Goal: Information Seeking & Learning: Learn about a topic

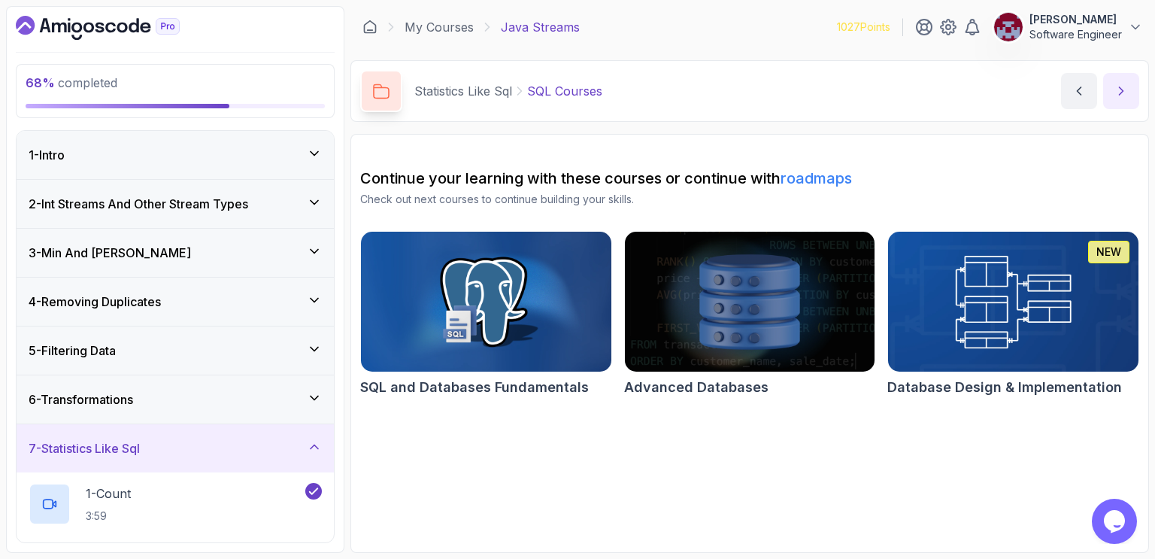
scroll to position [677, 0]
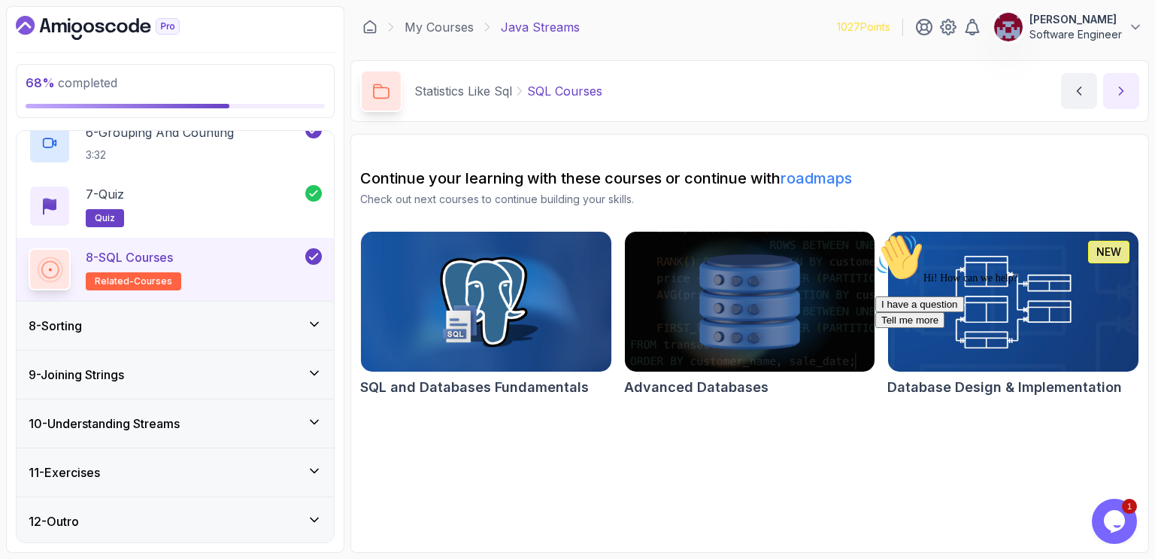
click at [1116, 96] on icon "next content" at bounding box center [1121, 90] width 15 height 15
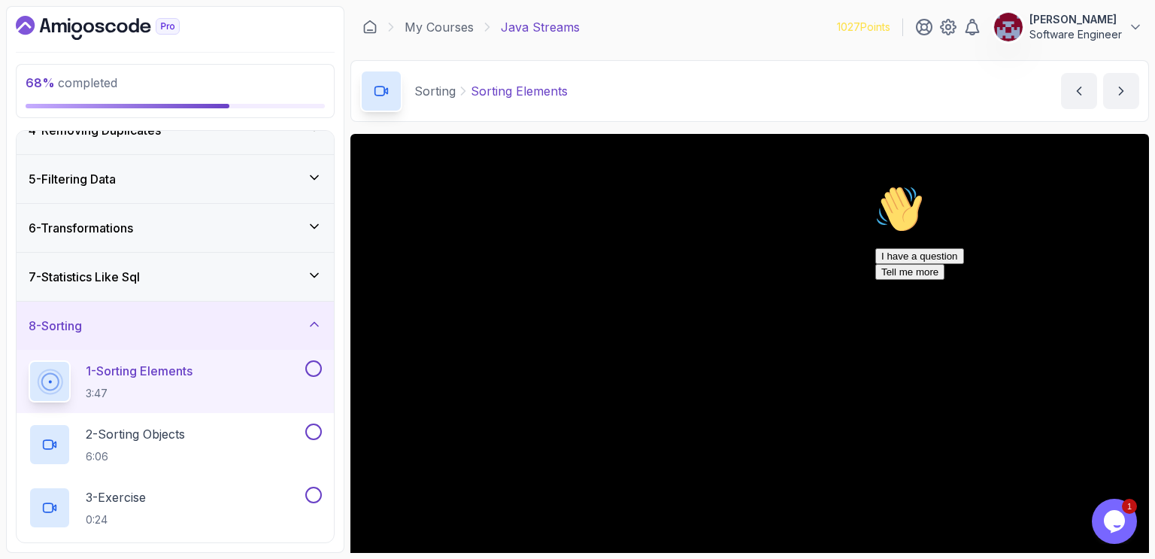
scroll to position [256, 0]
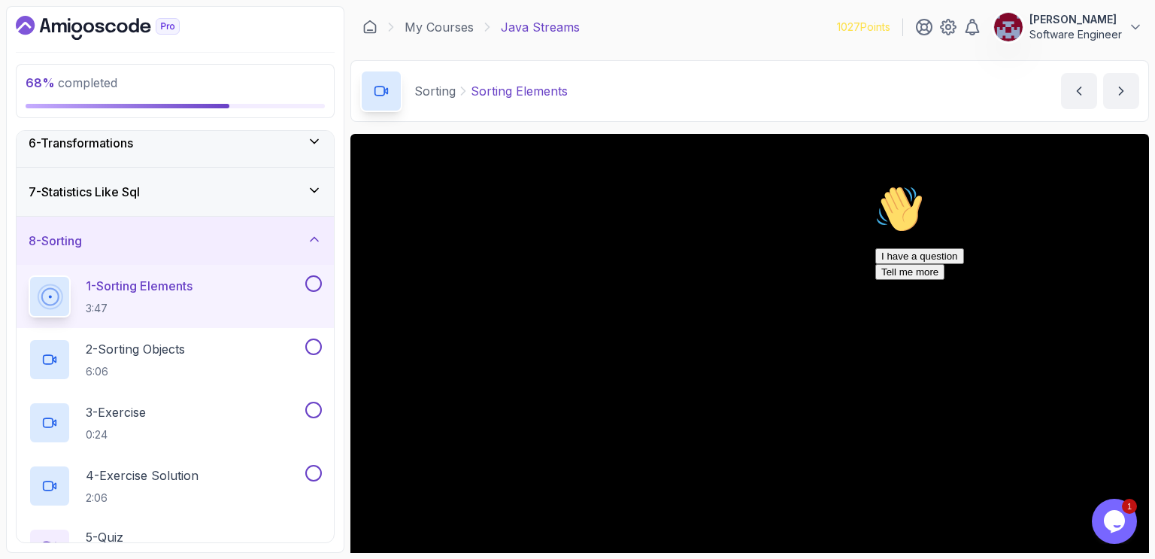
click at [875, 185] on icon "Chat attention grabber" at bounding box center [875, 185] width 0 height 0
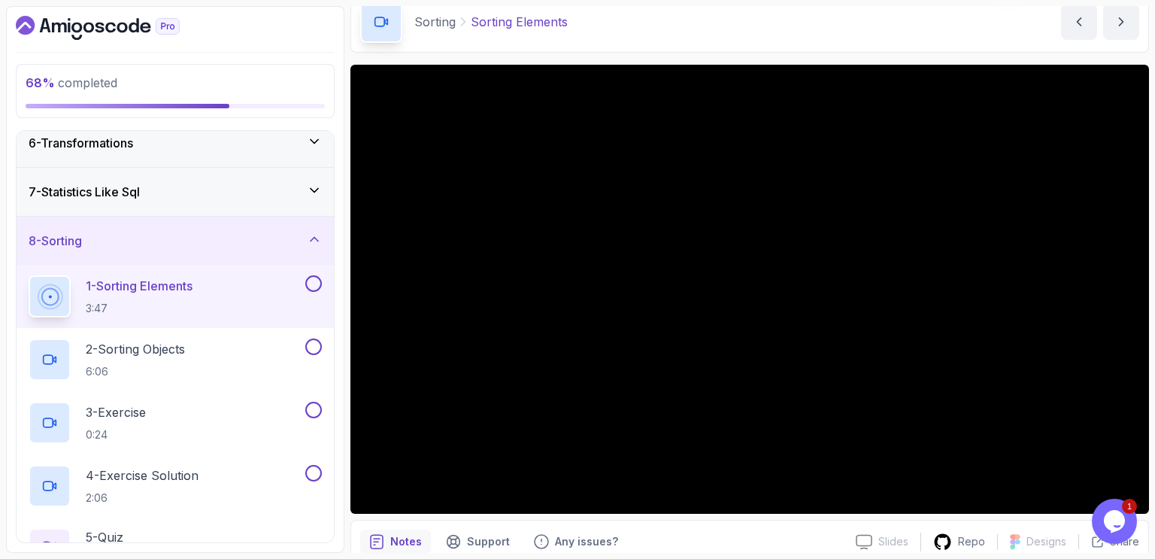
scroll to position [80, 0]
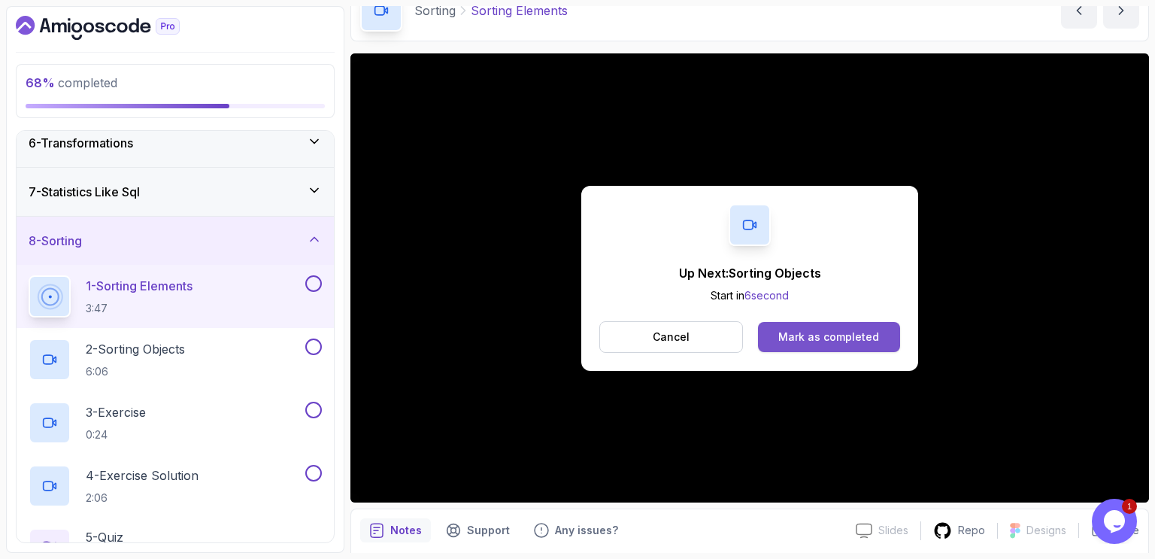
click at [863, 334] on div "Mark as completed" at bounding box center [828, 336] width 101 height 15
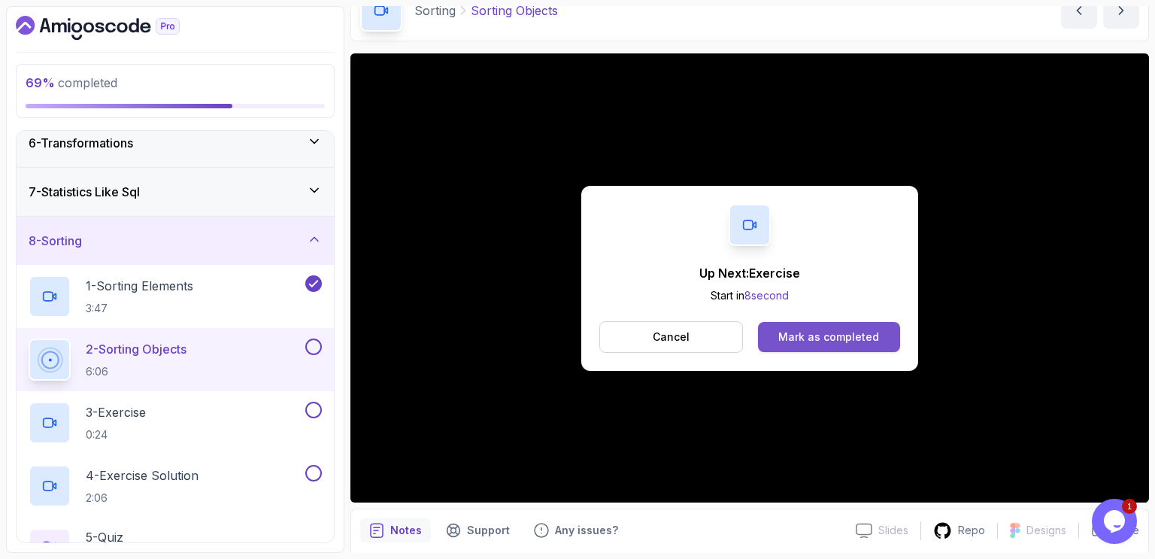
click at [848, 332] on div "Mark as completed" at bounding box center [828, 336] width 101 height 15
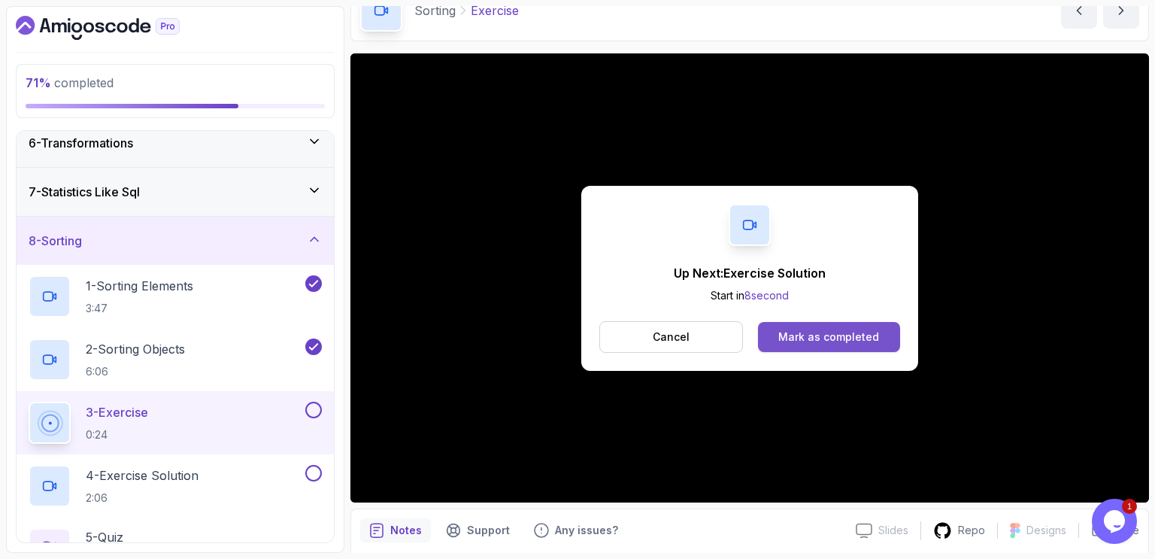
click at [806, 335] on div "Mark as completed" at bounding box center [828, 336] width 101 height 15
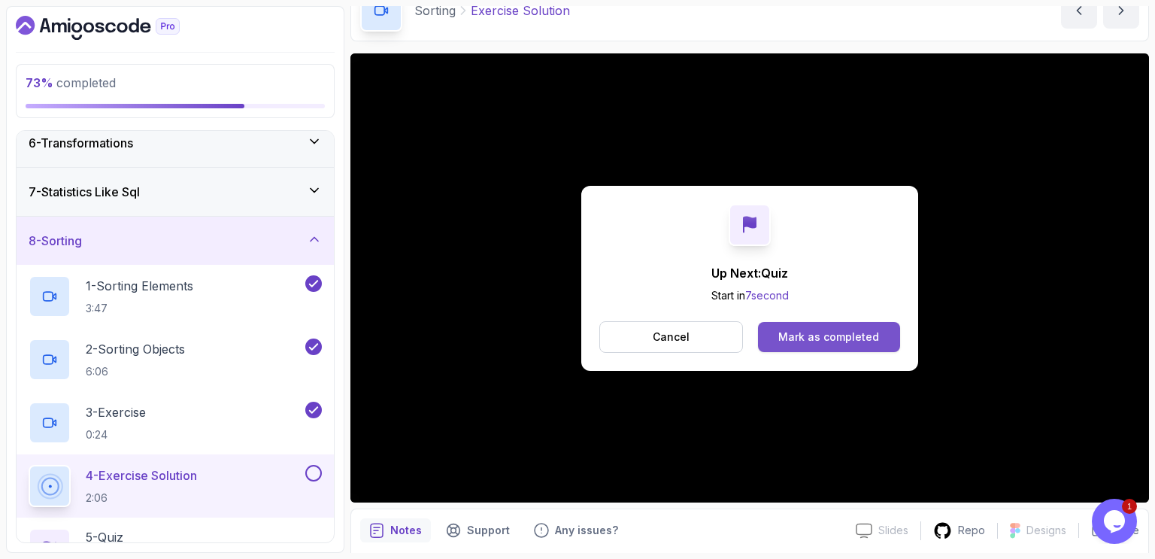
click at [814, 340] on div "Mark as completed" at bounding box center [828, 336] width 101 height 15
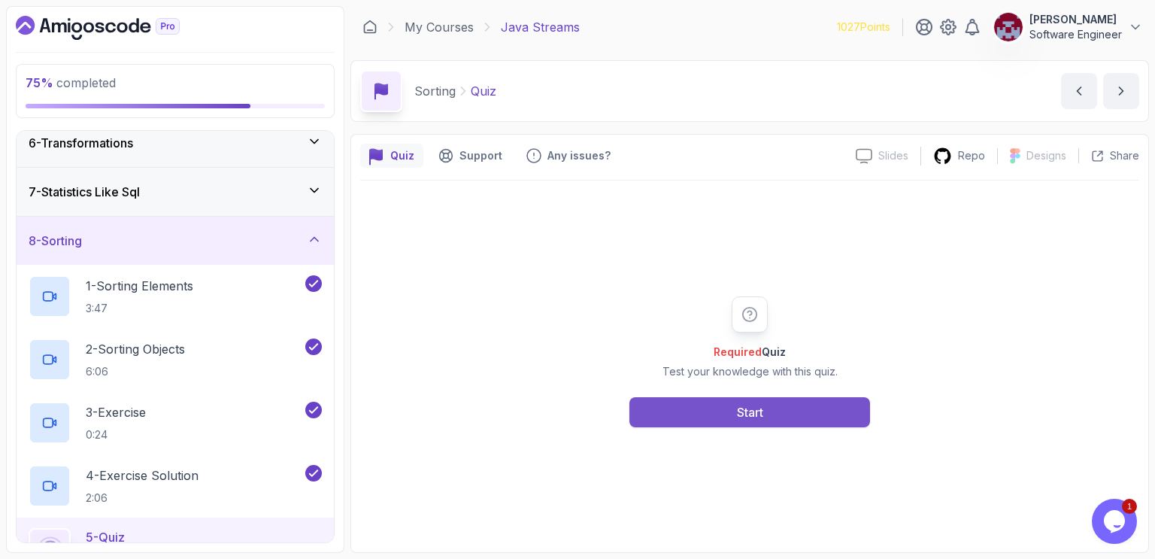
click at [730, 414] on button "Start" at bounding box center [749, 412] width 241 height 30
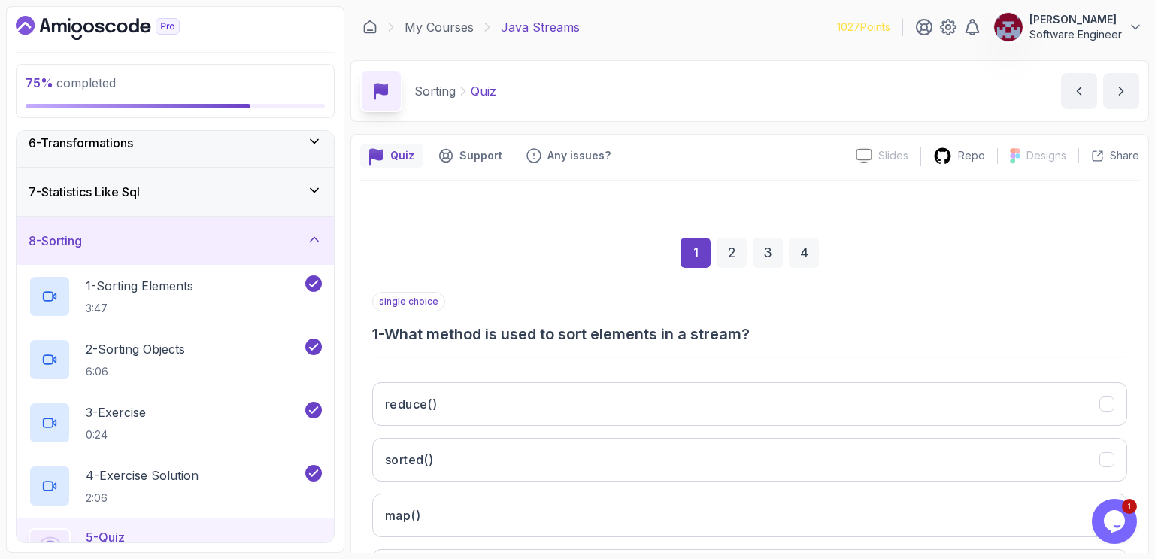
click at [599, 315] on div "single choice 1 - What method is used to sort elements in a stream?" at bounding box center [749, 318] width 755 height 53
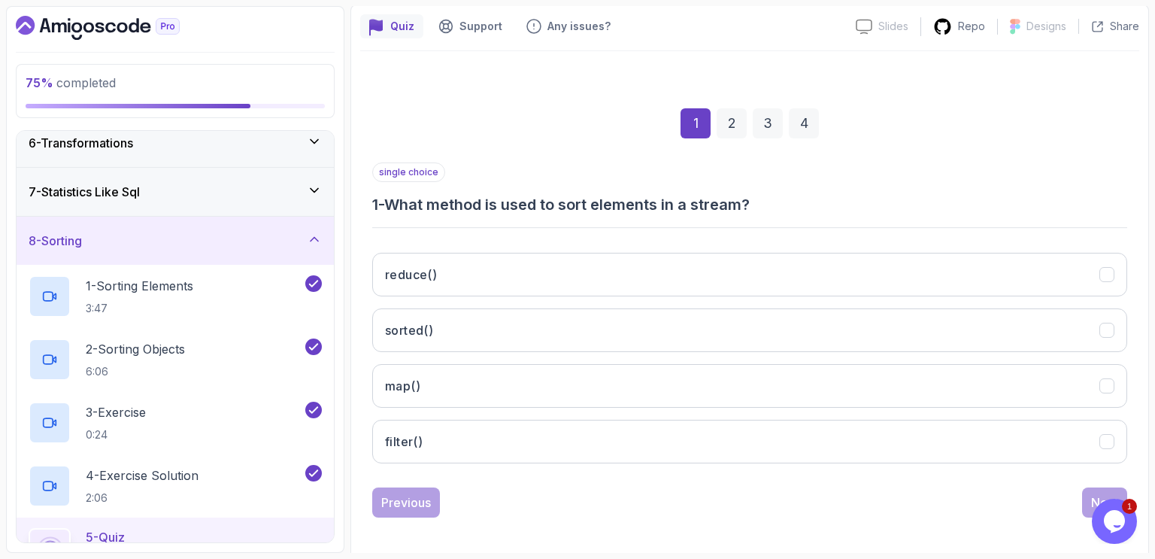
scroll to position [135, 0]
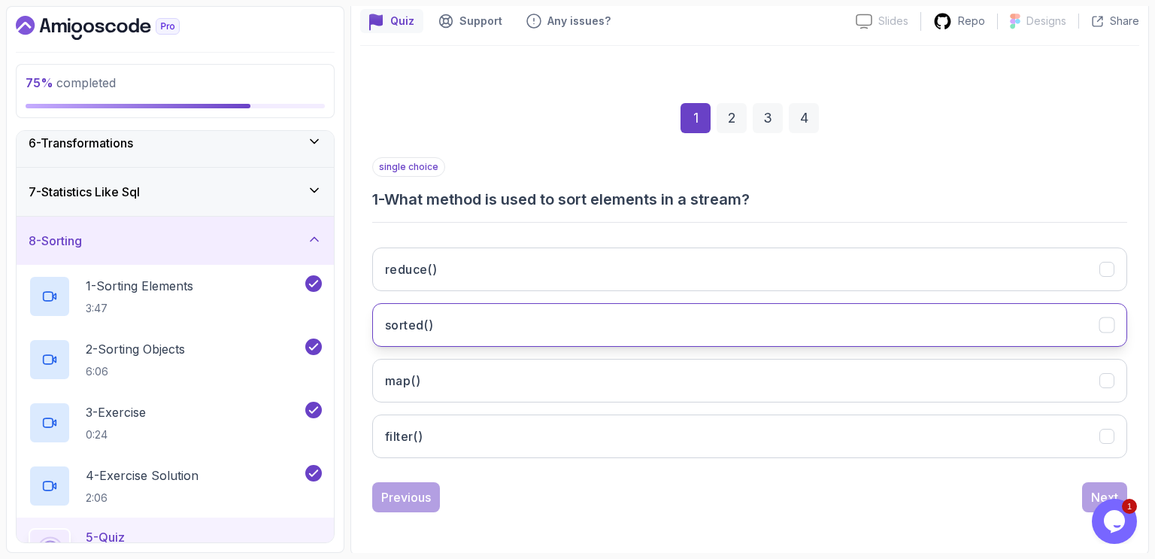
click at [599, 315] on button "sorted()" at bounding box center [749, 325] width 755 height 44
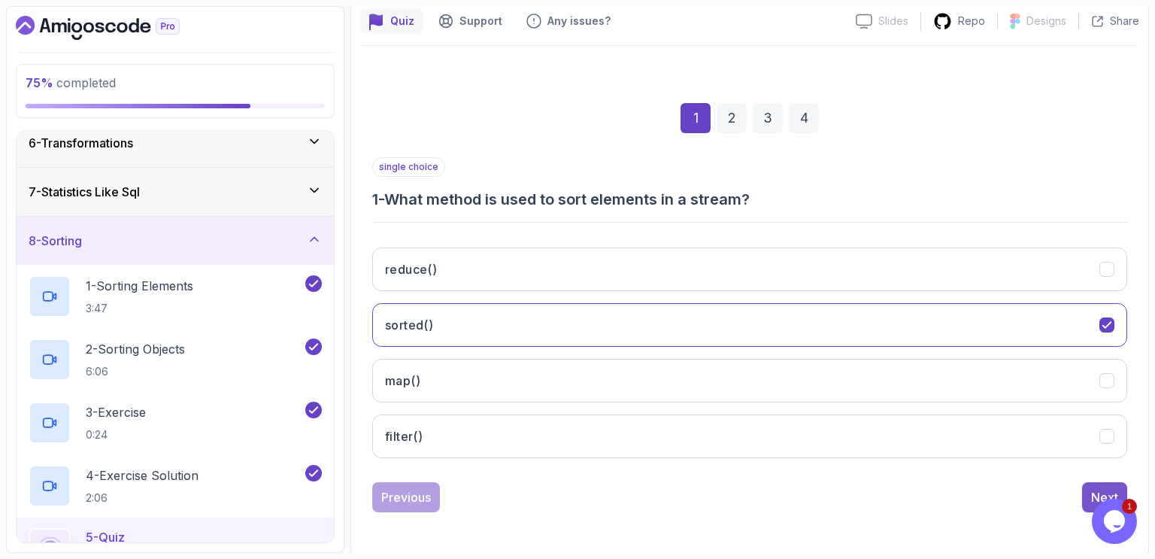
click at [1098, 488] on div "Next" at bounding box center [1104, 497] width 27 height 18
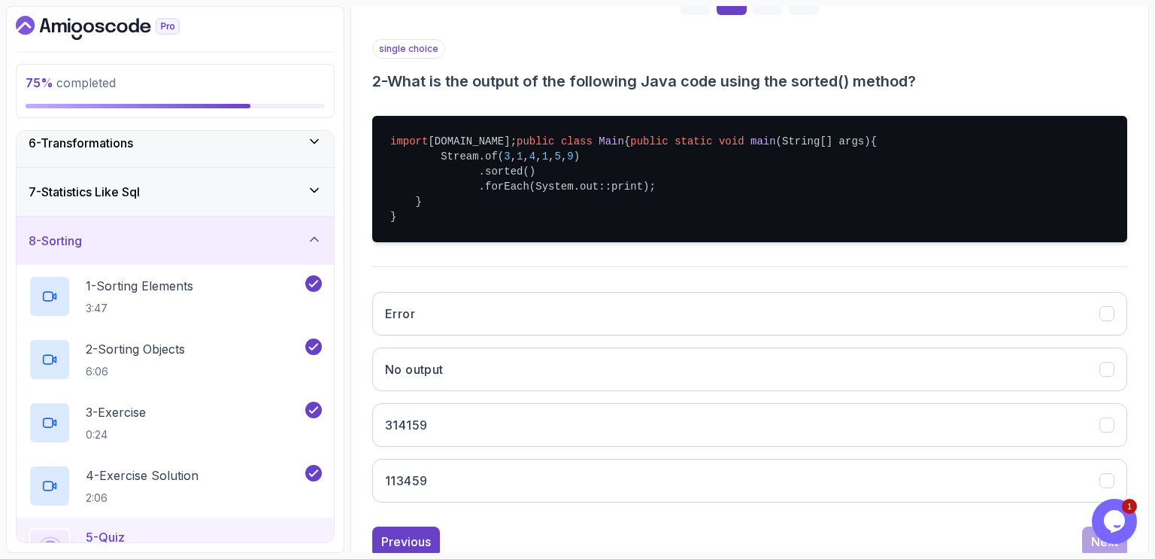
scroll to position [267, 0]
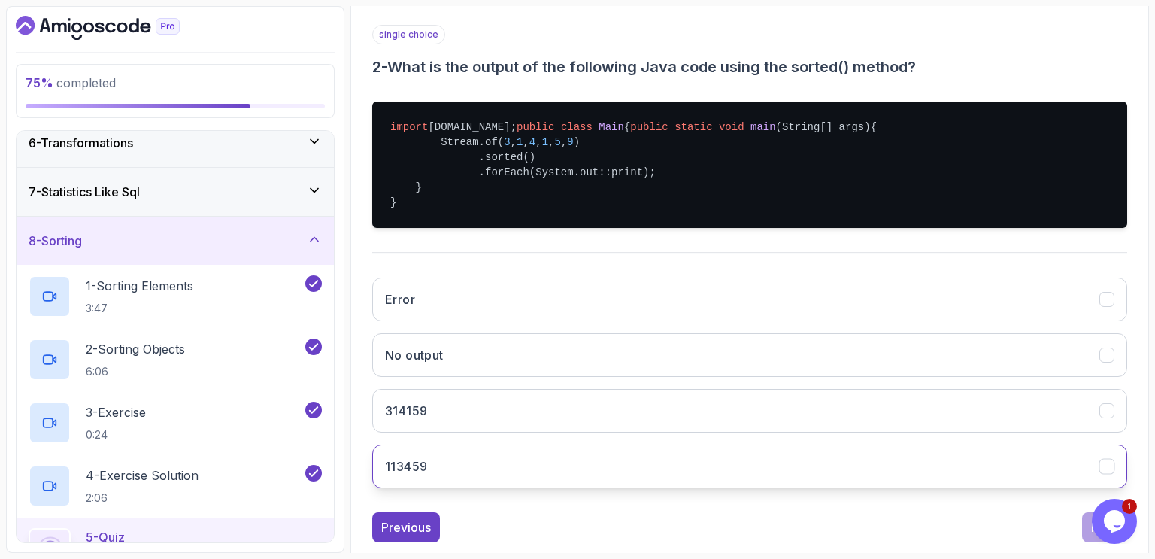
click at [587, 488] on button "113459" at bounding box center [749, 466] width 755 height 44
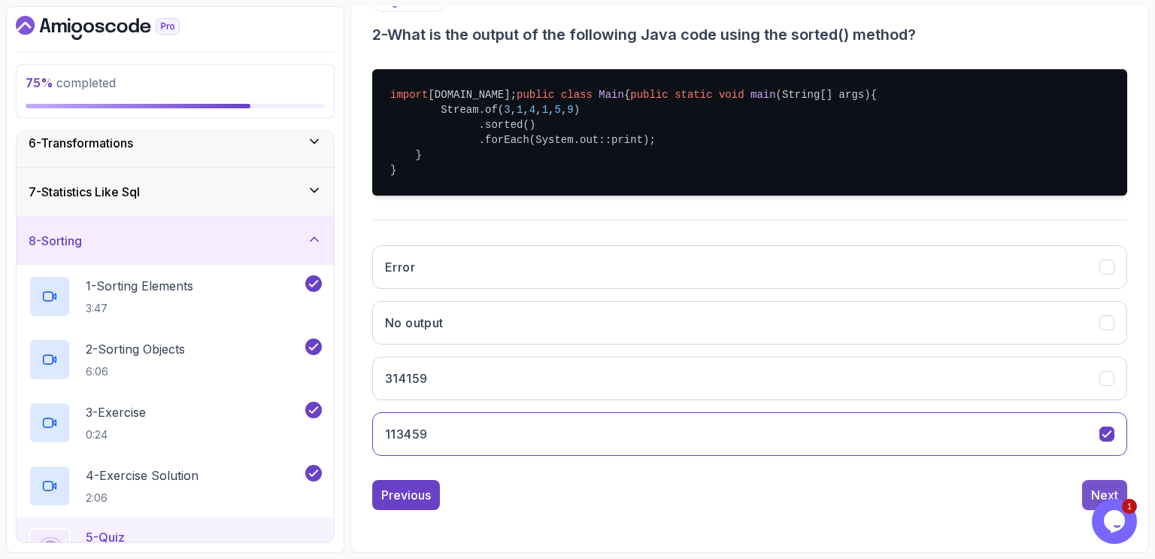
click at [1102, 490] on div "Next" at bounding box center [1104, 495] width 27 height 18
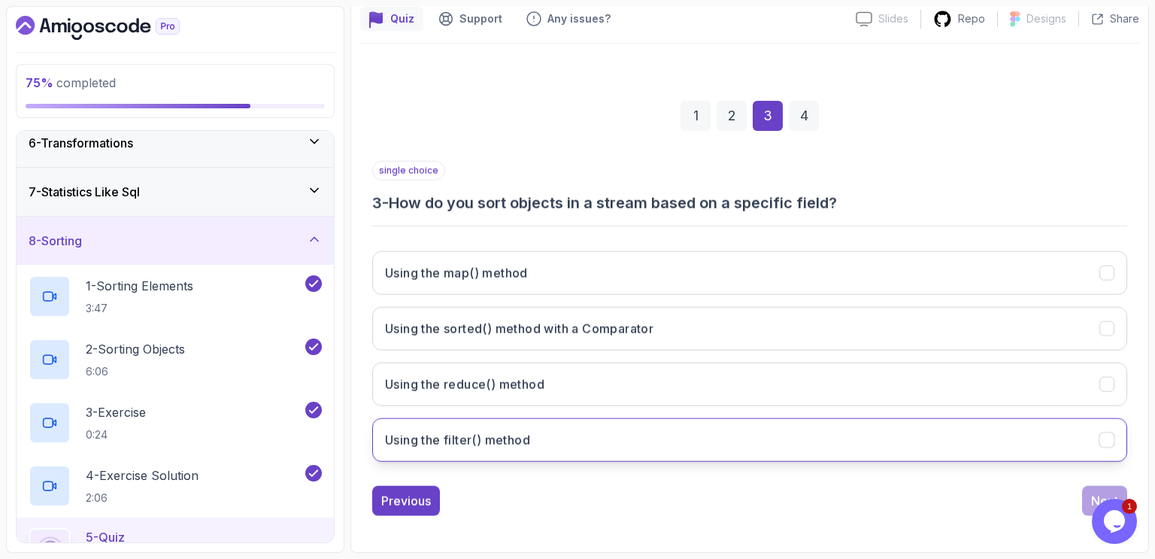
scroll to position [135, 0]
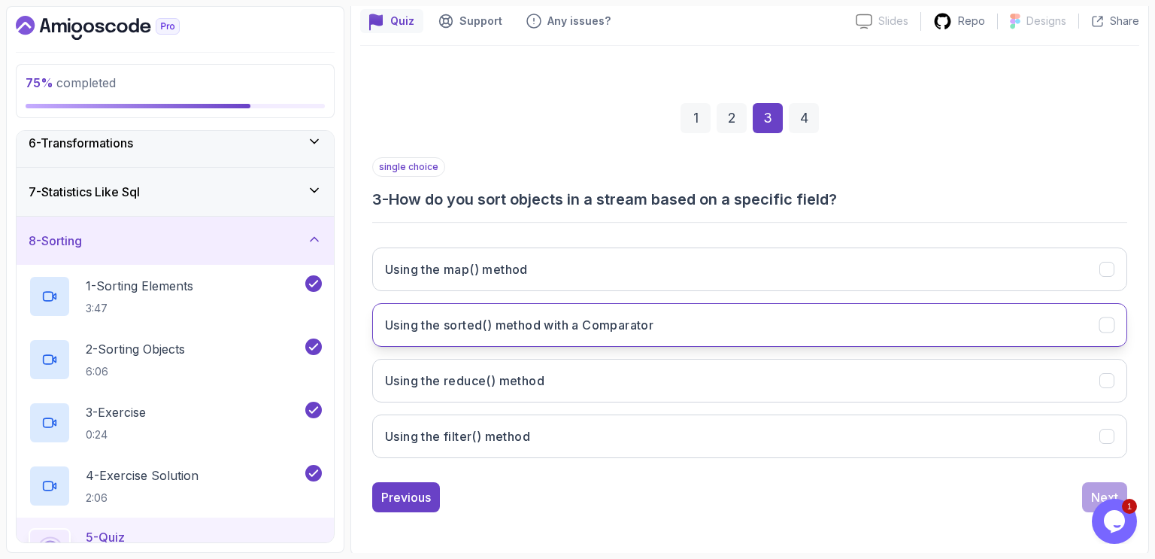
click at [478, 325] on h3 "Using the sorted() method with a Comparator" at bounding box center [519, 325] width 268 height 18
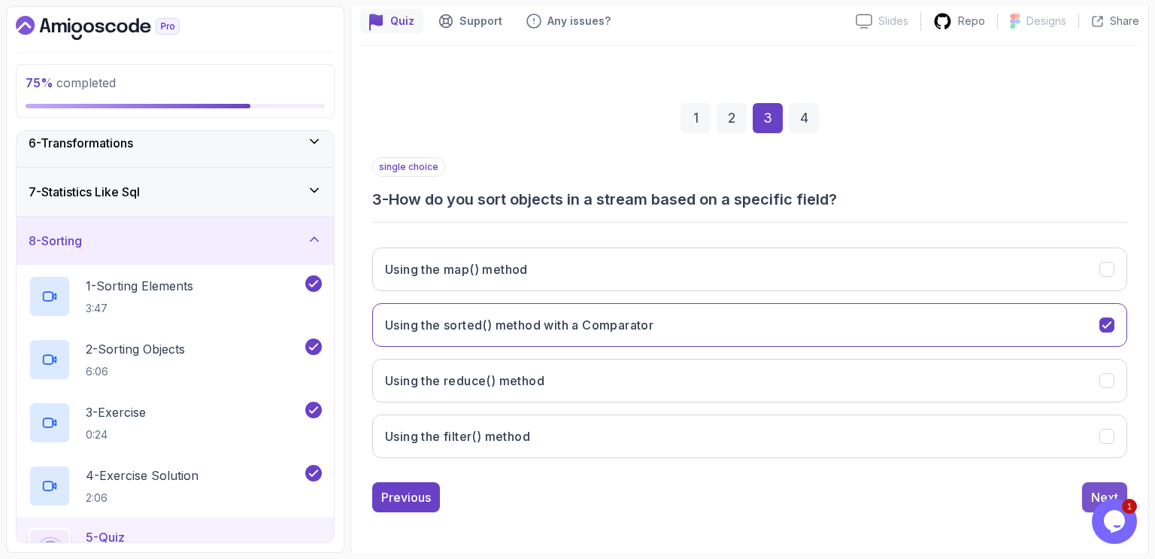
click at [1101, 488] on div "Next" at bounding box center [1104, 497] width 27 height 18
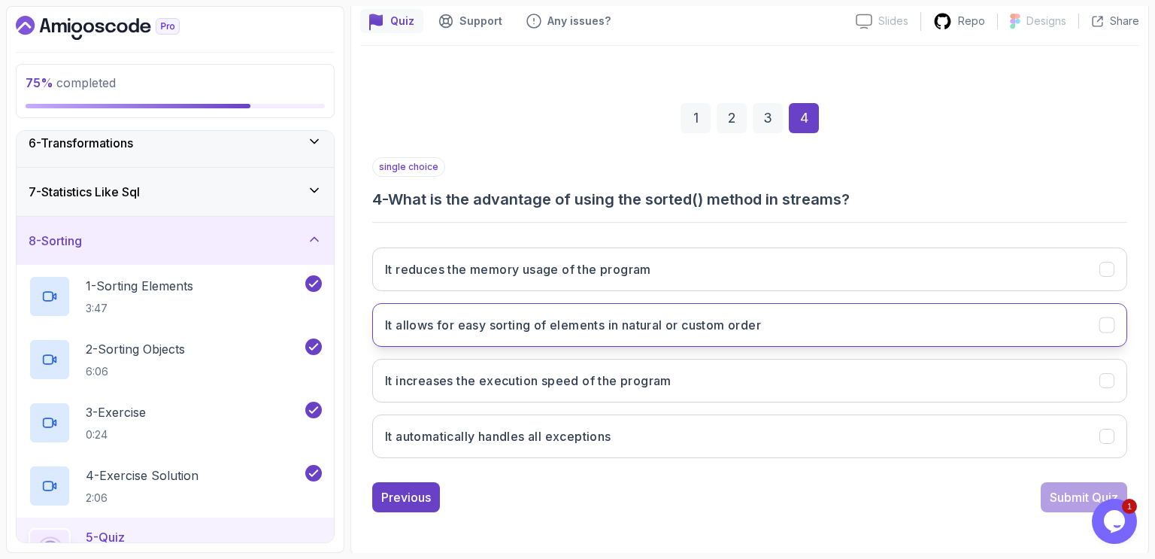
click at [584, 328] on h3 "It allows for easy sorting of elements in natural or custom order" at bounding box center [573, 325] width 376 height 18
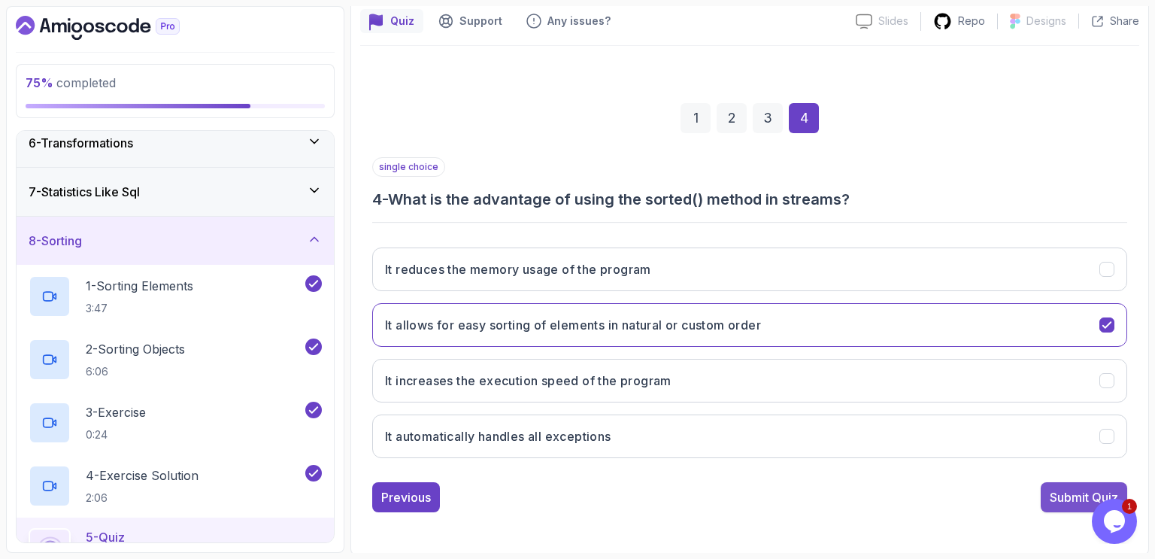
click at [1065, 493] on div "Submit Quiz" at bounding box center [1084, 497] width 68 height 18
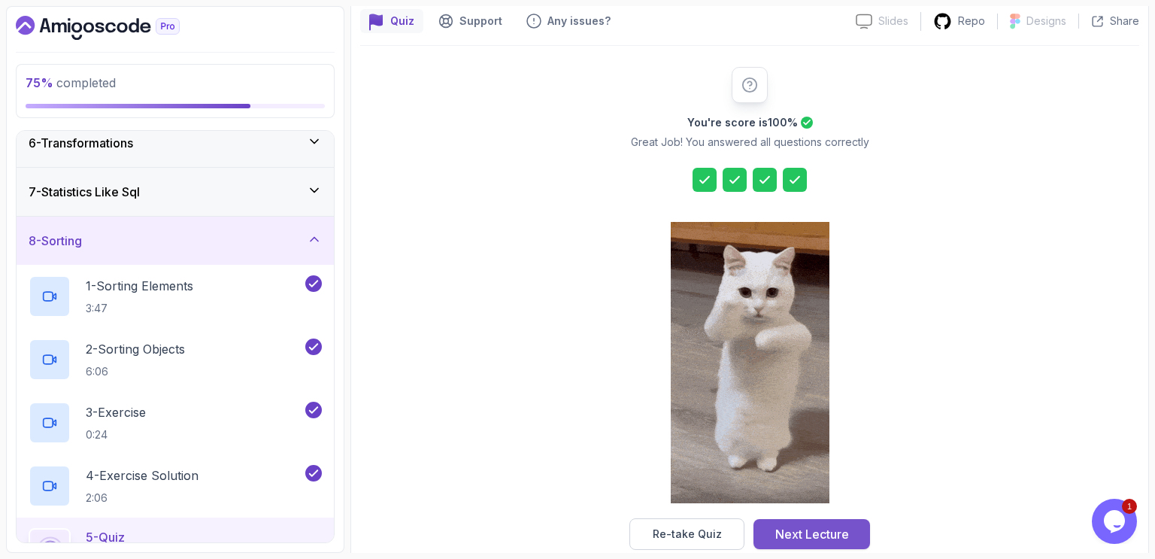
click at [818, 532] on div "Next Lecture" at bounding box center [812, 534] width 74 height 18
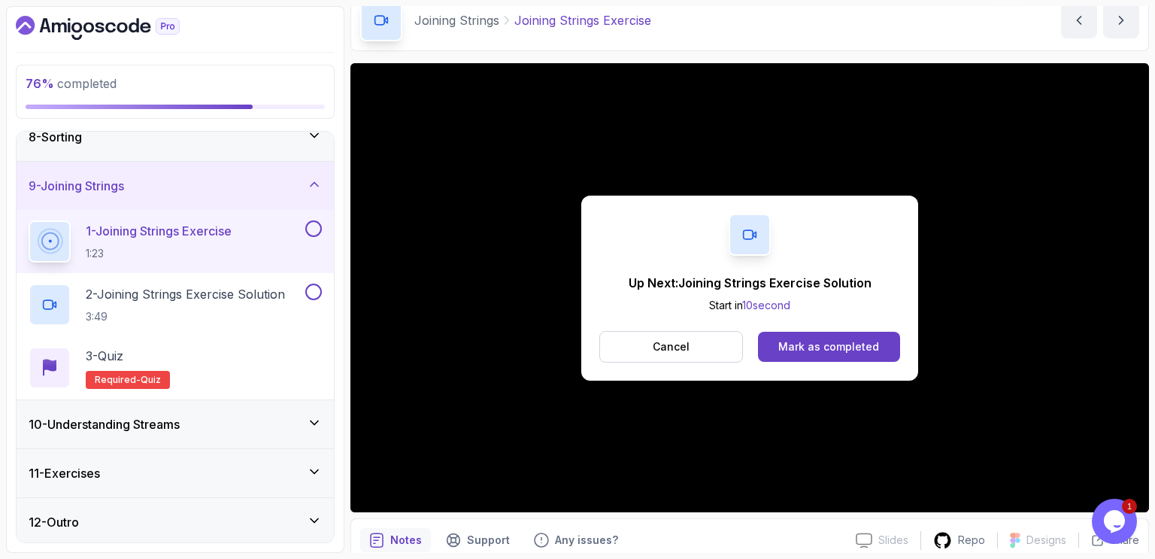
scroll to position [86, 0]
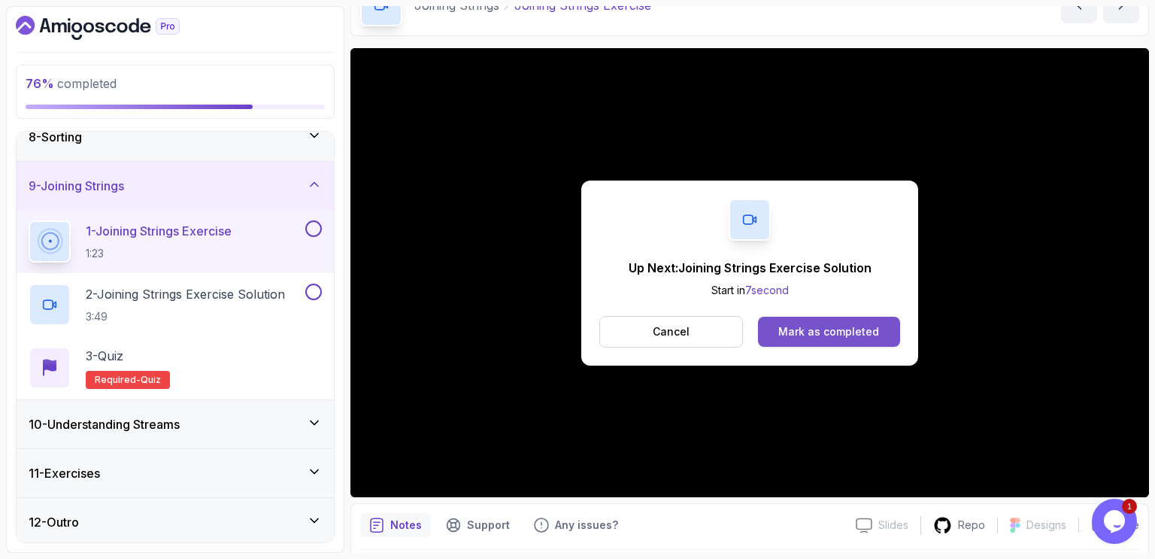
click at [821, 324] on div "Mark as completed" at bounding box center [828, 331] width 101 height 15
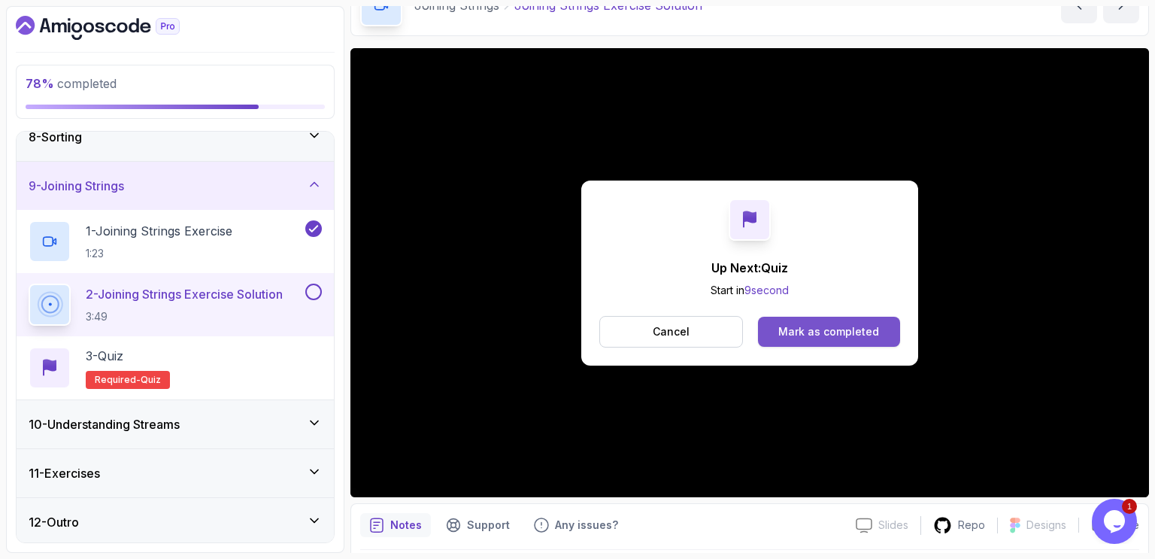
click at [848, 328] on div "Mark as completed" at bounding box center [828, 331] width 101 height 15
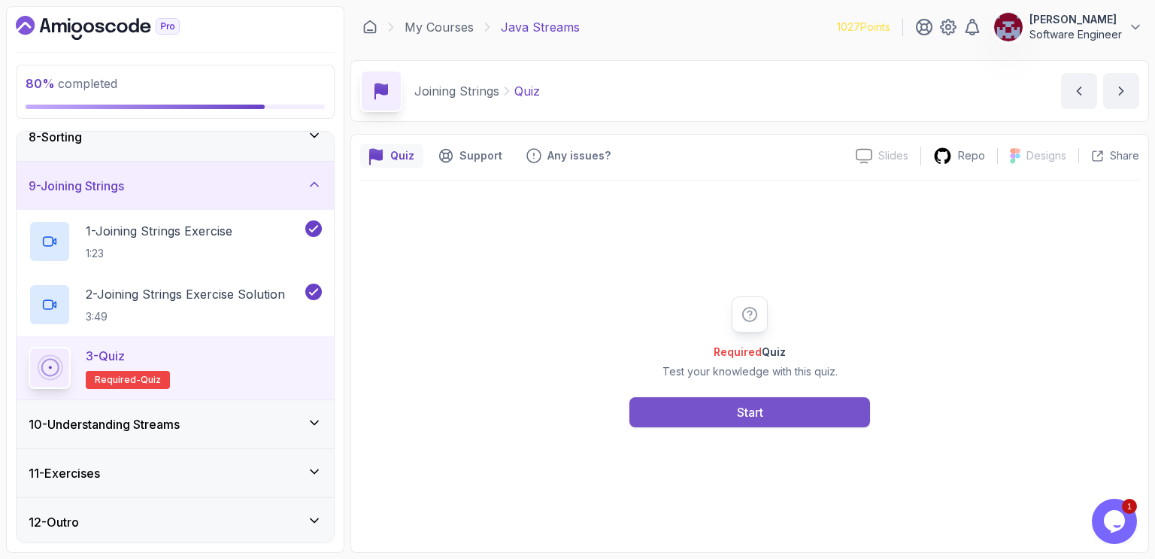
click at [792, 408] on button "Start" at bounding box center [749, 412] width 241 height 30
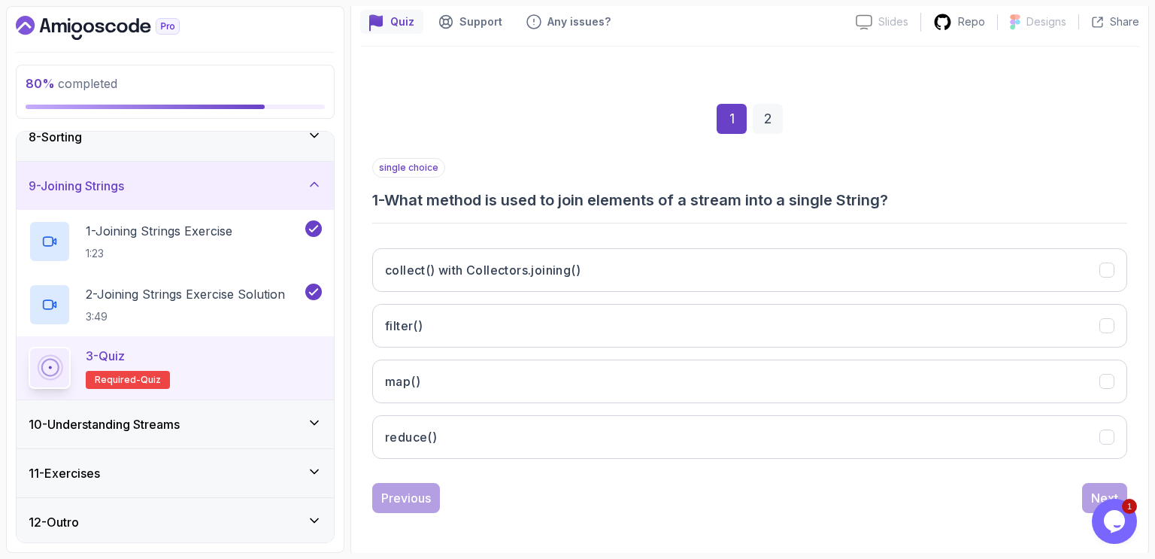
scroll to position [135, 0]
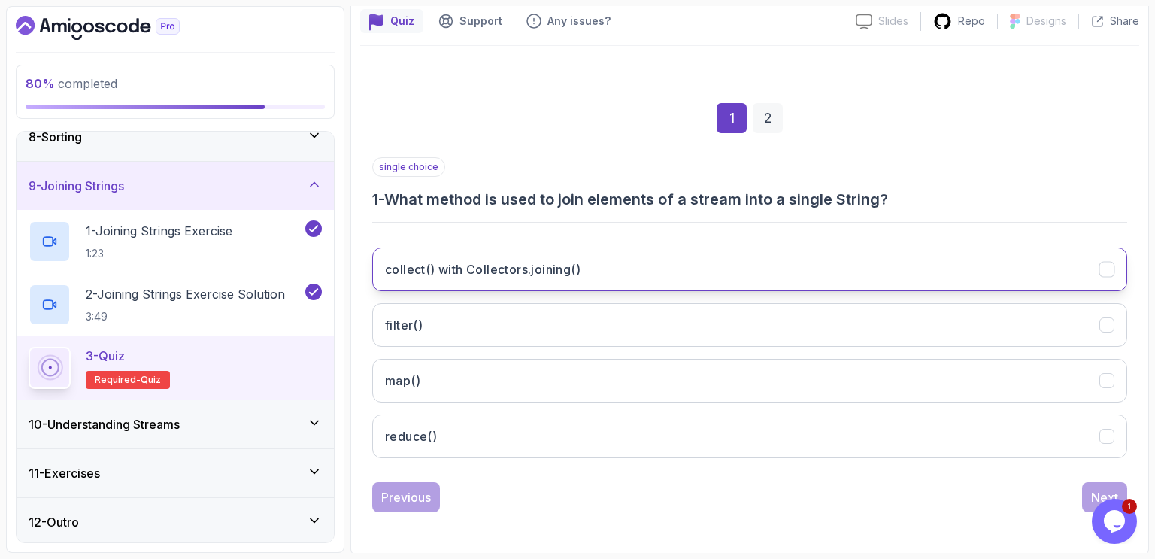
click at [490, 267] on h3 "collect() with Collectors.joining()" at bounding box center [483, 269] width 196 height 18
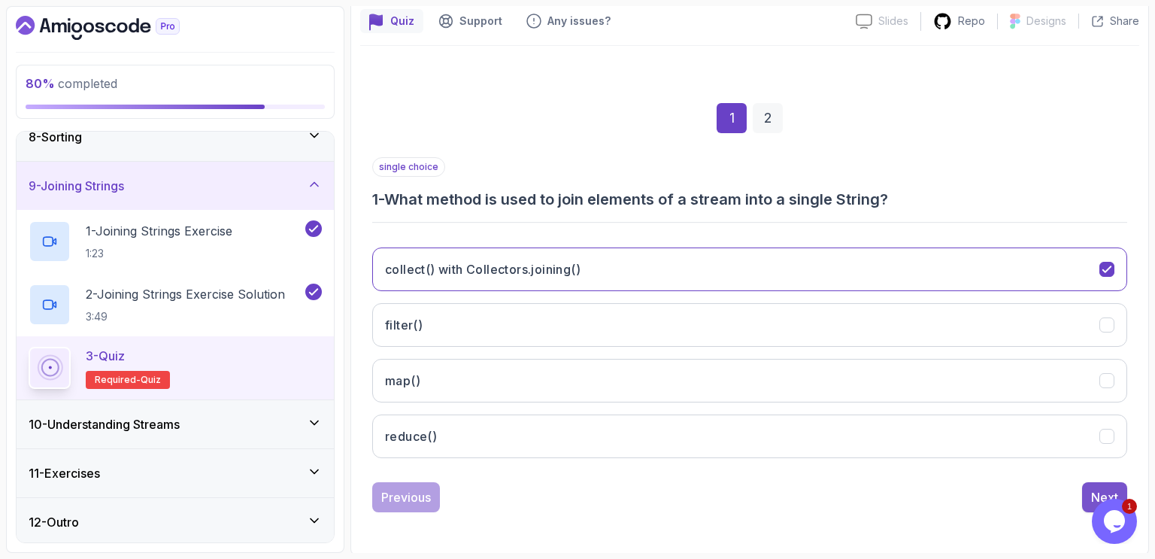
click at [1101, 488] on div "Next" at bounding box center [1104, 497] width 27 height 18
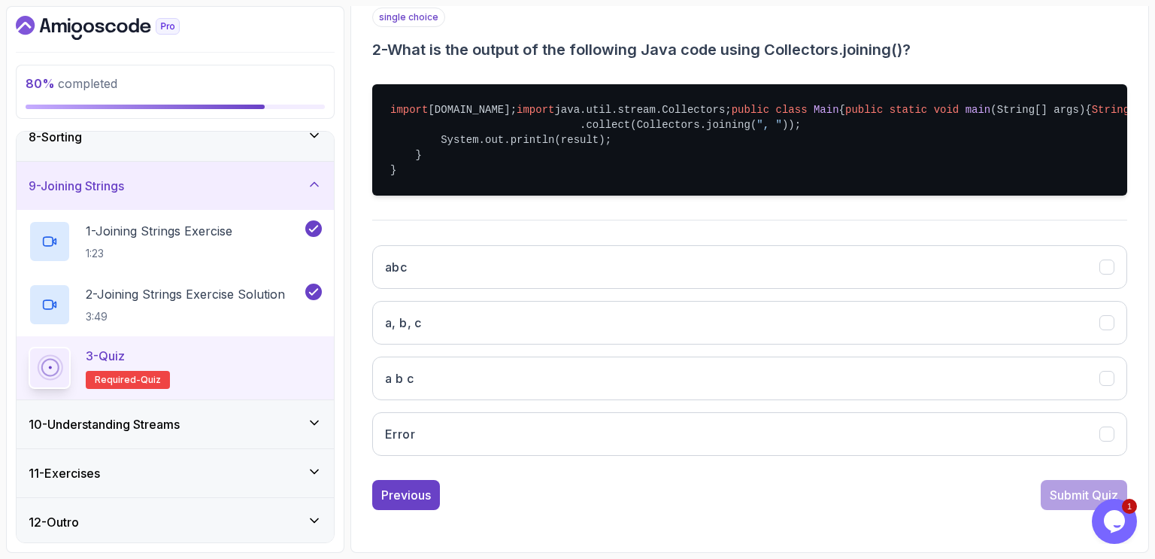
scroll to position [315, 0]
click at [601, 344] on button "a, b, c" at bounding box center [749, 323] width 755 height 44
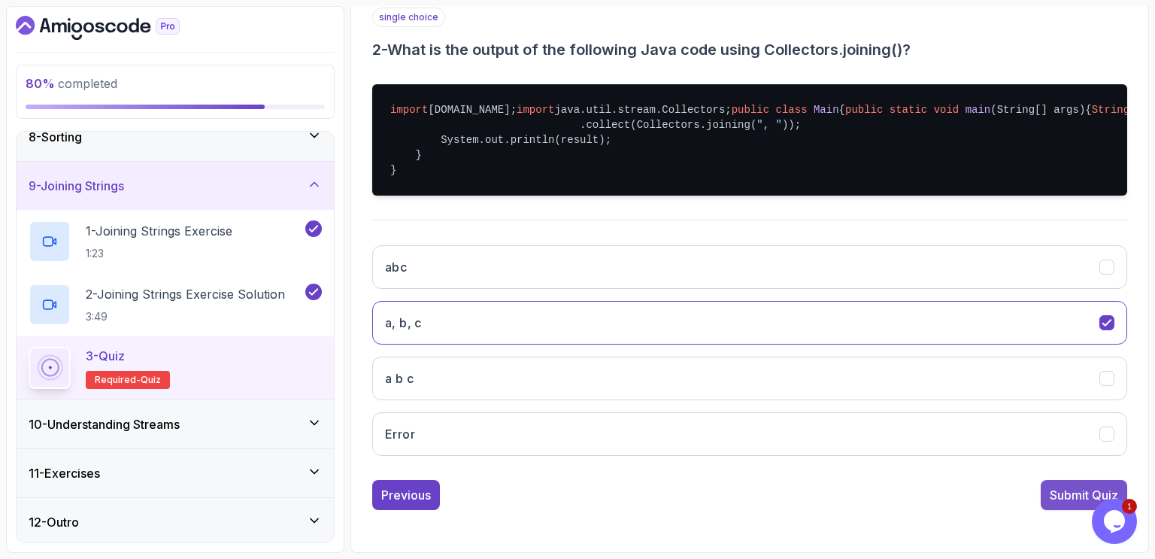
click at [1065, 493] on div "Submit Quiz" at bounding box center [1084, 495] width 68 height 18
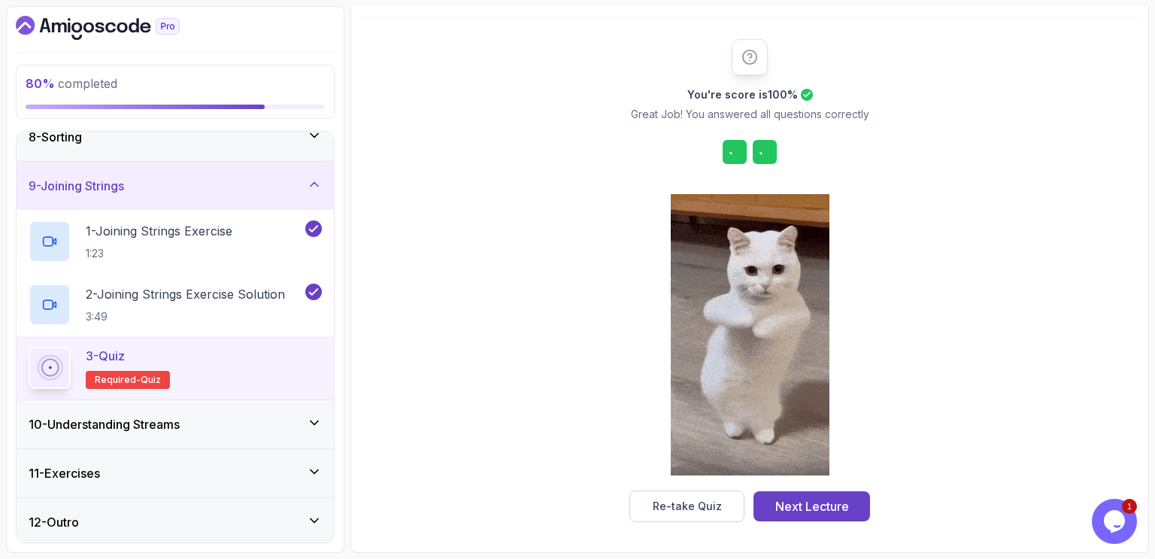
scroll to position [161, 0]
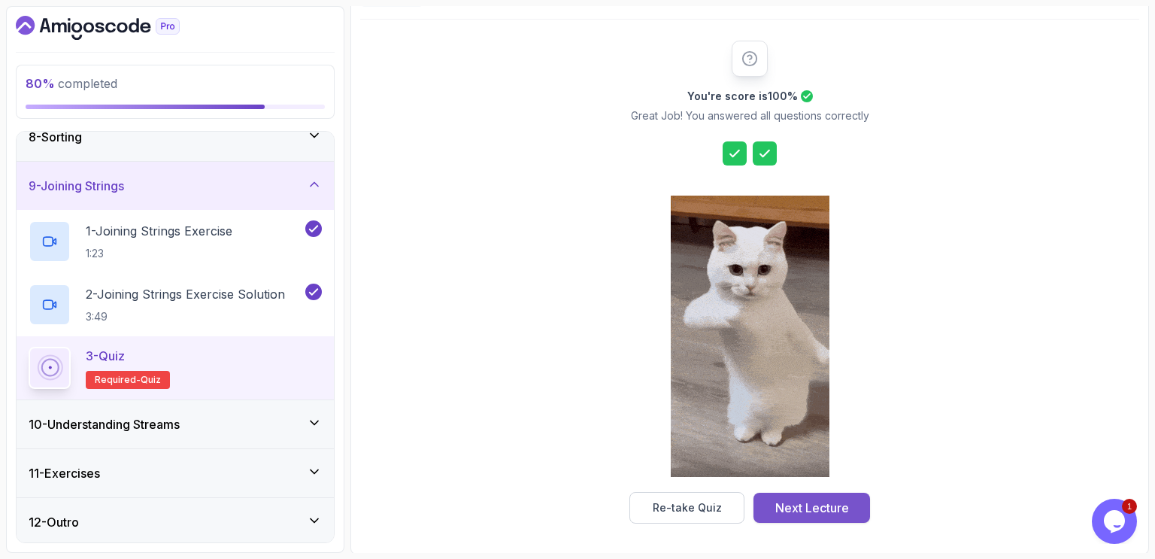
click at [820, 503] on div "Next Lecture" at bounding box center [812, 508] width 74 height 18
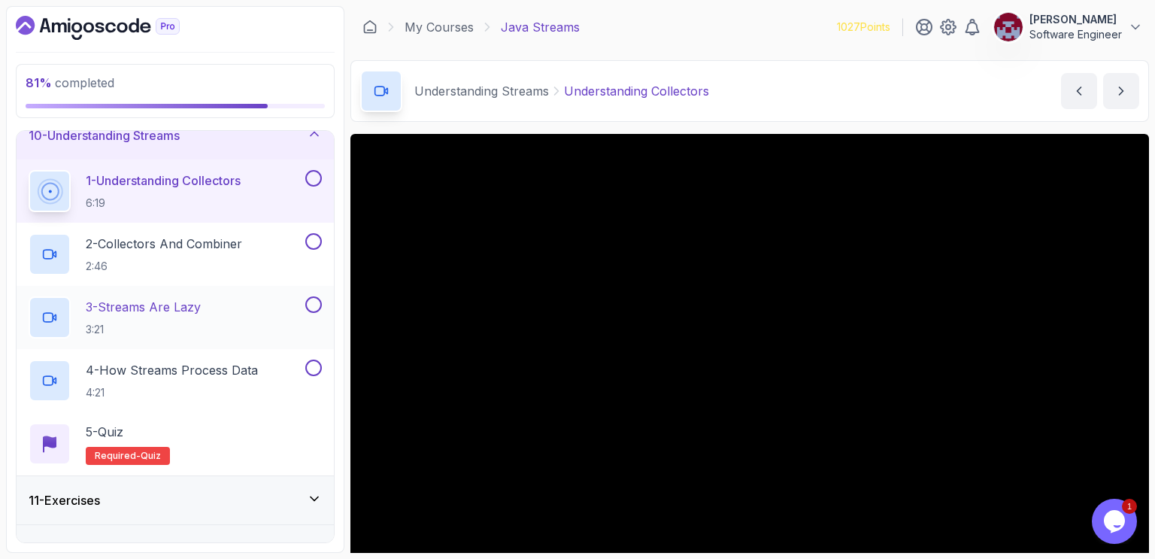
scroll to position [458, 0]
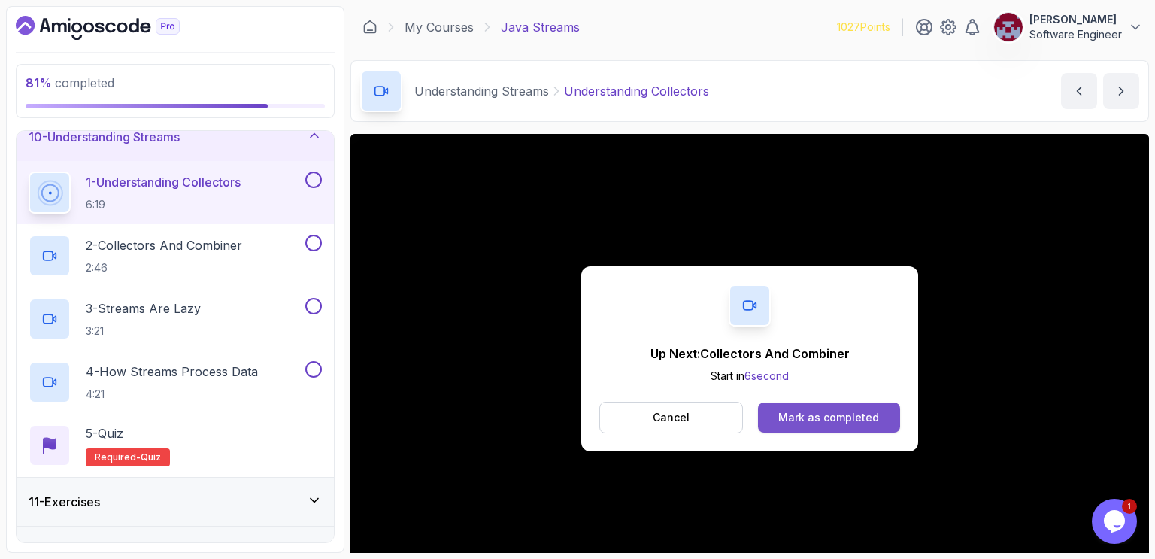
click at [839, 418] on div "Mark as completed" at bounding box center [828, 417] width 101 height 15
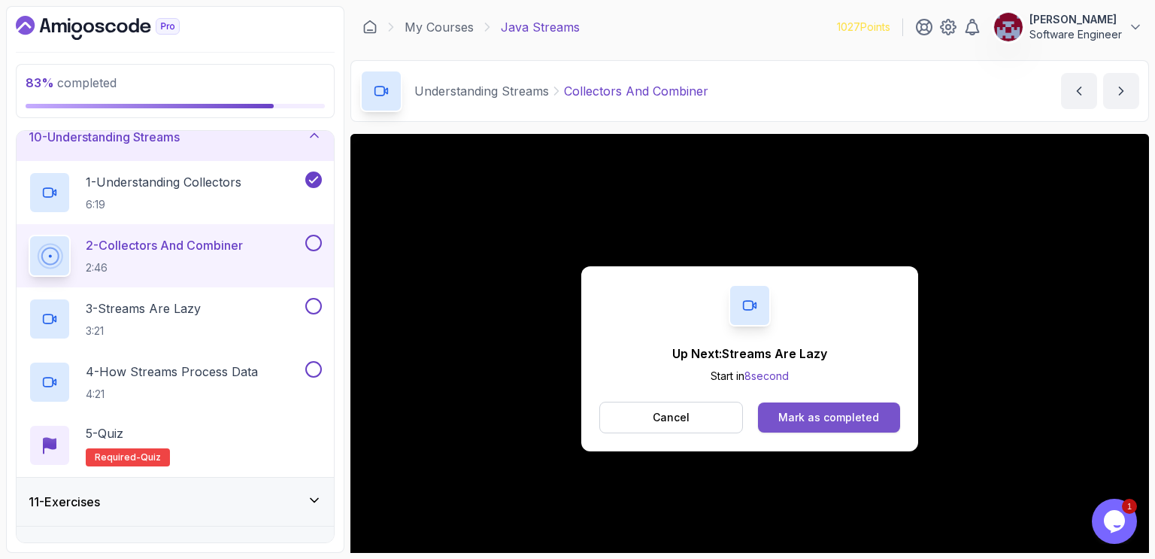
click at [847, 411] on div "Mark as completed" at bounding box center [828, 417] width 101 height 15
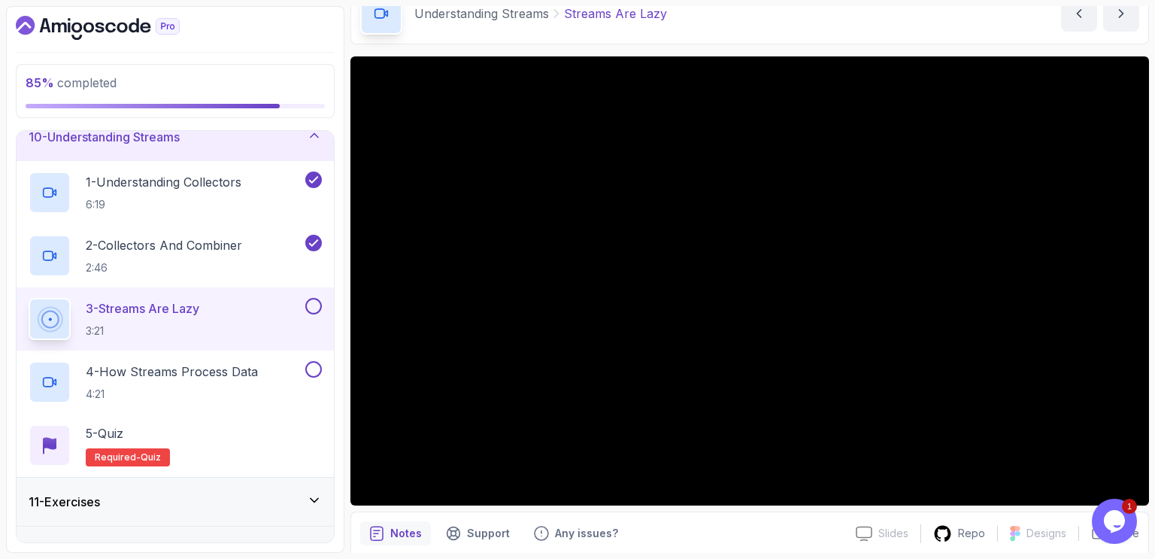
scroll to position [82, 0]
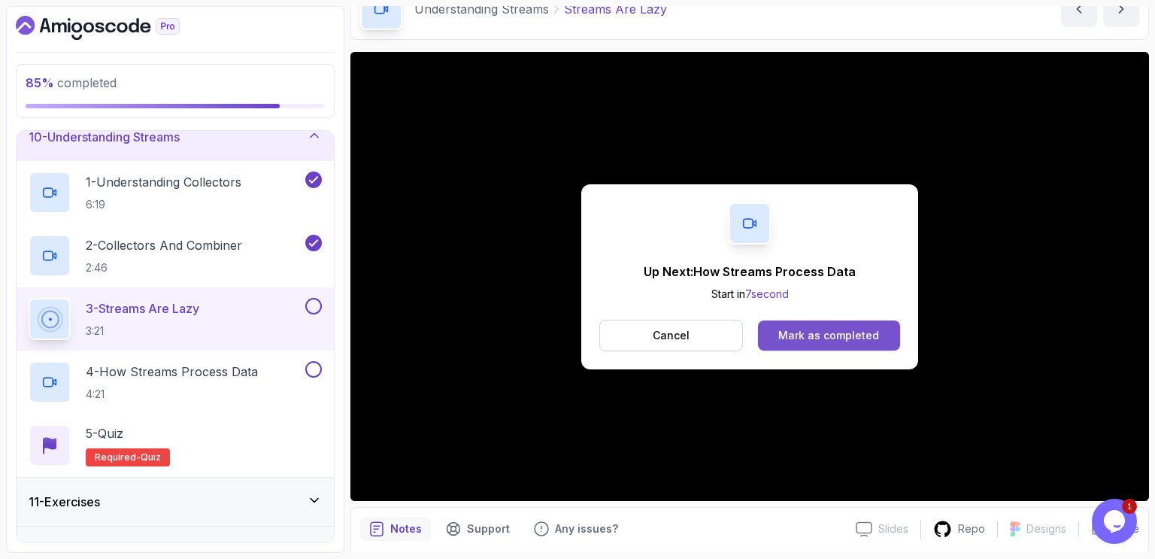
click at [845, 334] on div "Mark as completed" at bounding box center [828, 335] width 101 height 15
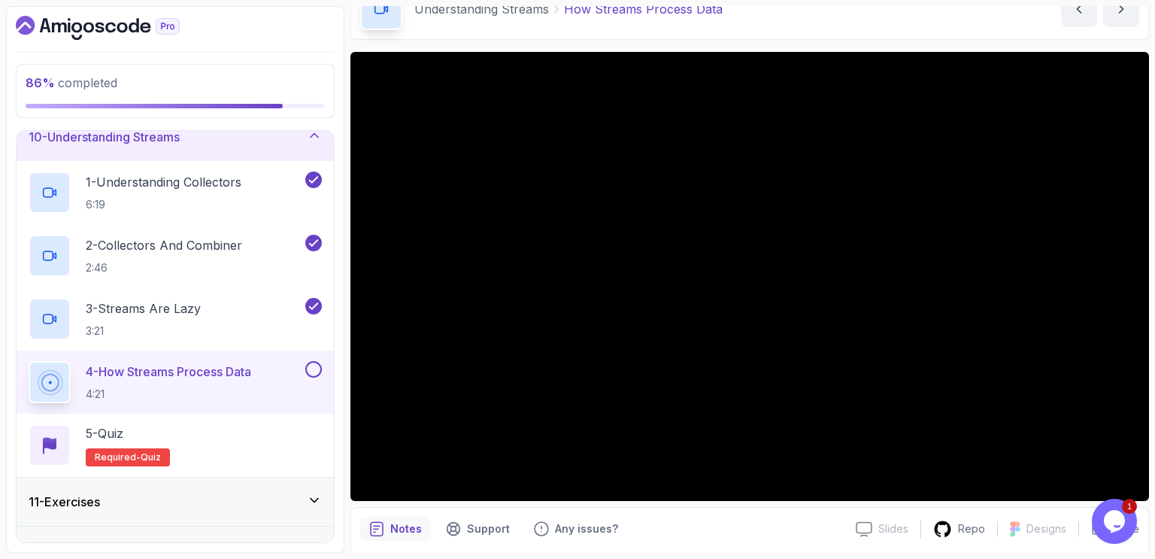
click at [752, 41] on main "My Courses Java Streams 1027 Points Abdessamad EL OUARDI Software Engineer 13 -…" at bounding box center [749, 279] width 799 height 547
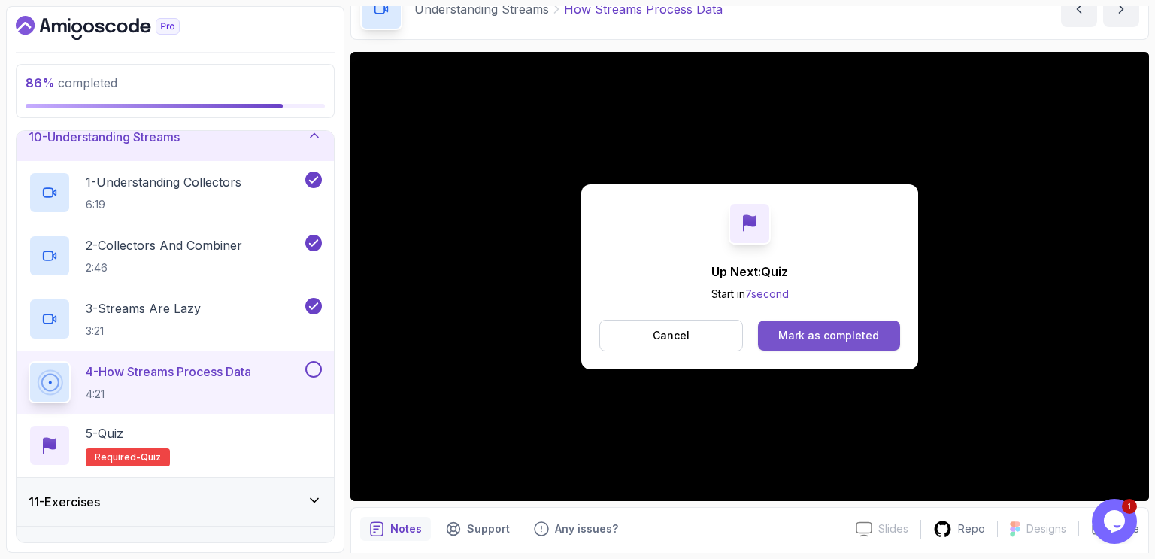
click at [813, 333] on div "Mark as completed" at bounding box center [828, 335] width 101 height 15
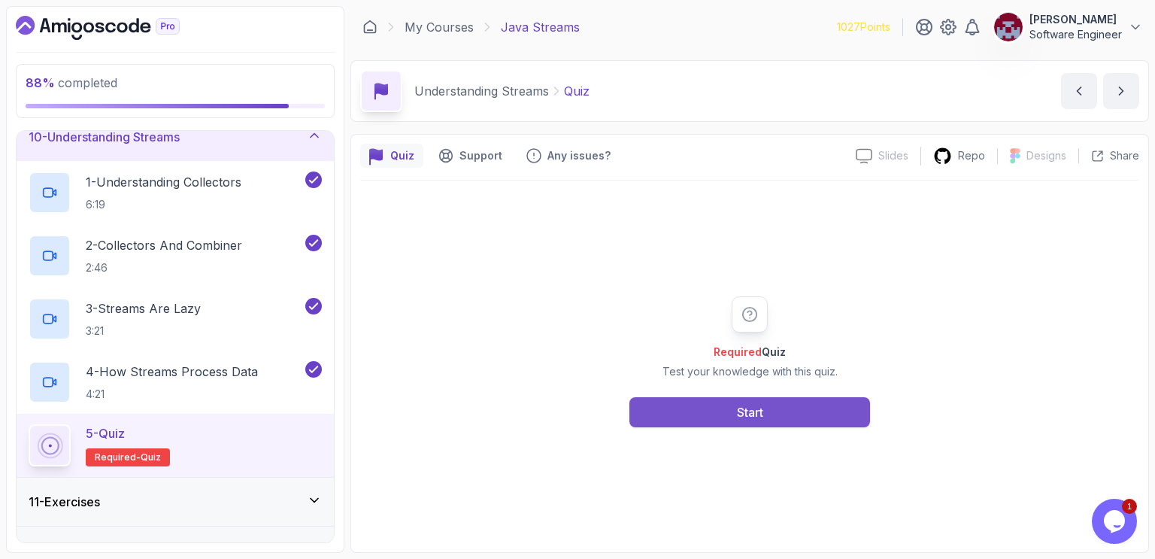
click at [761, 410] on div "Start" at bounding box center [750, 412] width 26 height 18
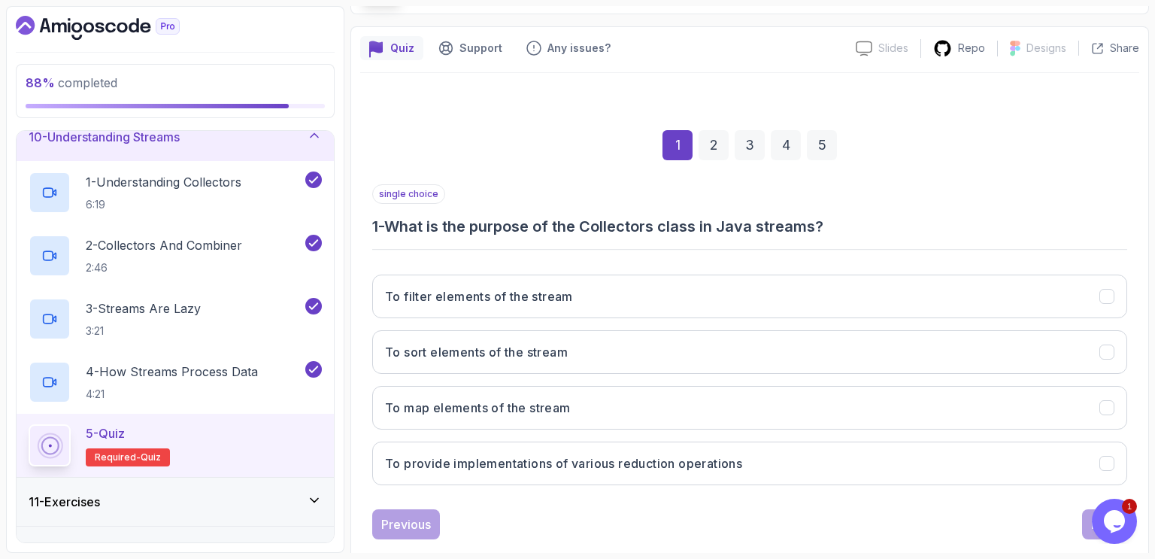
scroll to position [135, 0]
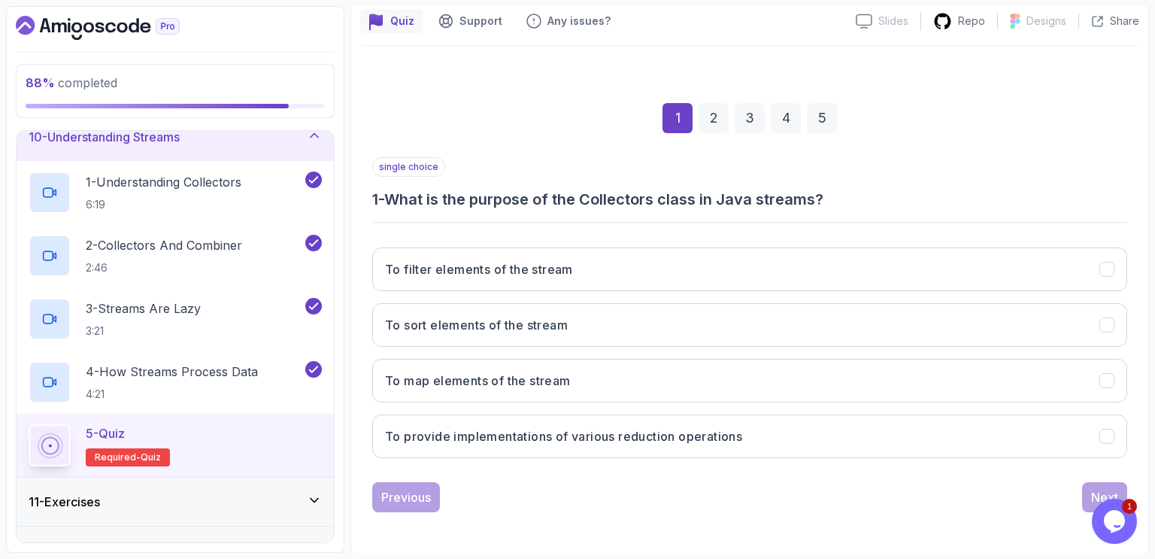
click at [898, 186] on div "single choice 1 - What is the purpose of the Collectors class in Java streams?" at bounding box center [749, 183] width 755 height 53
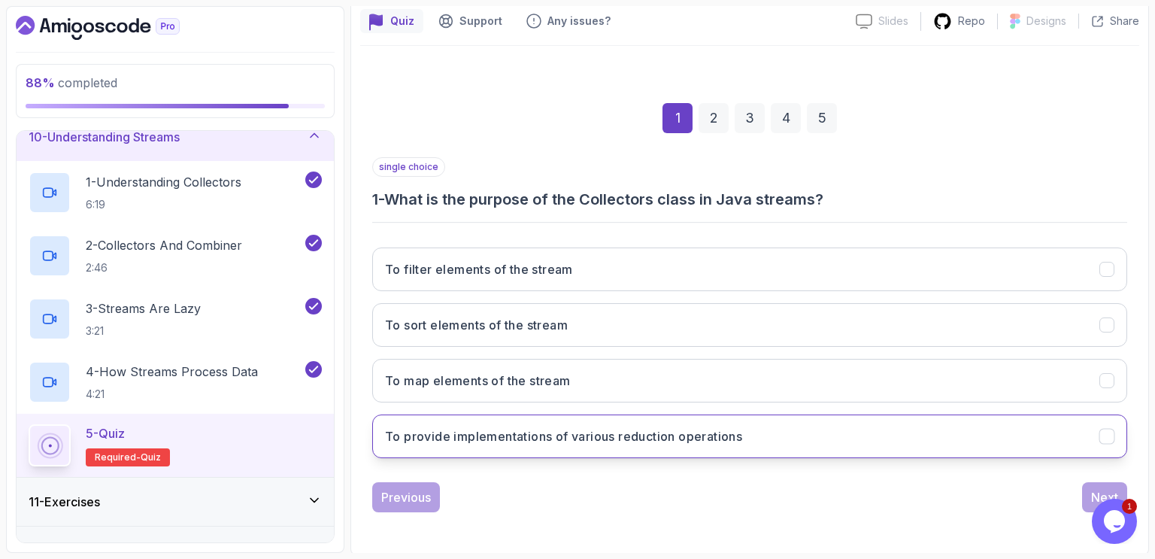
click at [660, 434] on h3 "To provide implementations of various reduction operations" at bounding box center [563, 436] width 357 height 18
click at [1091, 488] on div "Next" at bounding box center [1104, 497] width 27 height 18
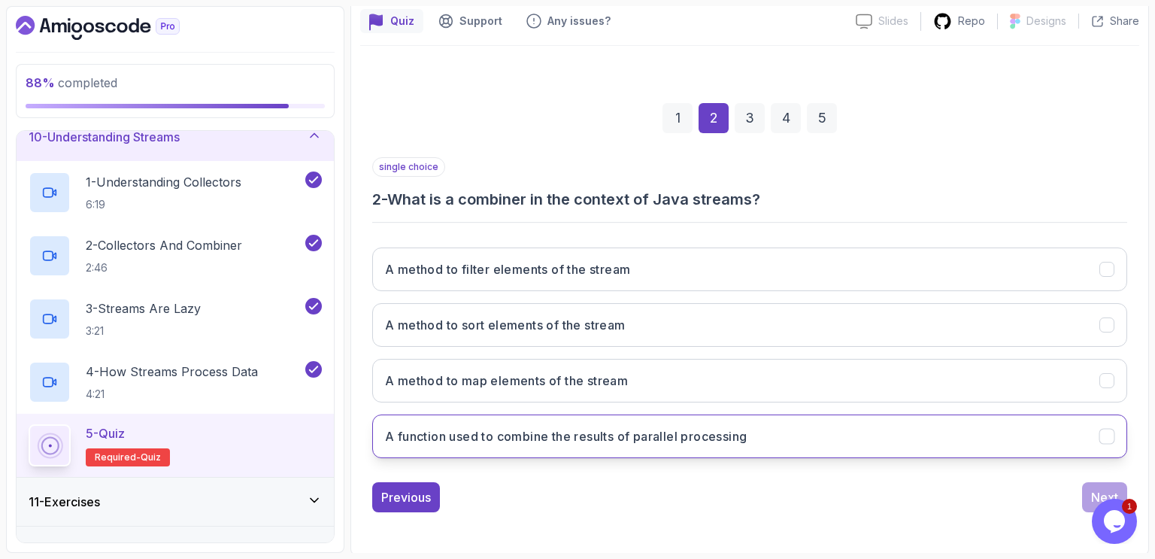
click at [683, 442] on h3 "A function used to combine the results of parallel processing" at bounding box center [566, 436] width 362 height 18
click at [833, 500] on div "Previous Next" at bounding box center [749, 497] width 755 height 30
click at [1093, 488] on div "Next" at bounding box center [1104, 497] width 27 height 18
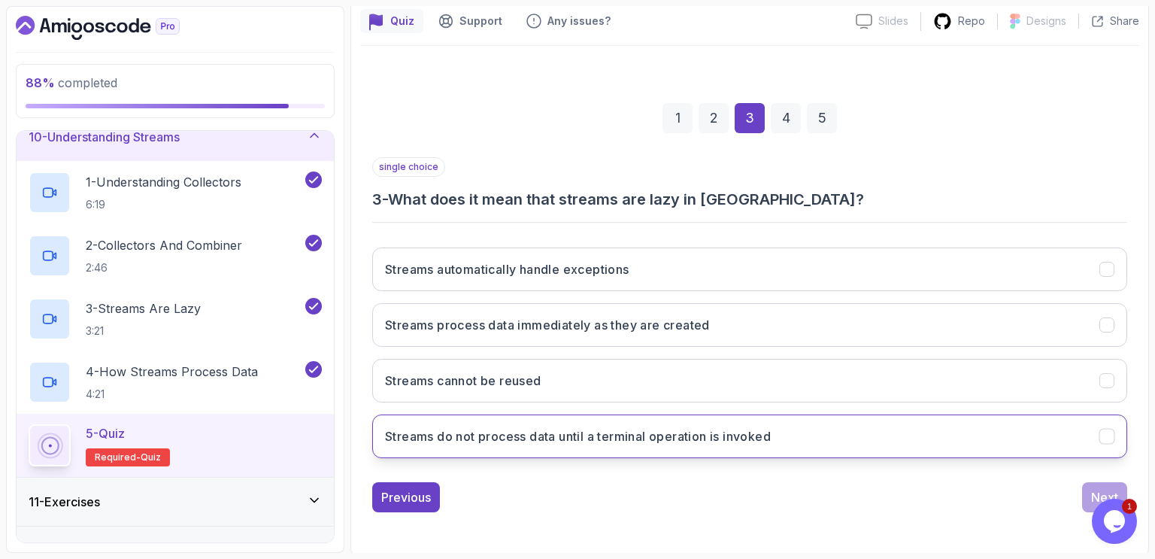
click at [658, 441] on h3 "Streams do not process data until a terminal operation is invoked" at bounding box center [578, 436] width 386 height 18
click at [1095, 491] on div "Next" at bounding box center [1104, 497] width 27 height 18
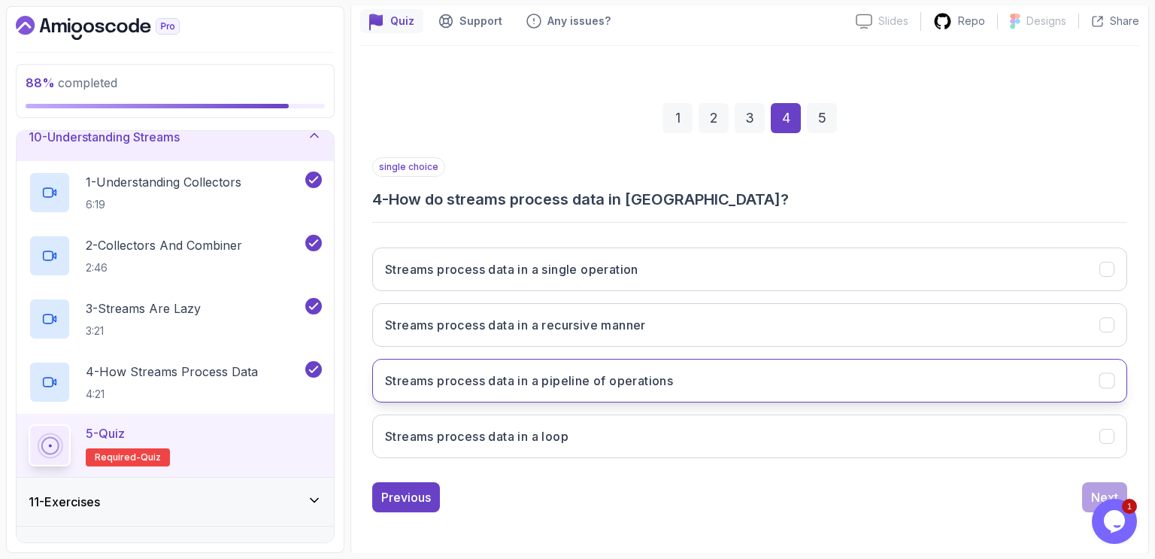
click at [643, 375] on h3 "Streams process data in a pipeline of operations" at bounding box center [529, 381] width 288 height 18
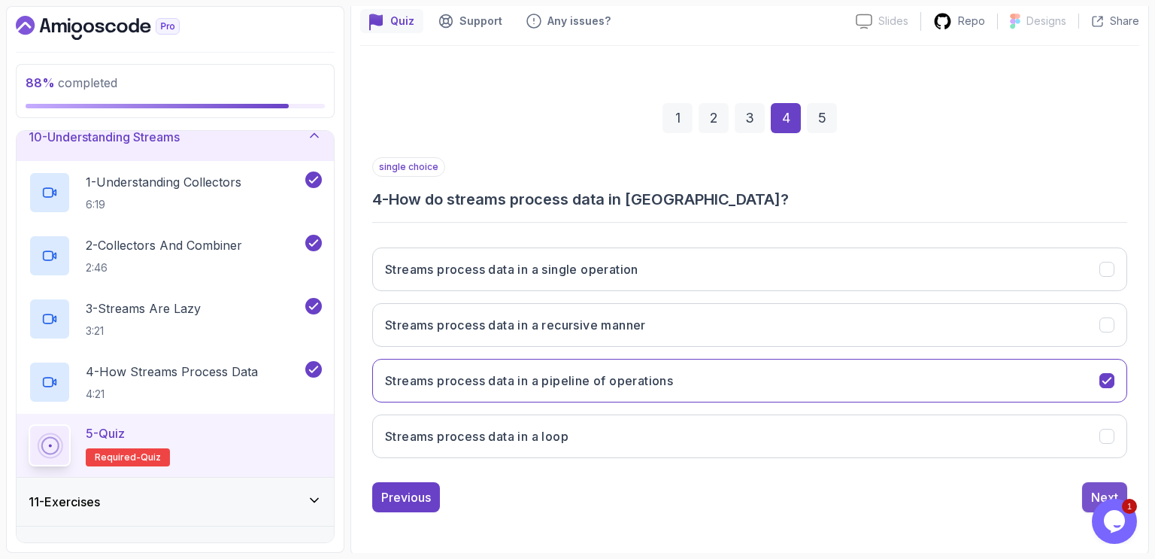
click at [1098, 495] on div "Next" at bounding box center [1104, 497] width 27 height 18
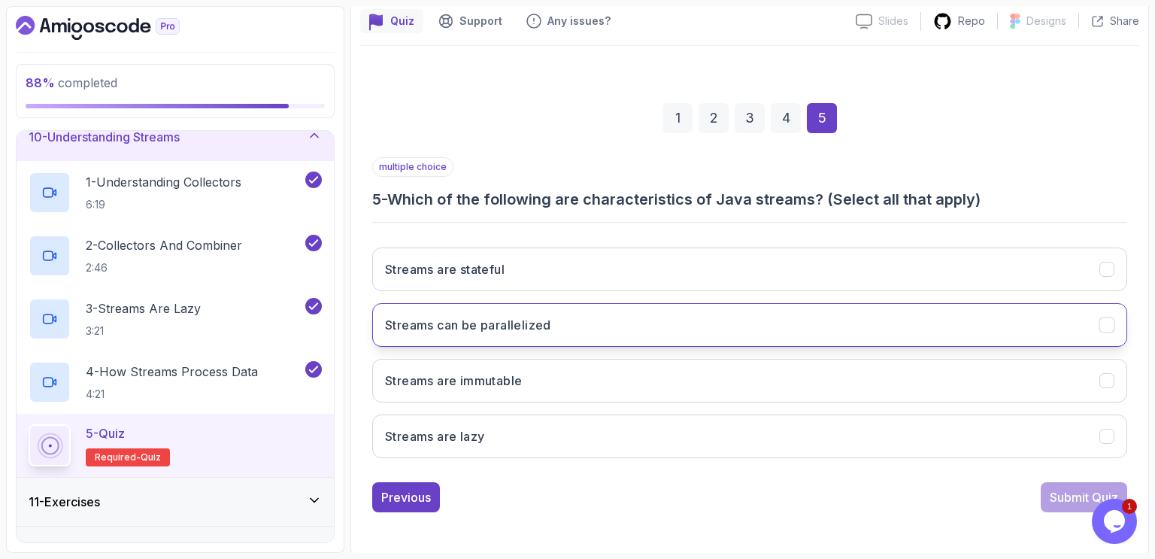
click at [578, 324] on button "Streams can be parallelized" at bounding box center [749, 325] width 755 height 44
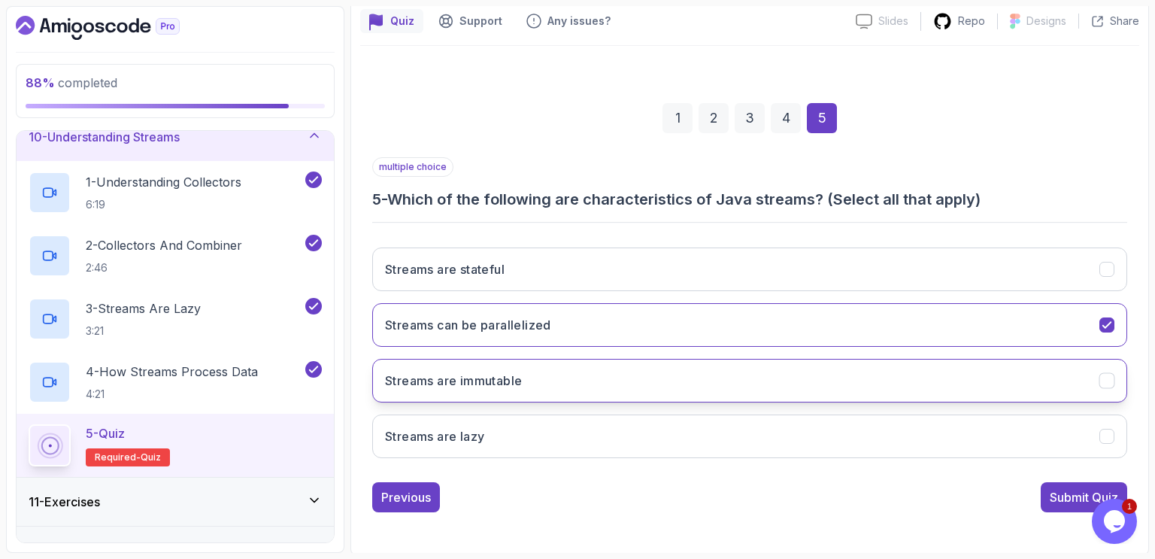
click at [580, 378] on button "Streams are immutable" at bounding box center [749, 381] width 755 height 44
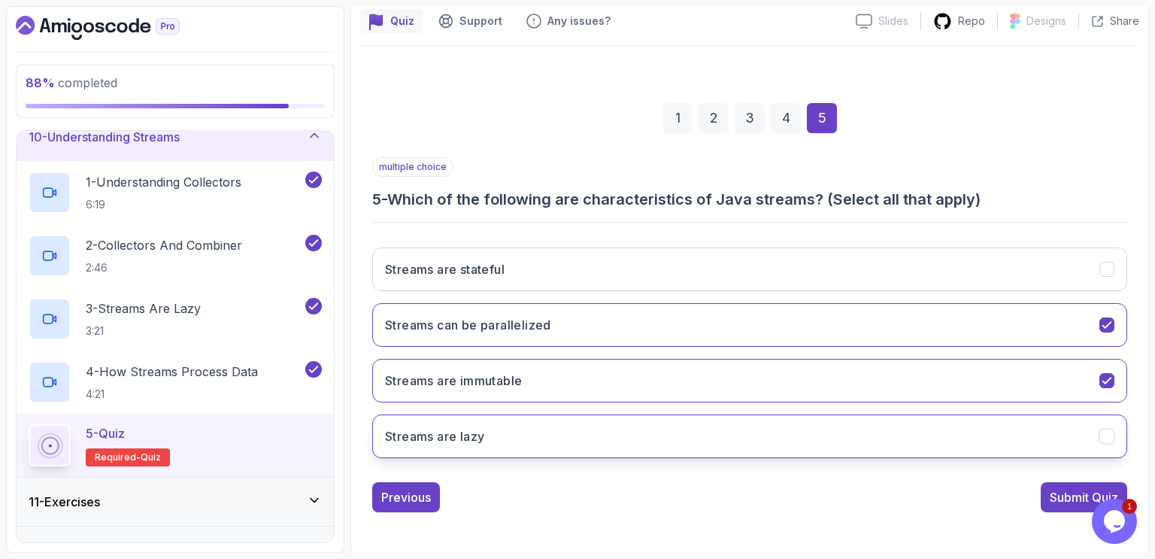
click at [569, 427] on button "Streams are lazy" at bounding box center [749, 436] width 755 height 44
click at [1060, 493] on div "Submit Quiz" at bounding box center [1084, 497] width 68 height 18
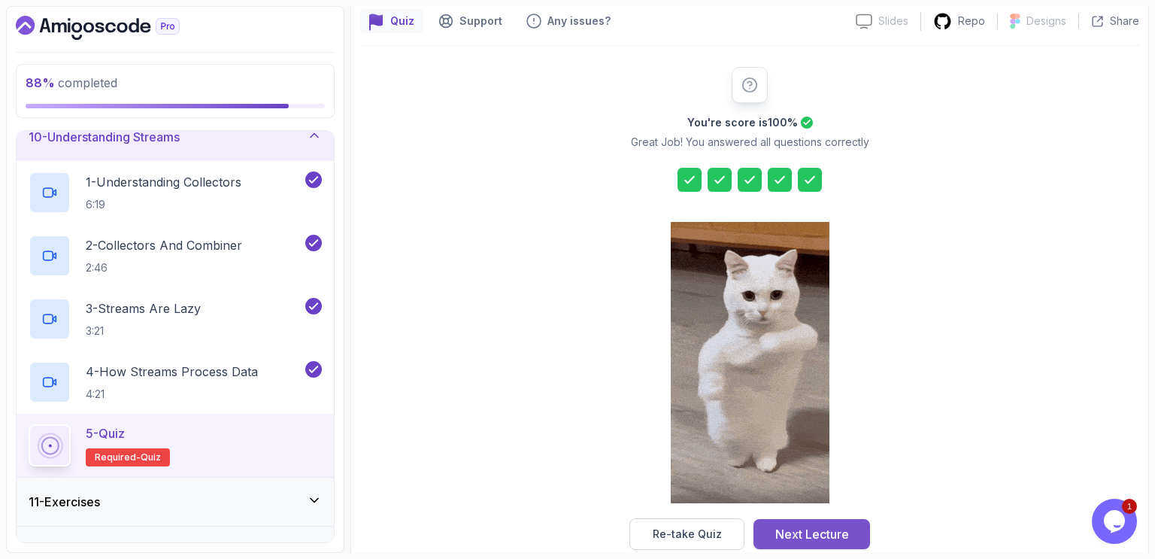
click at [831, 534] on div "Next Lecture" at bounding box center [812, 534] width 74 height 18
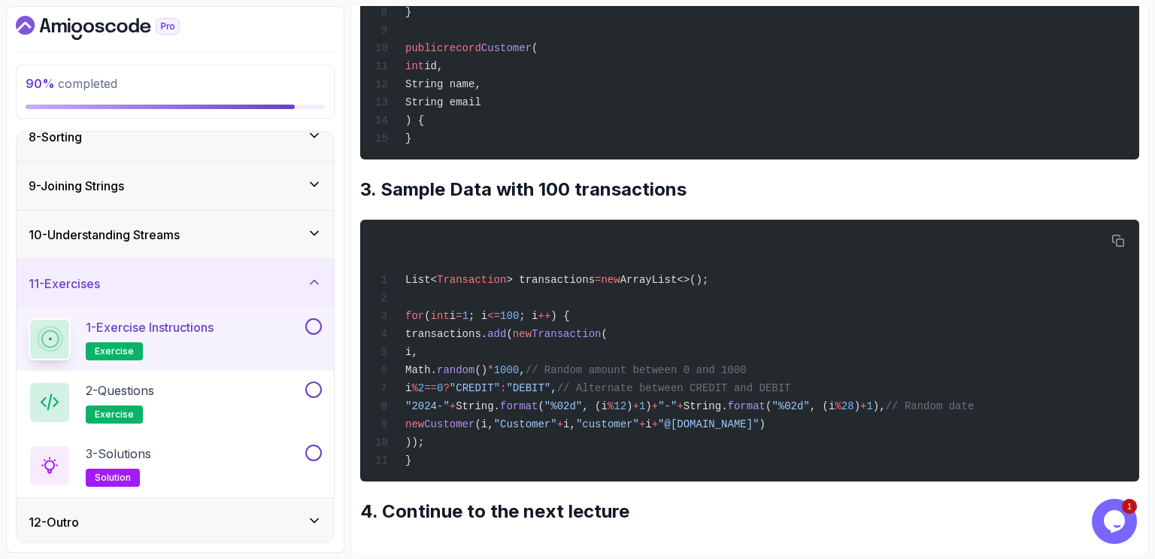
scroll to position [548, 0]
click at [614, 505] on h2 "4. Continue to the next lecture" at bounding box center [749, 511] width 779 height 24
click at [312, 328] on button at bounding box center [313, 326] width 17 height 17
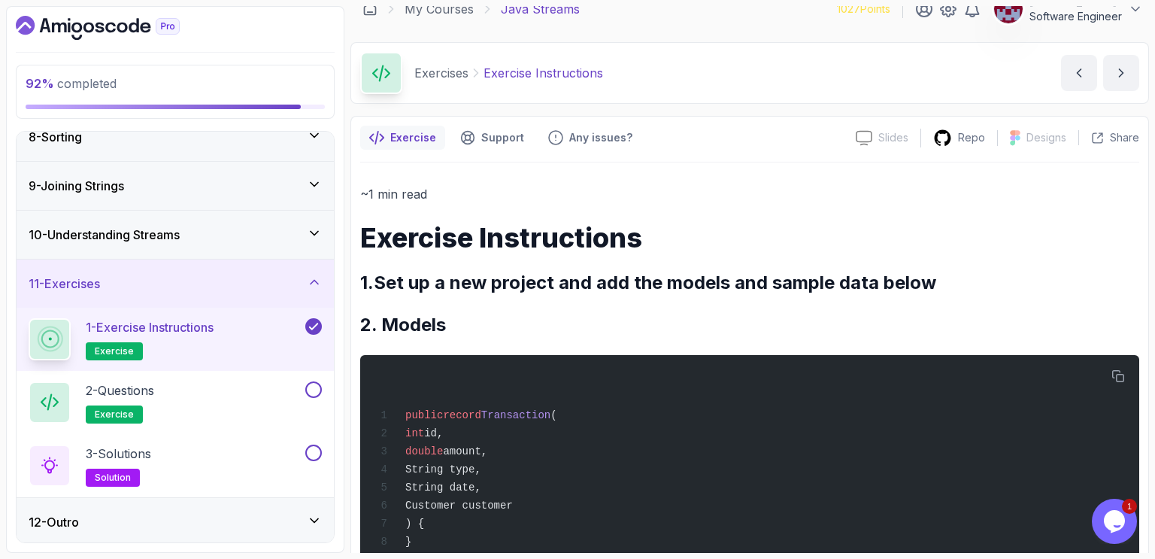
scroll to position [0, 0]
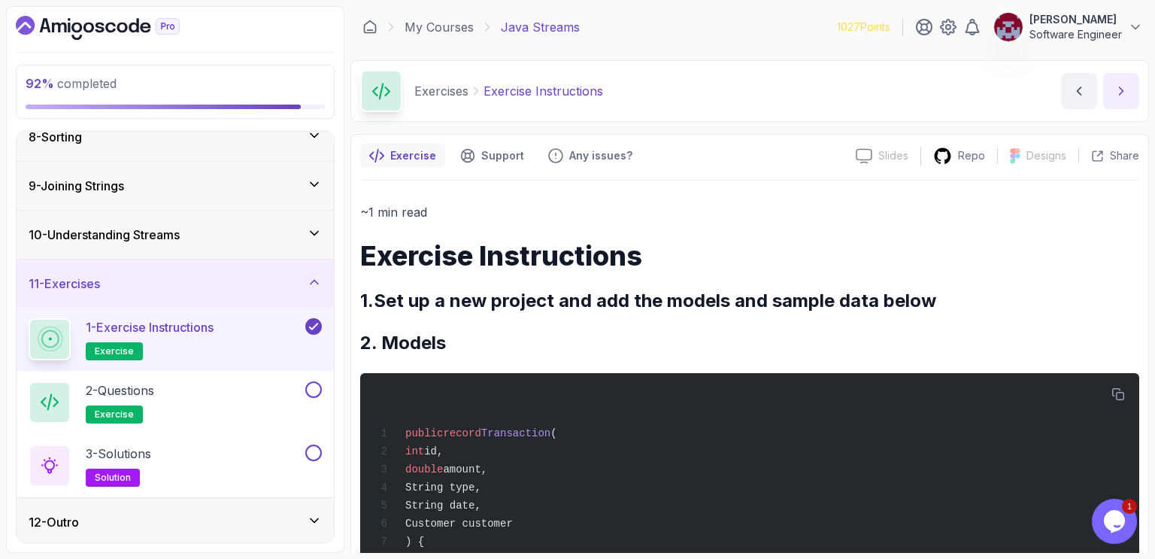
click at [1123, 86] on icon "next content" at bounding box center [1121, 90] width 15 height 15
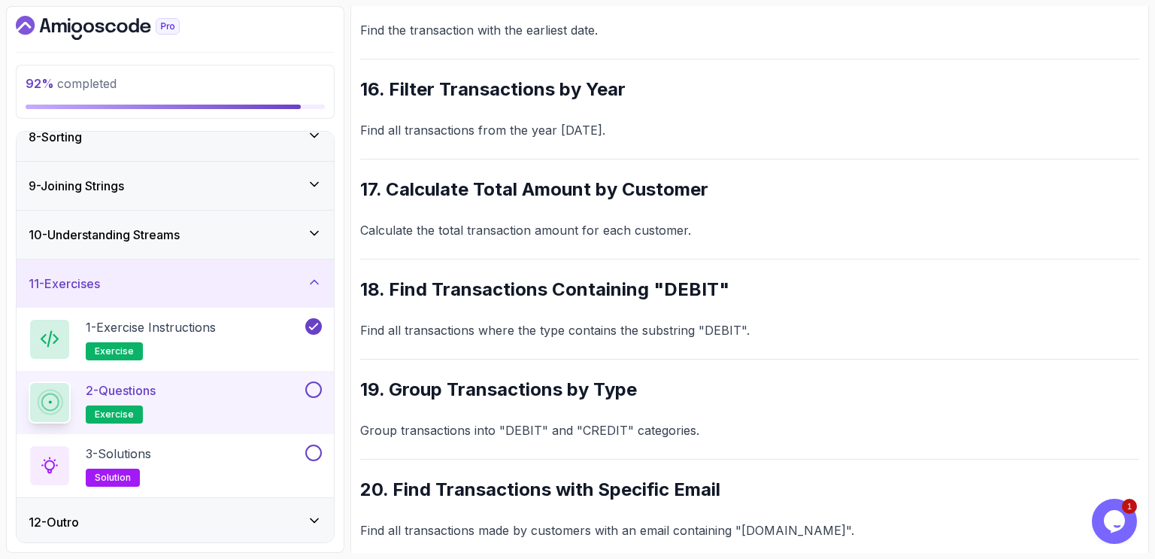
scroll to position [1727, 0]
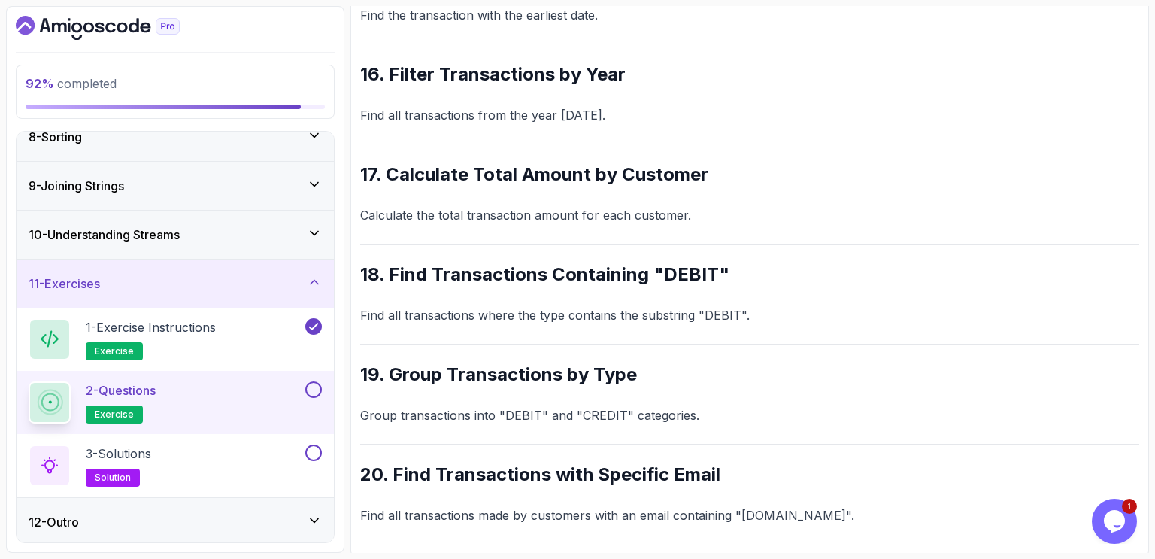
click at [317, 385] on button at bounding box center [313, 389] width 17 height 17
click at [257, 455] on div "3 - Solutions solution" at bounding box center [166, 465] width 274 height 42
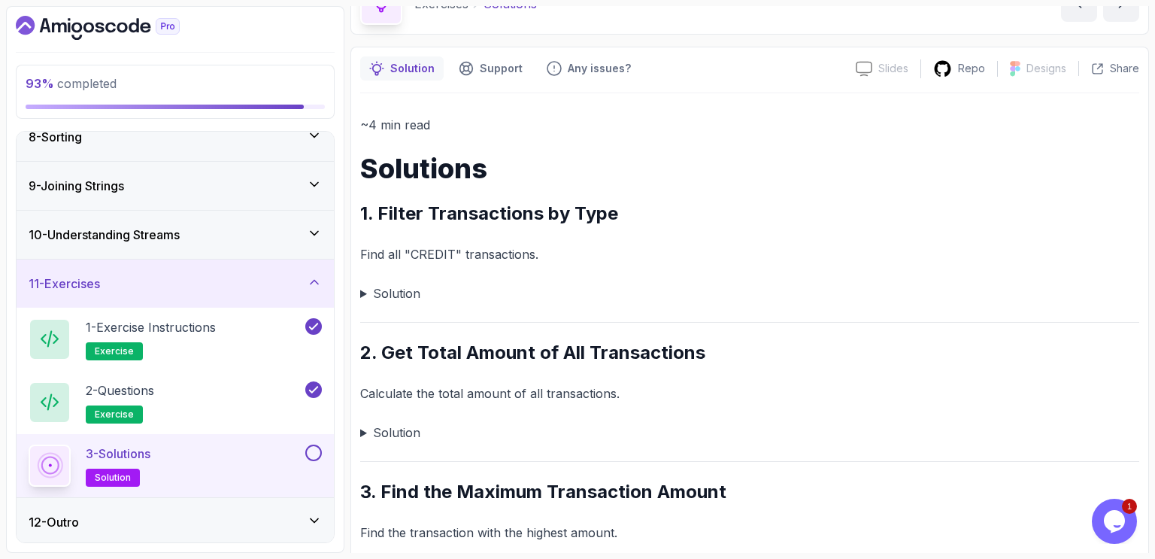
scroll to position [86, 0]
click at [364, 293] on summary "Solution" at bounding box center [749, 294] width 779 height 21
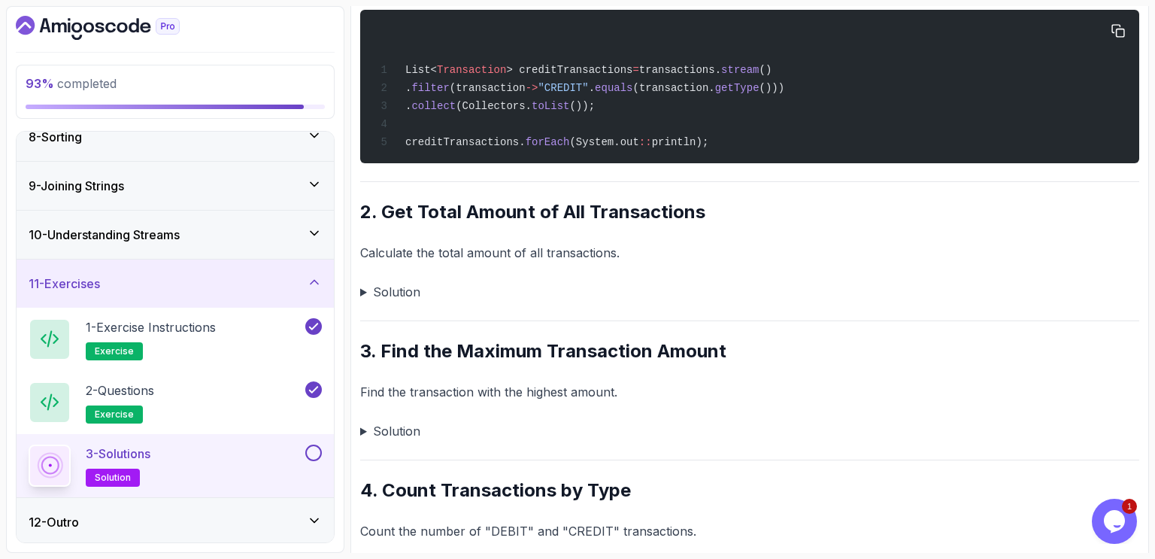
scroll to position [397, 0]
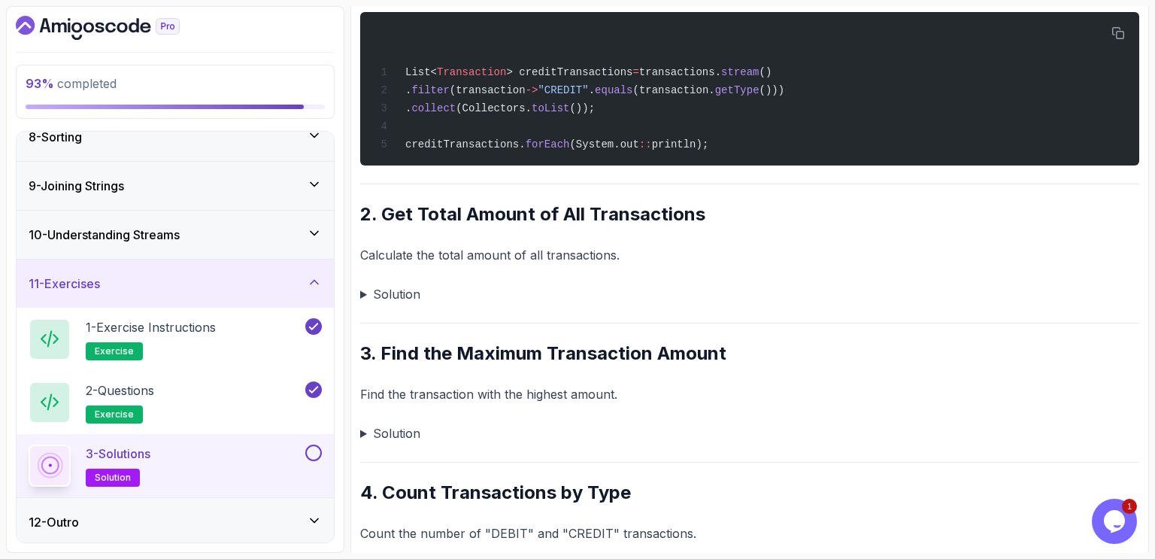
click at [365, 294] on summary "Solution" at bounding box center [749, 294] width 779 height 21
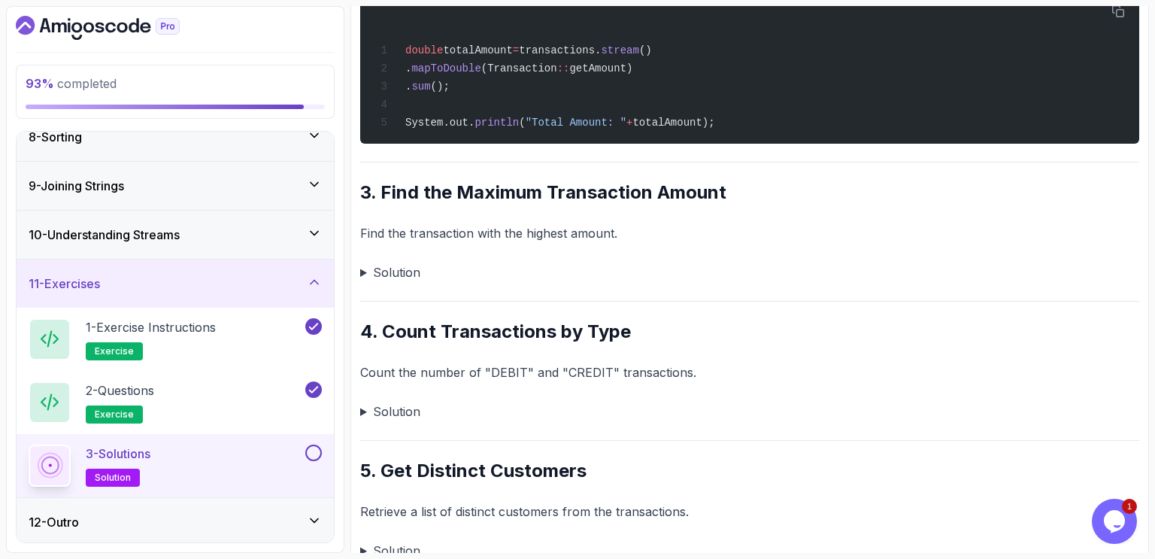
scroll to position [730, 0]
click at [366, 272] on summary "Solution" at bounding box center [749, 271] width 779 height 21
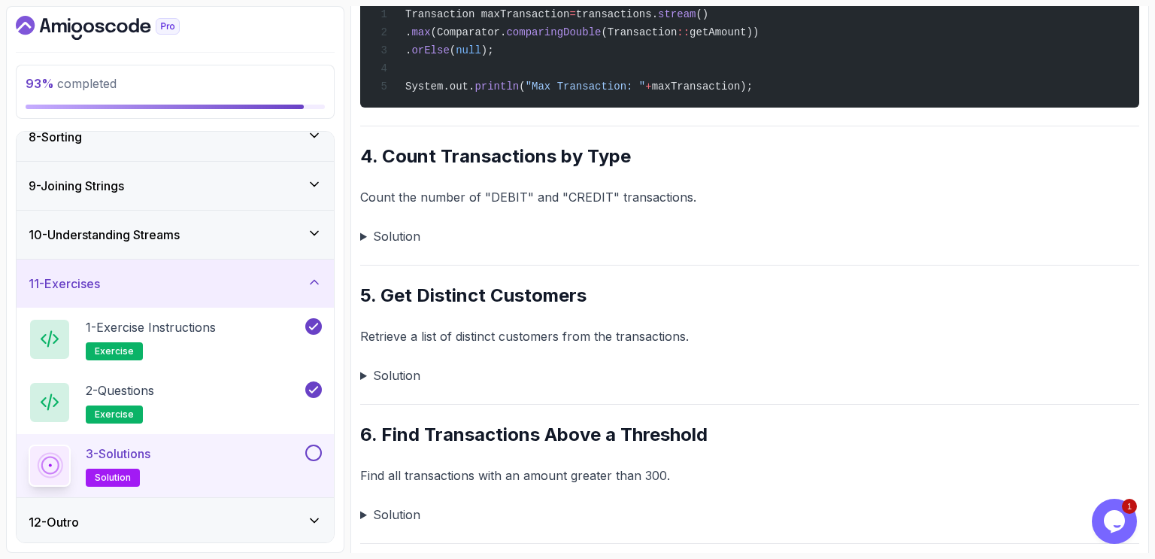
scroll to position [1075, 0]
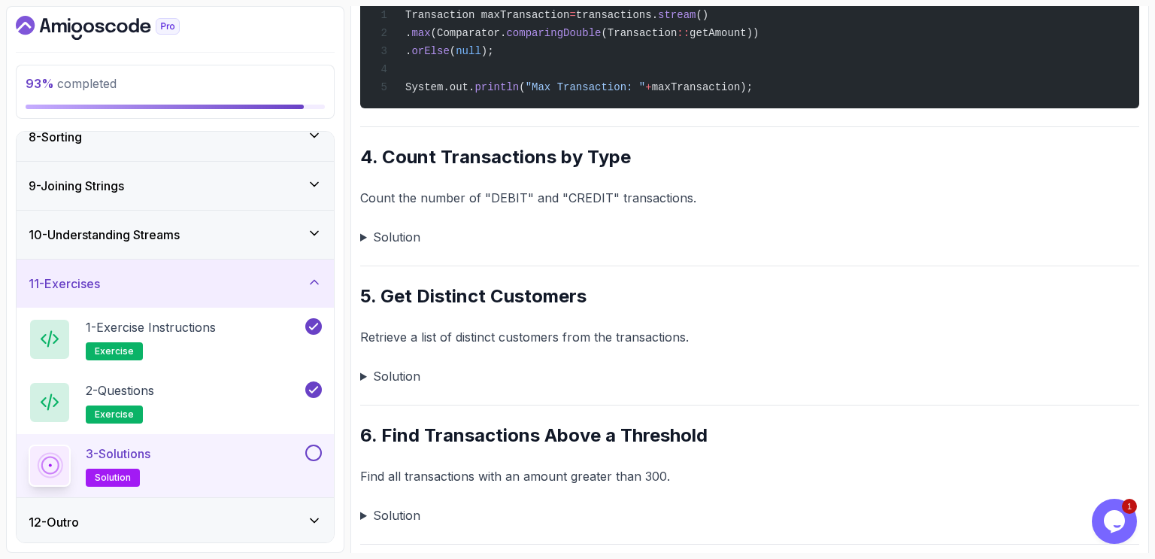
click at [360, 237] on summary "Solution" at bounding box center [749, 236] width 779 height 21
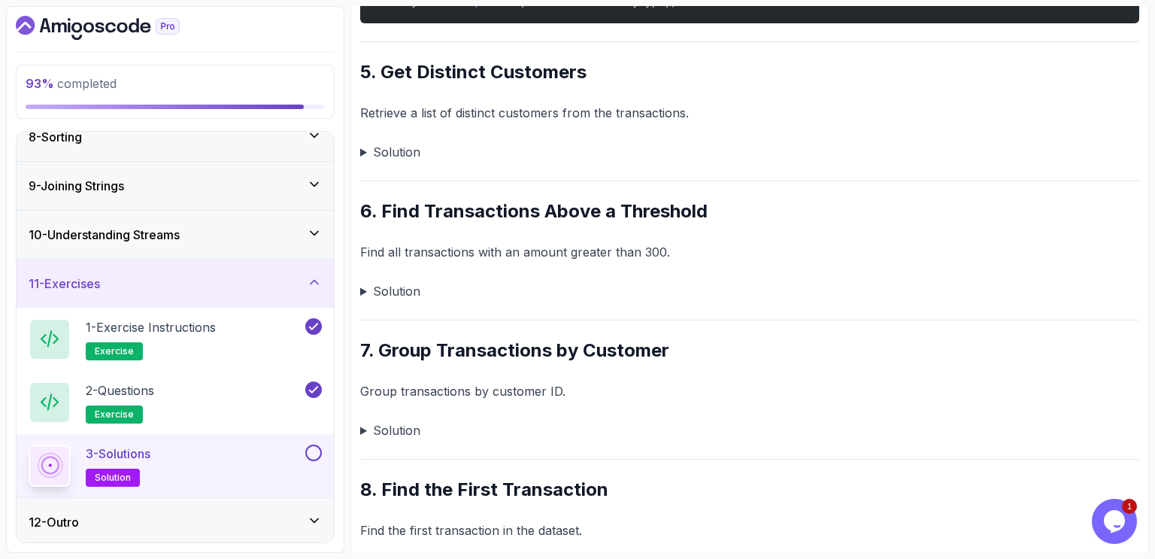
scroll to position [1452, 0]
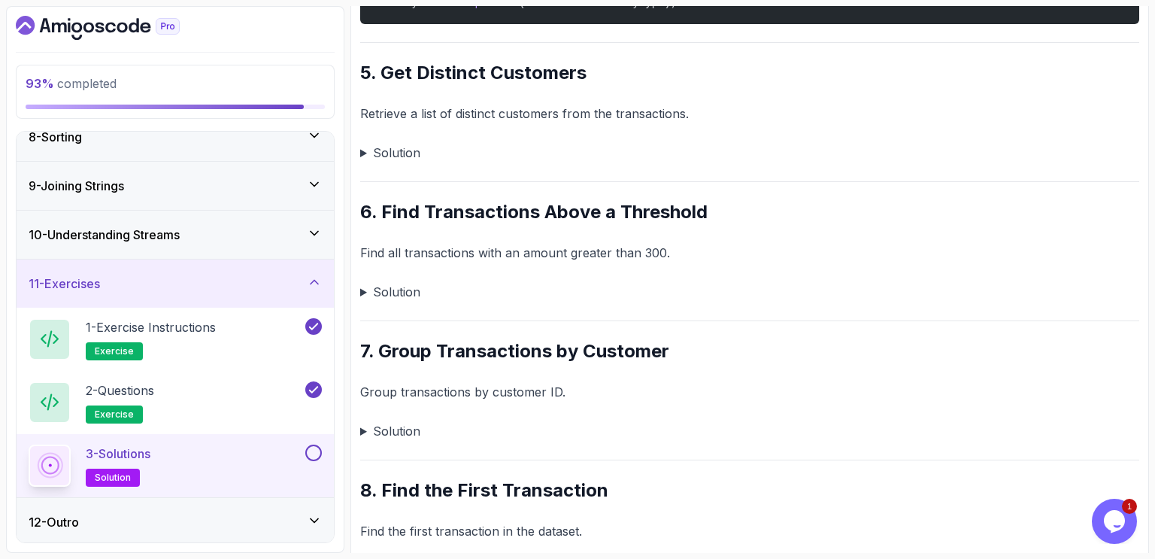
click at [538, 188] on div "~4 min read Solutions 1. Filter Transactions by Type Find all "CREDIT" transact…" at bounding box center [749, 499] width 779 height 3501
click at [360, 153] on summary "Solution" at bounding box center [749, 152] width 779 height 21
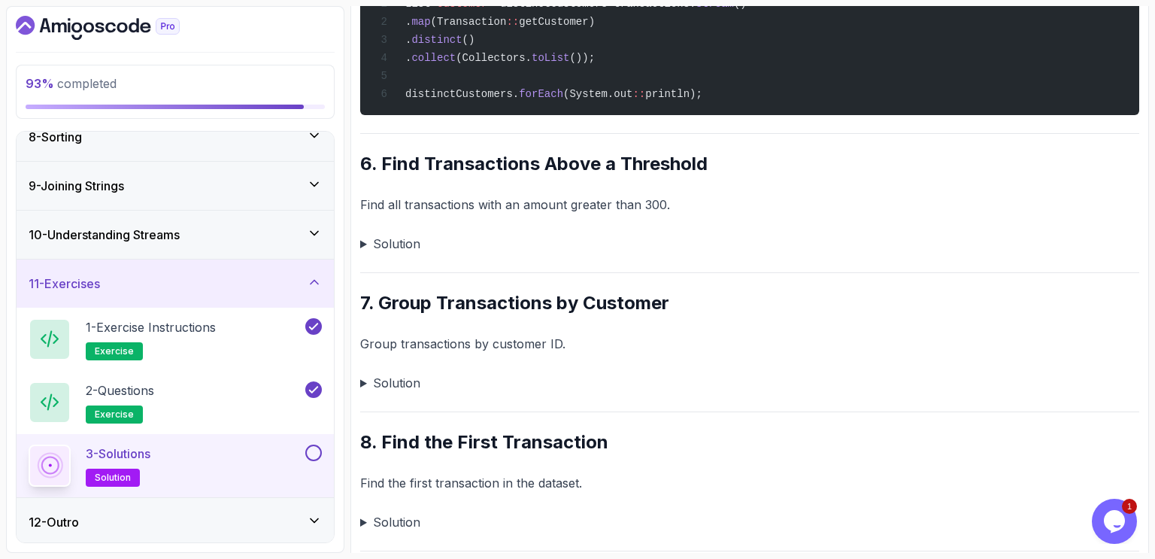
scroll to position [1691, 0]
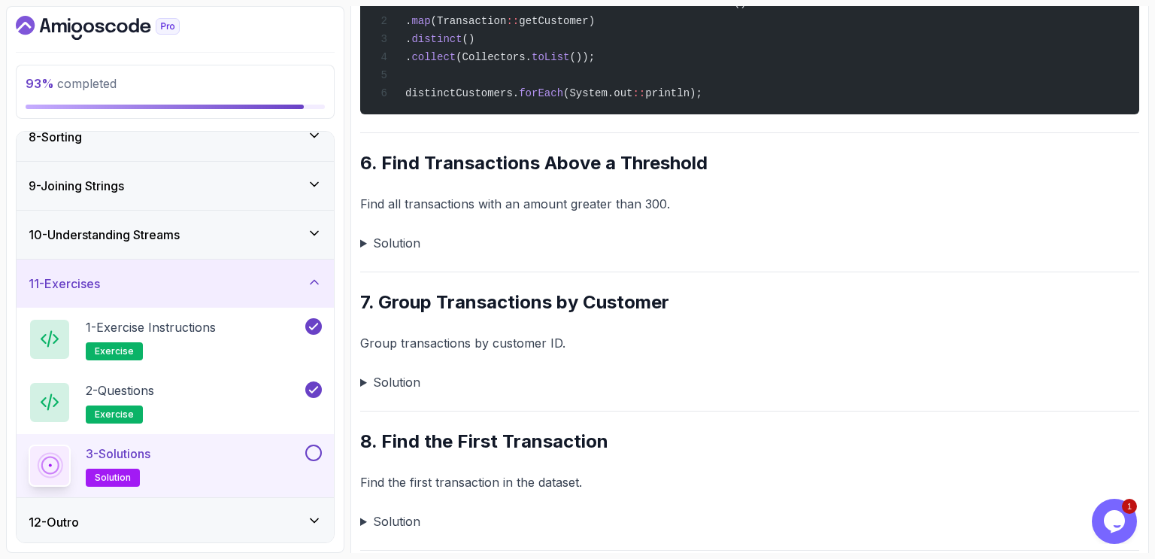
click at [362, 244] on summary "Solution" at bounding box center [749, 242] width 779 height 21
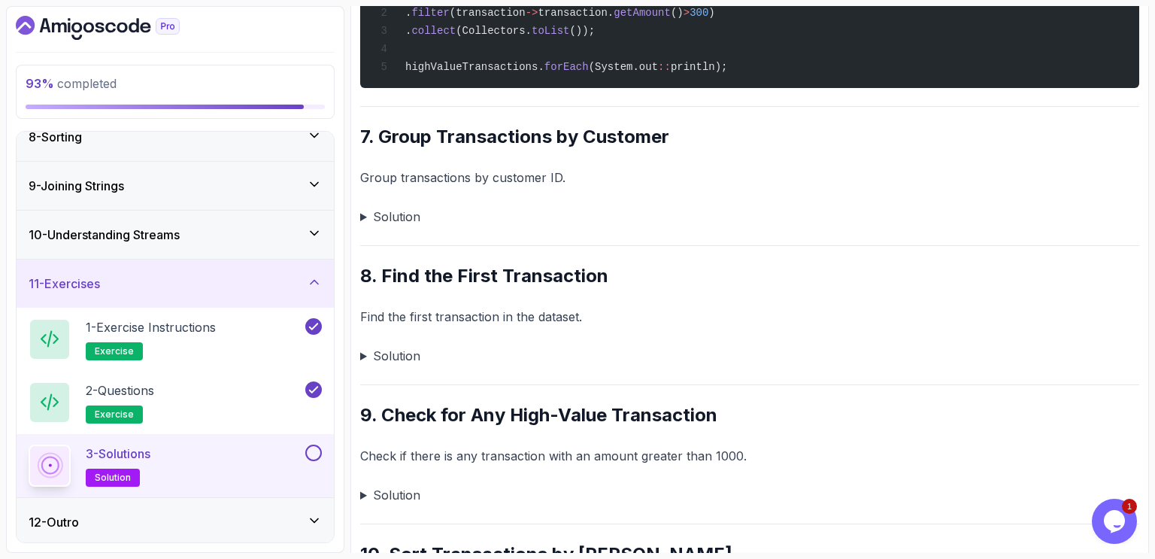
scroll to position [2028, 0]
click at [362, 219] on summary "Solution" at bounding box center [749, 216] width 779 height 21
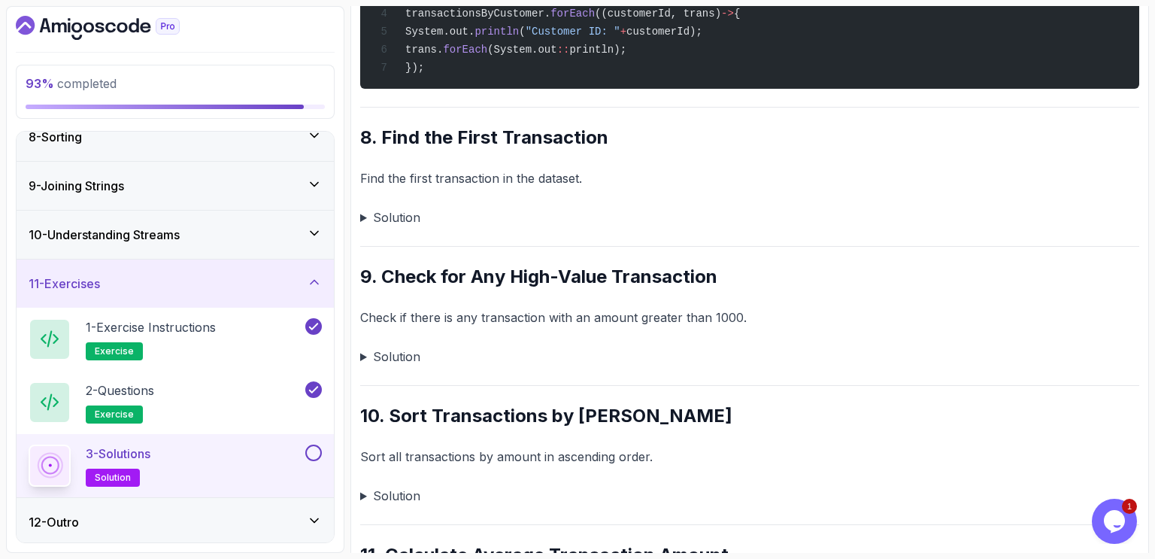
scroll to position [2377, 0]
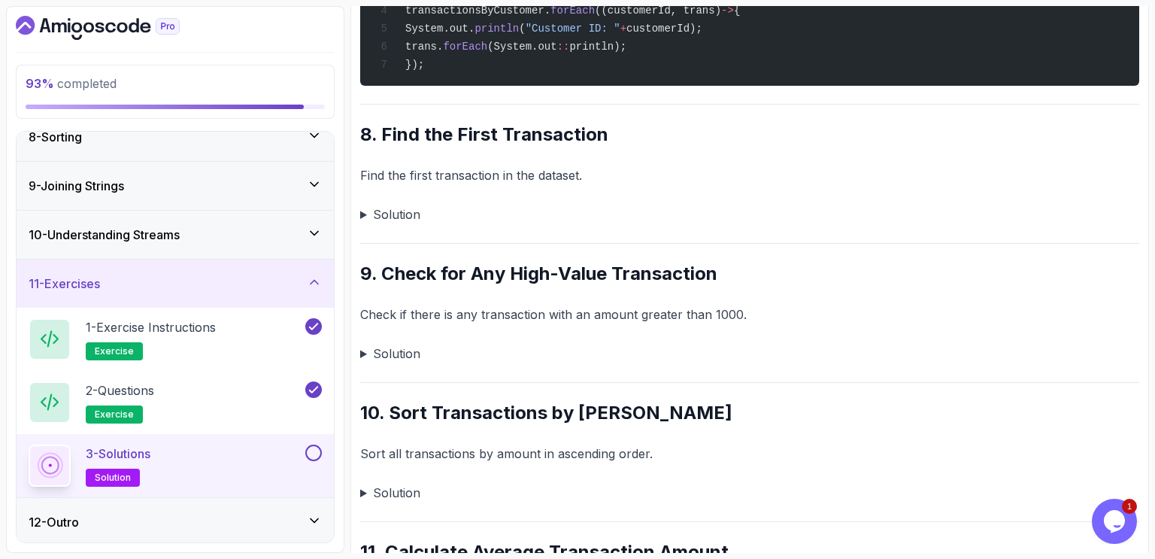
click at [365, 214] on summary "Solution" at bounding box center [749, 214] width 779 height 21
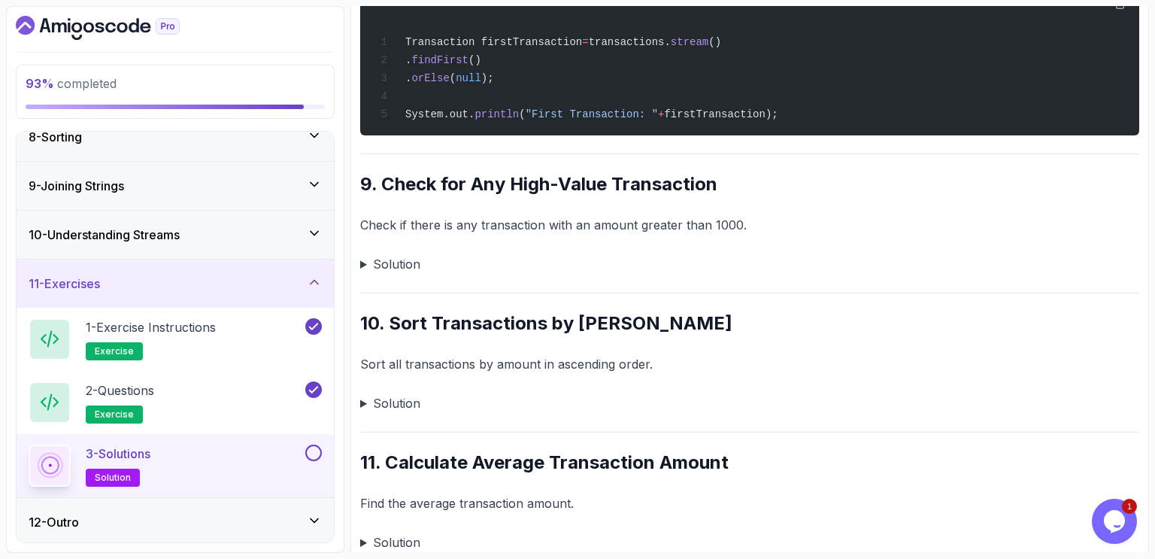
scroll to position [2638, 0]
click at [362, 261] on summary "Solution" at bounding box center [749, 263] width 779 height 21
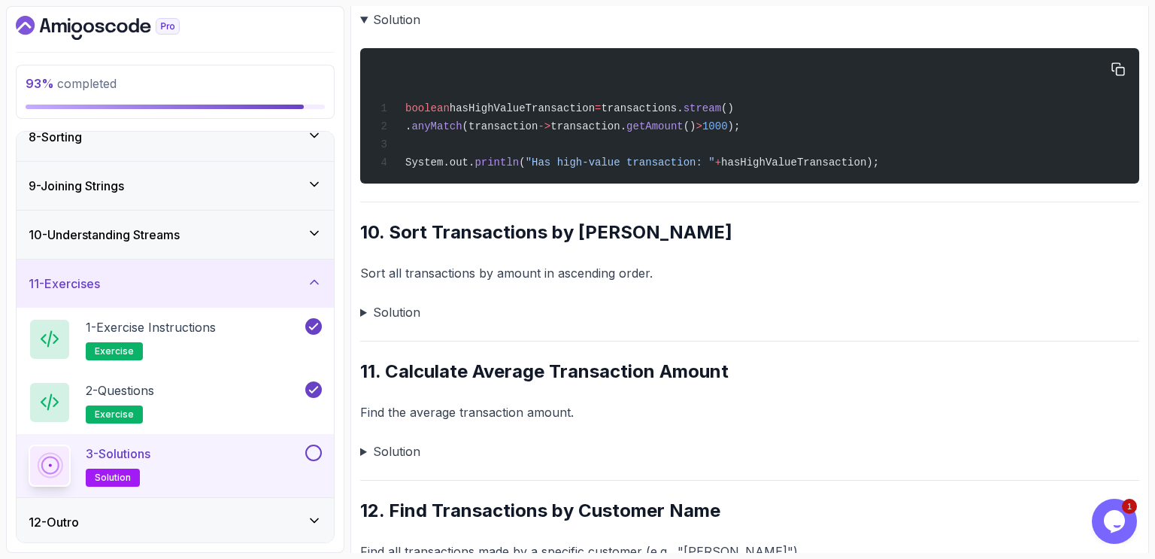
scroll to position [2996, 0]
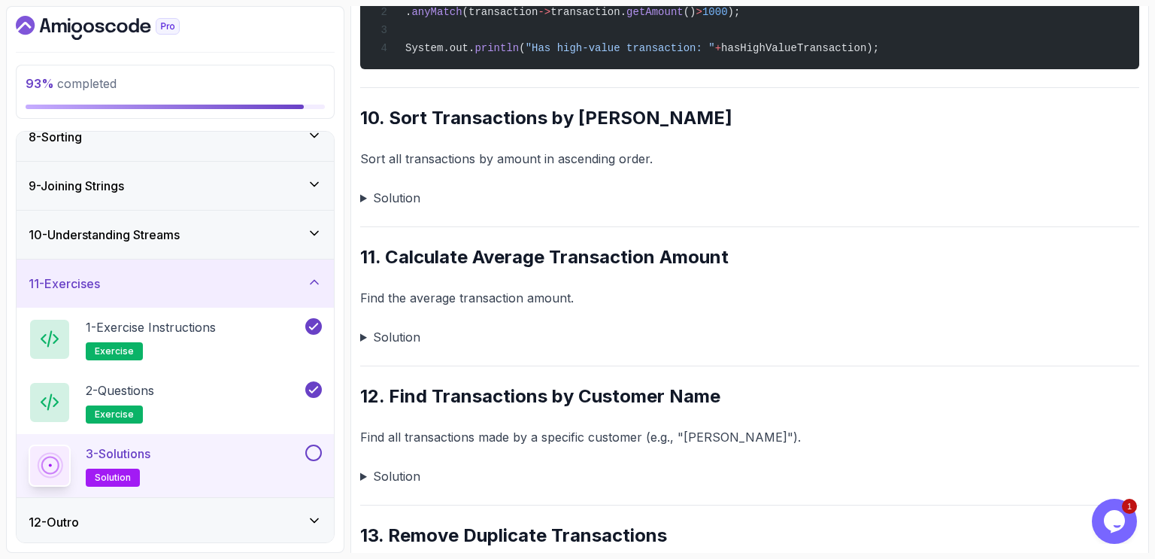
click at [362, 196] on summary "Solution" at bounding box center [749, 197] width 779 height 21
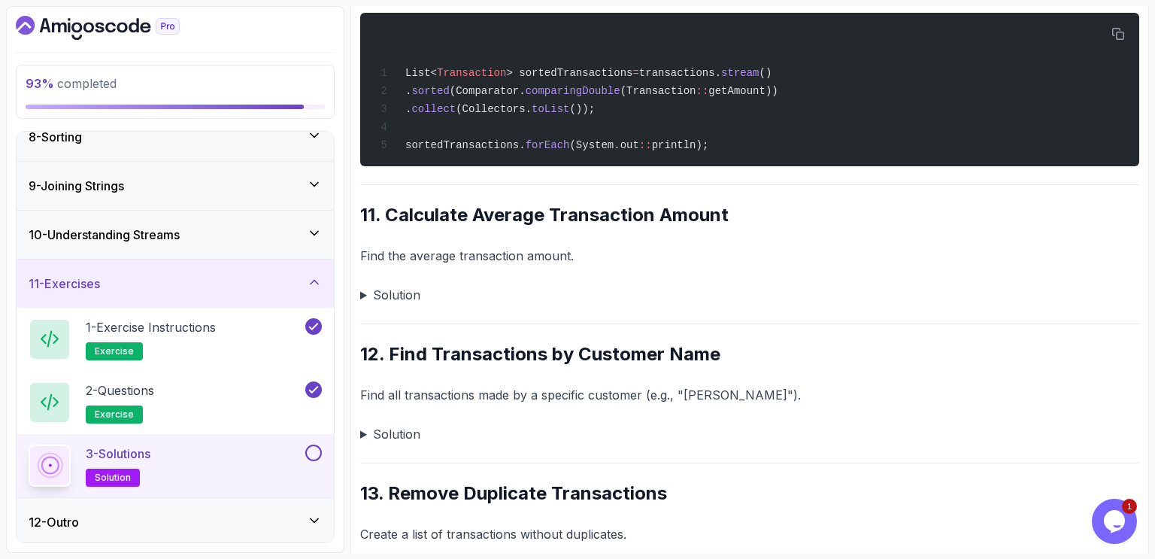
scroll to position [3210, 0]
click at [361, 293] on summary "Solution" at bounding box center [749, 294] width 779 height 21
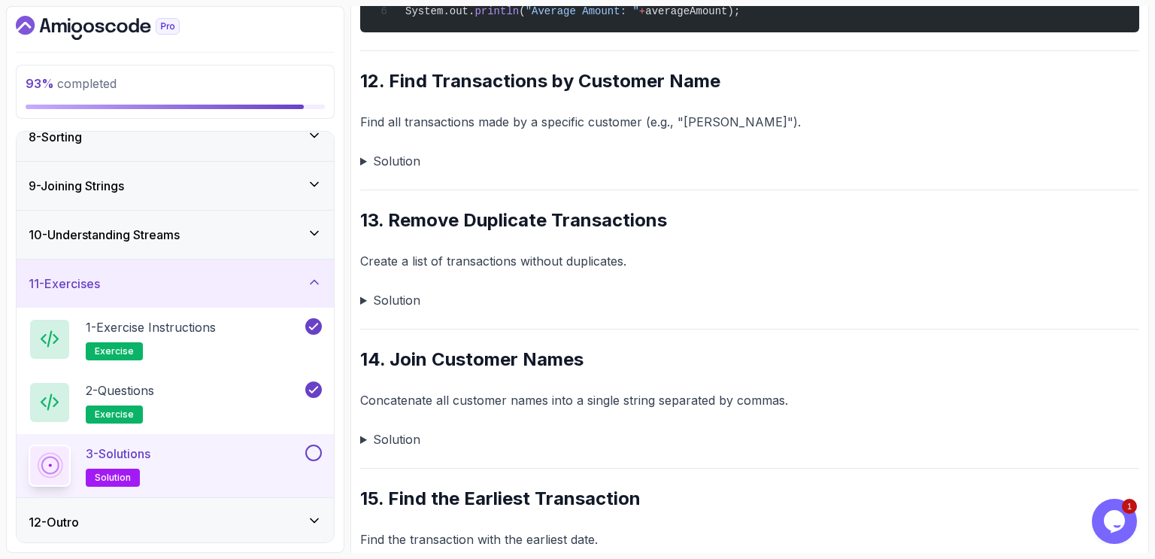
scroll to position [3672, 0]
click at [362, 156] on summary "Solution" at bounding box center [749, 161] width 779 height 21
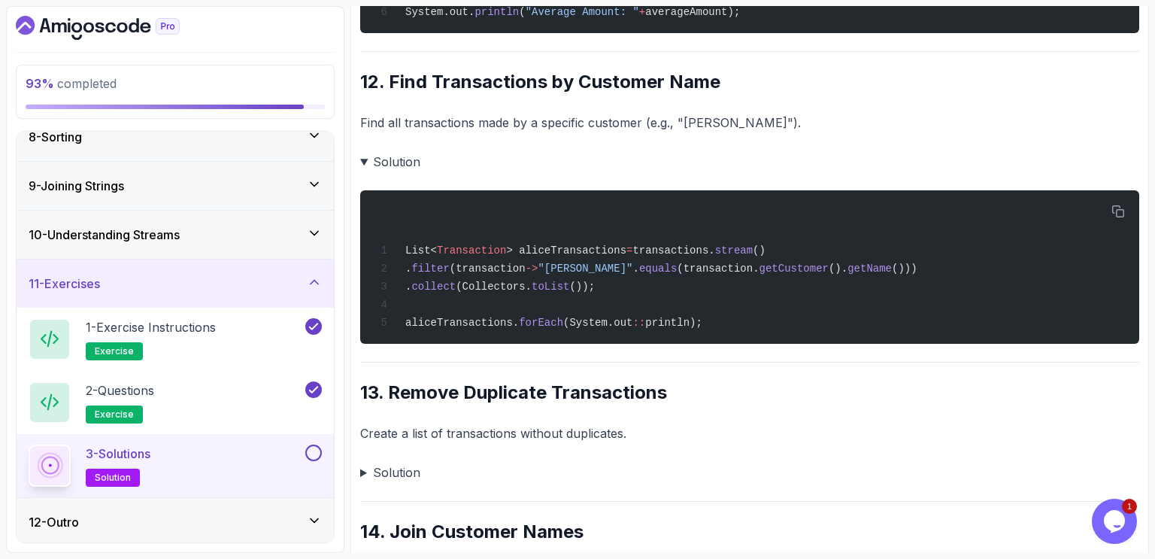
click at [672, 153] on summary "Solution" at bounding box center [749, 161] width 779 height 21
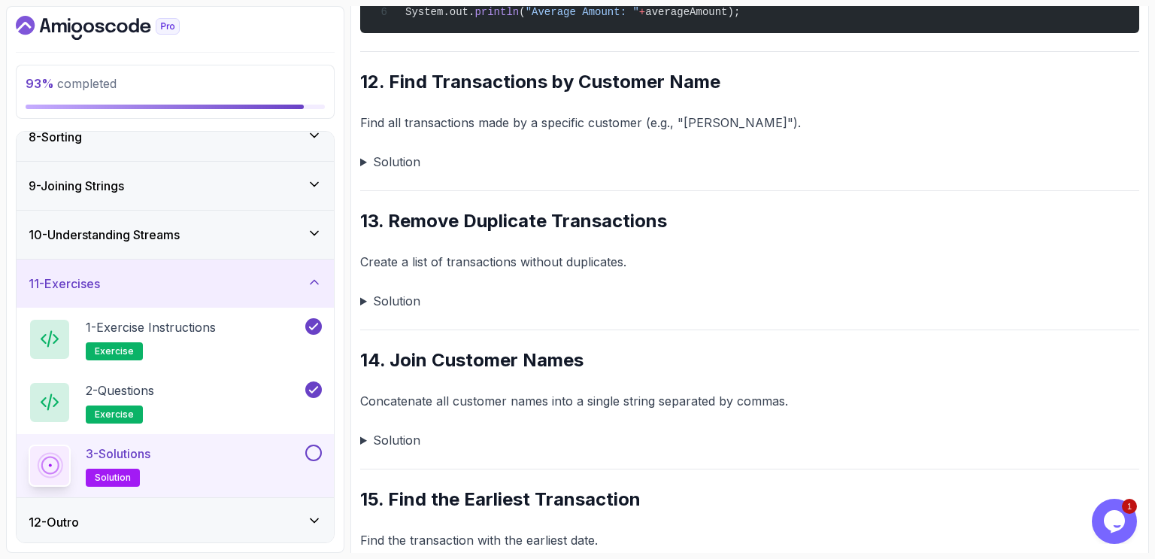
click at [672, 153] on summary "Solution" at bounding box center [749, 161] width 779 height 21
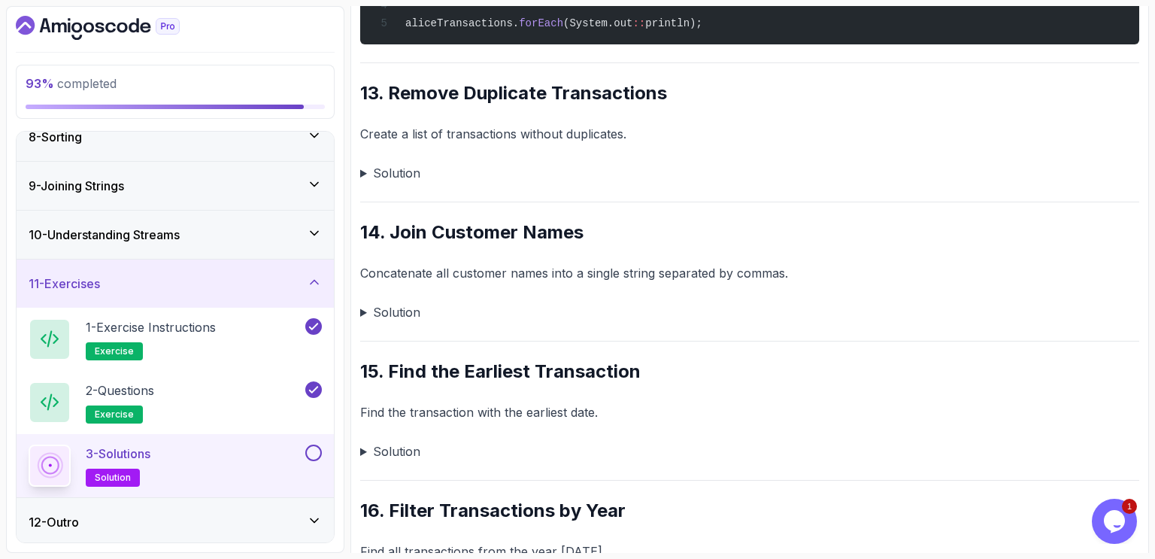
scroll to position [3971, 0]
click at [361, 168] on summary "Solution" at bounding box center [749, 172] width 779 height 21
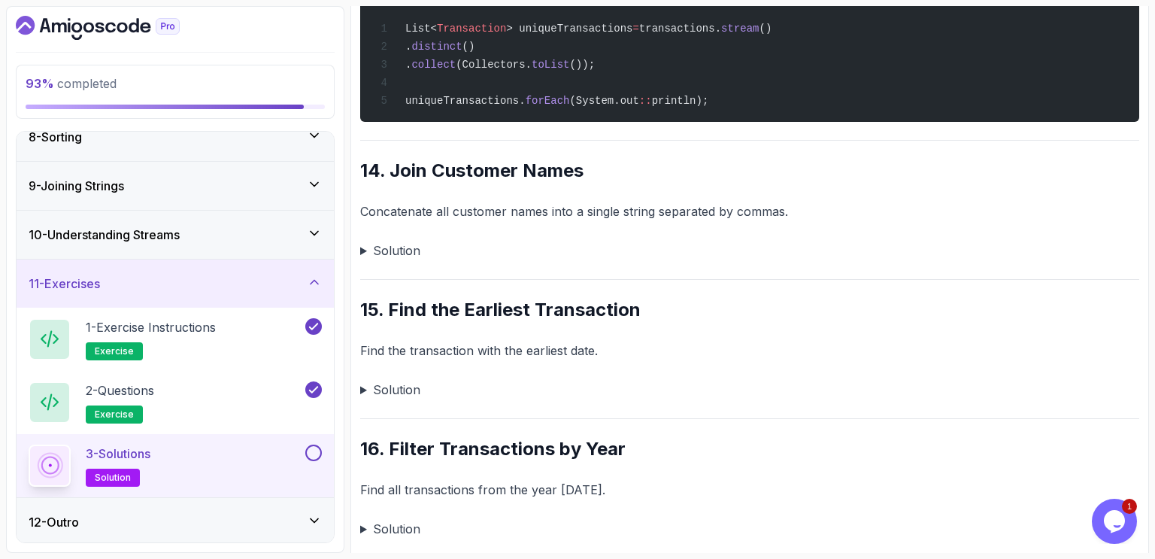
scroll to position [4209, 0]
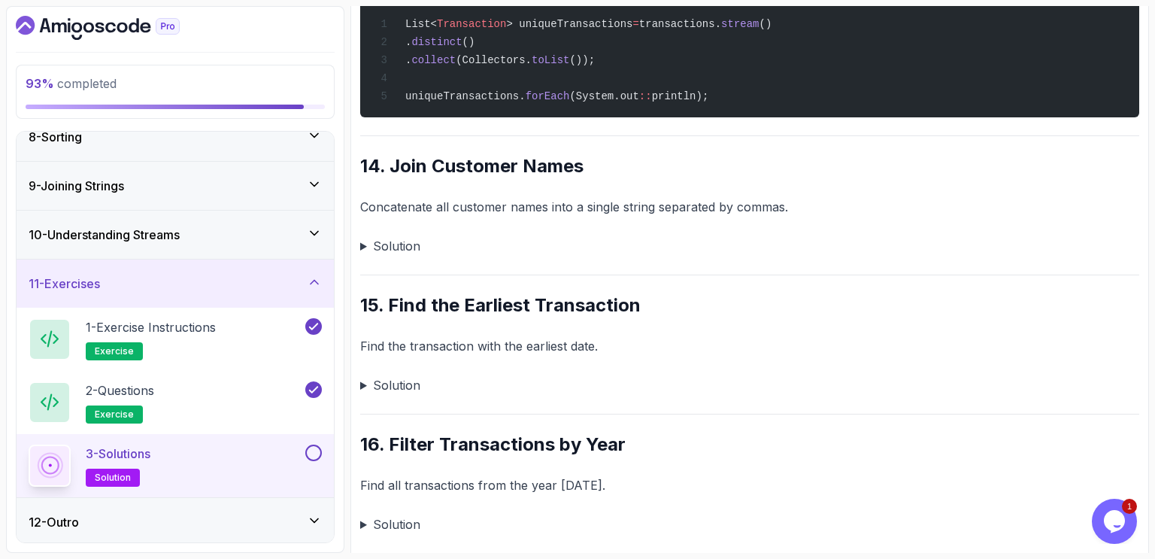
click at [362, 243] on summary "Solution" at bounding box center [749, 245] width 779 height 21
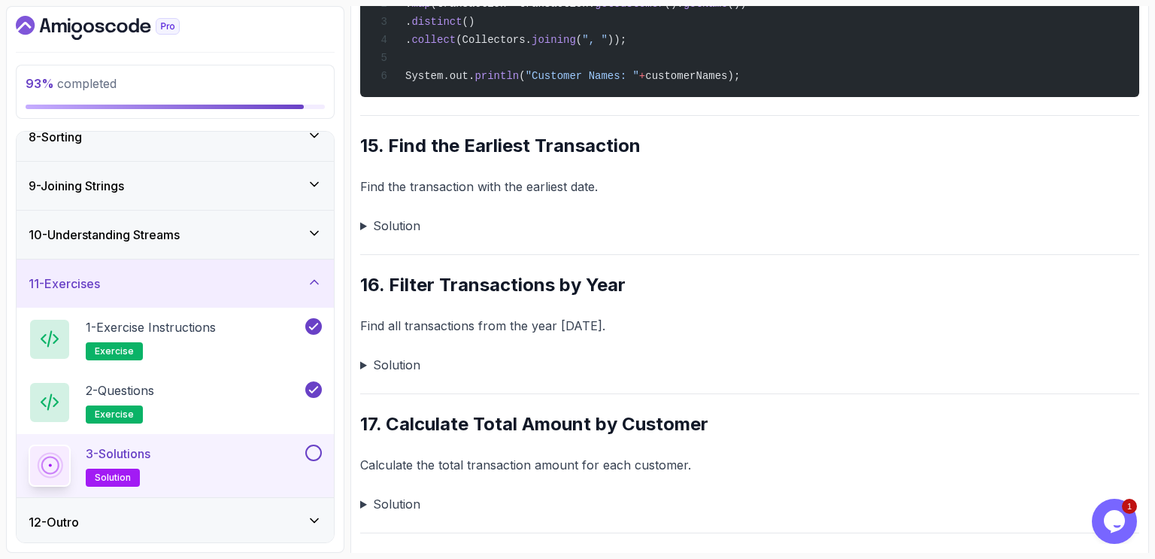
scroll to position [4558, 0]
click at [364, 222] on summary "Solution" at bounding box center [749, 225] width 779 height 21
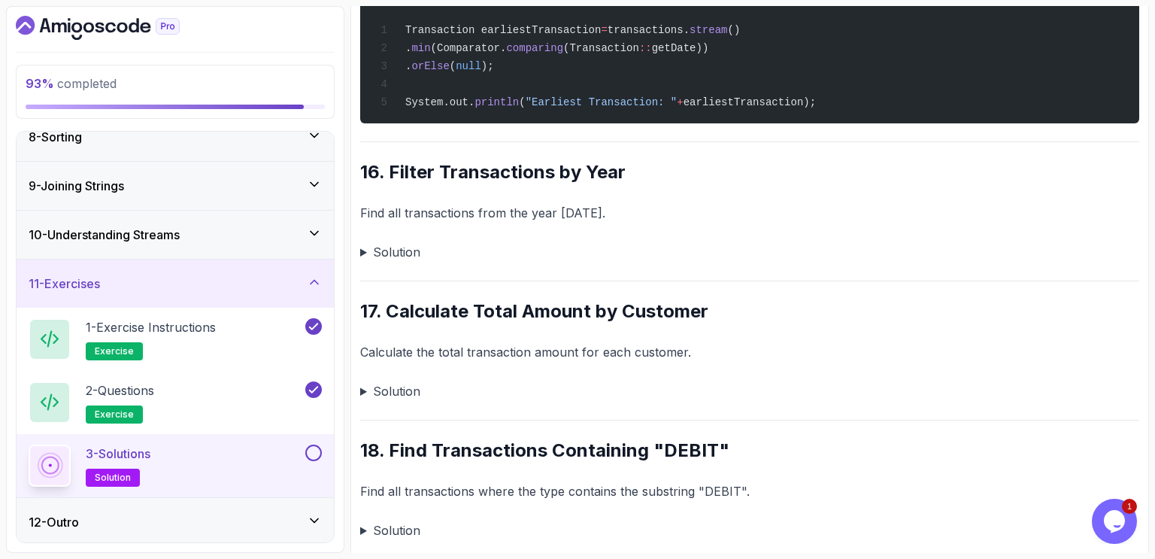
scroll to position [4840, 0]
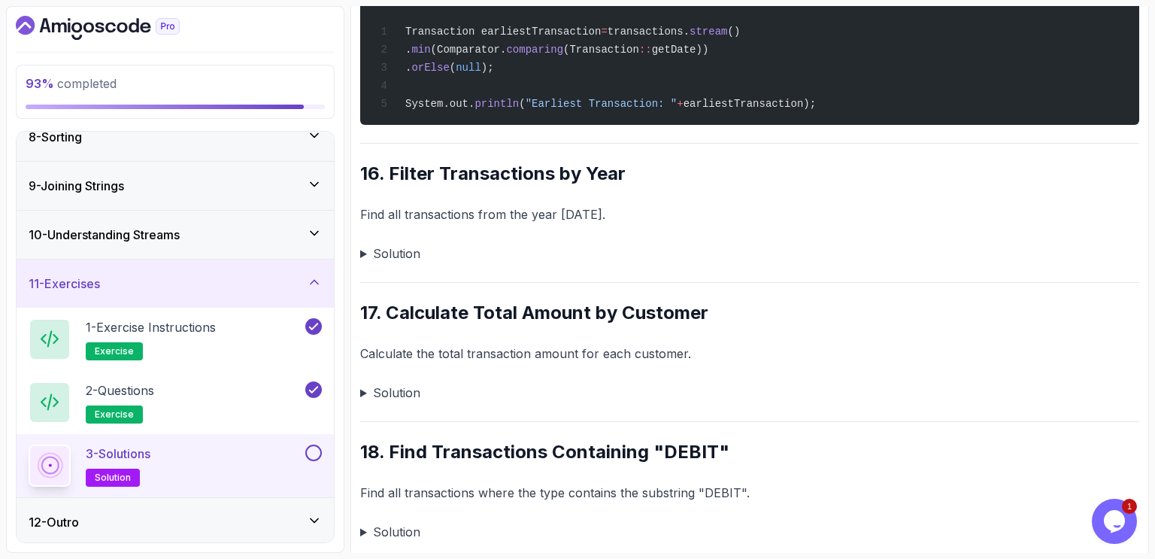
click at [366, 249] on summary "Solution" at bounding box center [749, 253] width 779 height 21
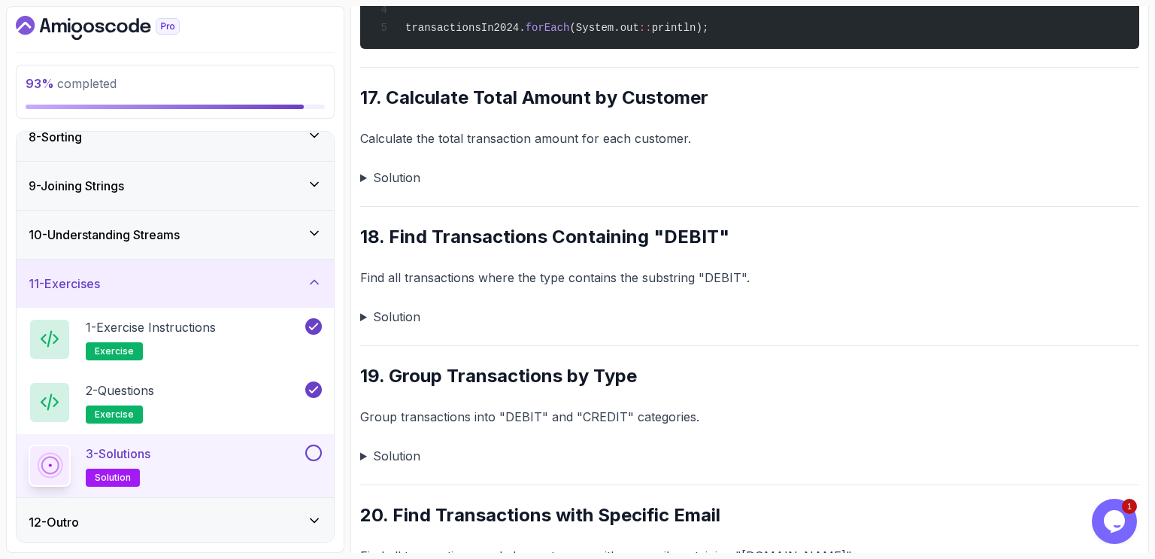
scroll to position [5228, 0]
click at [361, 176] on summary "Solution" at bounding box center [749, 176] width 779 height 21
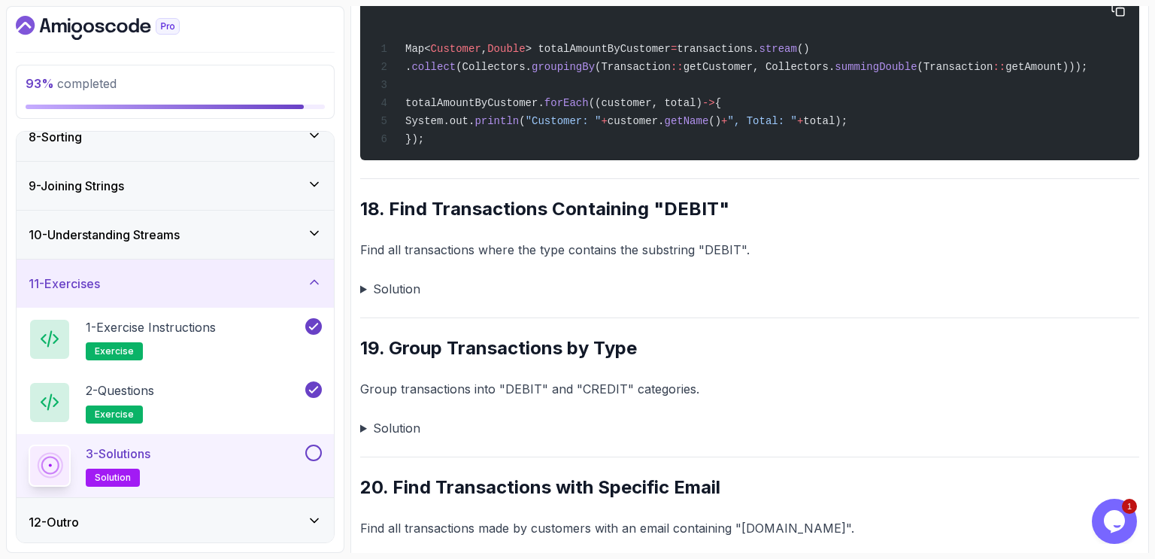
scroll to position [5496, 0]
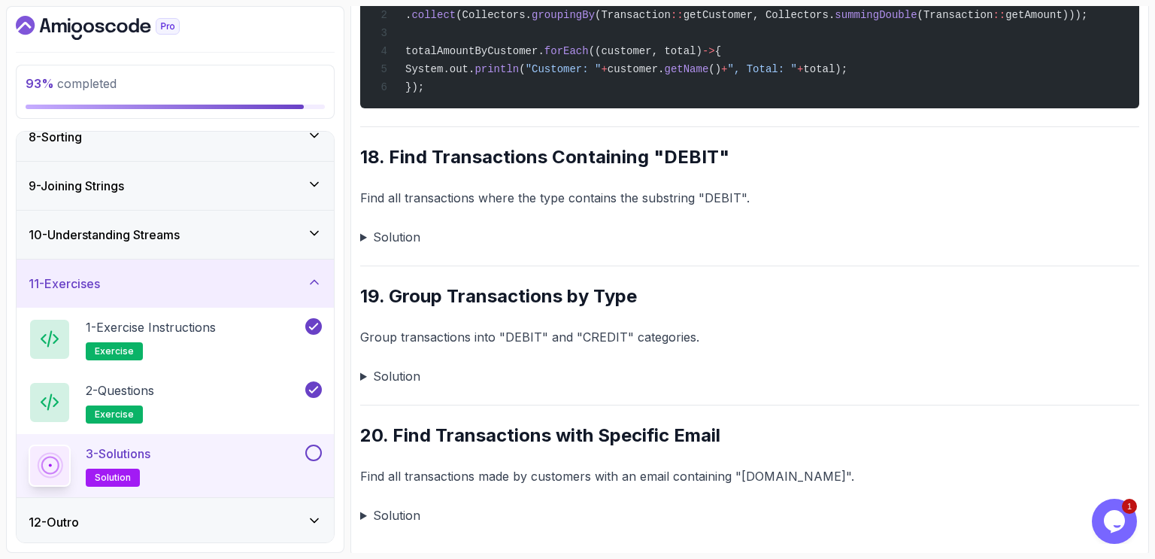
click at [362, 235] on summary "Solution" at bounding box center [749, 236] width 779 height 21
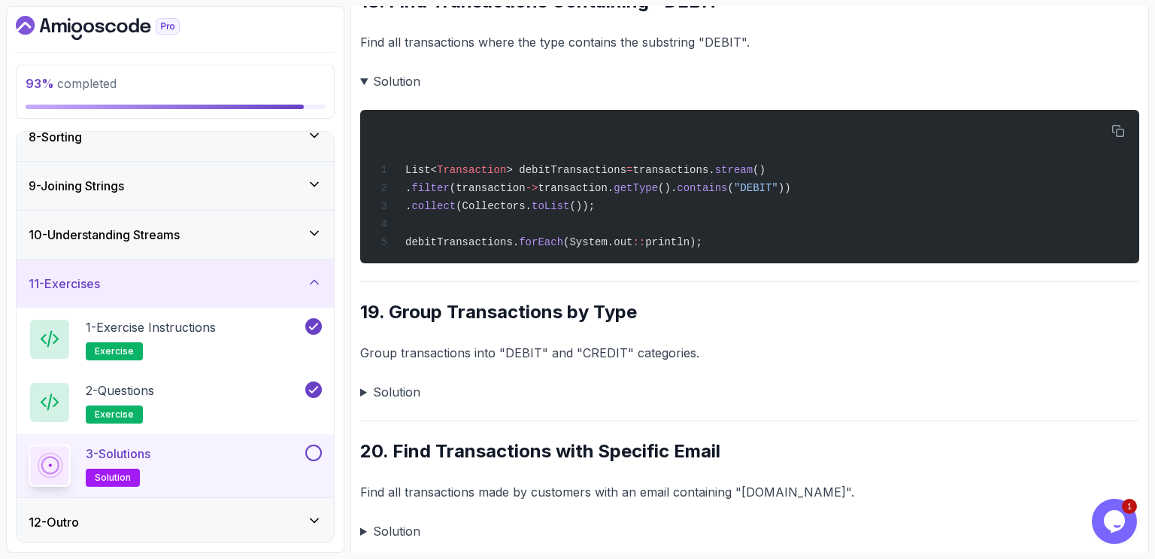
scroll to position [5668, 0]
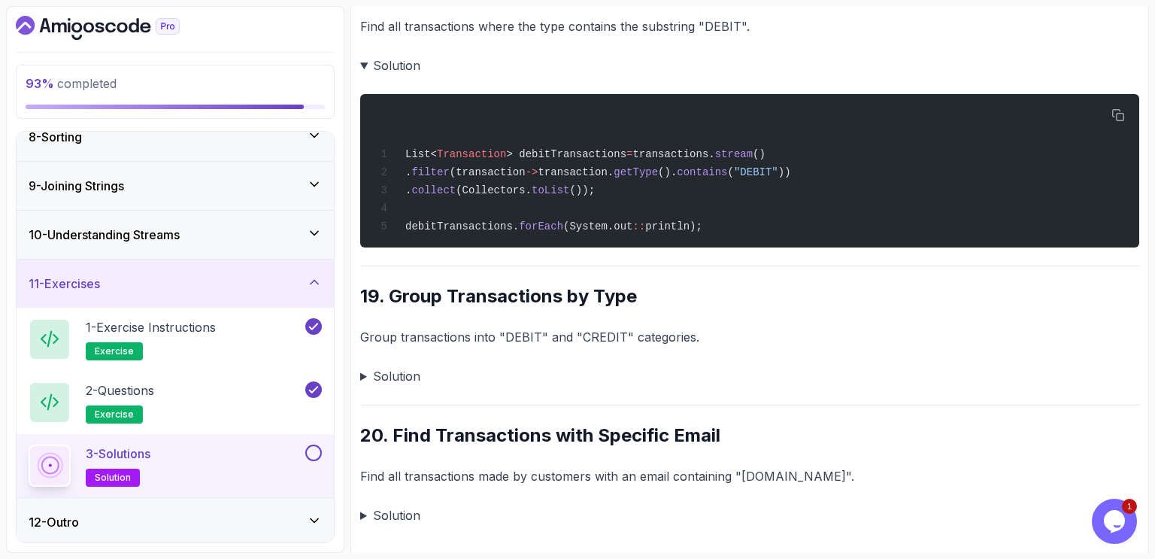
click at [364, 369] on summary "Solution" at bounding box center [749, 376] width 779 height 21
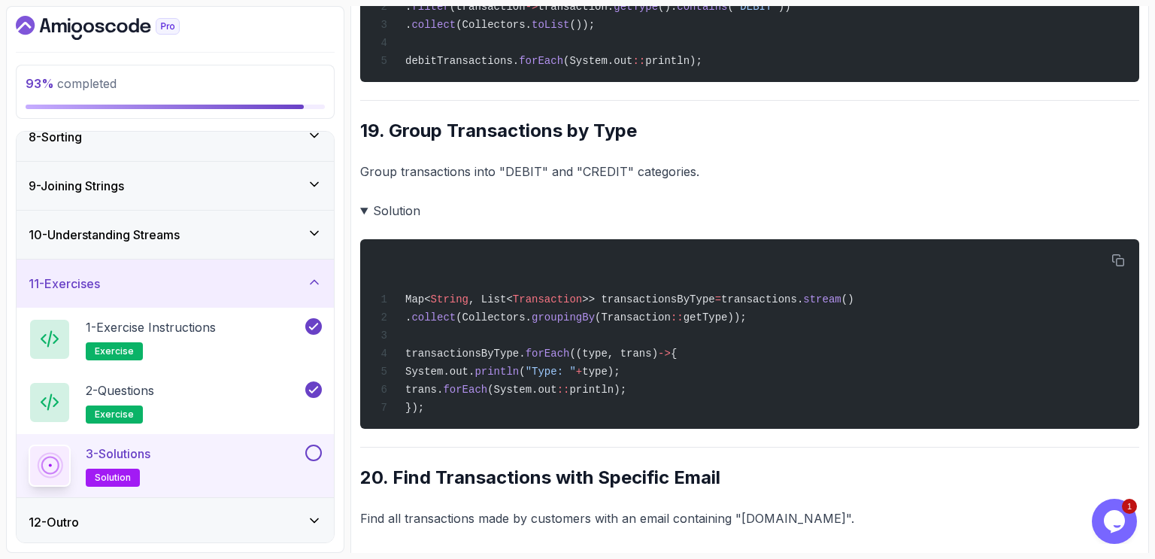
scroll to position [5875, 0]
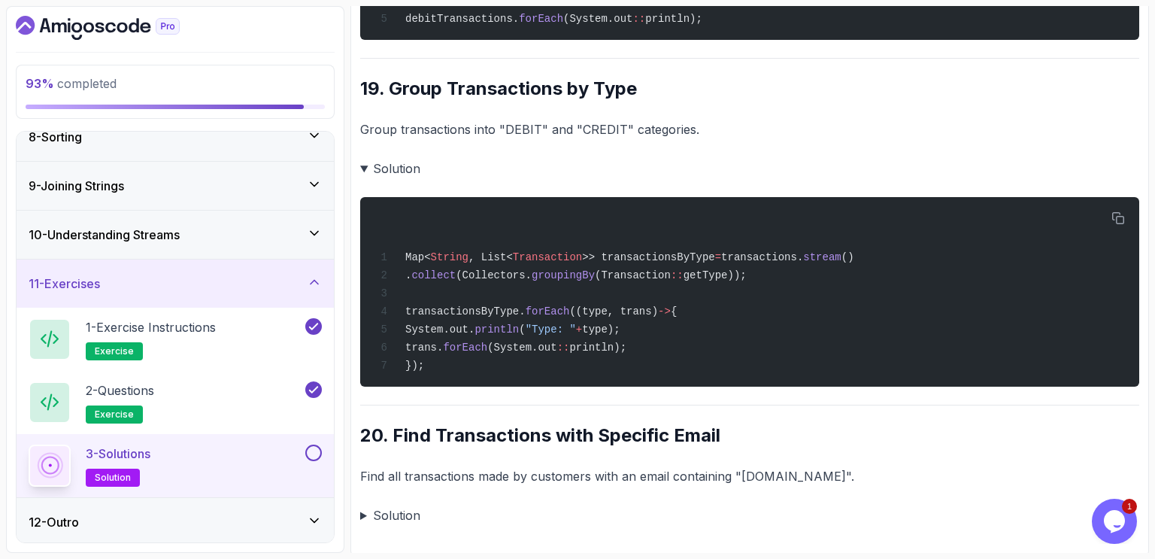
click at [362, 513] on summary "Solution" at bounding box center [749, 515] width 779 height 21
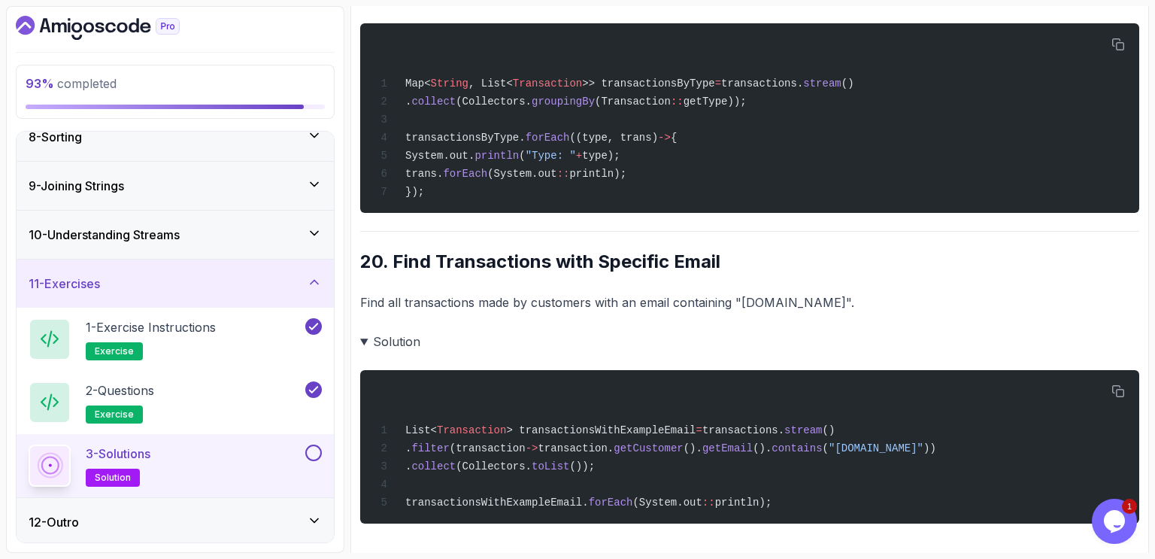
scroll to position [6065, 0]
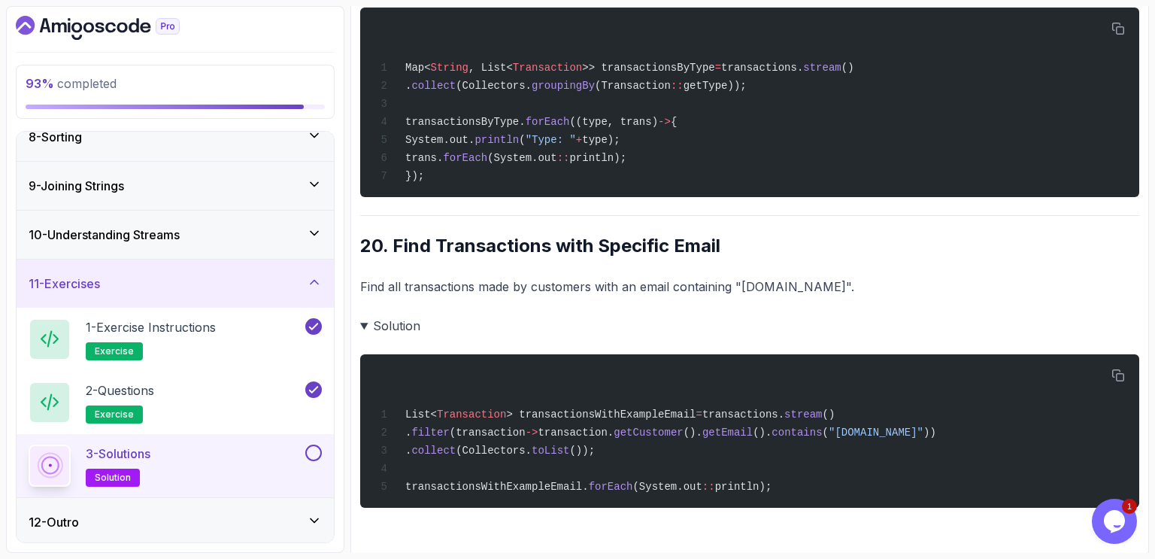
click at [313, 450] on button at bounding box center [313, 452] width 17 height 17
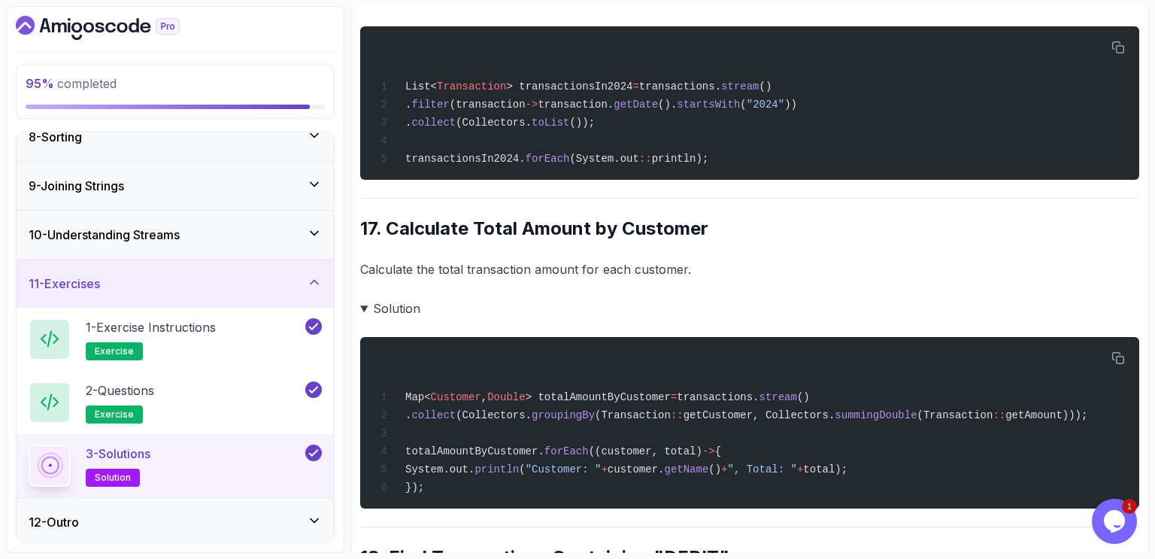
scroll to position [0, 0]
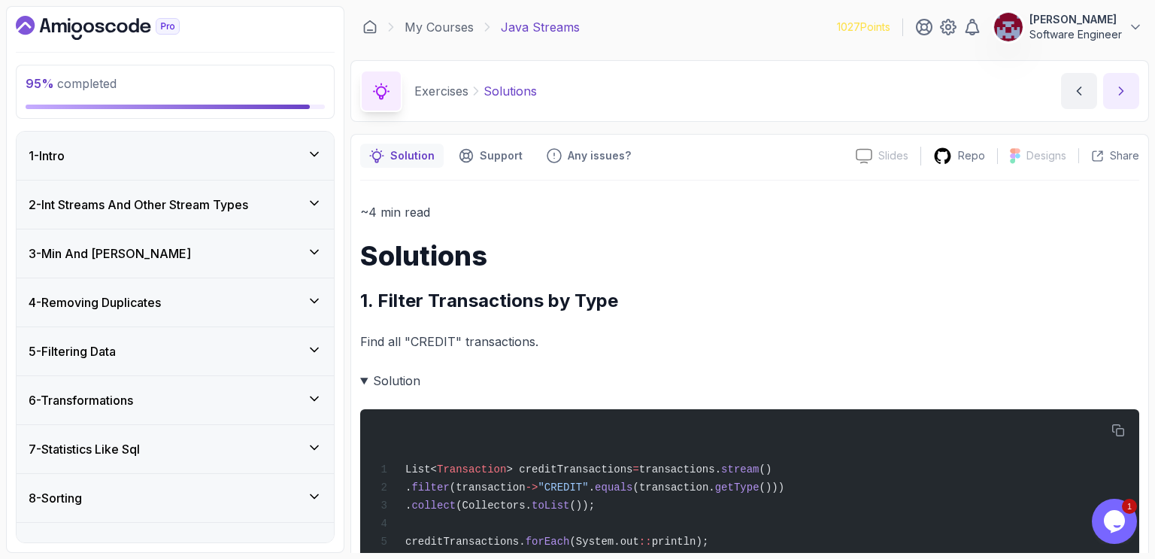
click at [1121, 91] on icon "next content" at bounding box center [1121, 90] width 15 height 15
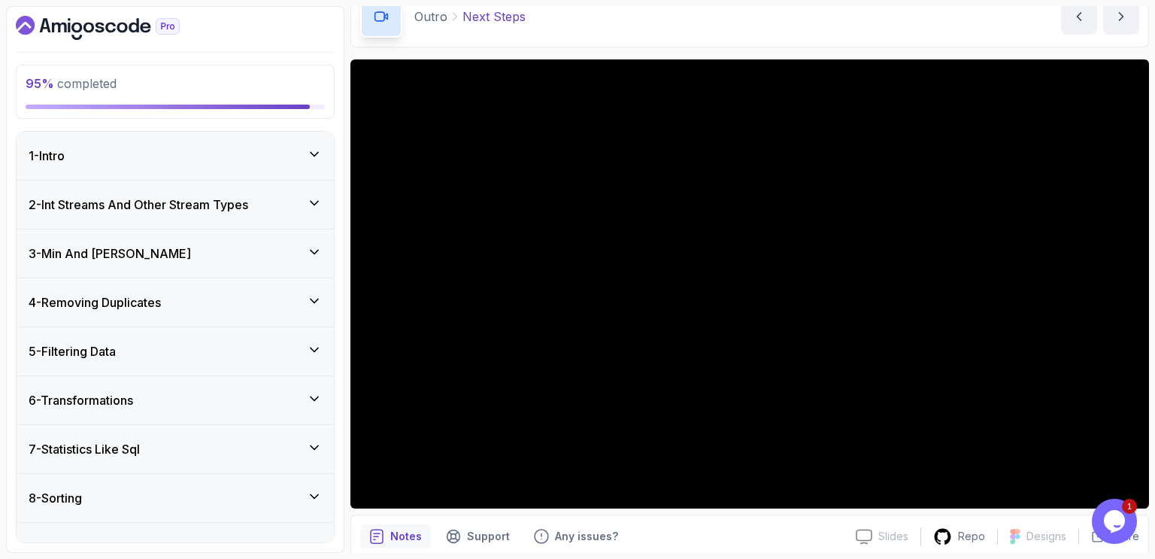
scroll to position [89, 0]
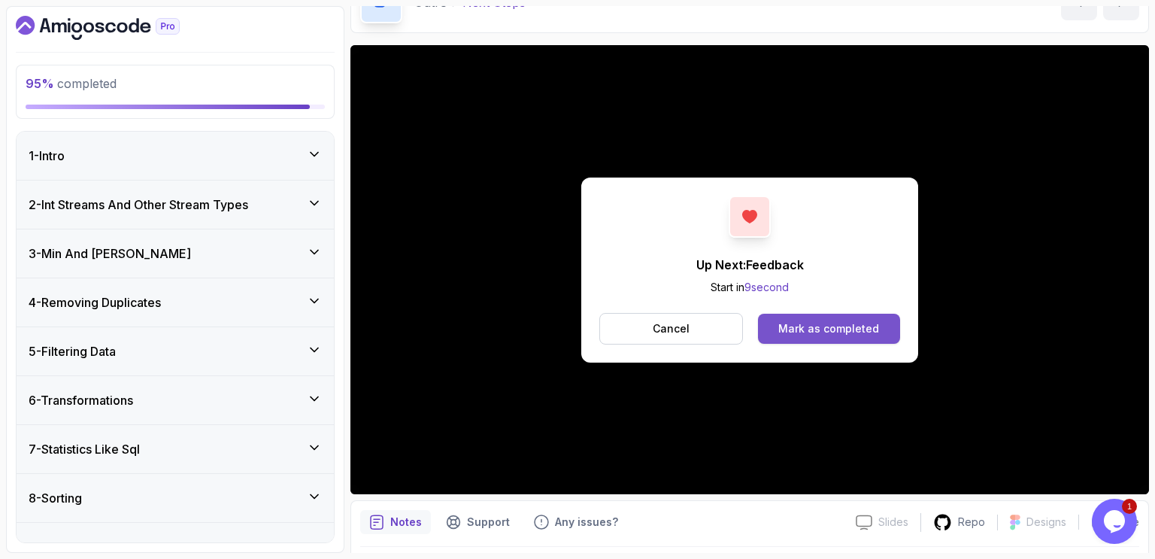
click at [872, 326] on div "Mark as completed" at bounding box center [828, 328] width 101 height 15
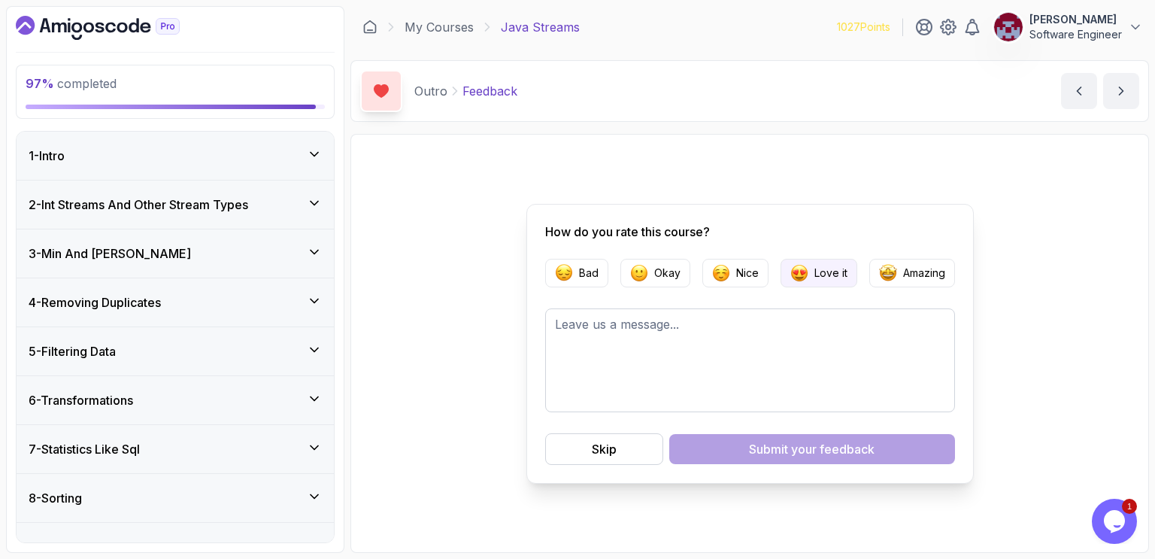
click at [824, 281] on button "Love it" at bounding box center [819, 273] width 77 height 29
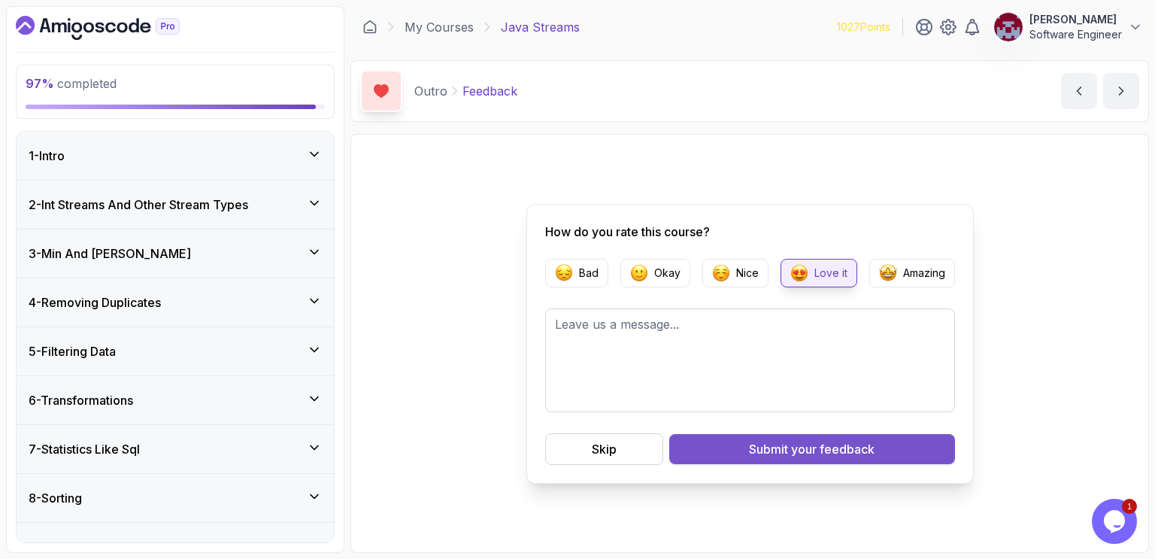
click at [777, 450] on div "Submit your feedback" at bounding box center [812, 449] width 126 height 18
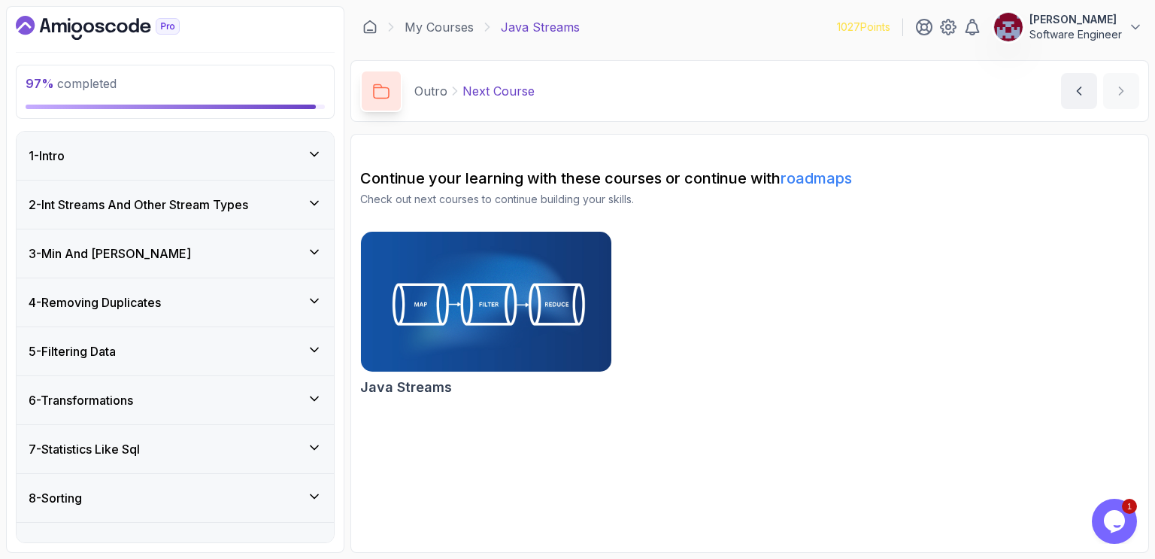
click at [445, 475] on section "Continue your learning with these courses or continue with roadmaps Check out n…" at bounding box center [749, 343] width 799 height 419
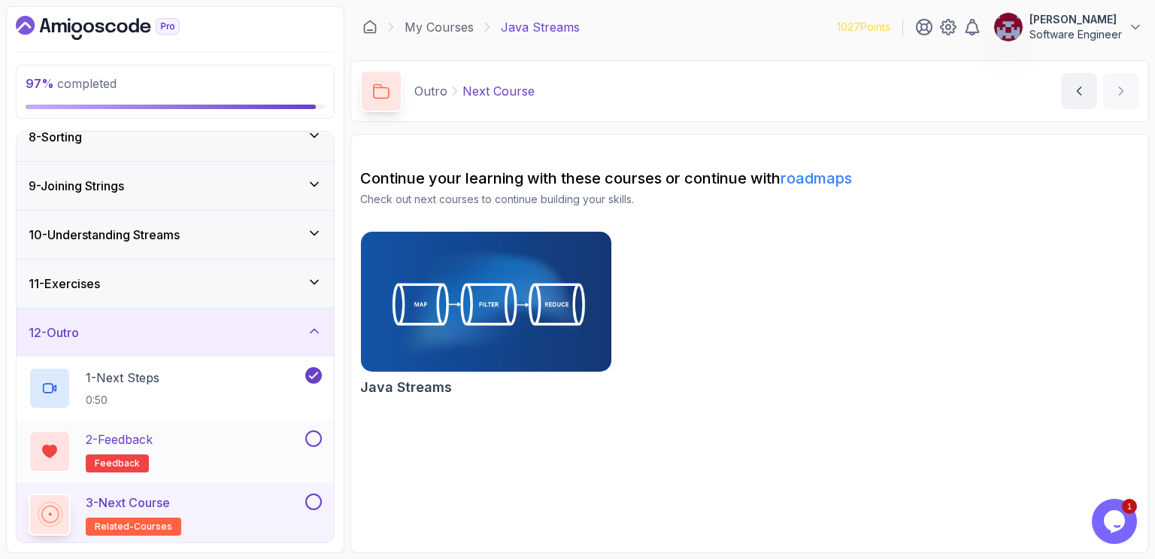
click at [313, 437] on button at bounding box center [313, 438] width 17 height 17
click at [316, 499] on button at bounding box center [313, 501] width 17 height 17
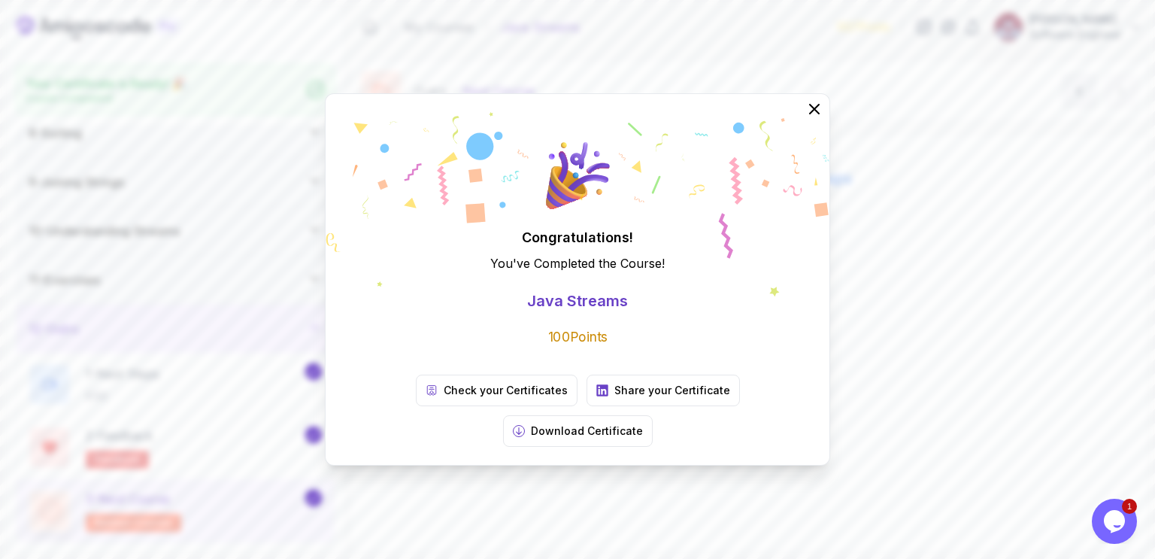
scroll to position [357, 0]
click at [813, 114] on icon at bounding box center [814, 109] width 10 height 10
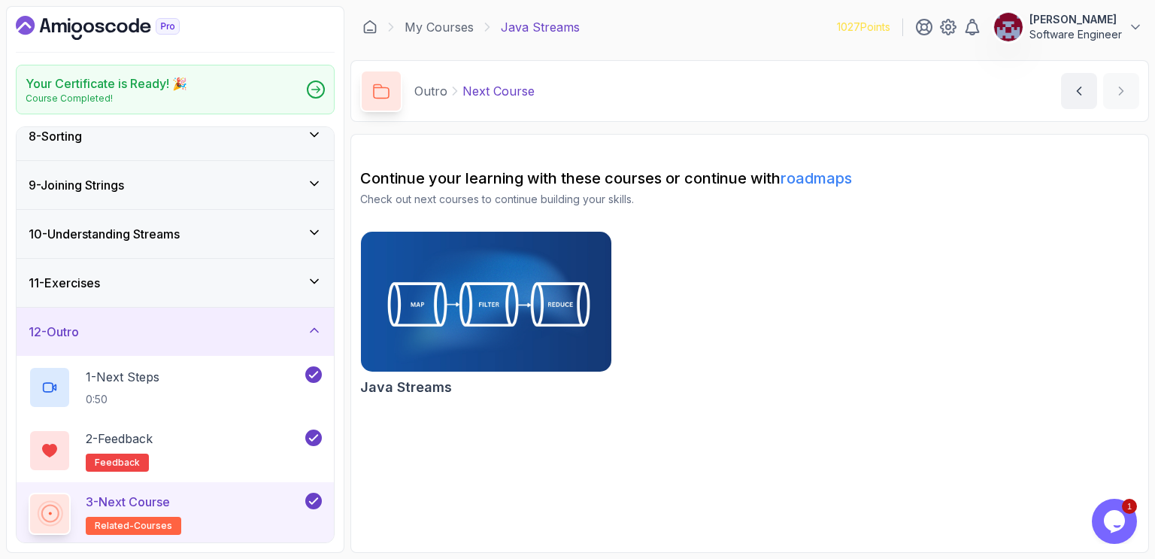
click at [478, 289] on img at bounding box center [486, 301] width 262 height 147
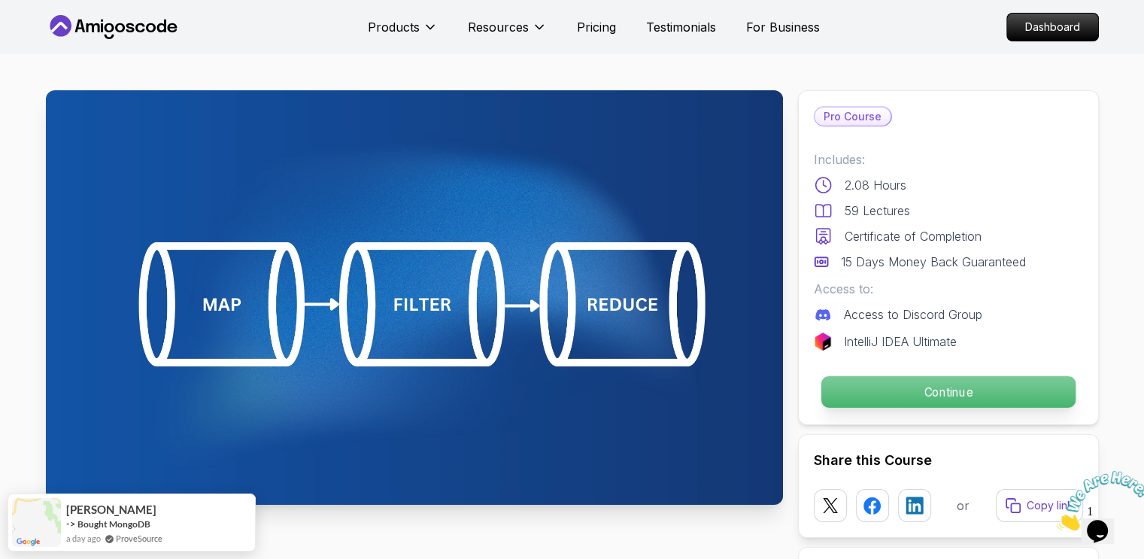
click at [930, 390] on p "Continue" at bounding box center [948, 392] width 254 height 32
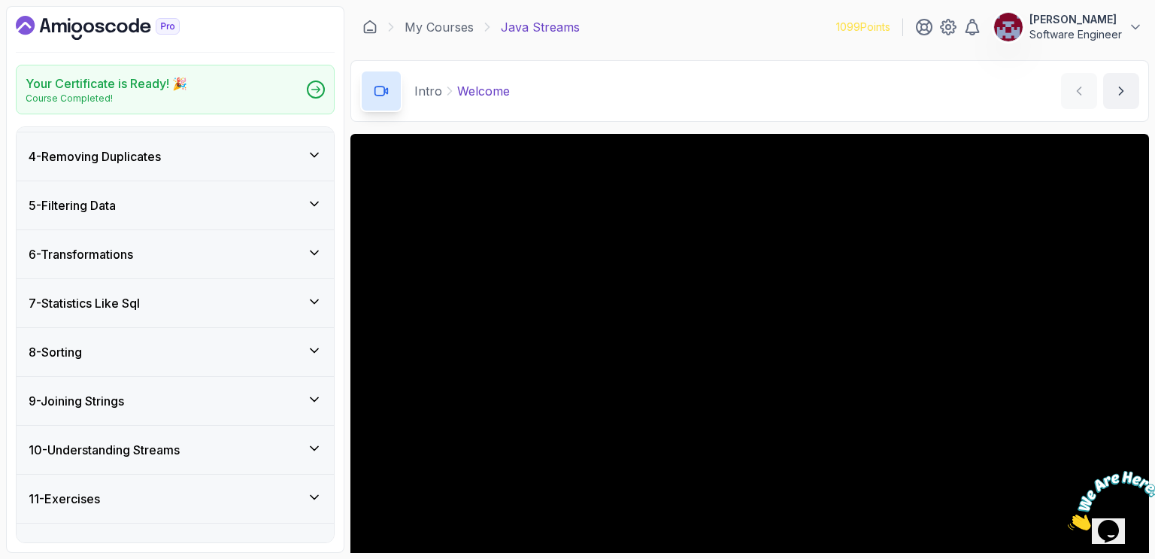
scroll to position [420, 0]
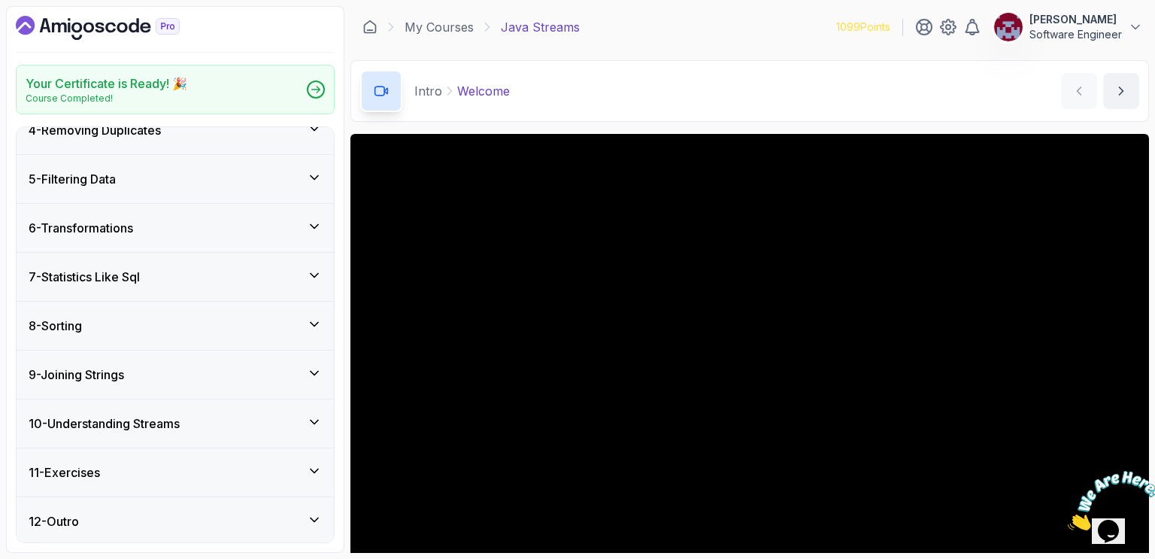
click at [318, 420] on icon at bounding box center [315, 422] width 8 height 4
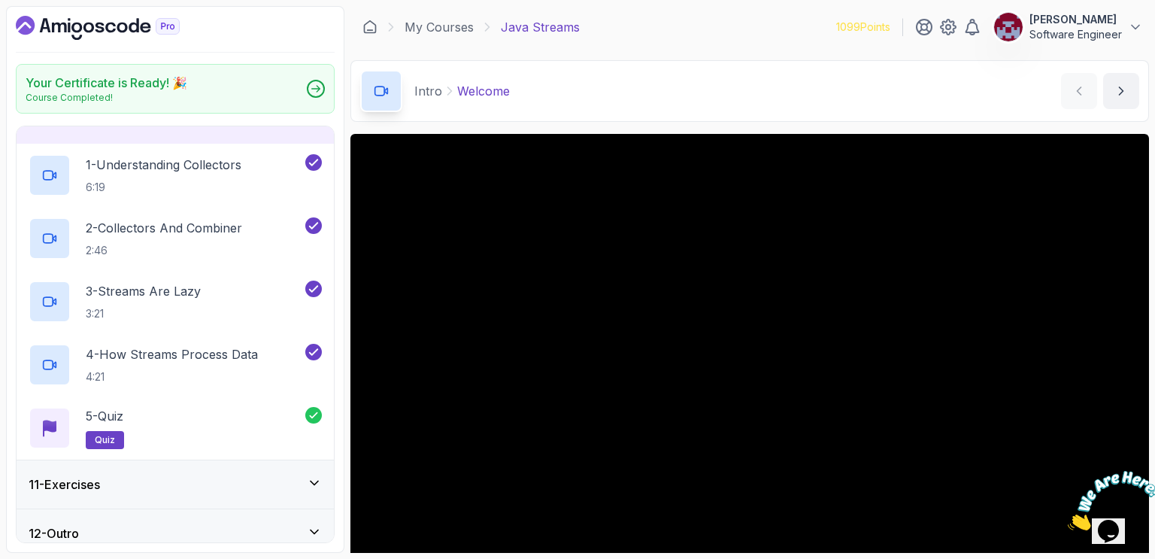
scroll to position [484, 0]
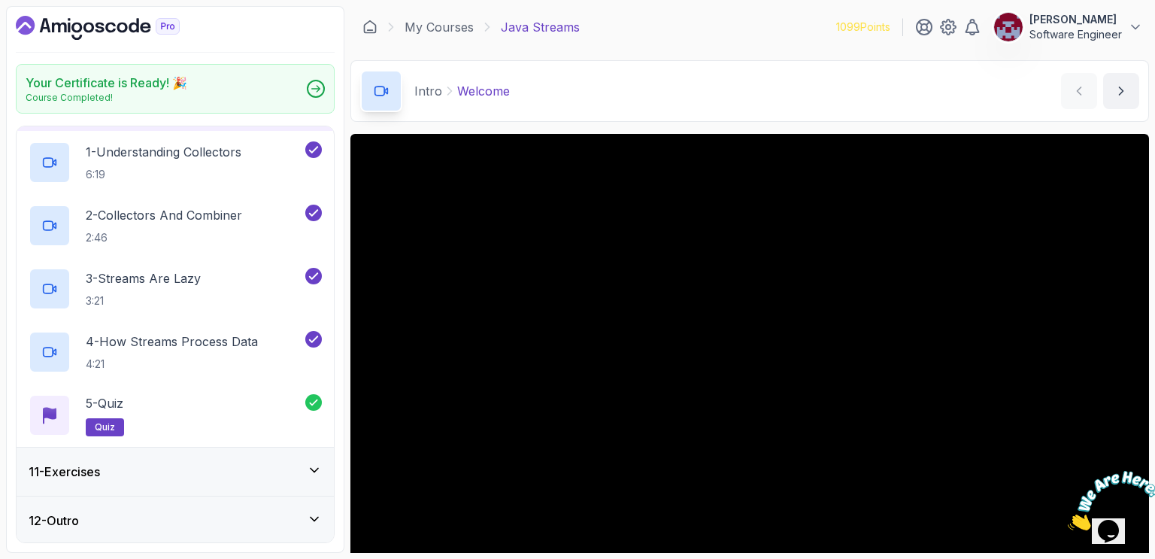
click at [316, 463] on icon at bounding box center [314, 470] width 15 height 15
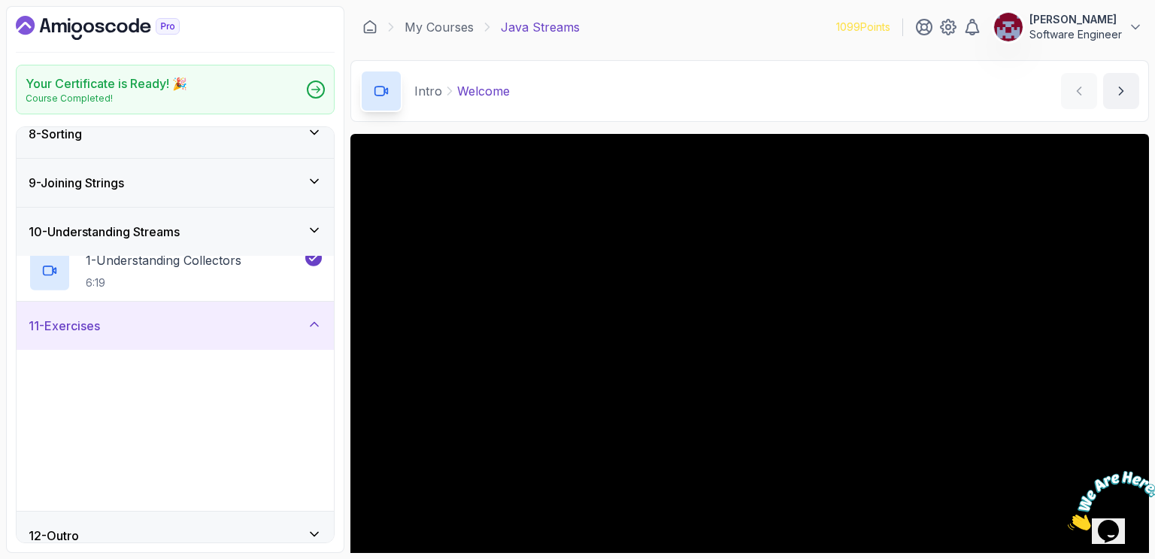
scroll to position [357, 0]
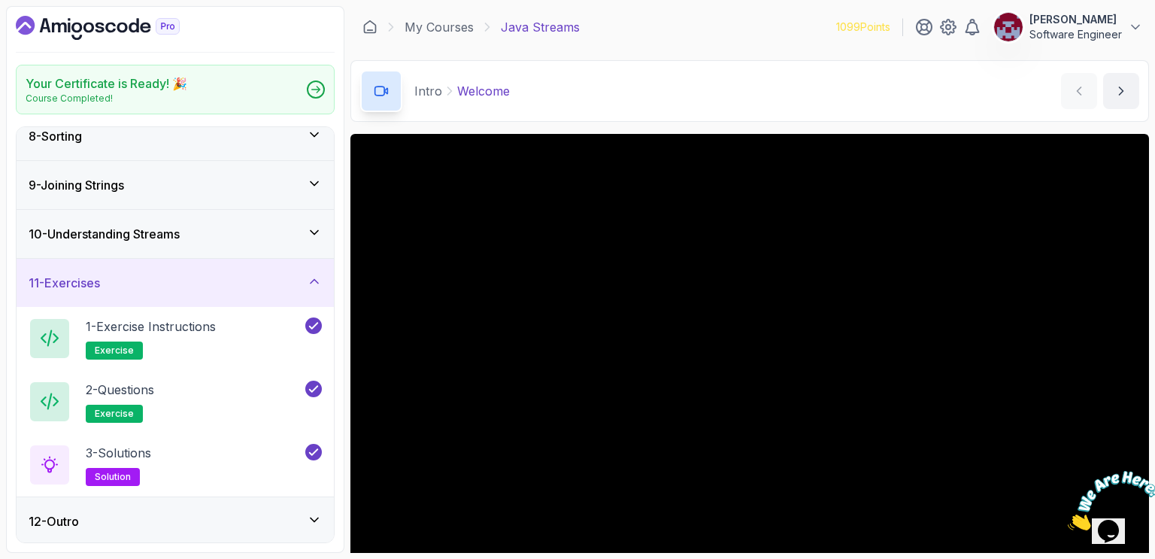
click at [126, 29] on icon "Dashboard" at bounding box center [122, 28] width 11 height 11
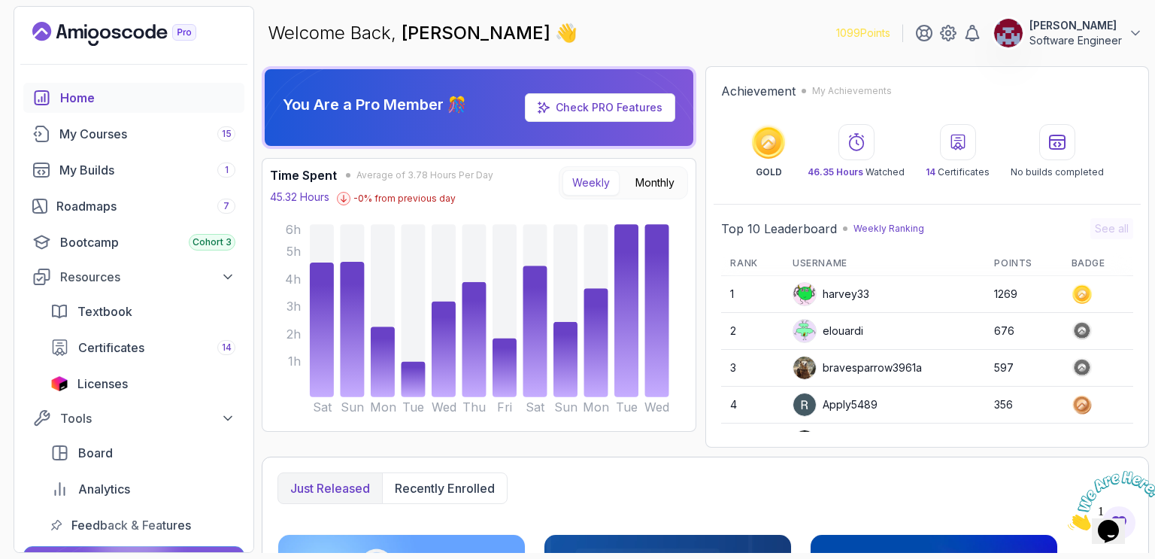
click at [699, 246] on div "You Are a Pro Member 🎊 Check PRO Features Time Spent Average of 3.78 Hours Per …" at bounding box center [705, 256] width 887 height 381
click at [699, 259] on div "You Are a Pro Member 🎊 Check PRO Features Time Spent Average of 3.78 Hours Per …" at bounding box center [705, 256] width 887 height 381
click at [774, 155] on circle at bounding box center [768, 142] width 29 height 29
click at [638, 112] on link "Check PRO Features" at bounding box center [609, 107] width 107 height 13
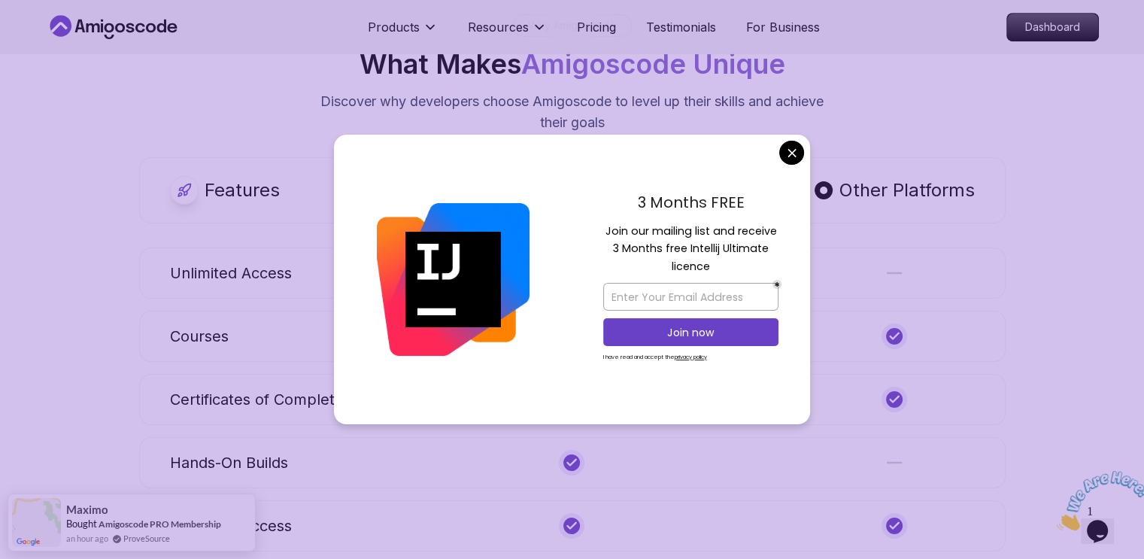
scroll to position [728, 0]
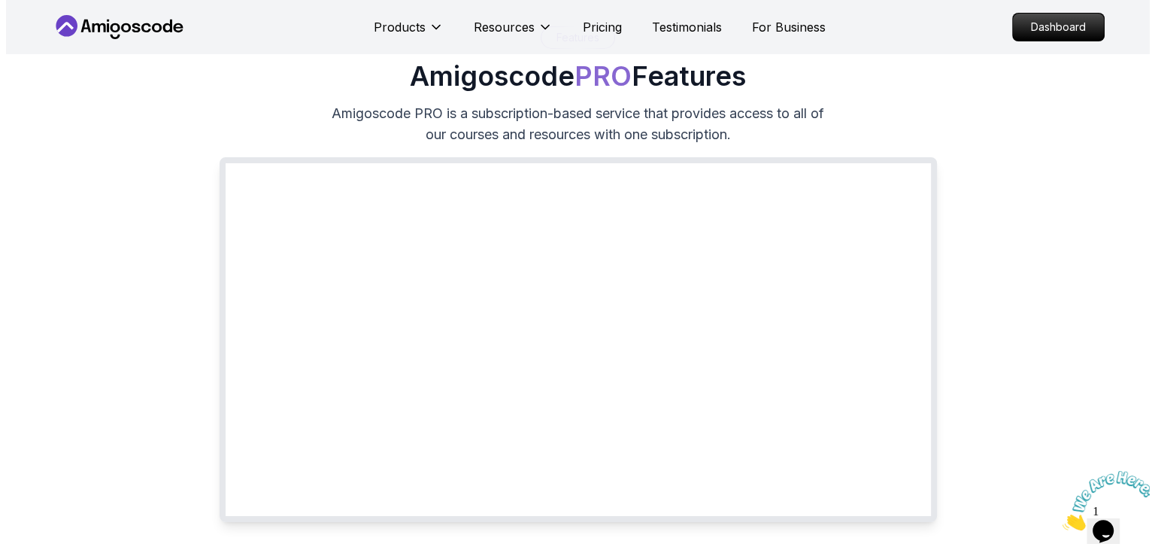
scroll to position [0, 0]
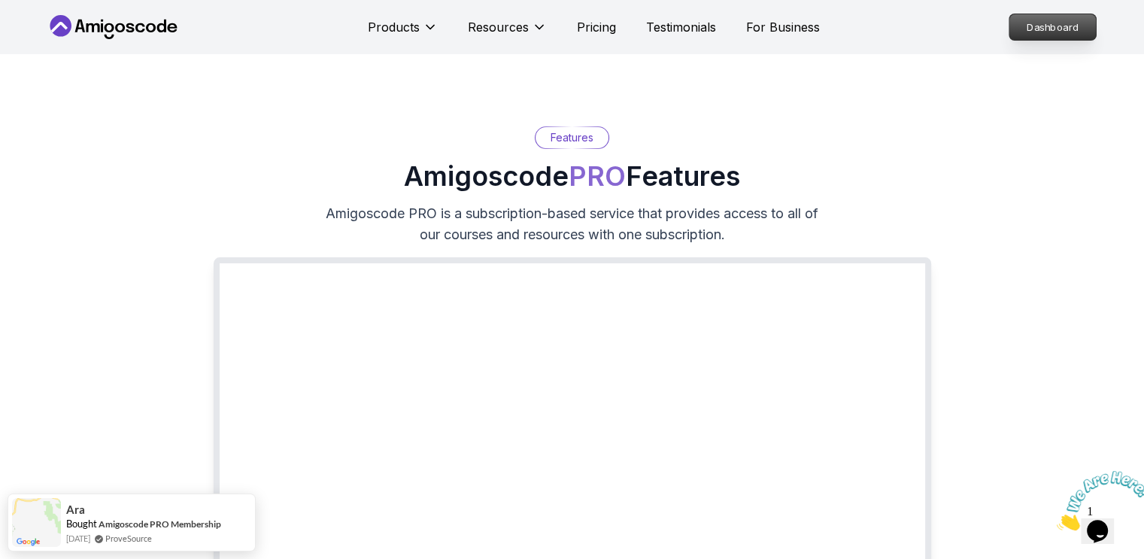
click at [1046, 27] on p "Dashboard" at bounding box center [1052, 27] width 86 height 26
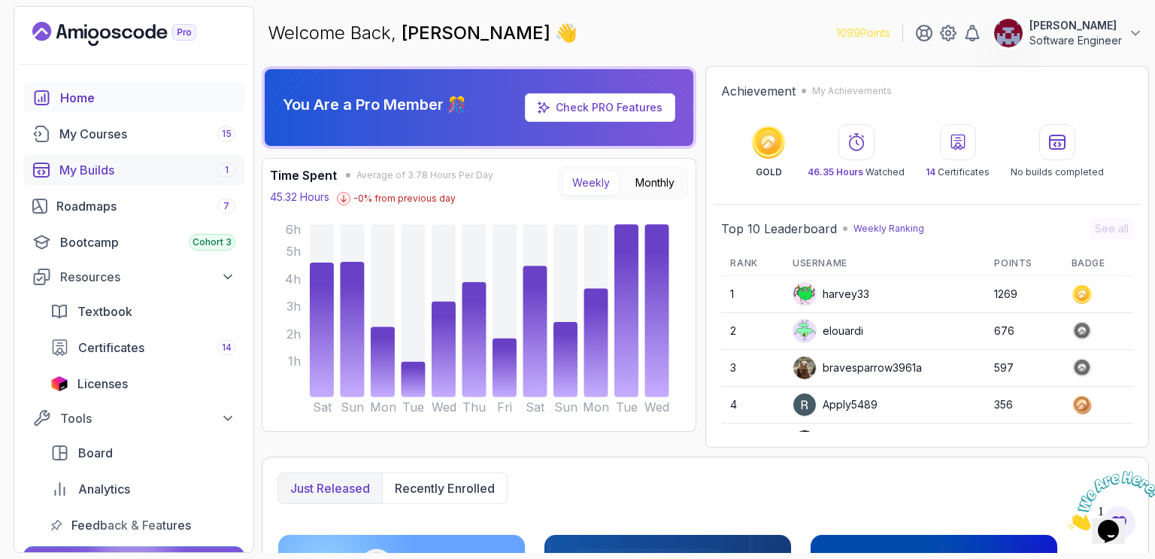
click at [112, 172] on div "My Builds 1" at bounding box center [147, 170] width 176 height 18
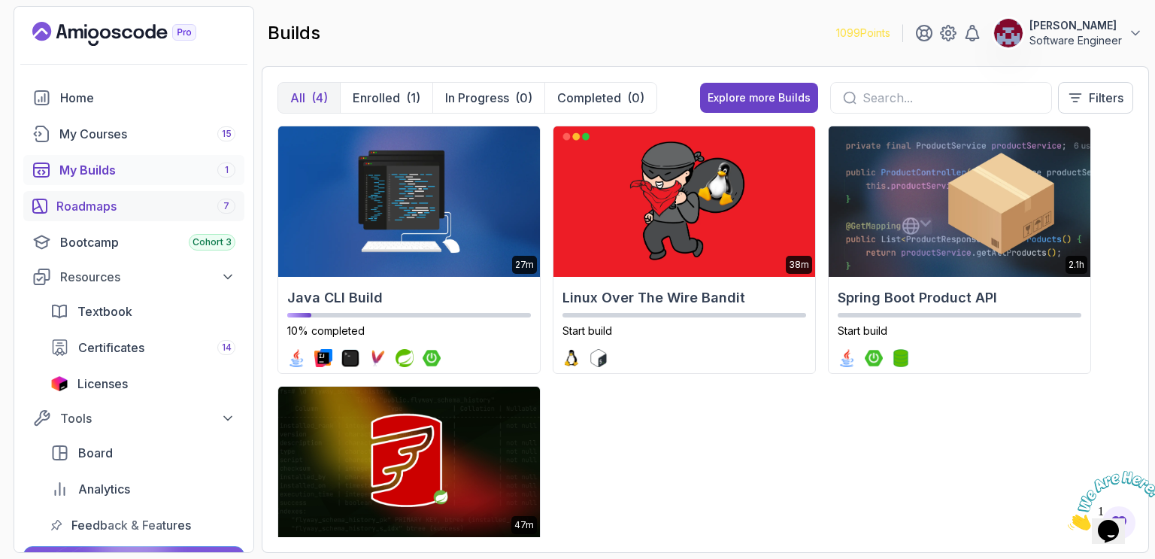
click at [105, 206] on div "Roadmaps 7" at bounding box center [145, 206] width 179 height 18
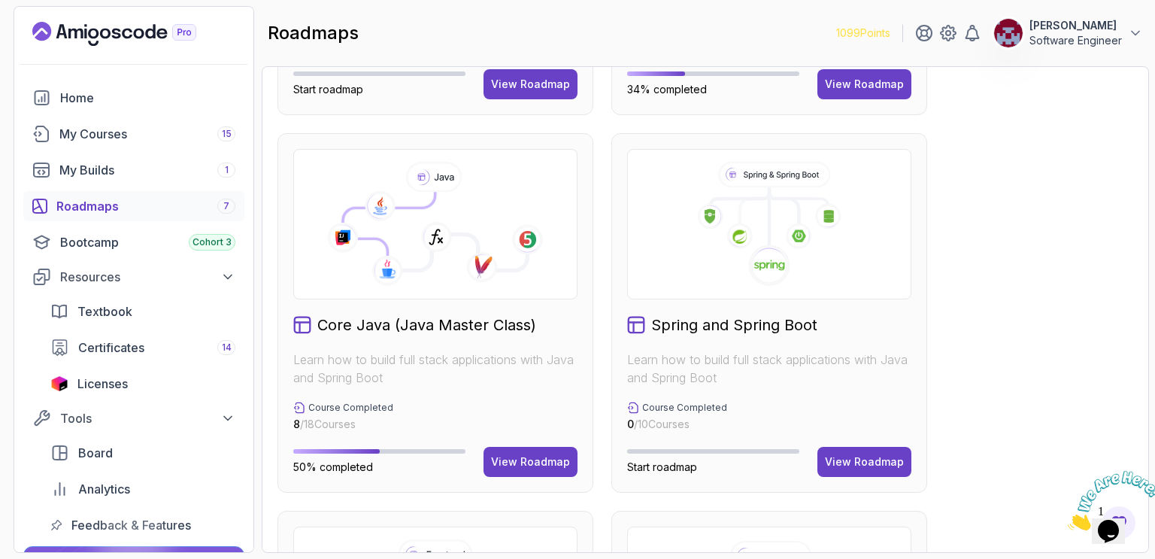
scroll to position [432, 0]
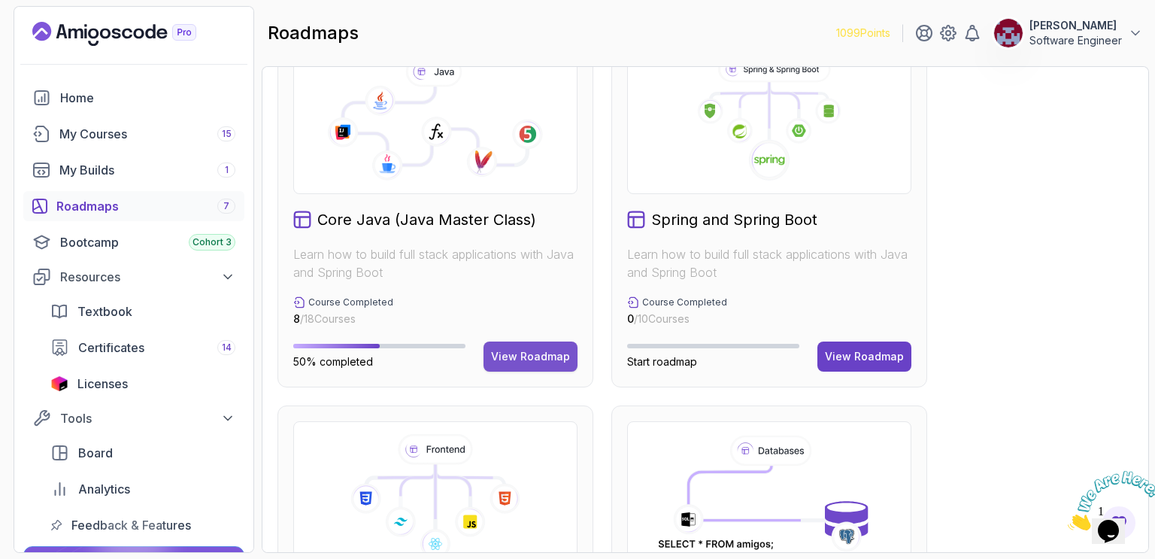
click at [543, 355] on div "View Roadmap" at bounding box center [530, 356] width 79 height 15
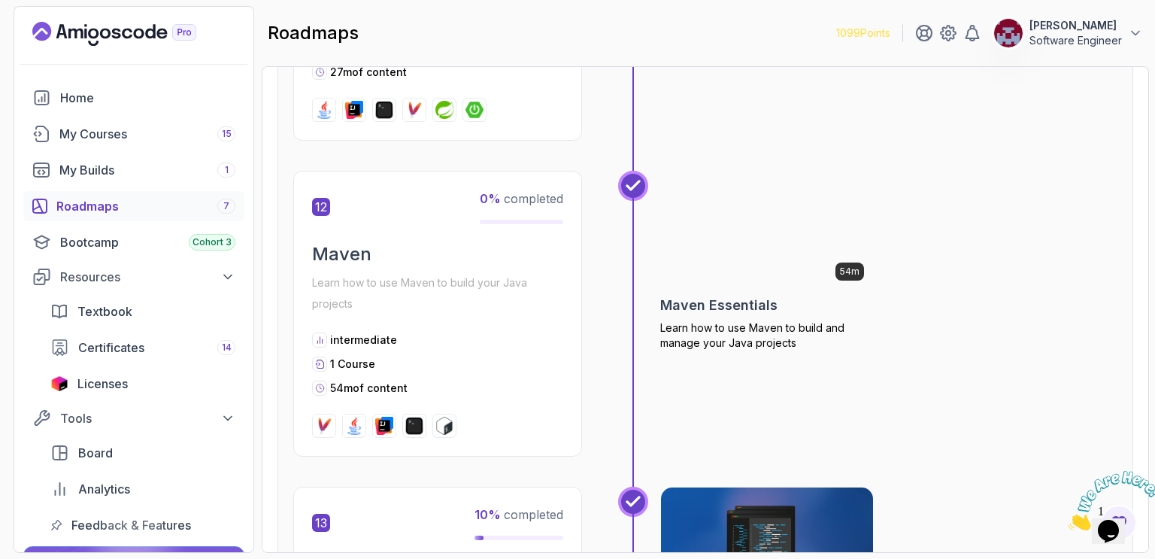
scroll to position [3763, 0]
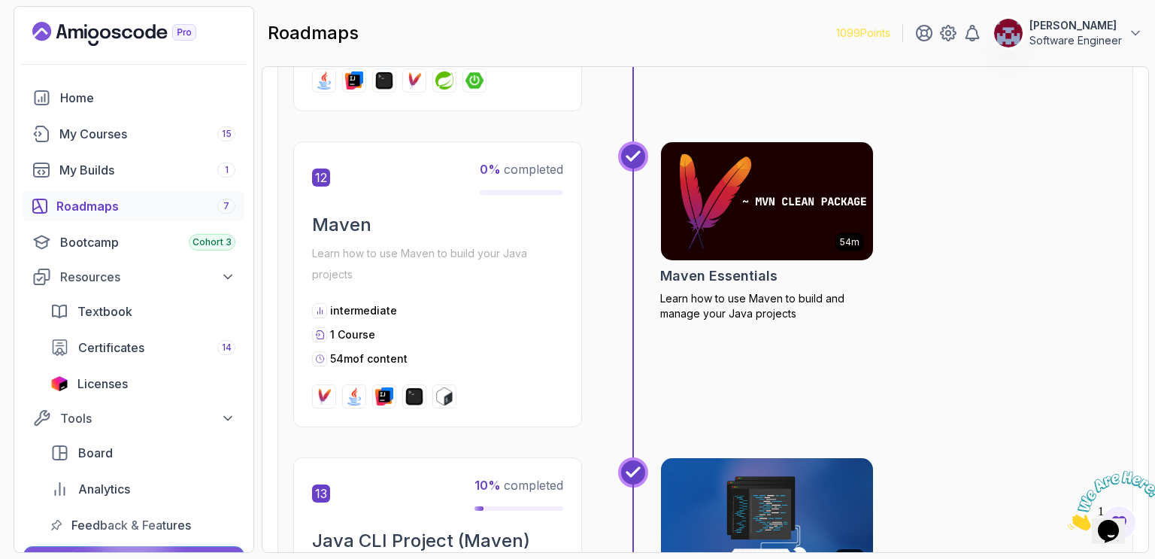
click at [785, 162] on img at bounding box center [767, 201] width 223 height 125
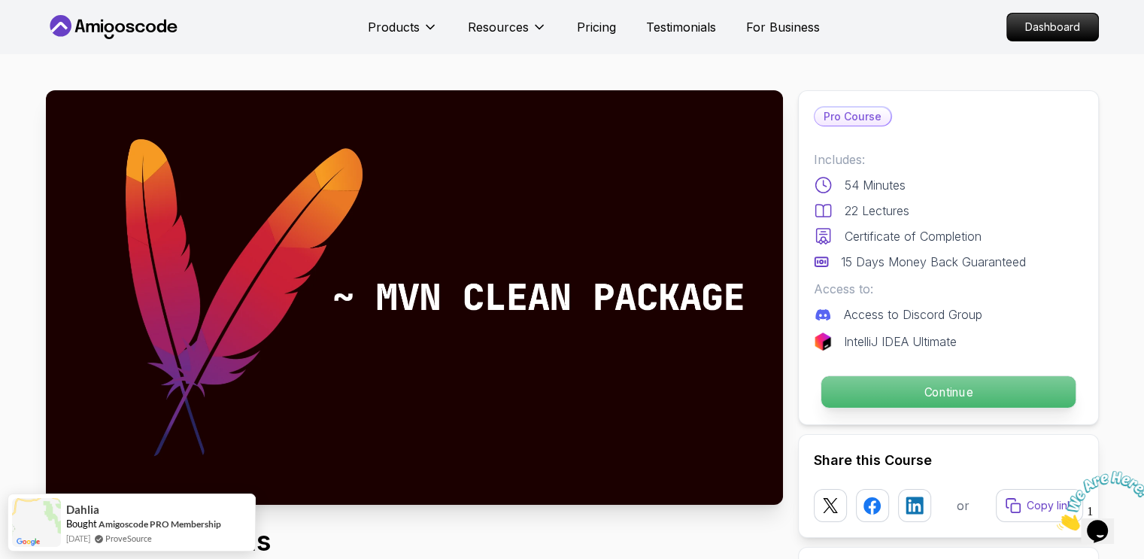
click at [950, 394] on p "Continue" at bounding box center [948, 392] width 254 height 32
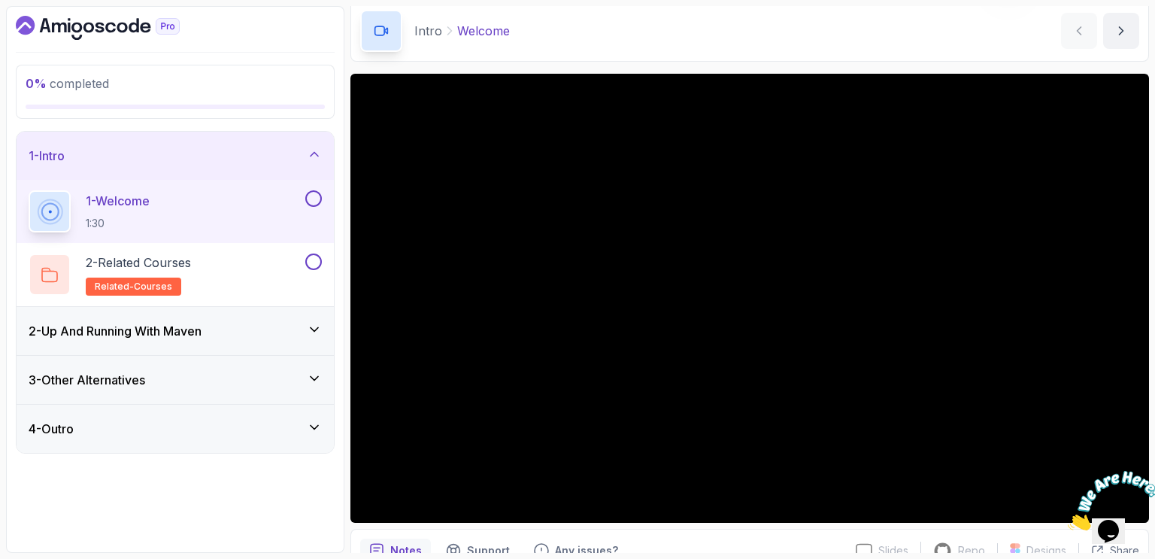
scroll to position [62, 0]
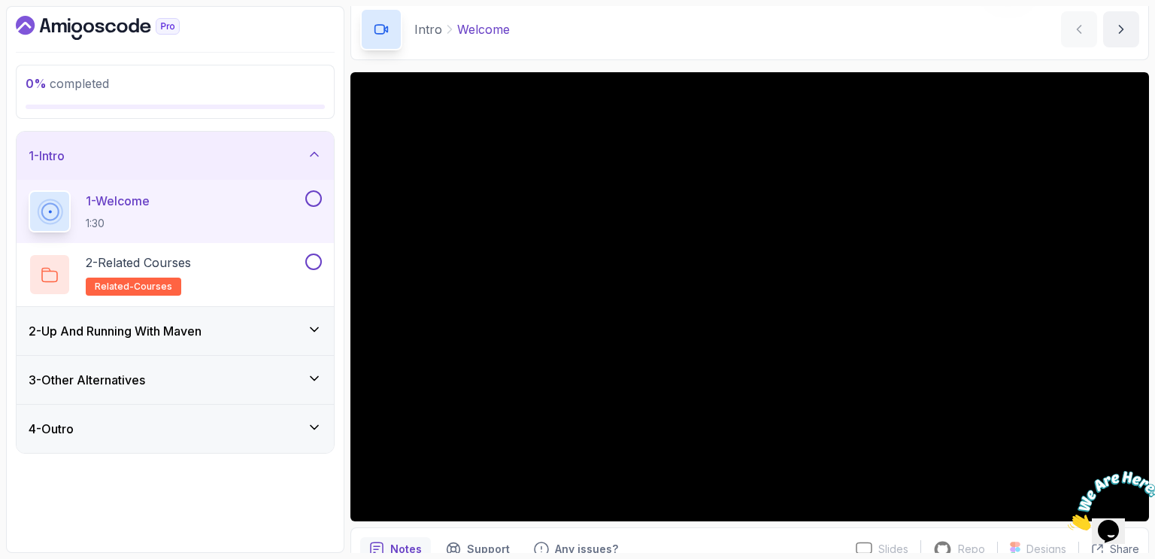
click at [1068, 520] on icon "Close" at bounding box center [1068, 526] width 0 height 13
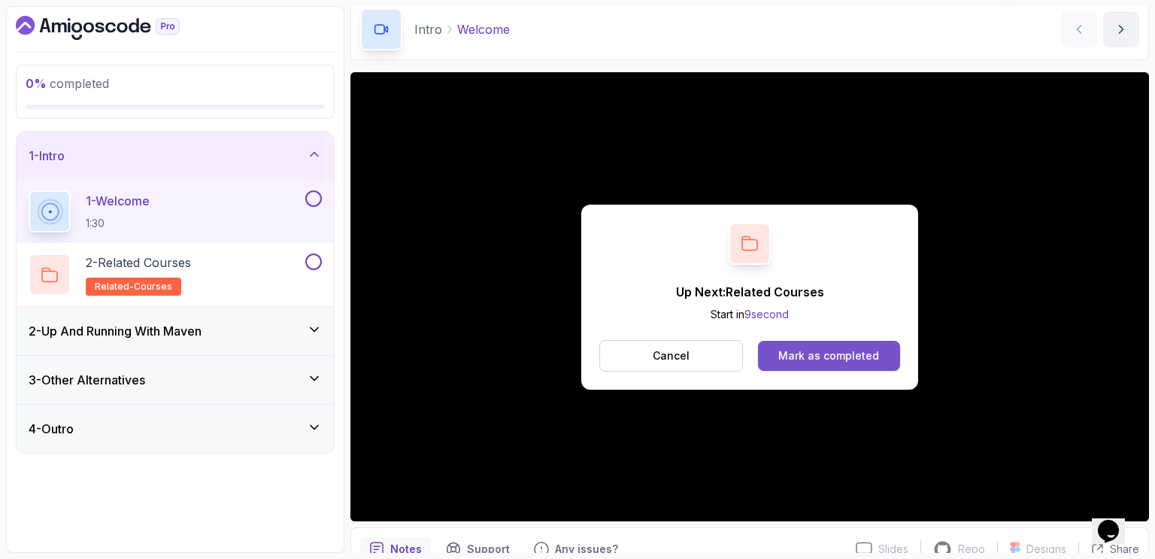
click at [795, 356] on div "Mark as completed" at bounding box center [828, 355] width 101 height 15
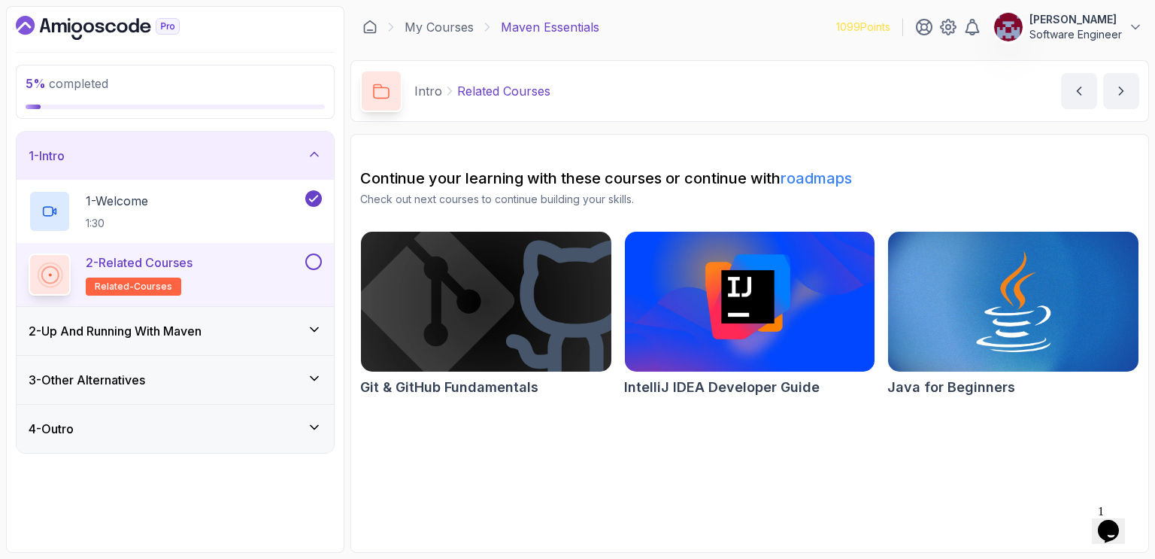
click at [314, 259] on button at bounding box center [313, 261] width 17 height 17
click at [1128, 93] on icon "next content" at bounding box center [1121, 90] width 15 height 15
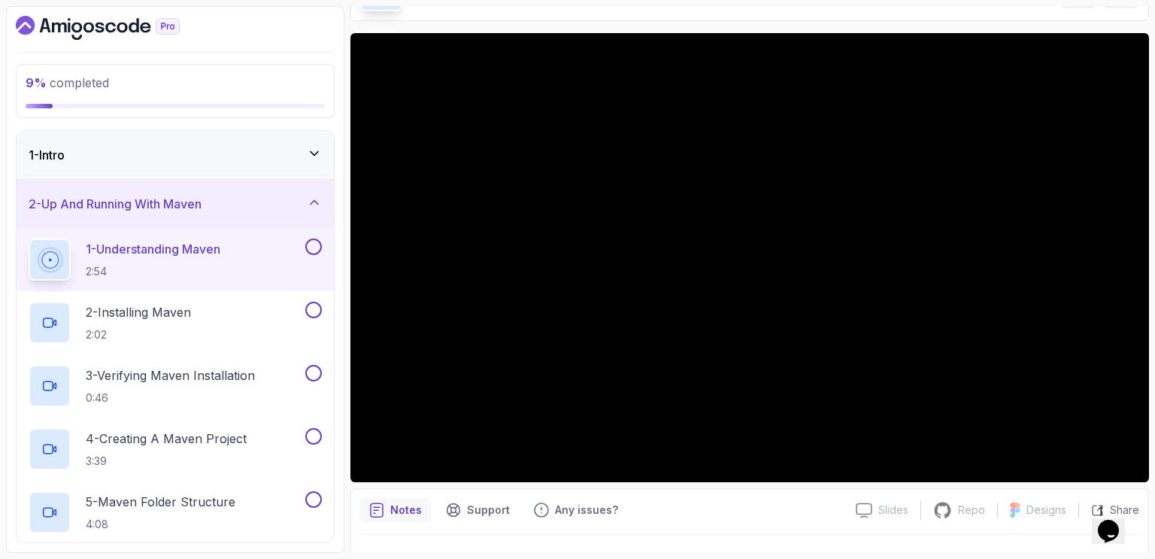
scroll to position [99, 0]
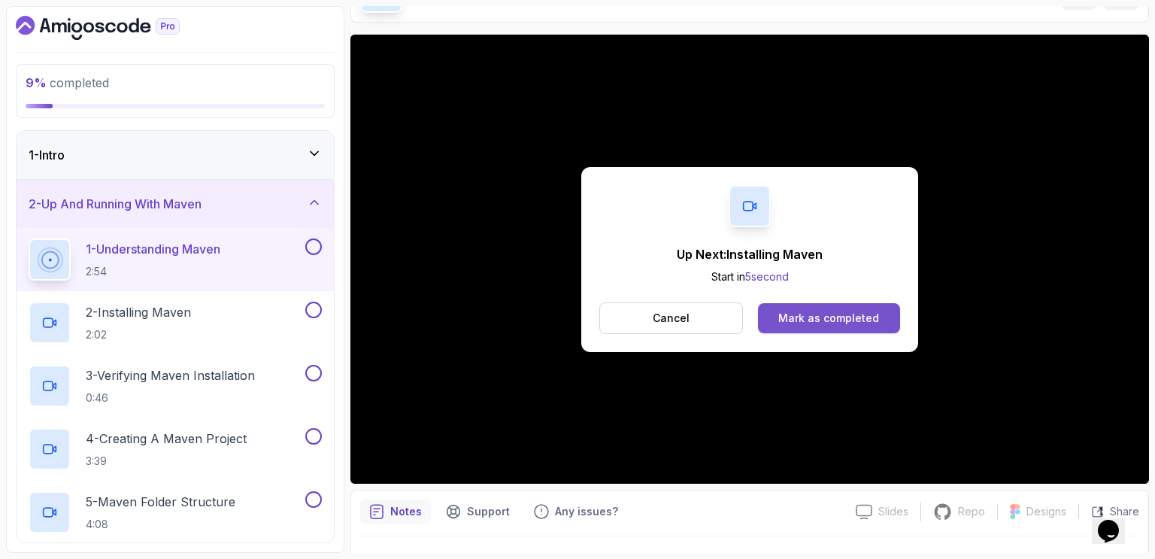
click at [833, 315] on div "Mark as completed" at bounding box center [828, 318] width 101 height 15
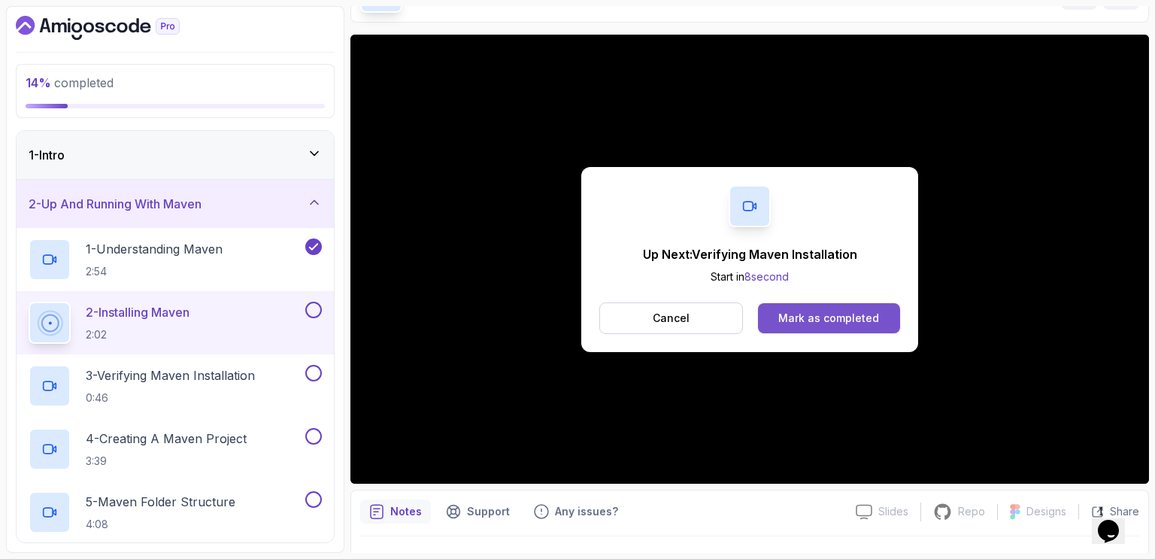
click at [819, 314] on div "Mark as completed" at bounding box center [828, 318] width 101 height 15
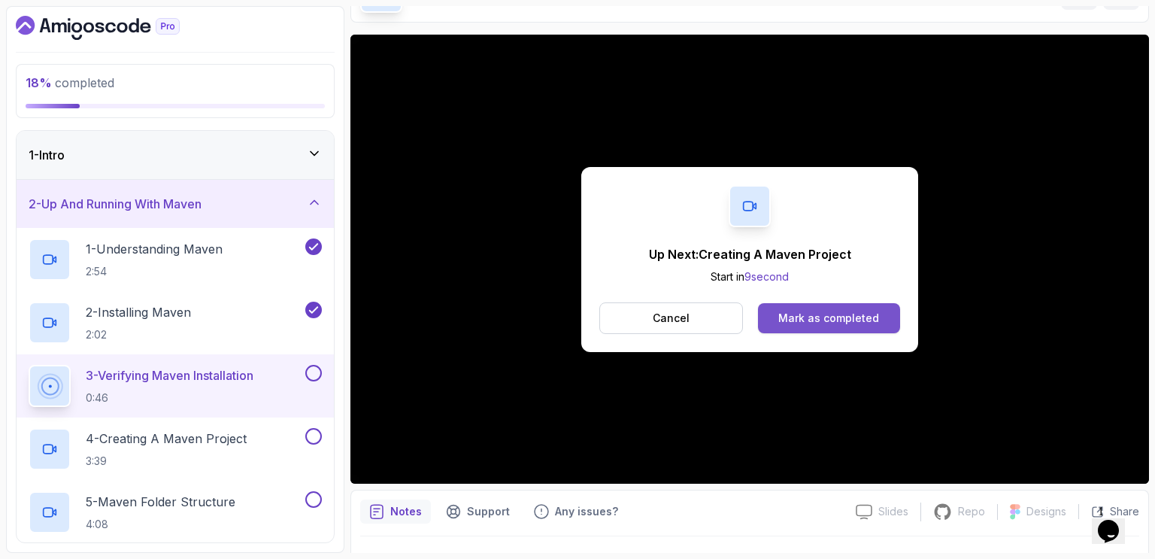
click at [791, 317] on div "Mark as completed" at bounding box center [828, 318] width 101 height 15
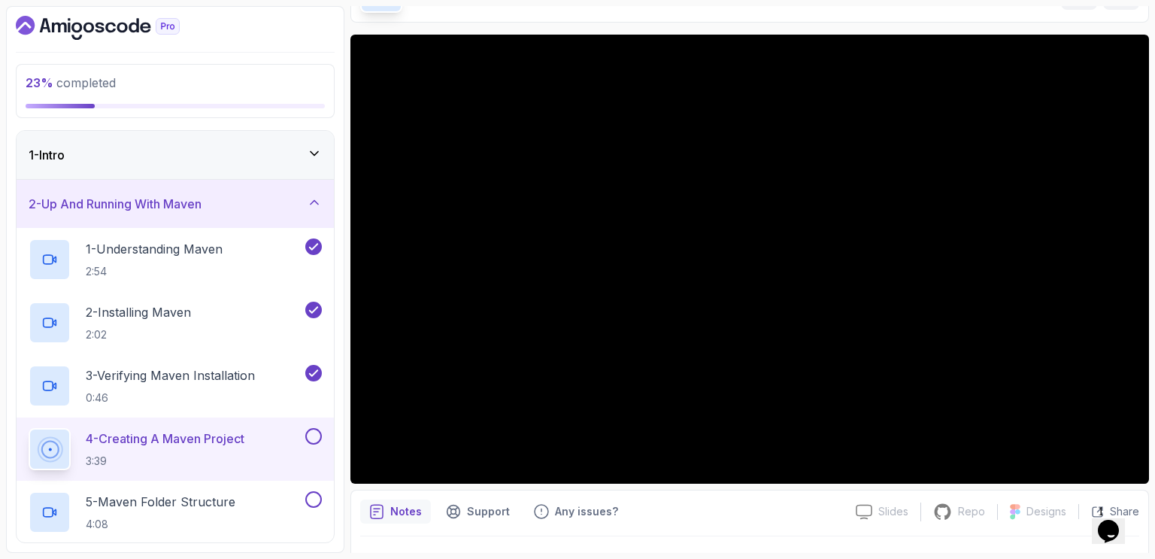
click at [749, 516] on div "Notes Support Any issues?" at bounding box center [602, 511] width 484 height 24
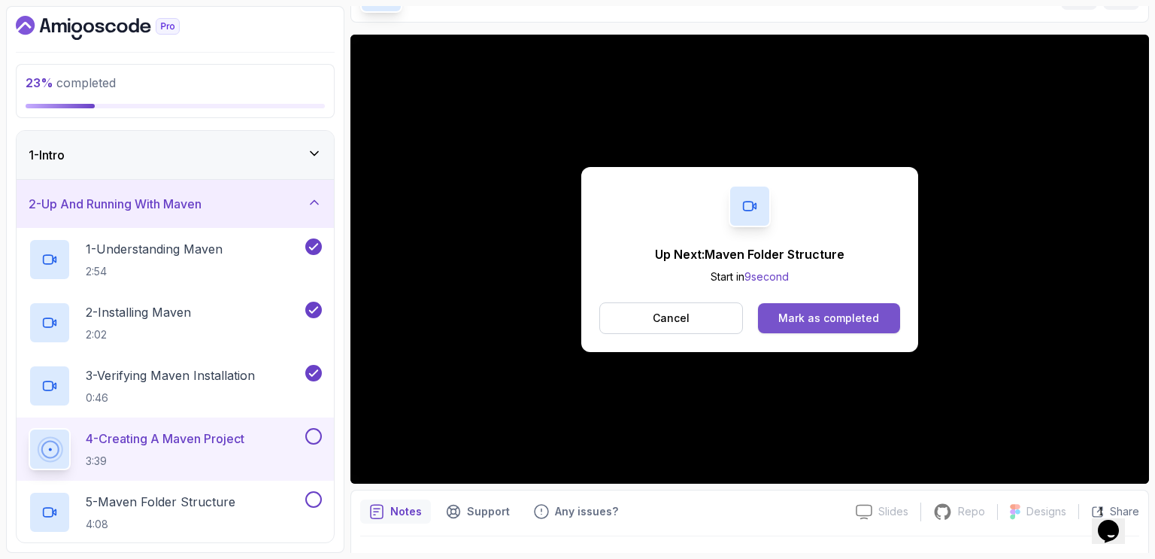
click at [834, 320] on div "Mark as completed" at bounding box center [828, 318] width 101 height 15
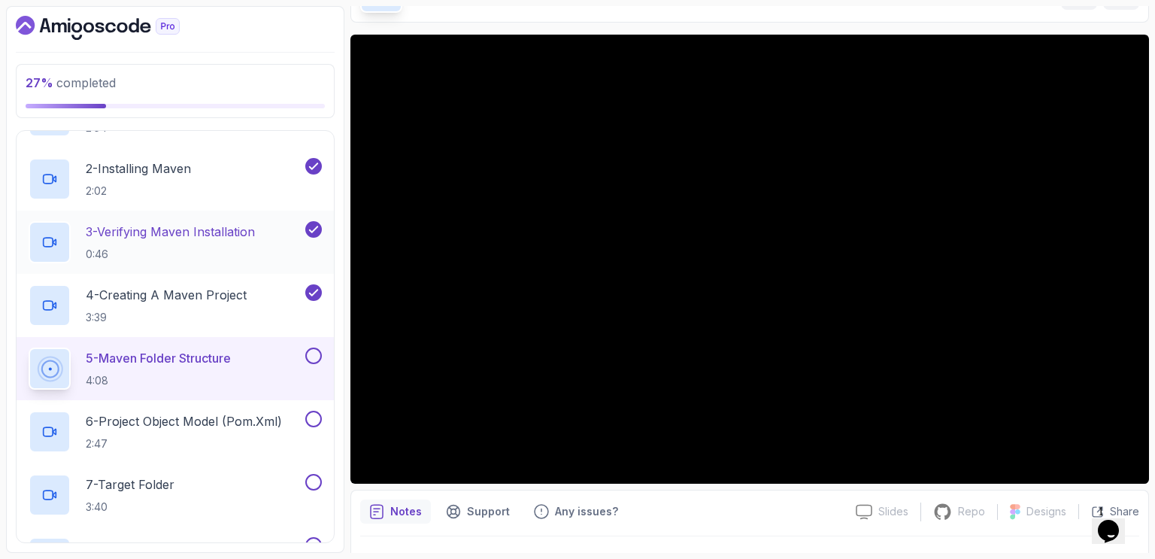
scroll to position [191, 0]
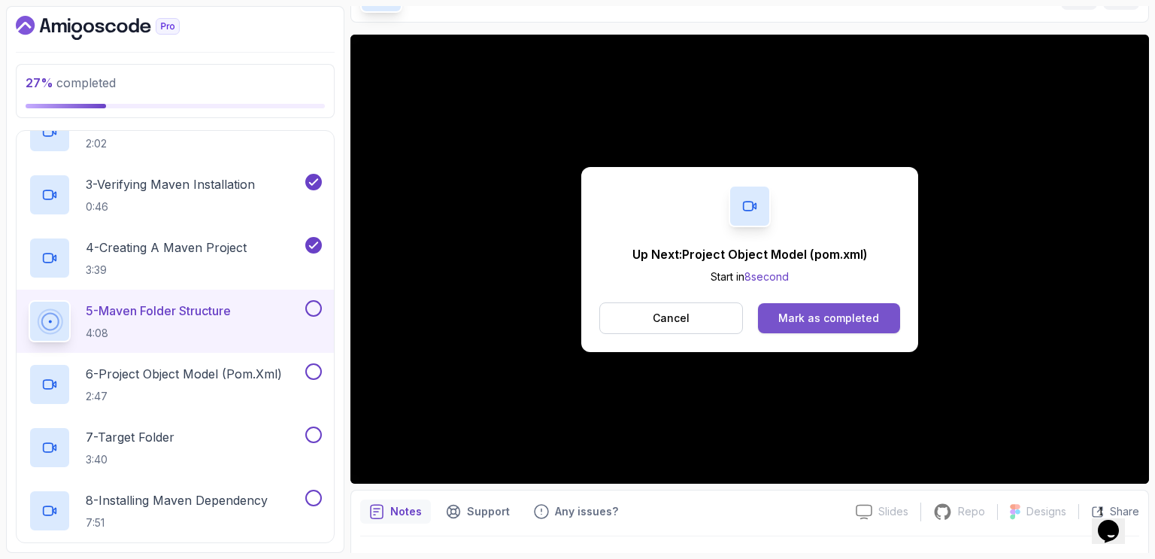
click at [848, 311] on div "Mark as completed" at bounding box center [828, 318] width 101 height 15
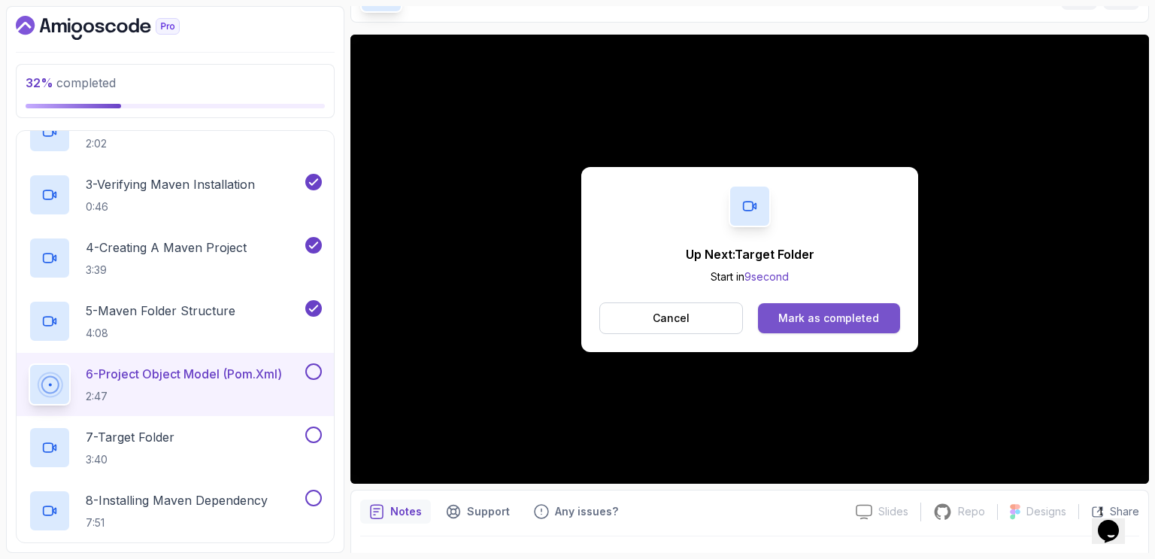
click at [831, 312] on div "Mark as completed" at bounding box center [828, 318] width 101 height 15
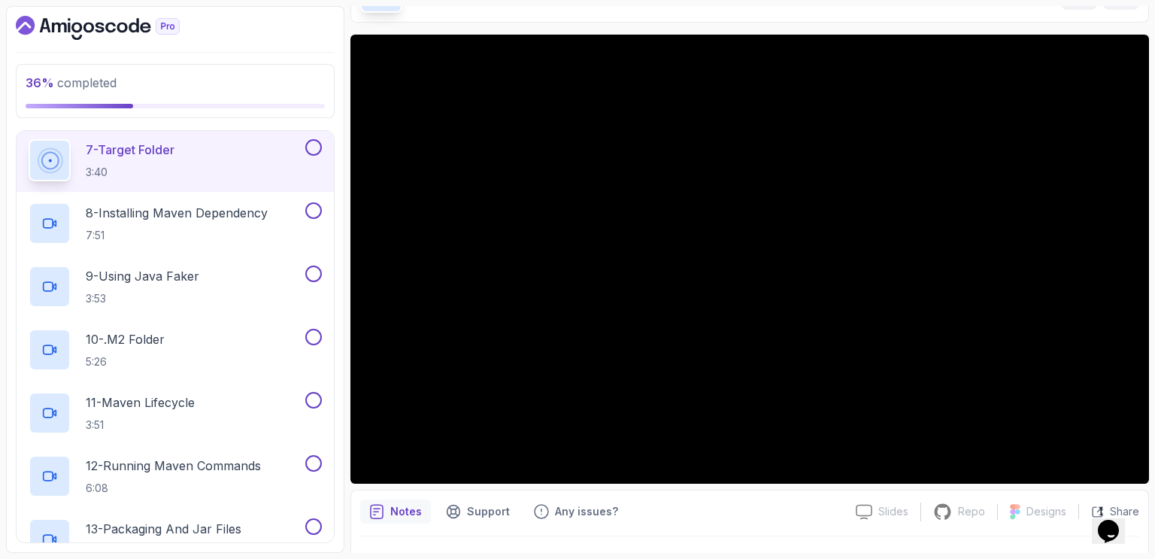
scroll to position [478, 0]
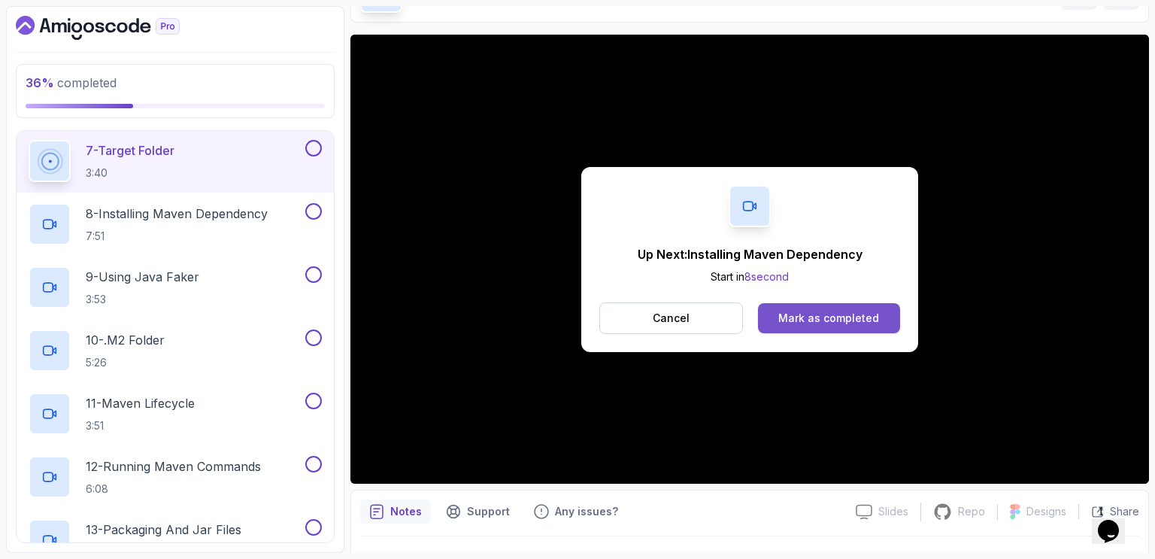
click at [854, 317] on div "Mark as completed" at bounding box center [828, 318] width 101 height 15
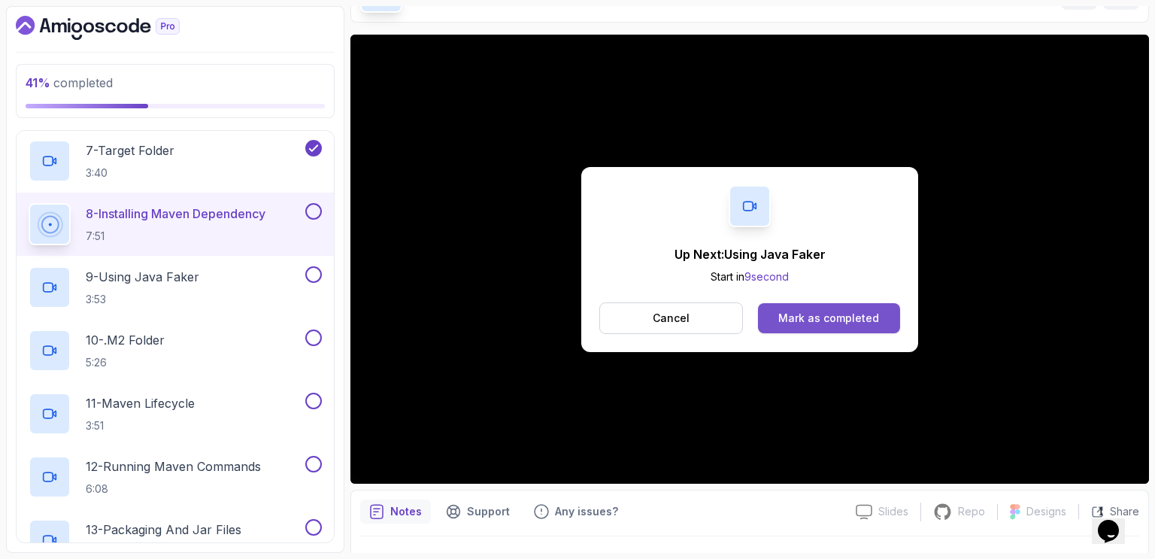
click at [808, 318] on div "Mark as completed" at bounding box center [828, 318] width 101 height 15
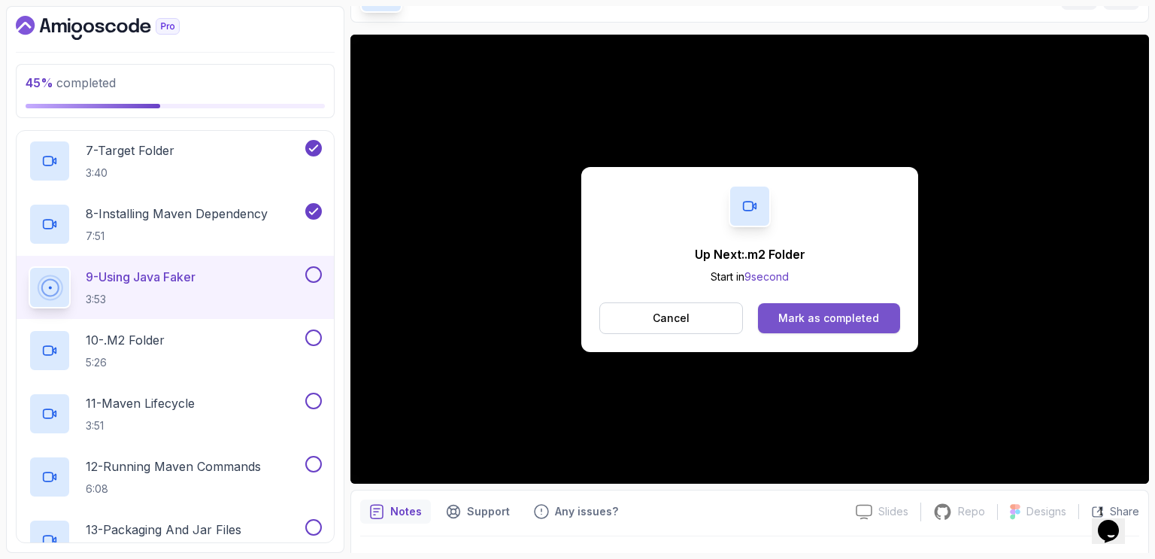
click at [851, 316] on div "Mark as completed" at bounding box center [828, 318] width 101 height 15
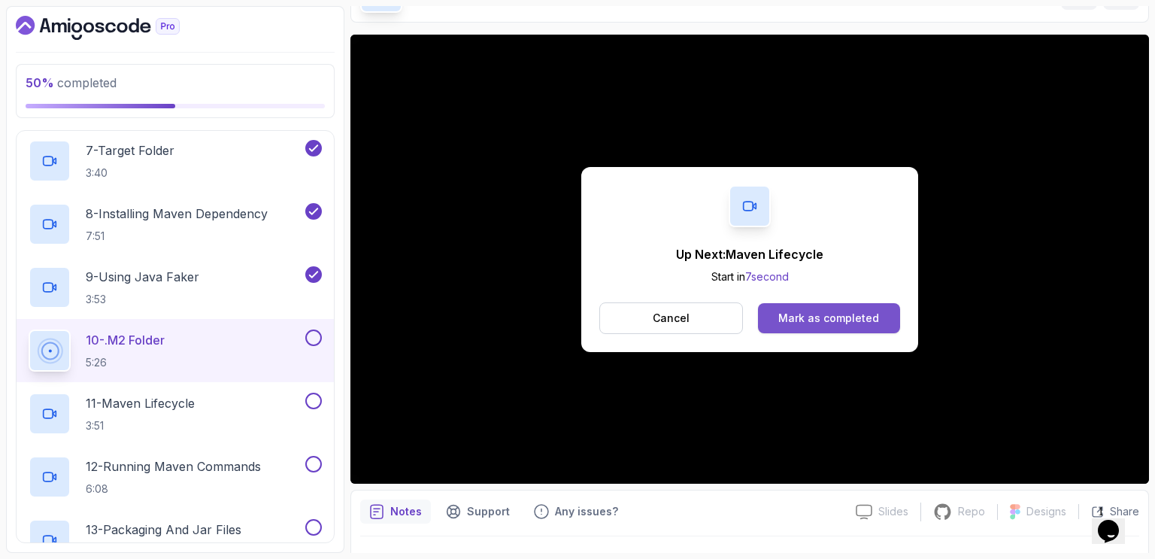
click at [836, 313] on div "Mark as completed" at bounding box center [828, 318] width 101 height 15
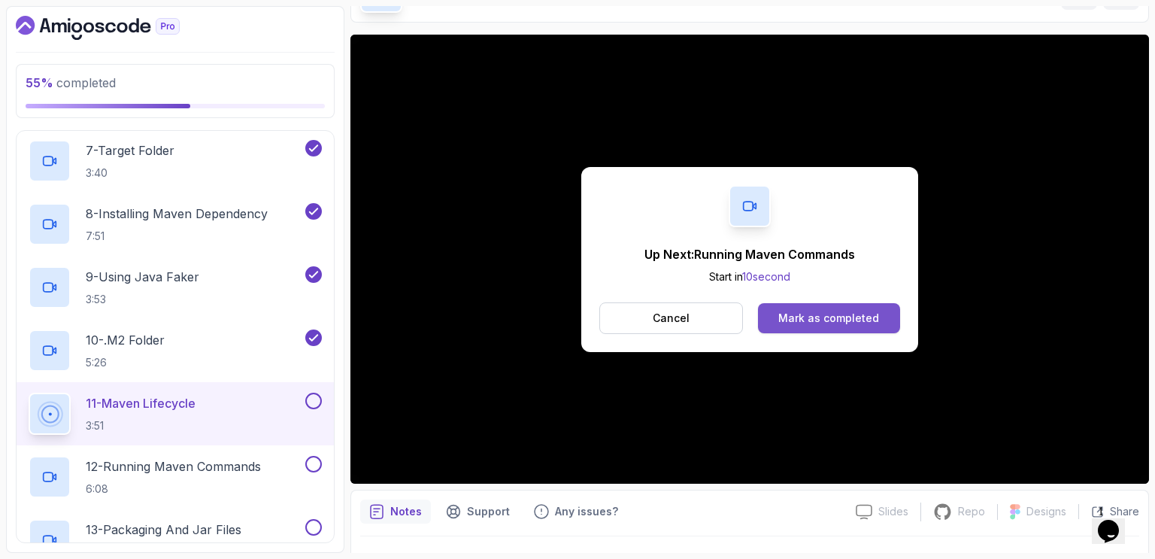
click at [809, 314] on div "Mark as completed" at bounding box center [828, 318] width 101 height 15
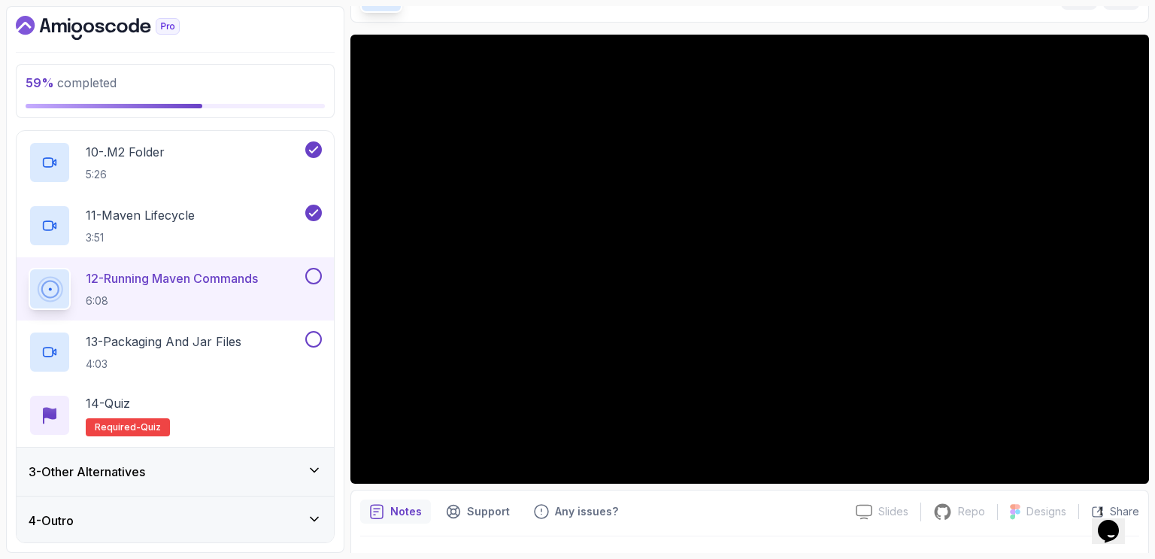
scroll to position [666, 0]
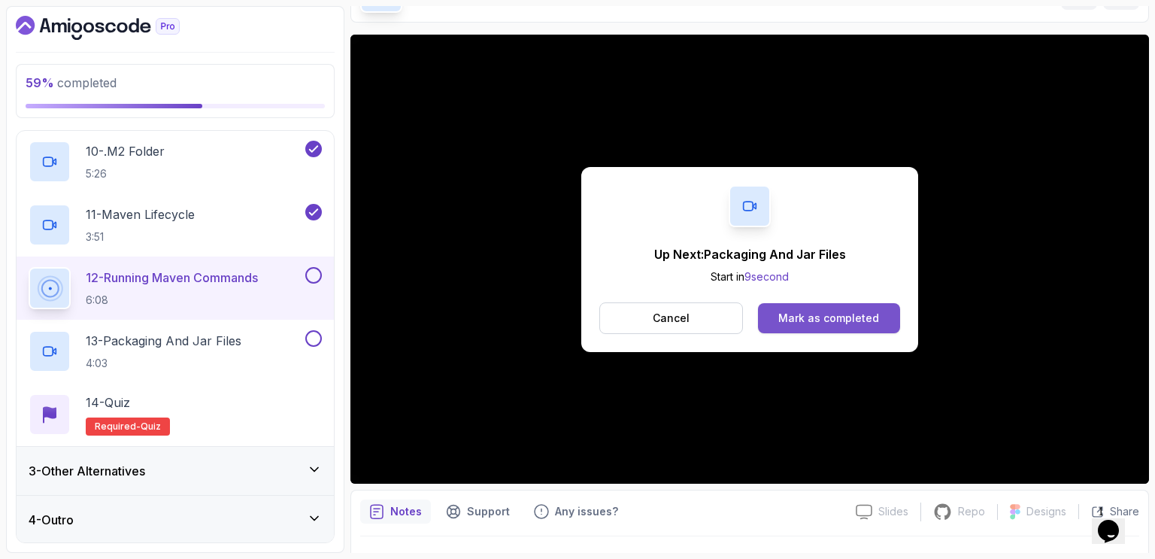
click at [854, 313] on div "Mark as completed" at bounding box center [828, 318] width 101 height 15
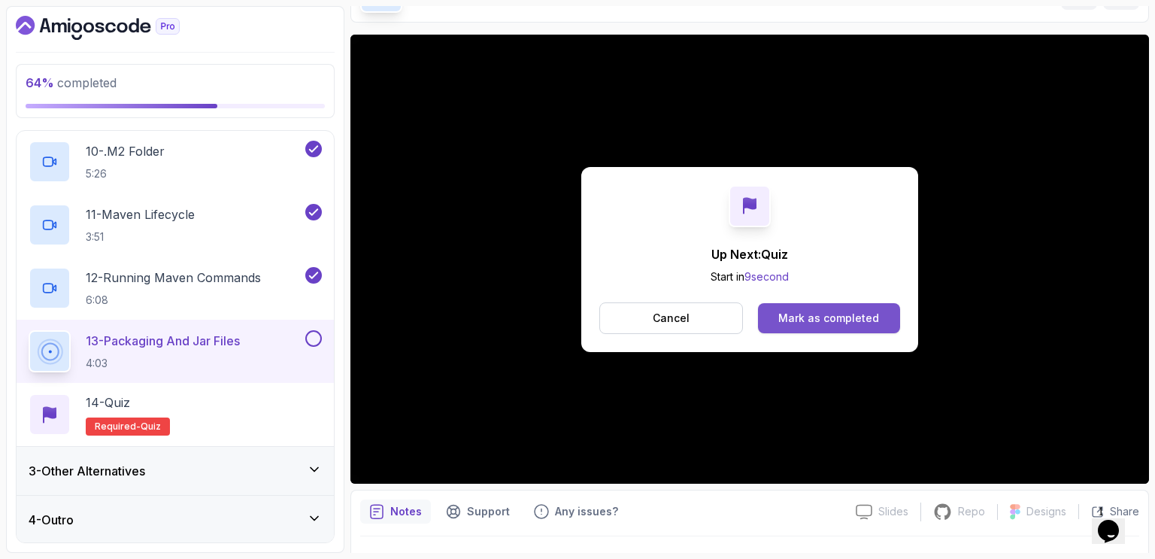
click at [836, 324] on div "Mark as completed" at bounding box center [828, 318] width 101 height 15
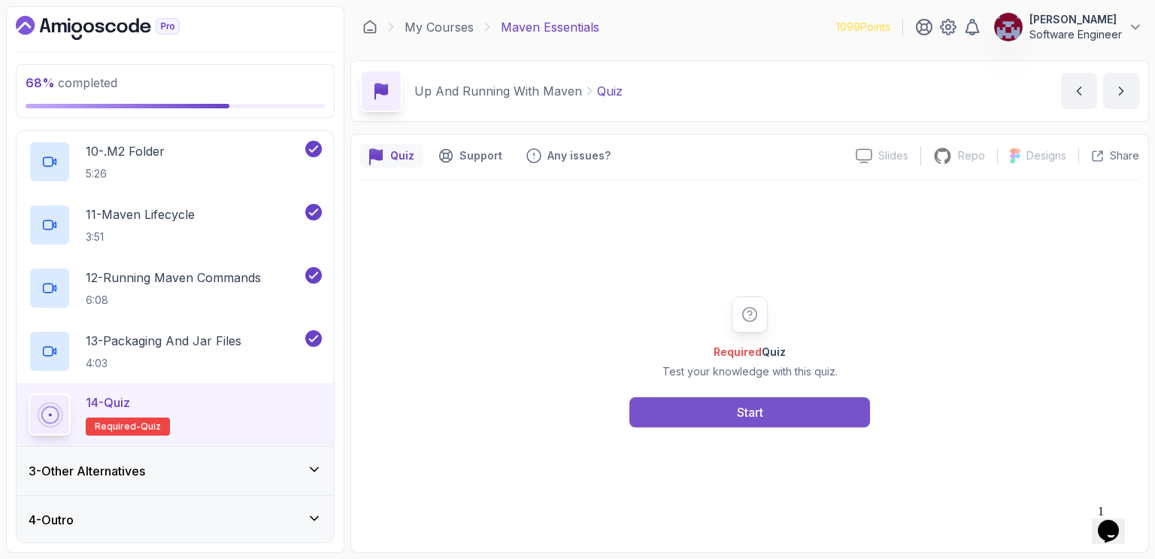
click at [779, 405] on button "Start" at bounding box center [749, 412] width 241 height 30
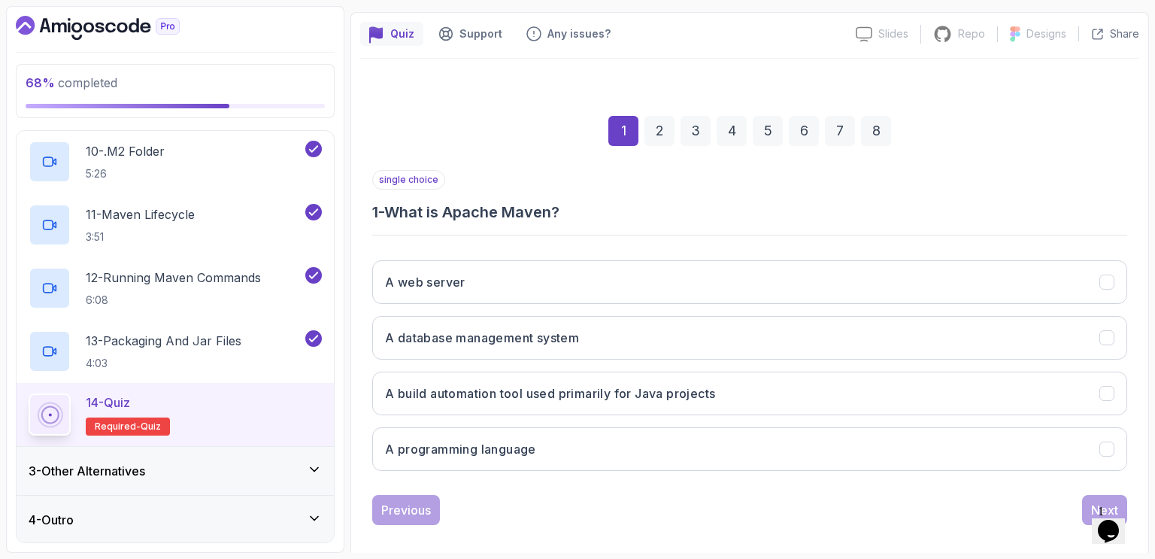
scroll to position [135, 0]
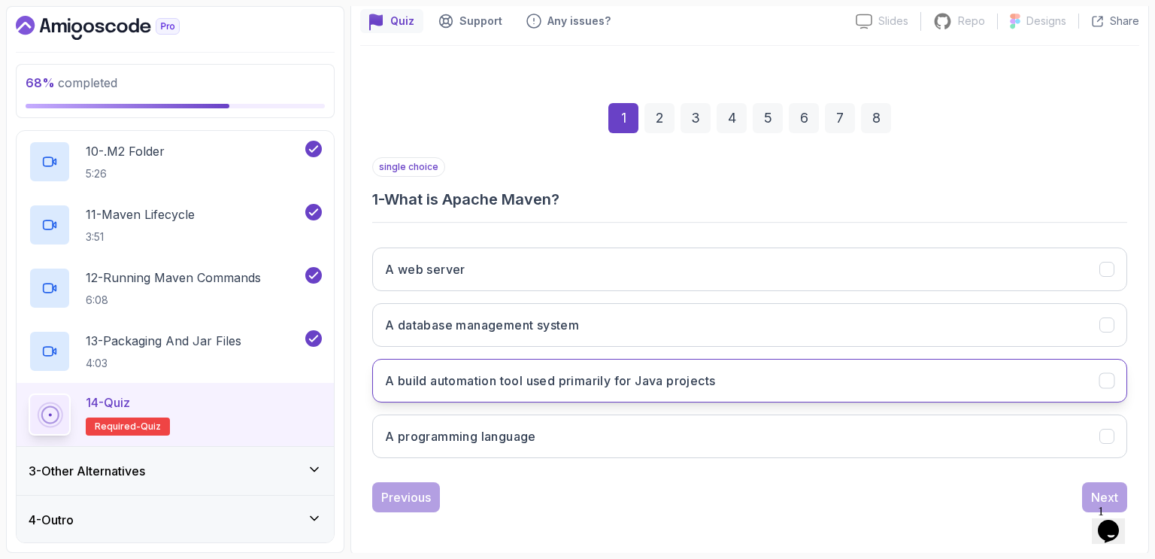
click at [586, 390] on button "A build automation tool used primarily for Java projects" at bounding box center [749, 381] width 755 height 44
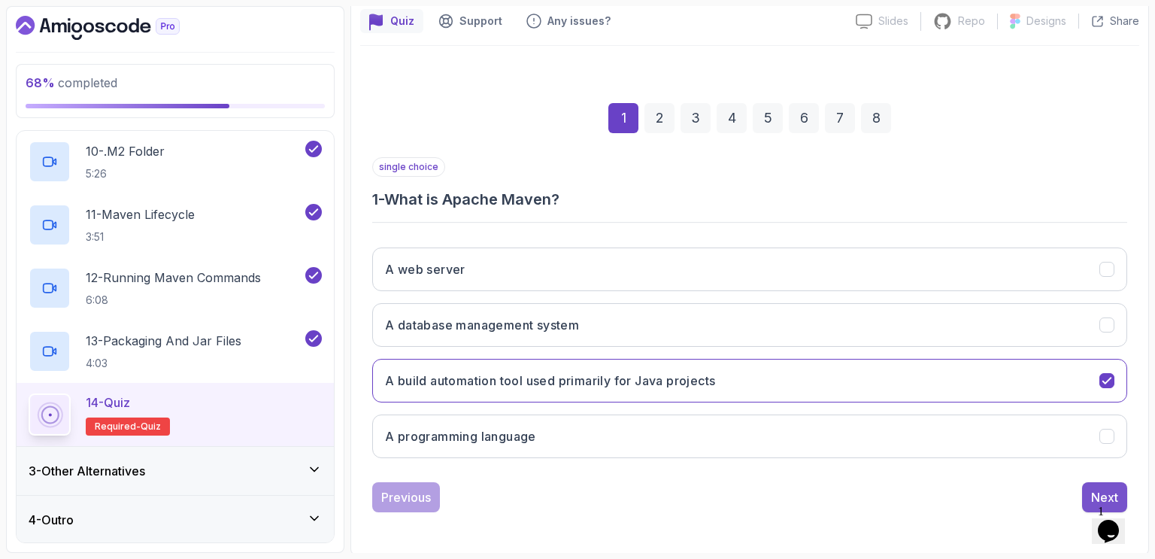
click at [1097, 496] on div "Next" at bounding box center [1104, 497] width 27 height 18
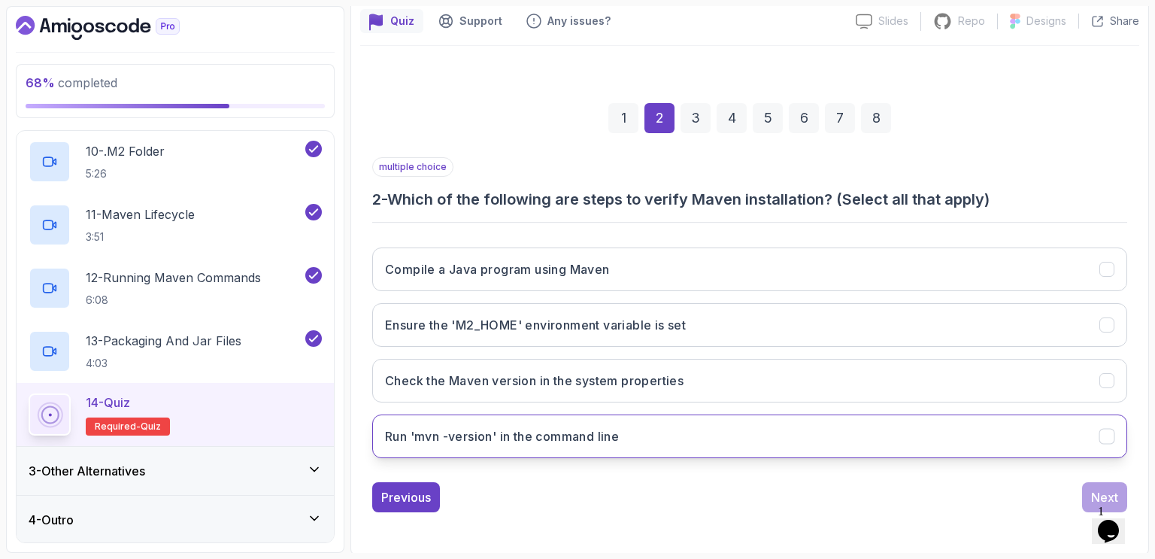
click at [554, 432] on h3 "Run 'mvn -version' in the command line" at bounding box center [502, 436] width 234 height 18
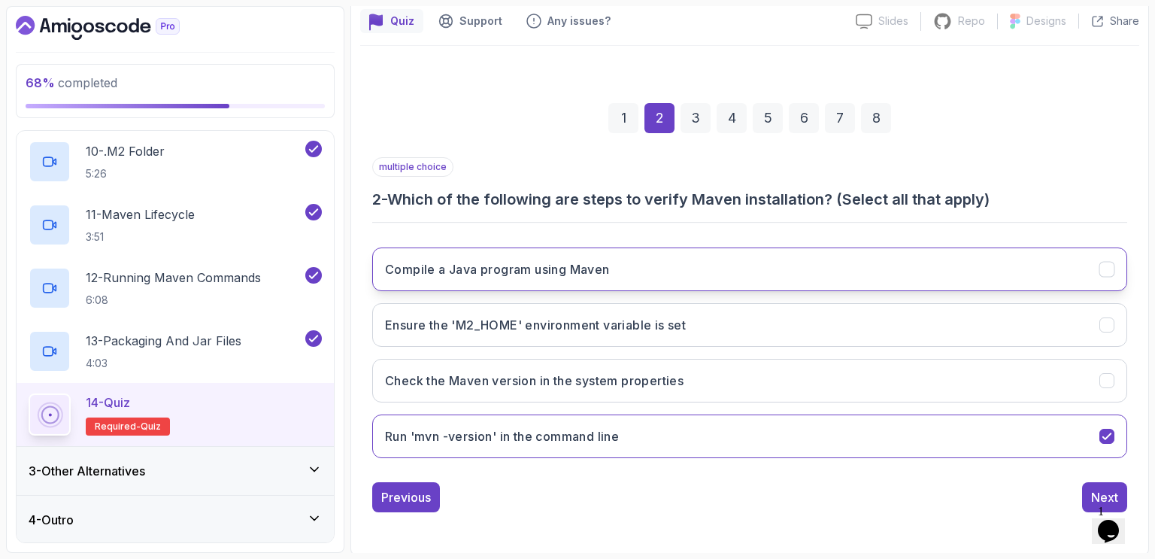
click at [493, 252] on button "Compile a Java program using Maven" at bounding box center [749, 269] width 755 height 44
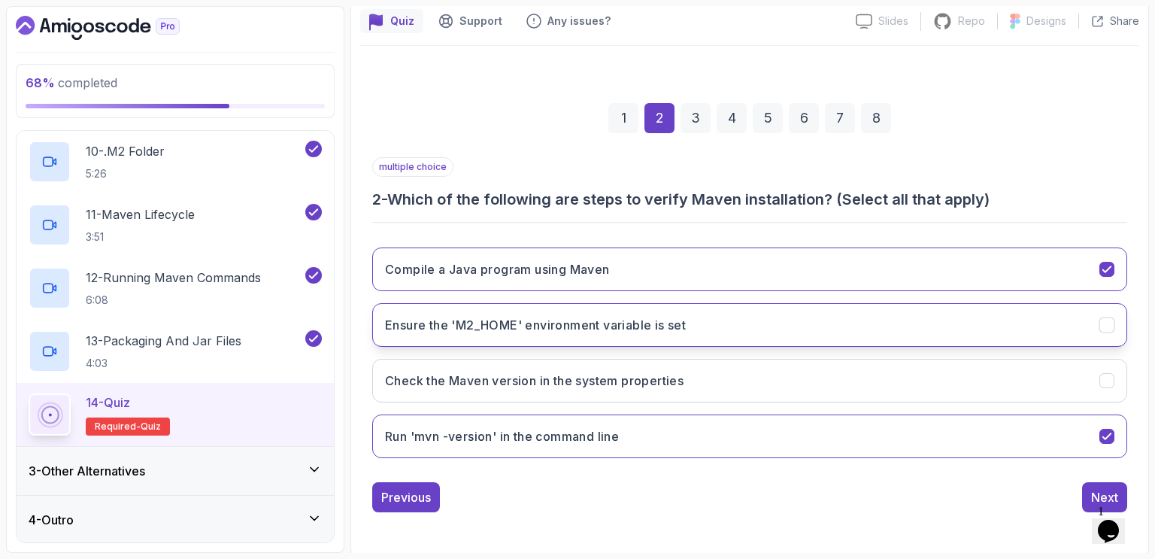
click at [511, 321] on h3 "Ensure the 'M2_HOME' environment variable is set" at bounding box center [535, 325] width 301 height 18
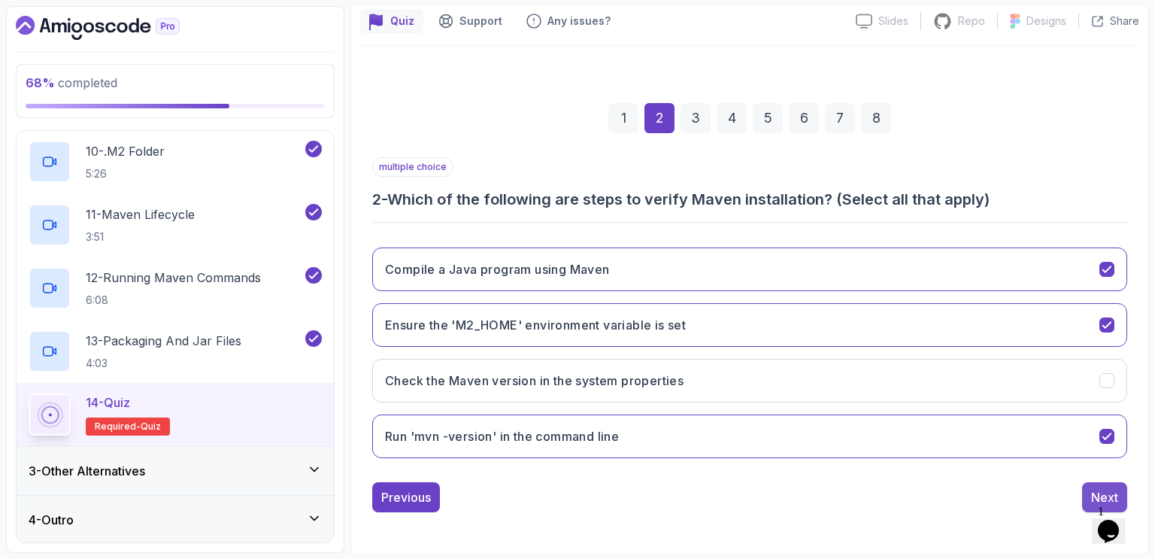
click at [1100, 488] on div "Next" at bounding box center [1104, 497] width 27 height 18
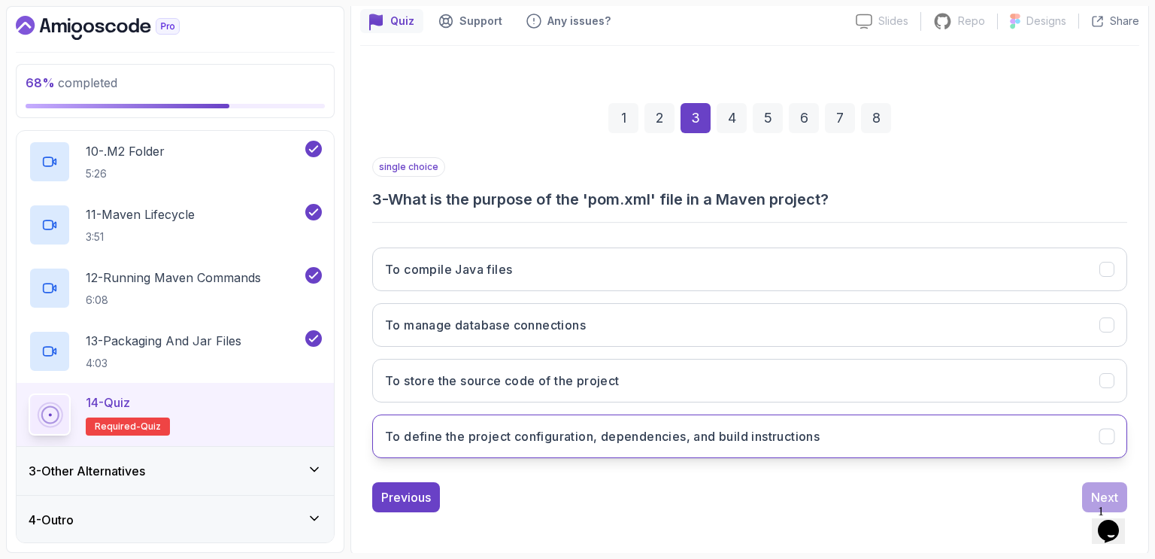
click at [542, 439] on h3 "To define the project configuration, dependencies, and build instructions" at bounding box center [602, 436] width 435 height 18
click at [1087, 493] on button "Next" at bounding box center [1104, 497] width 45 height 30
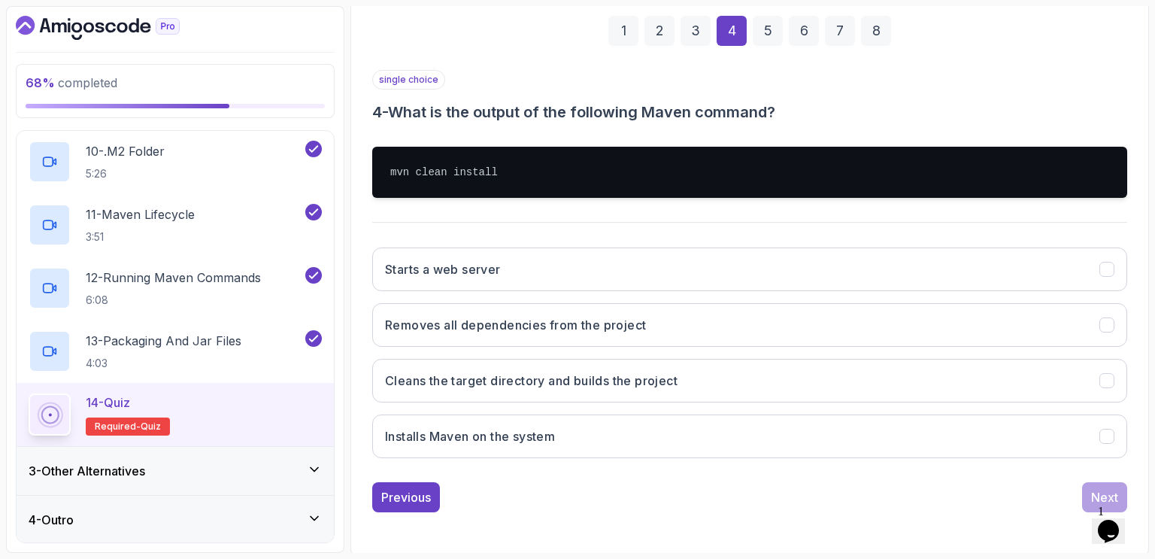
scroll to position [221, 0]
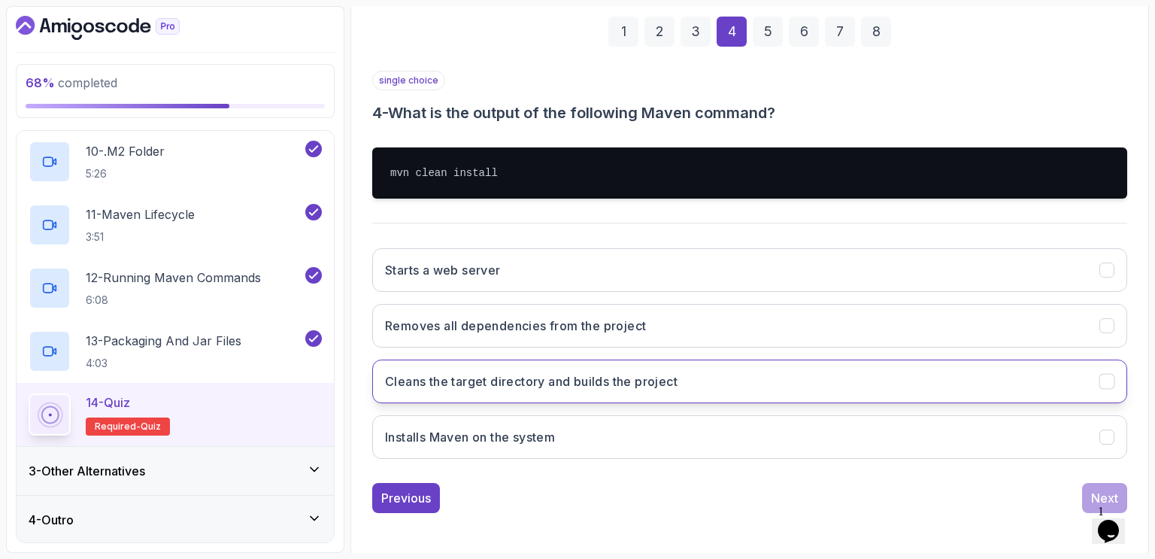
click at [620, 393] on button "Cleans the target directory and builds the project" at bounding box center [749, 381] width 755 height 44
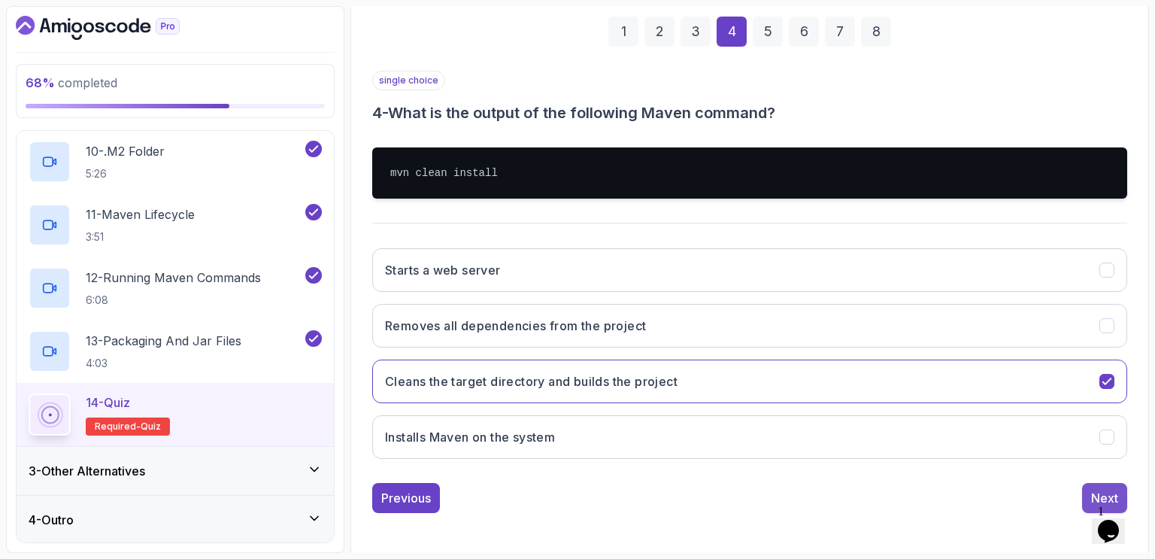
click at [1095, 489] on div "Next" at bounding box center [1104, 498] width 27 height 18
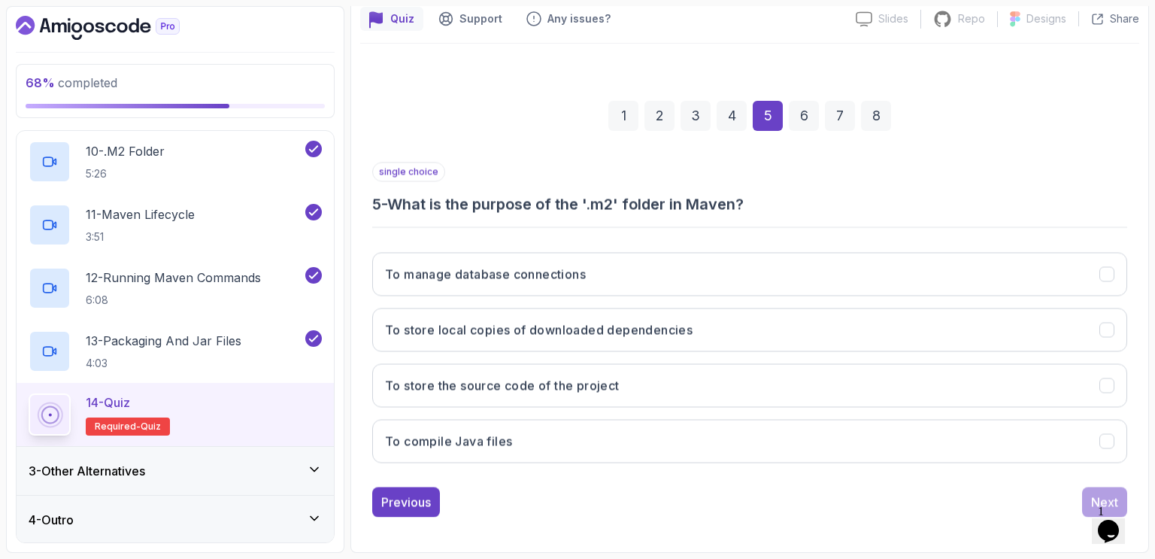
scroll to position [135, 0]
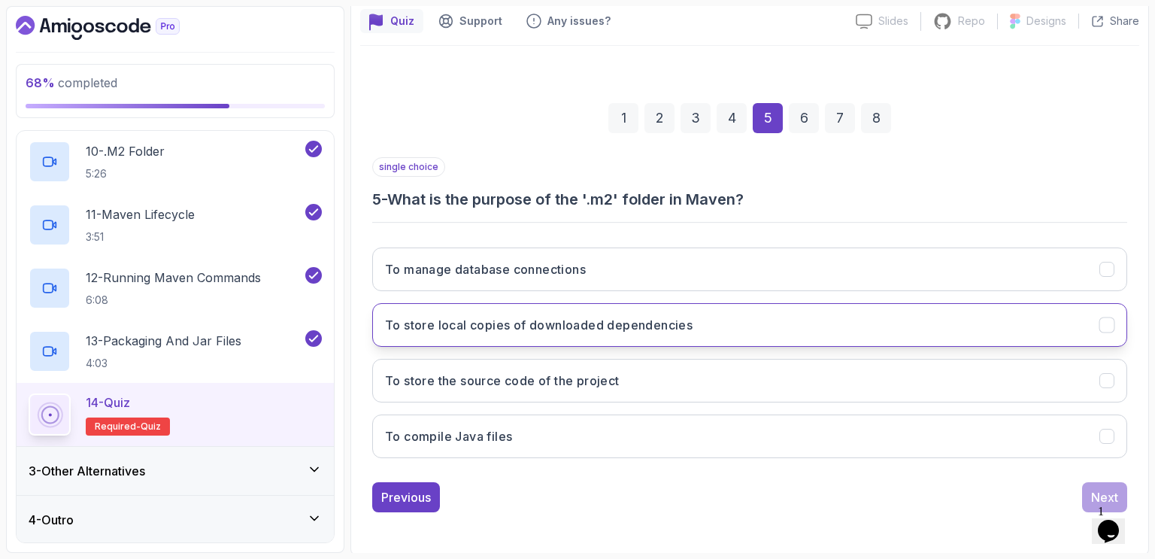
click at [593, 326] on h3 "To store local copies of downloaded dependencies" at bounding box center [539, 325] width 308 height 18
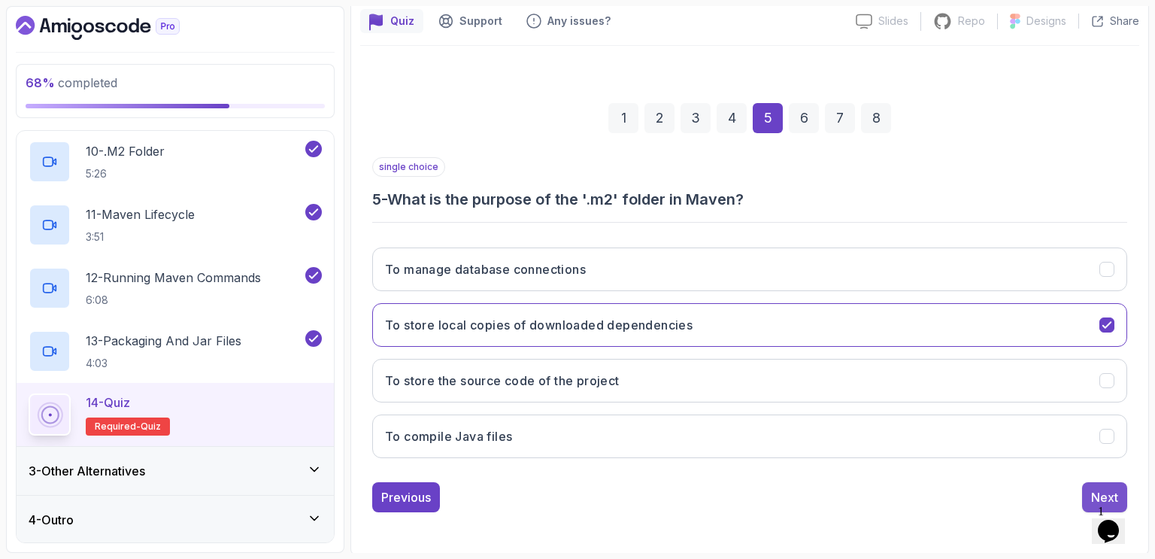
click at [1101, 490] on div "Next" at bounding box center [1104, 497] width 27 height 18
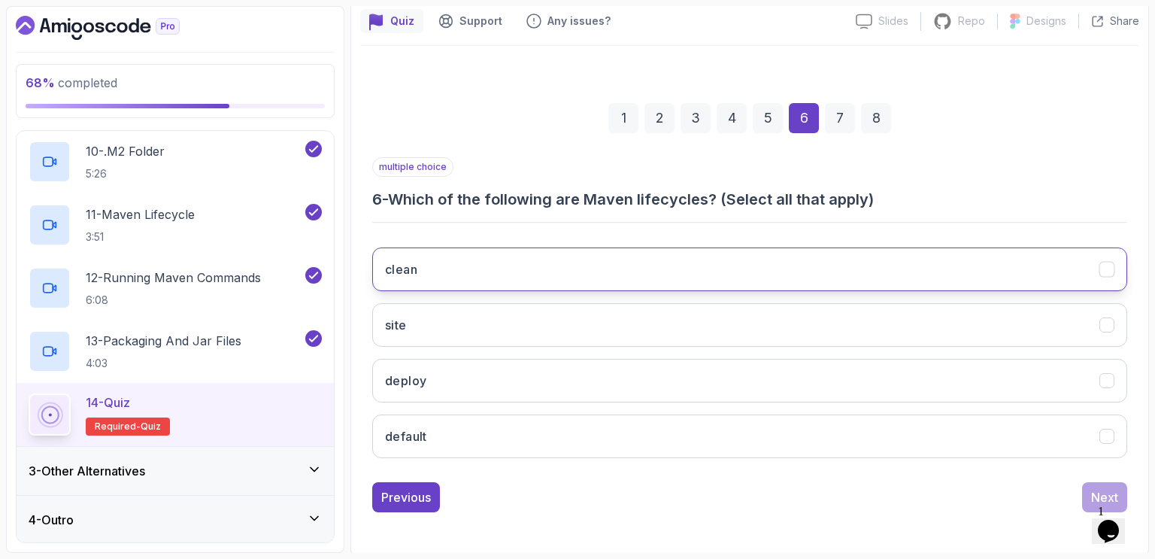
click at [493, 264] on button "clean" at bounding box center [749, 269] width 755 height 44
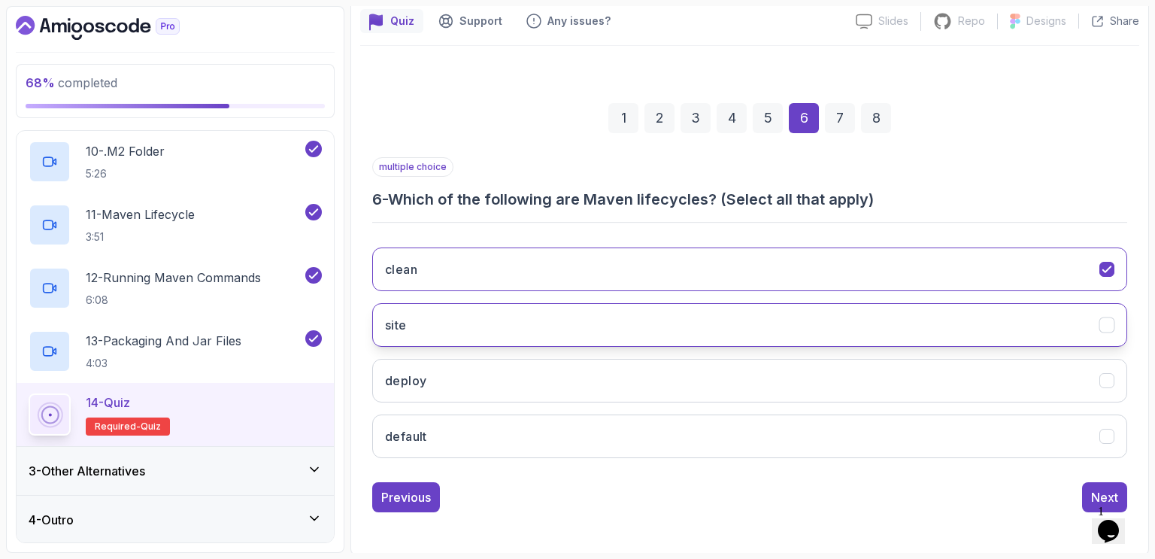
click at [478, 327] on button "site" at bounding box center [749, 325] width 755 height 44
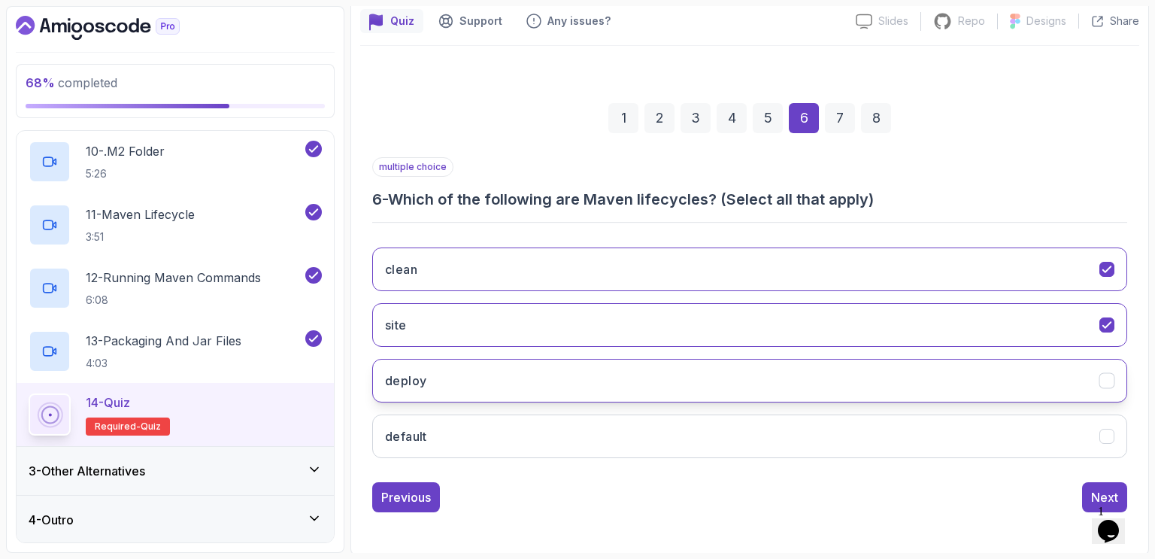
click at [484, 380] on button "deploy" at bounding box center [749, 381] width 755 height 44
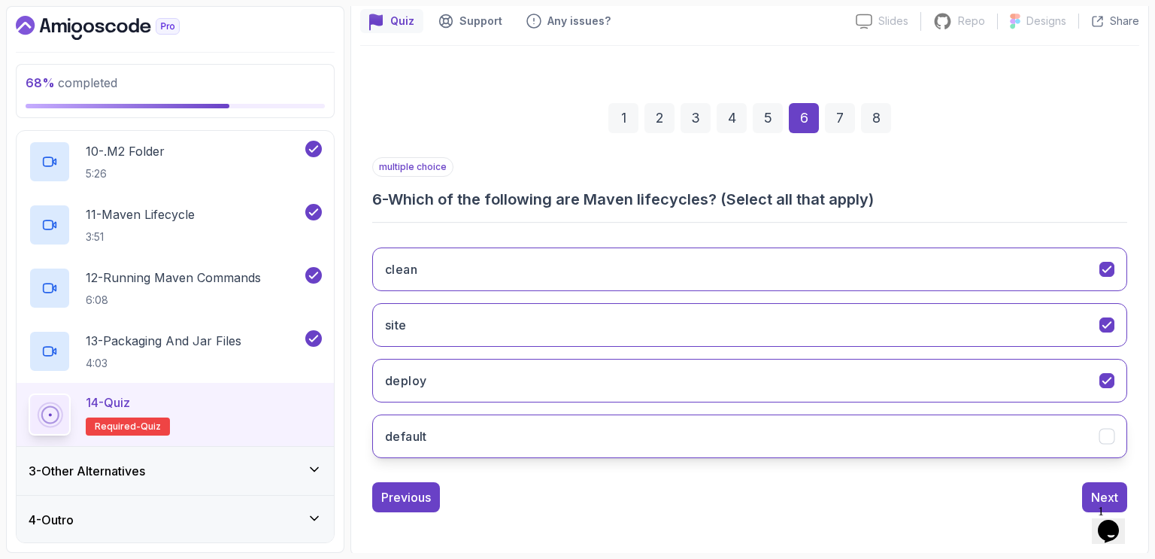
click at [529, 426] on button "default" at bounding box center [749, 436] width 755 height 44
click at [1099, 490] on div "Next" at bounding box center [1104, 497] width 27 height 18
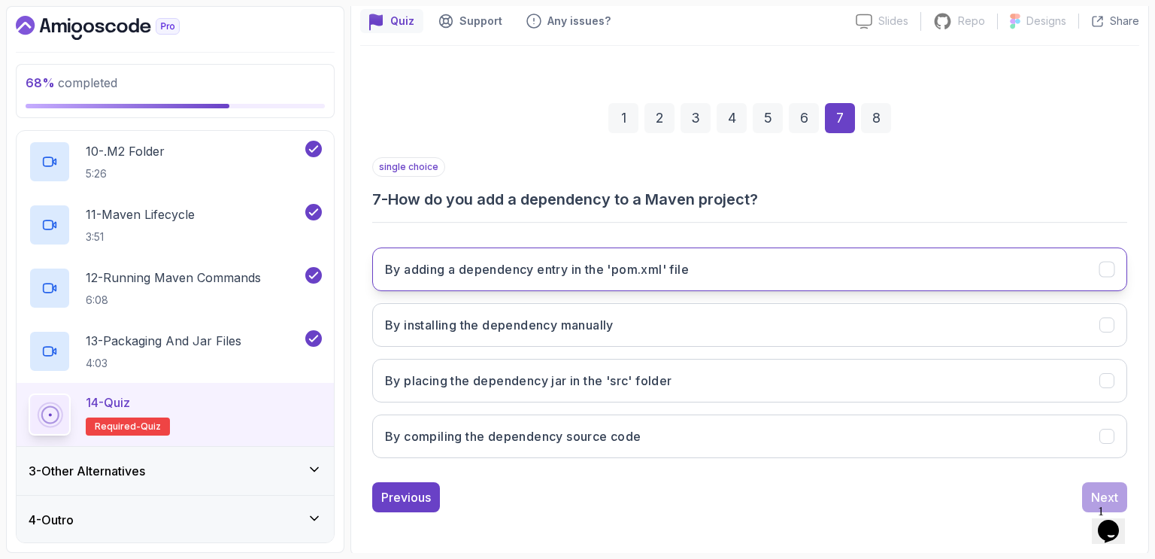
click at [585, 279] on button "By adding a dependency entry in the 'pom.xml' file" at bounding box center [749, 269] width 755 height 44
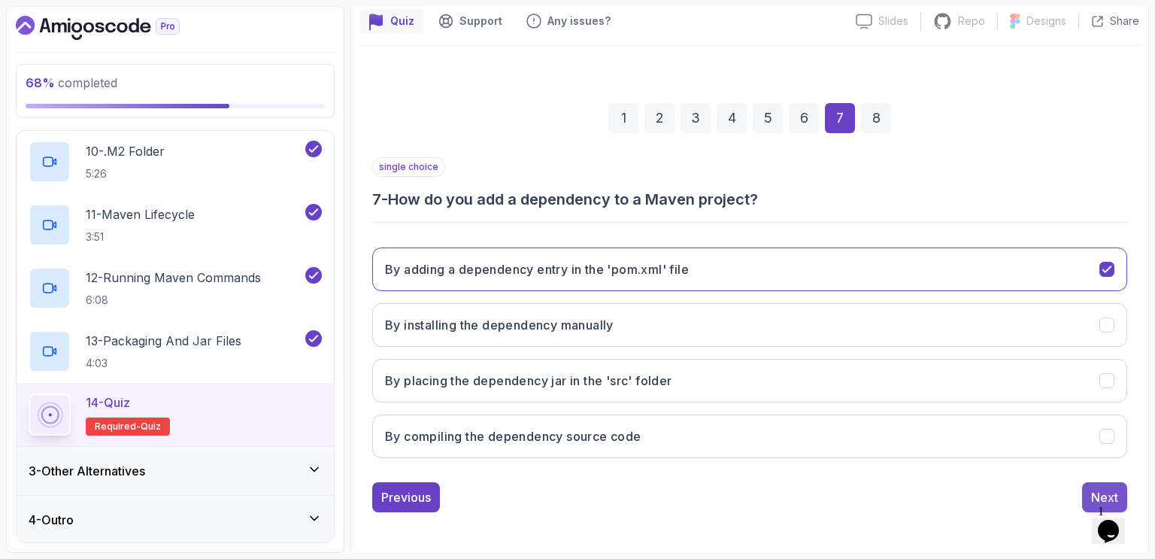
click at [1095, 491] on div "Next" at bounding box center [1104, 497] width 27 height 18
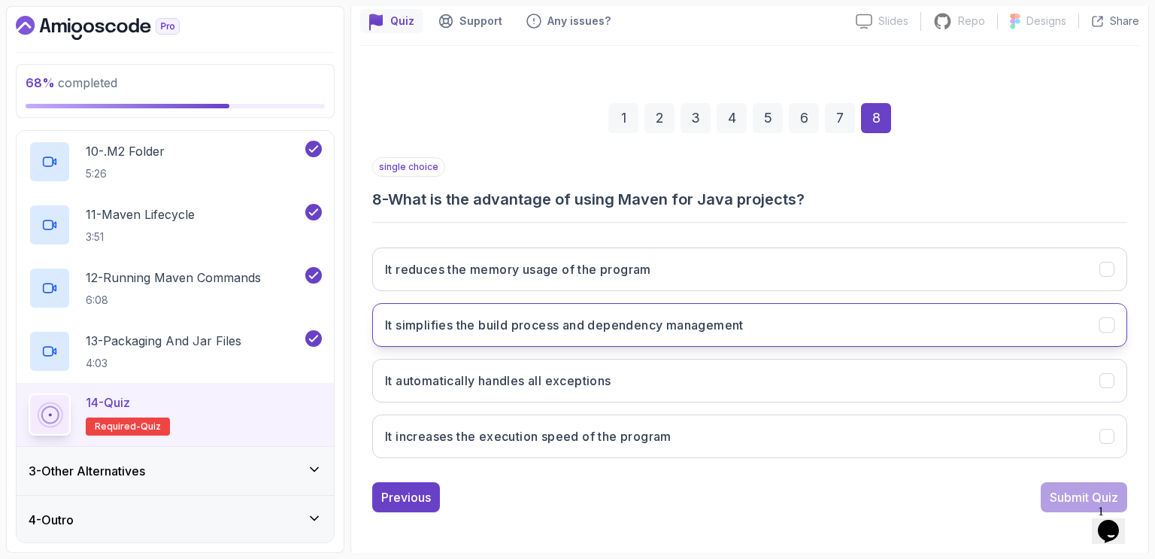
click at [754, 325] on button "It simplifies the build process and dependency management" at bounding box center [749, 325] width 755 height 44
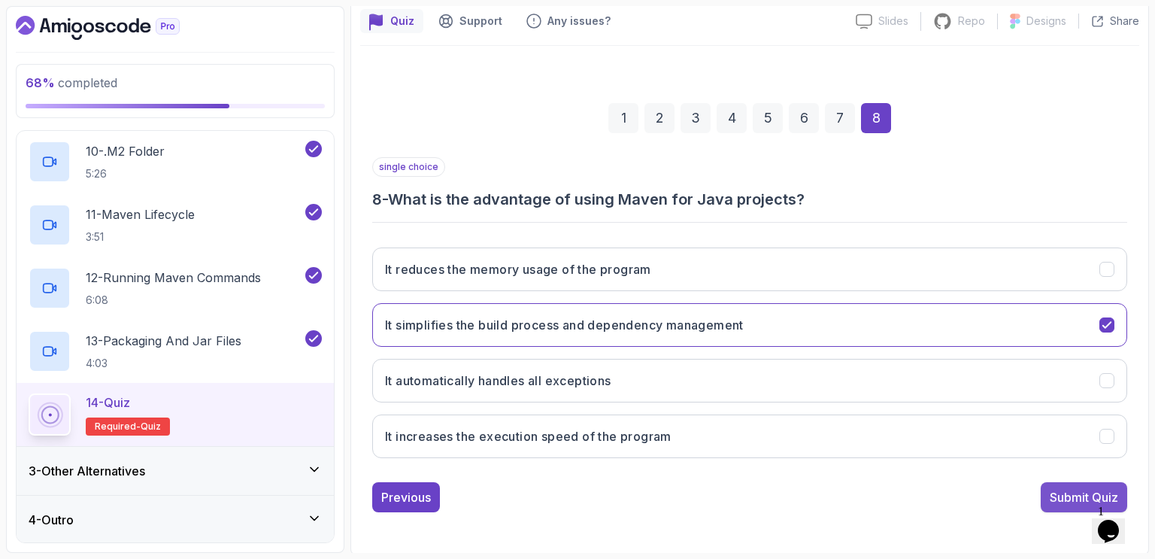
click at [1068, 495] on div "Submit Quiz" at bounding box center [1084, 497] width 68 height 18
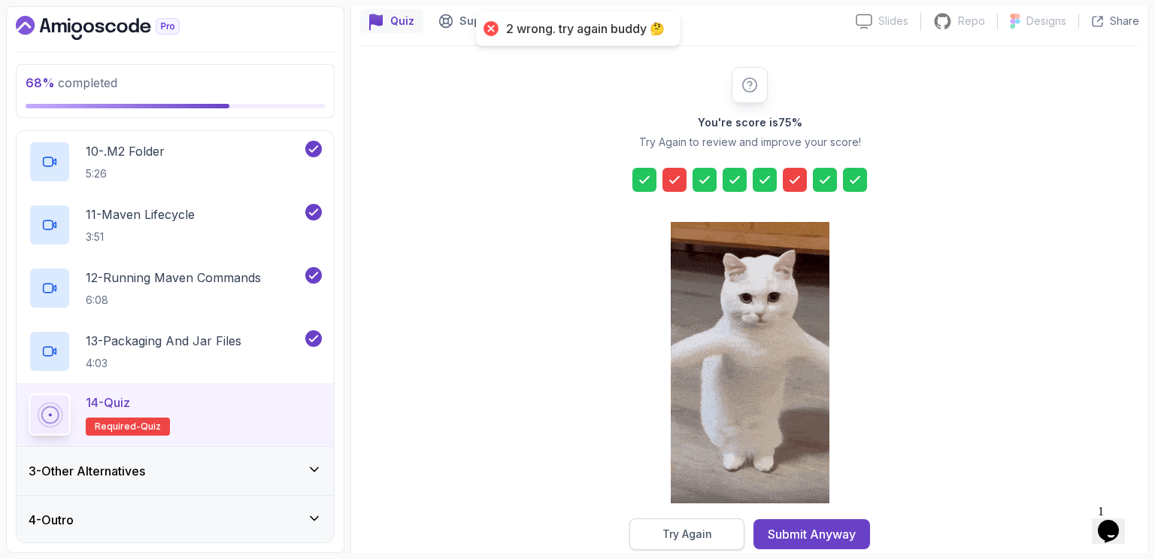
click at [691, 529] on div "Try Again" at bounding box center [688, 533] width 50 height 15
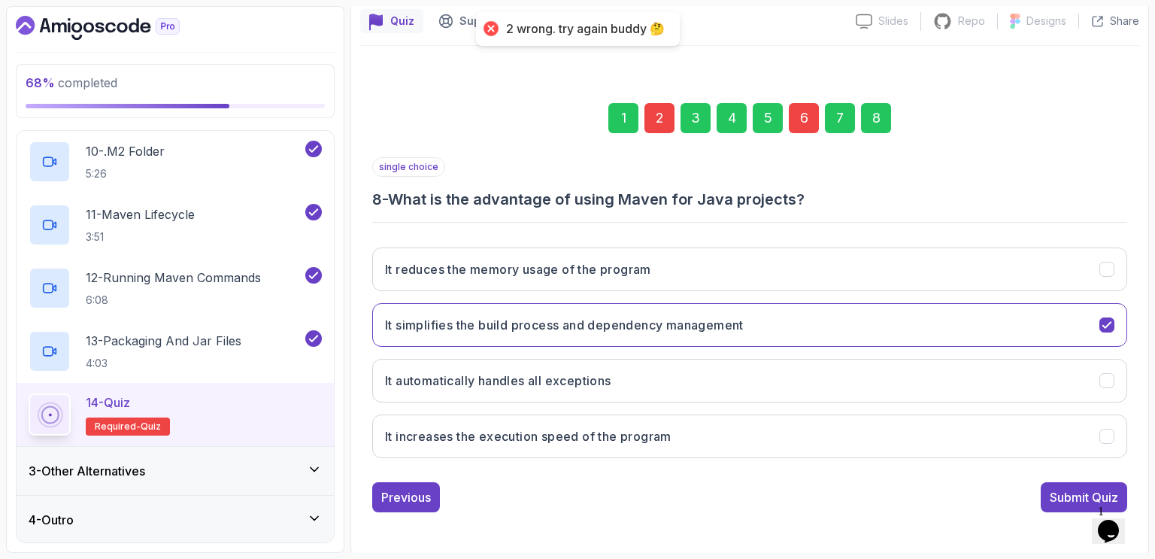
click at [657, 123] on div "2" at bounding box center [660, 118] width 30 height 30
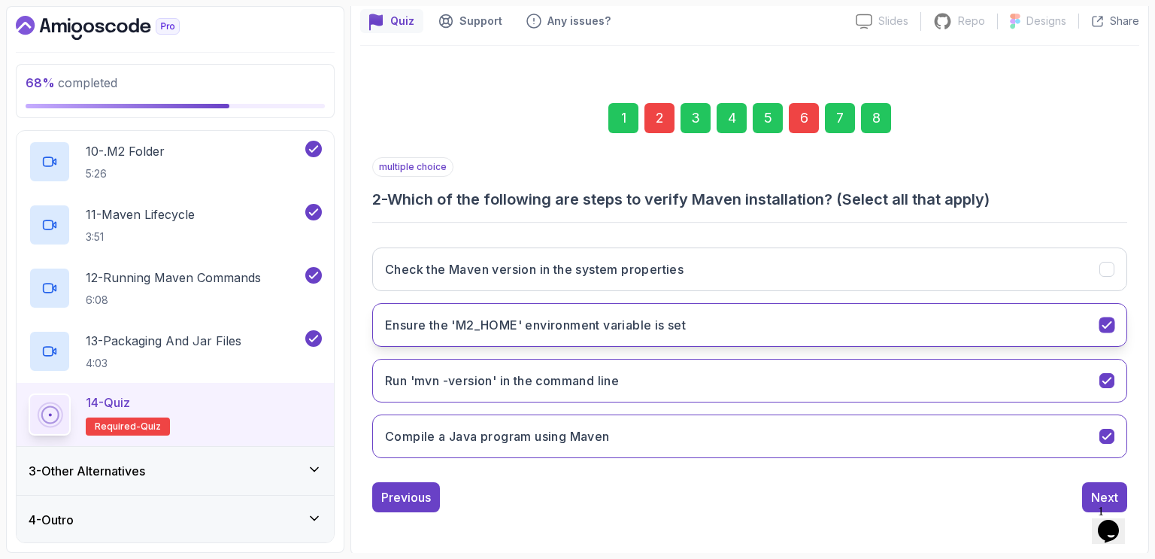
click at [1104, 322] on icon "Ensure the 'M2_HOME' environment variable is set" at bounding box center [1107, 325] width 14 height 14
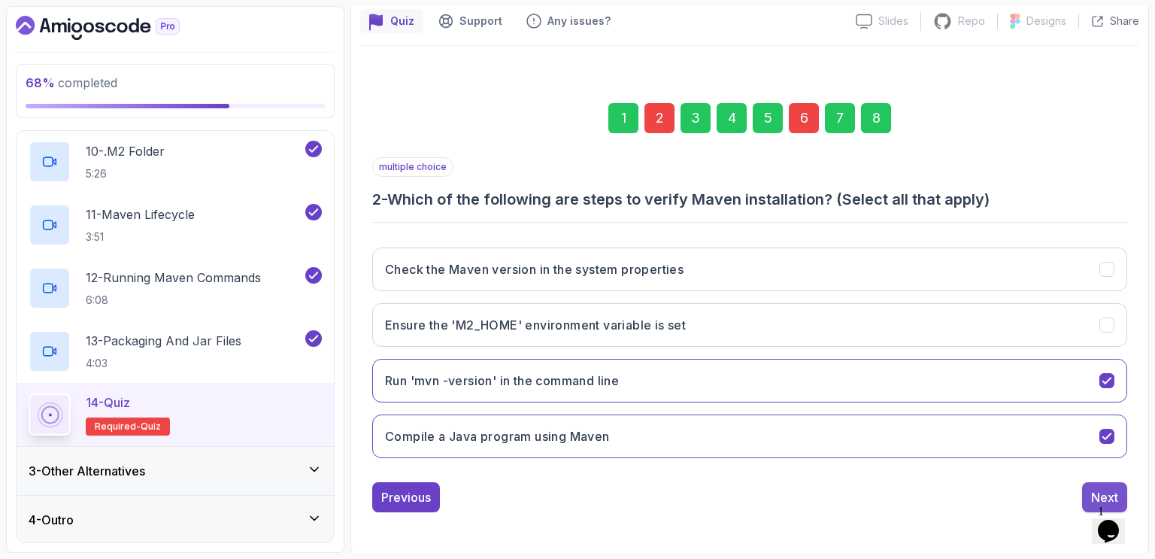
click at [1093, 495] on div "Next" at bounding box center [1104, 497] width 27 height 18
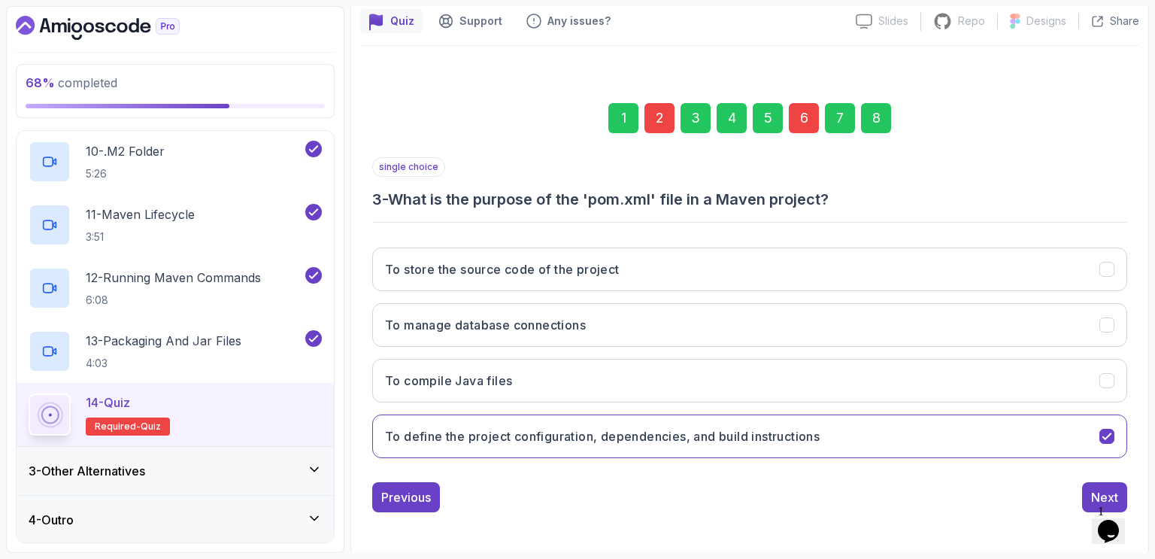
click at [806, 129] on div "6" at bounding box center [804, 118] width 30 height 30
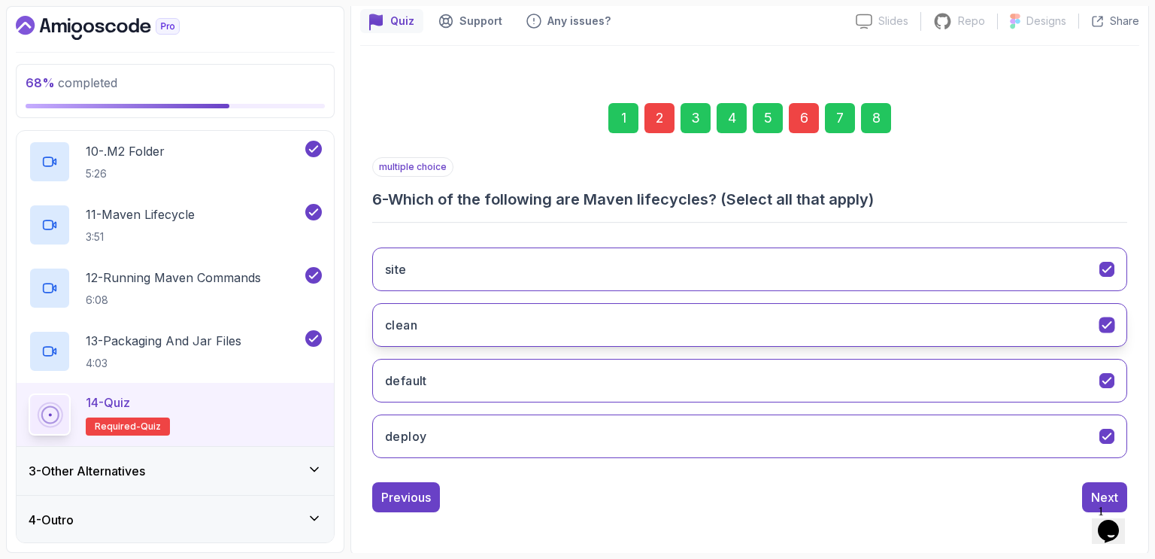
click at [1113, 322] on icon "clean" at bounding box center [1107, 325] width 14 height 14
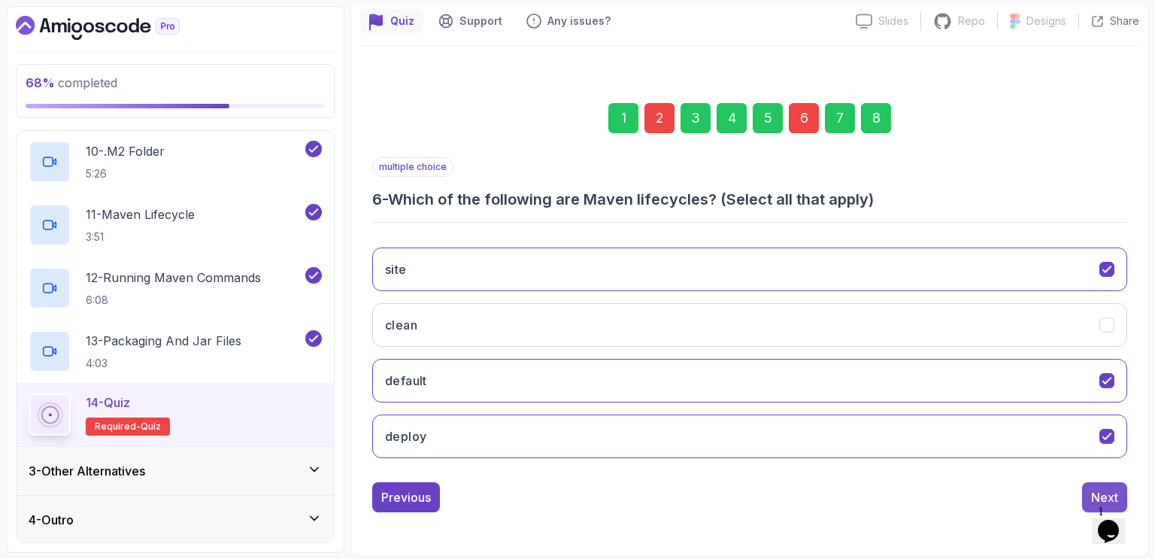
click at [1094, 491] on div "Next" at bounding box center [1104, 497] width 27 height 18
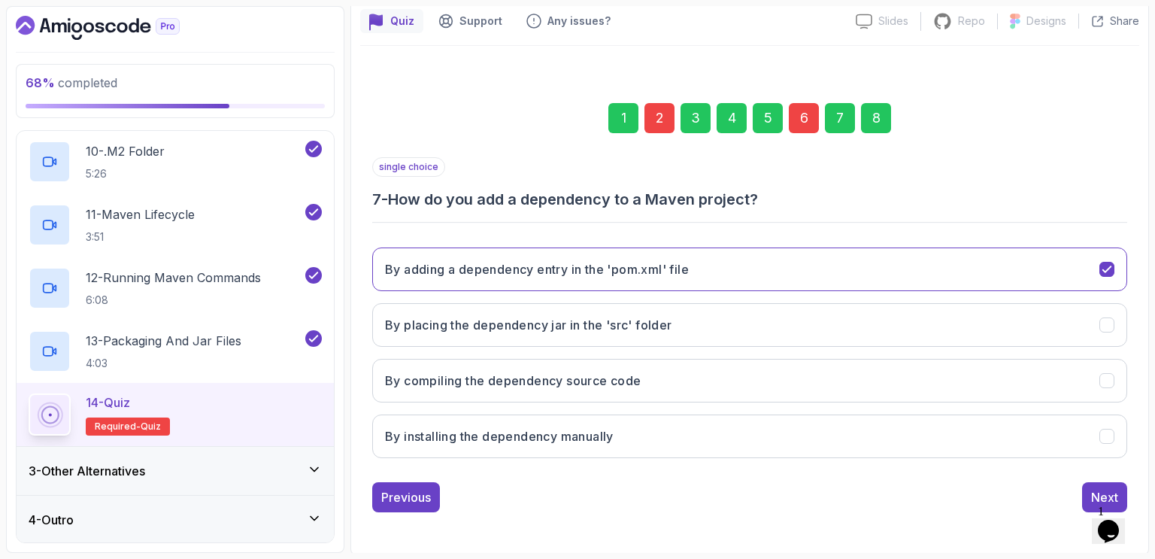
click at [866, 128] on div "8" at bounding box center [876, 118] width 30 height 30
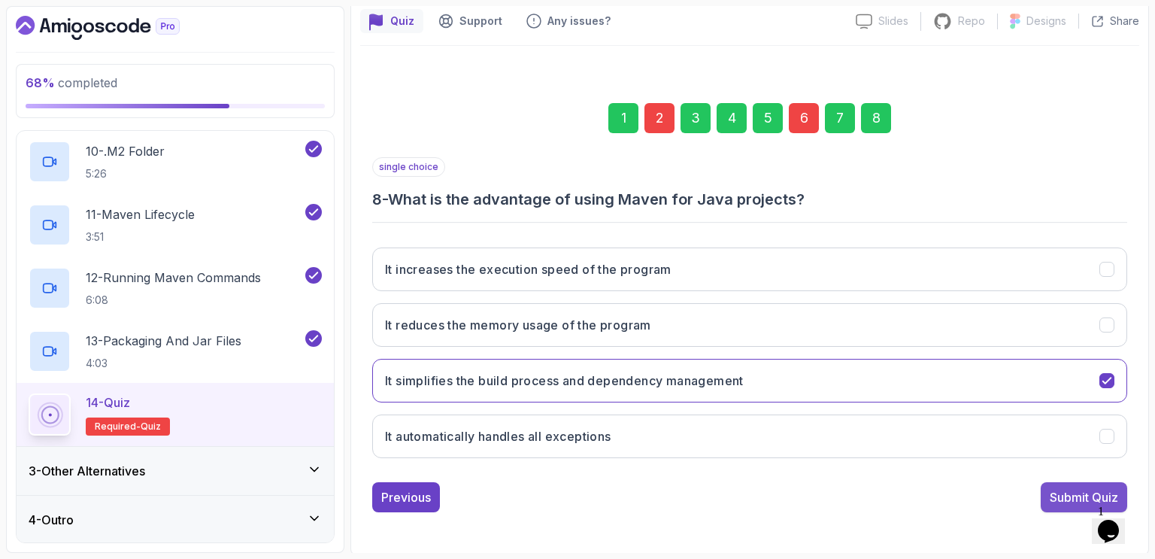
click at [1060, 491] on div "Submit Quiz" at bounding box center [1084, 497] width 68 height 18
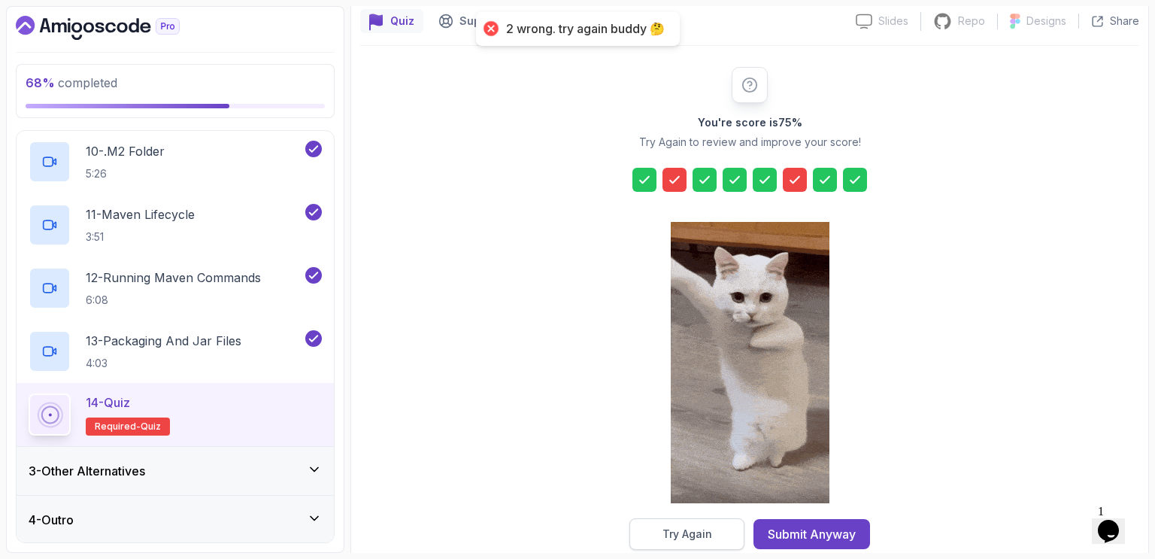
click at [684, 535] on div "Try Again" at bounding box center [688, 533] width 50 height 15
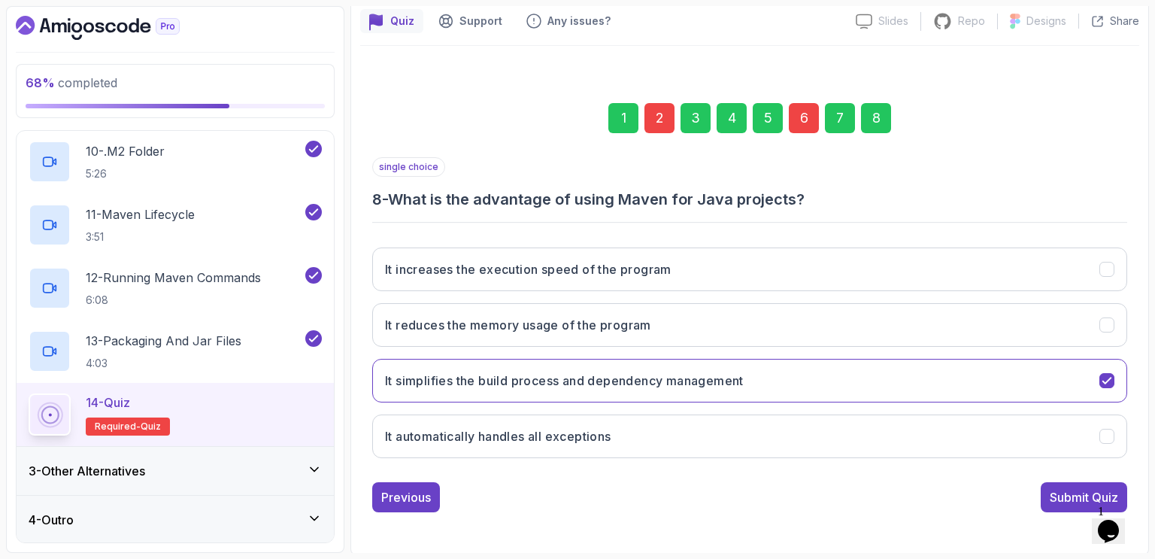
click at [656, 120] on div "2" at bounding box center [660, 118] width 30 height 30
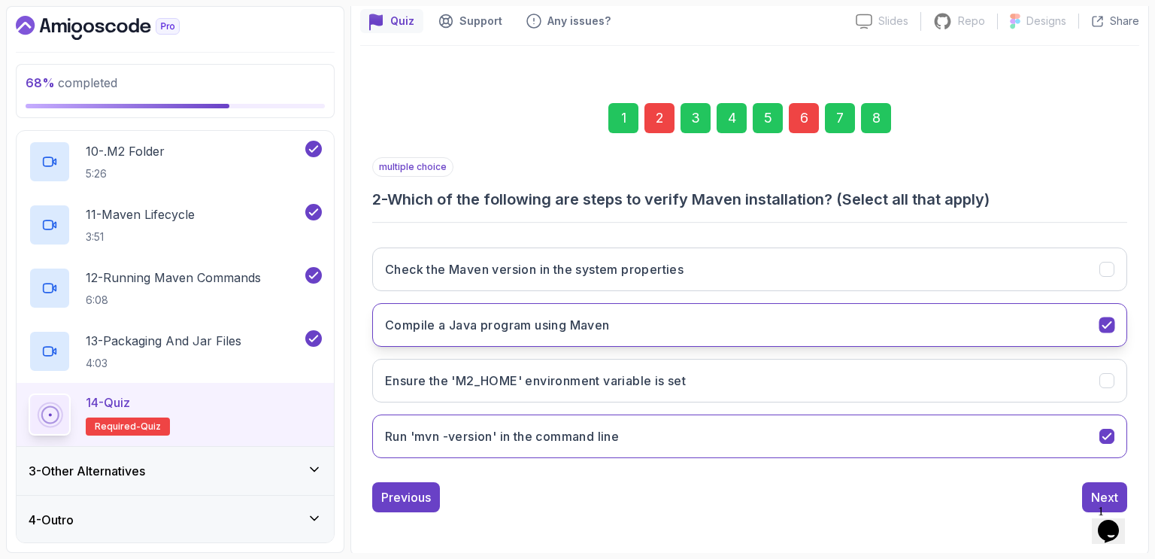
click at [1113, 326] on icon "Compile a Java program using Maven" at bounding box center [1107, 325] width 14 height 14
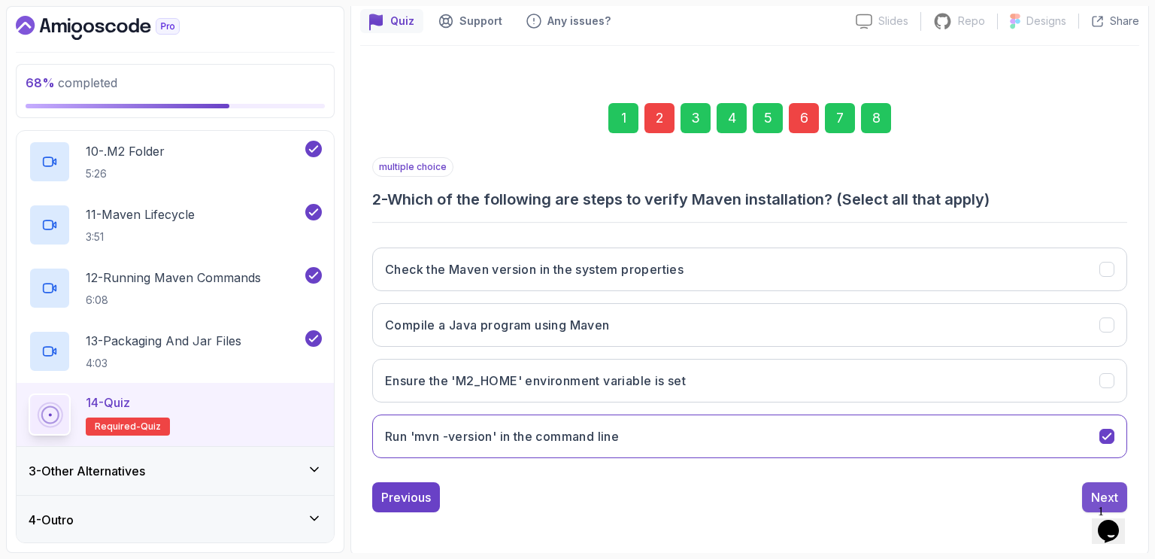
click at [1094, 493] on div "Next" at bounding box center [1104, 497] width 27 height 18
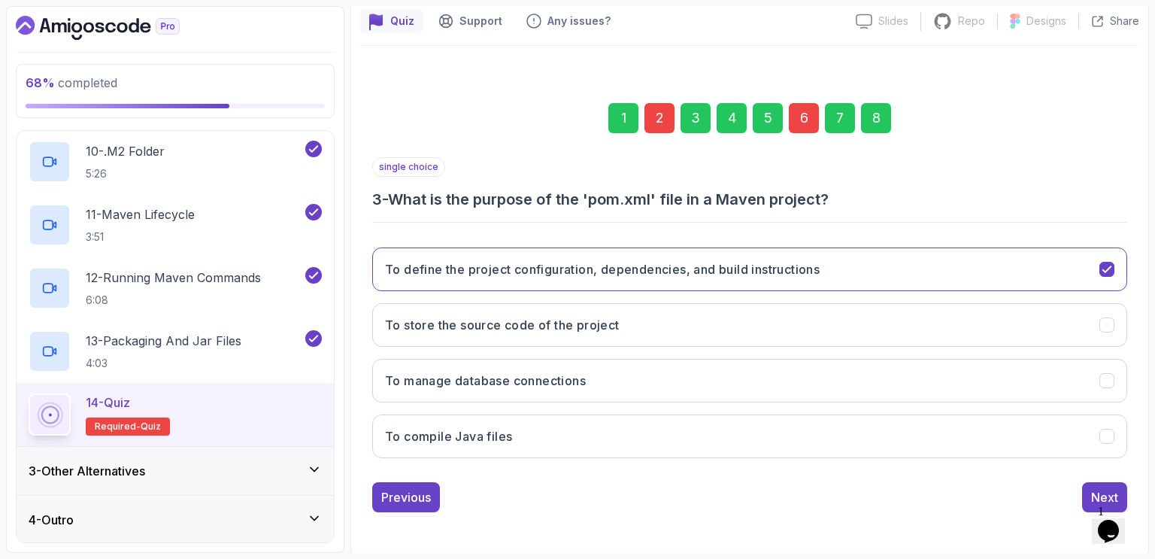
click at [805, 120] on div "6" at bounding box center [804, 118] width 30 height 30
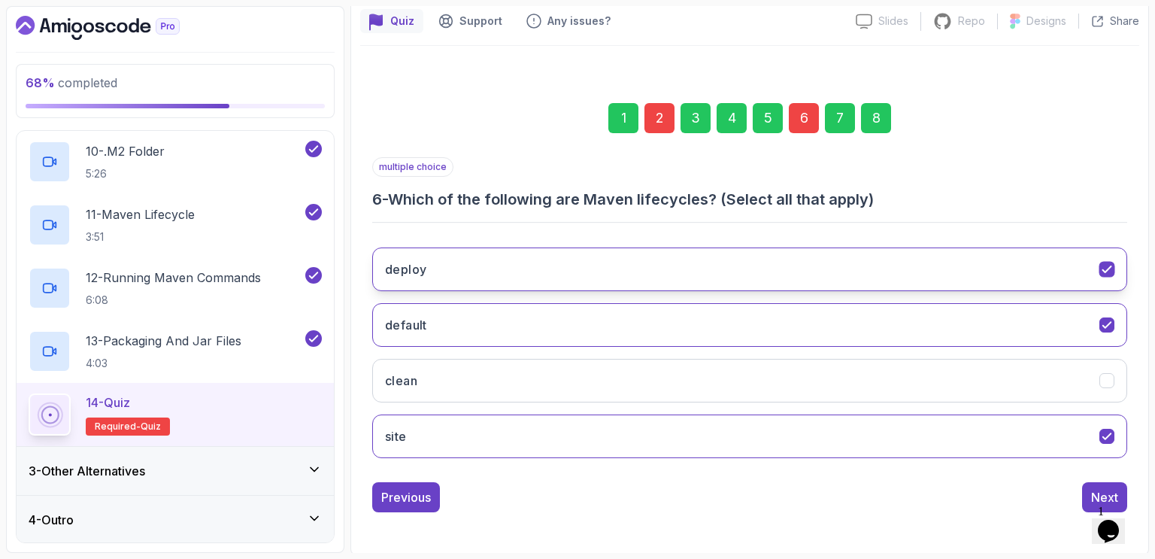
click at [1105, 269] on icon "deploy" at bounding box center [1107, 269] width 14 height 14
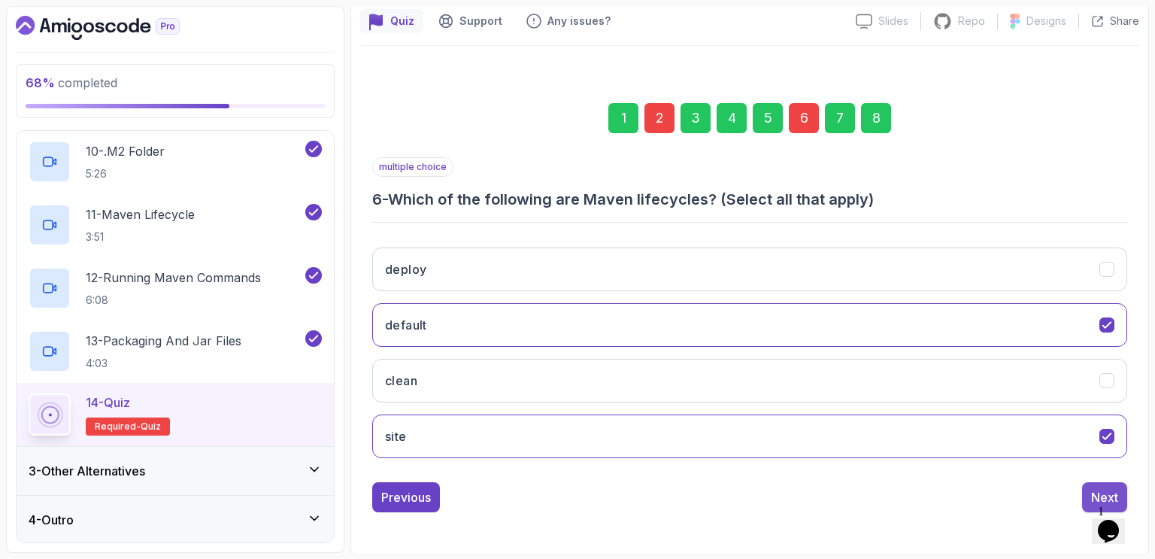
click at [1103, 490] on div "Next" at bounding box center [1104, 497] width 27 height 18
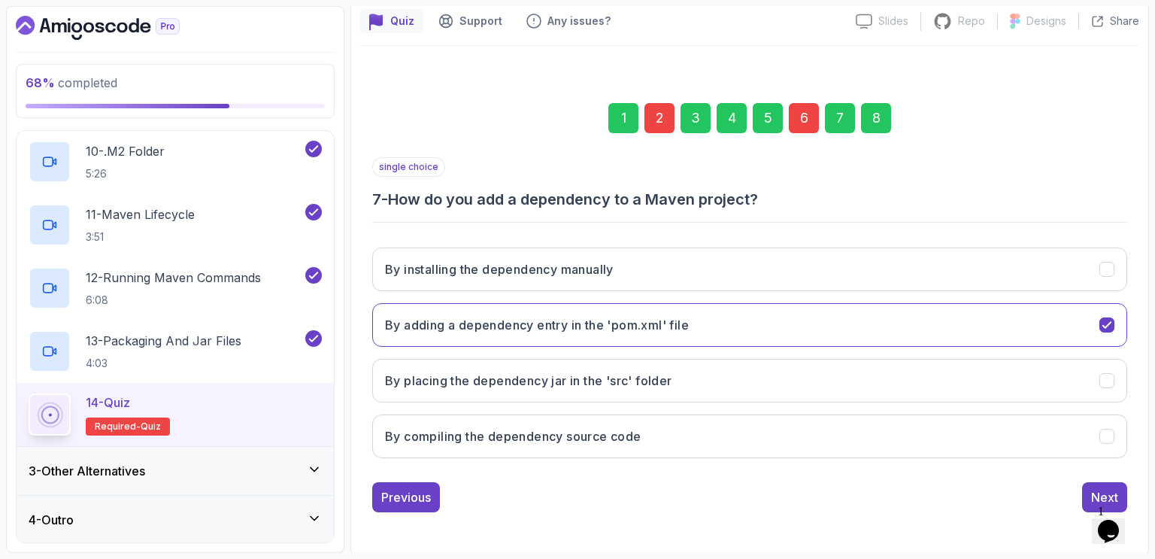
click at [879, 120] on div "8" at bounding box center [876, 118] width 30 height 30
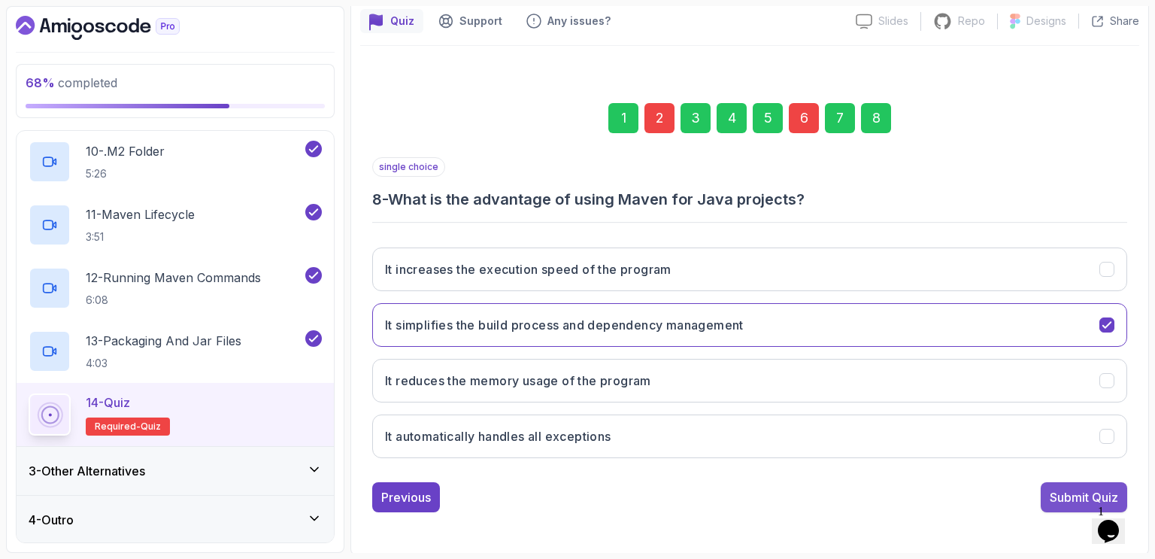
click at [1073, 496] on div "Submit Quiz" at bounding box center [1084, 497] width 68 height 18
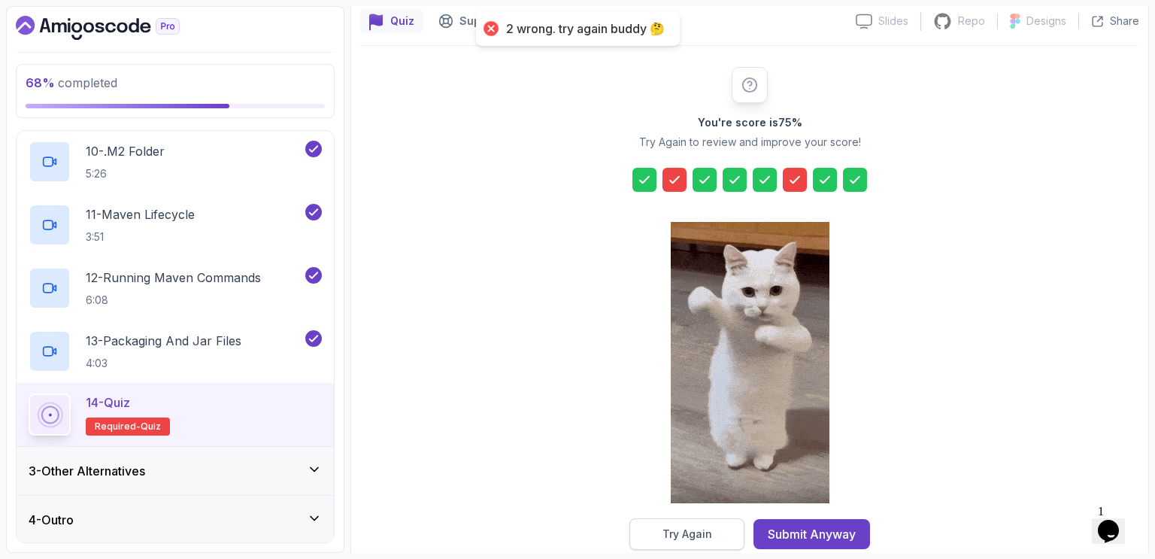
click at [685, 538] on div "Try Again" at bounding box center [688, 533] width 50 height 15
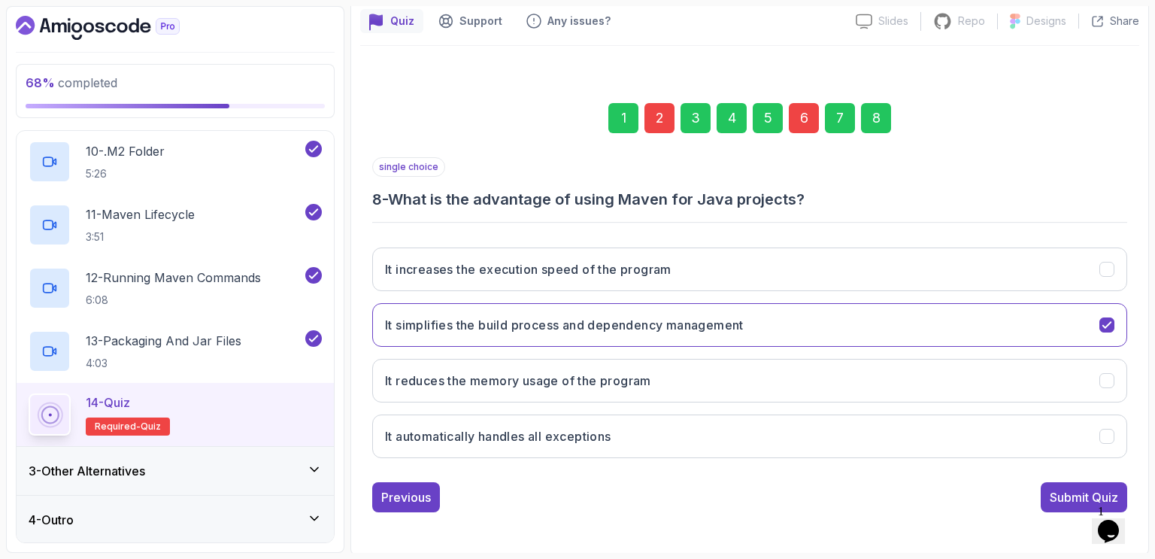
click at [660, 117] on div "2" at bounding box center [660, 118] width 30 height 30
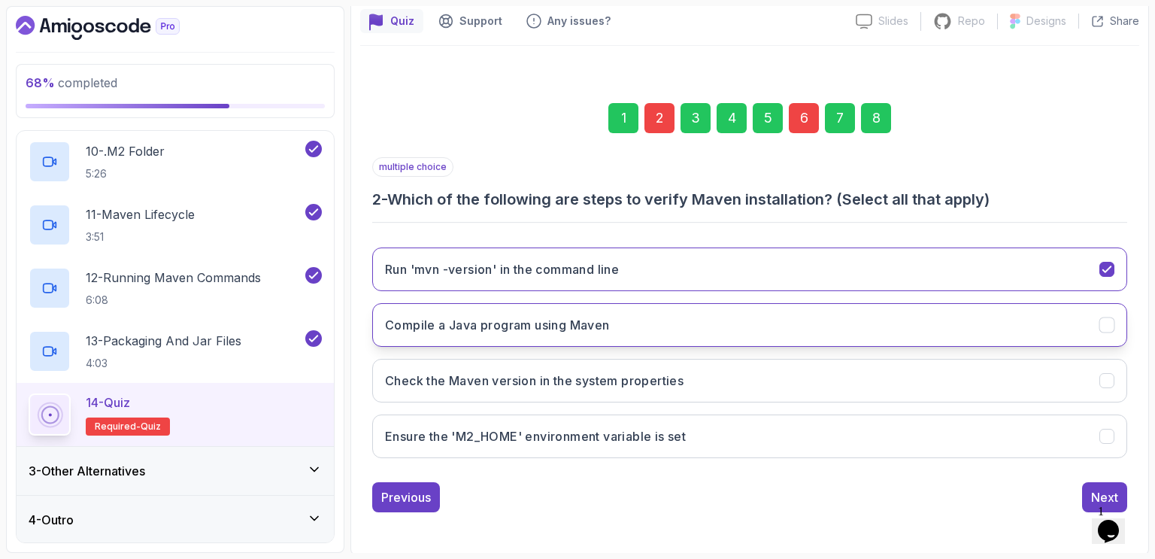
click at [1054, 329] on button "Compile a Java program using Maven" at bounding box center [749, 325] width 755 height 44
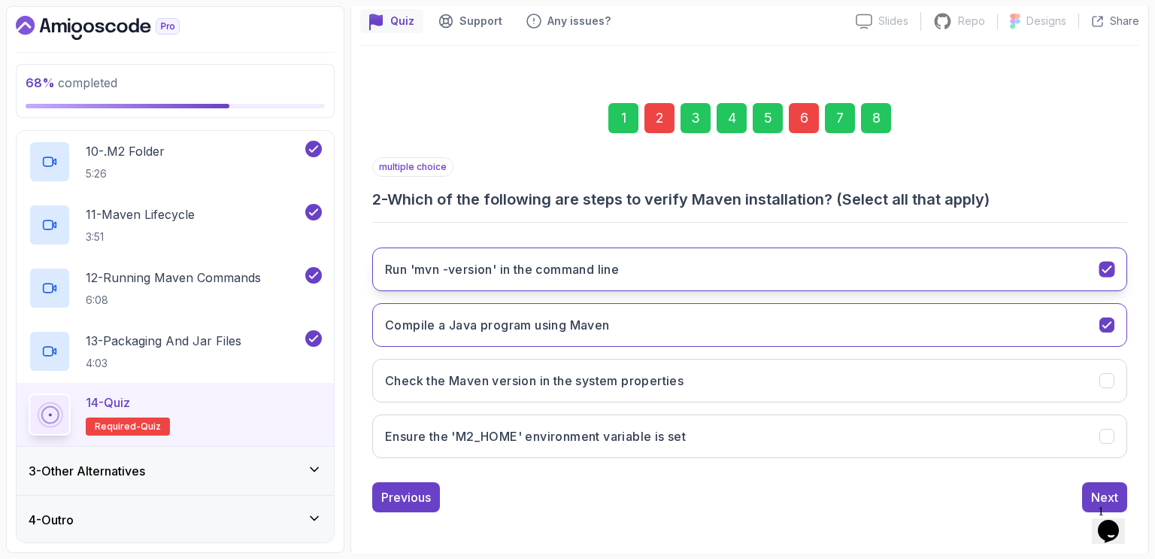
click at [1112, 267] on icon "Run 'mvn -version' in the command line" at bounding box center [1107, 269] width 14 height 14
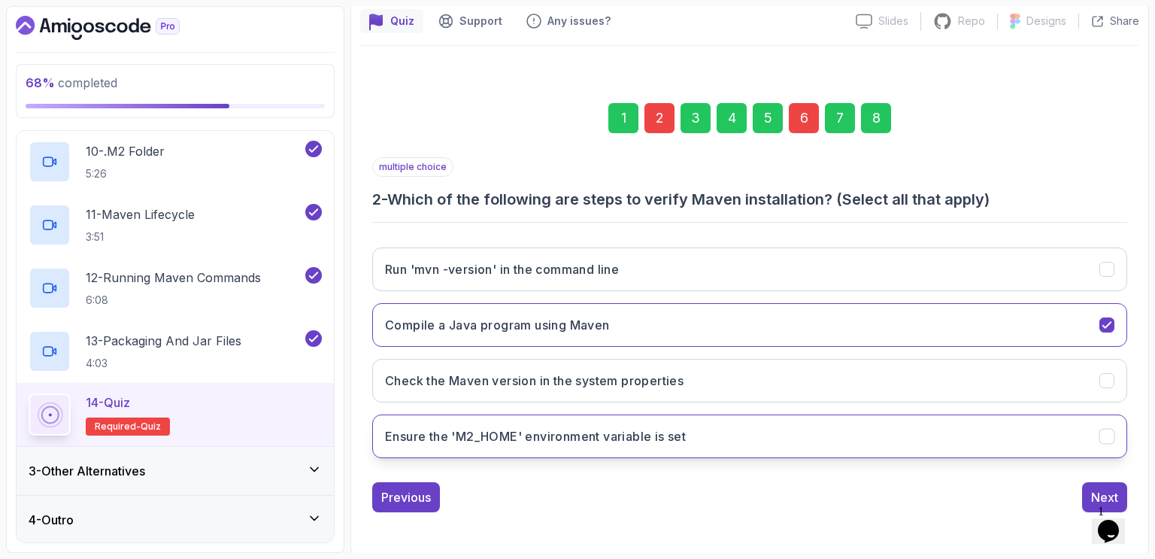
click at [1119, 432] on button "Ensure the 'M2_HOME' environment variable is set" at bounding box center [749, 436] width 755 height 44
click at [1097, 493] on div "Next" at bounding box center [1104, 497] width 27 height 18
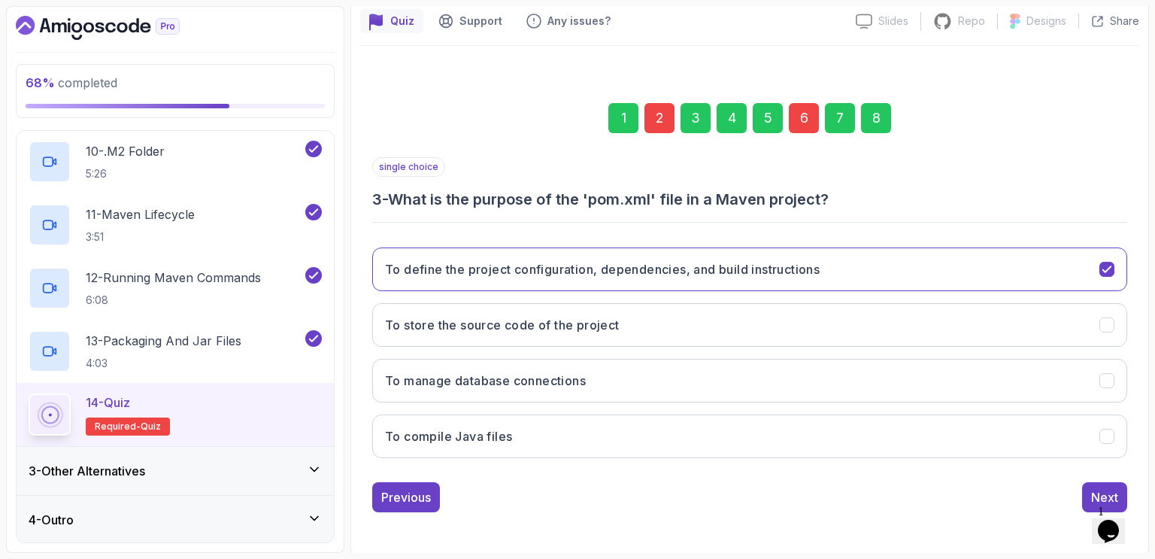
click at [803, 123] on div "6" at bounding box center [804, 118] width 30 height 30
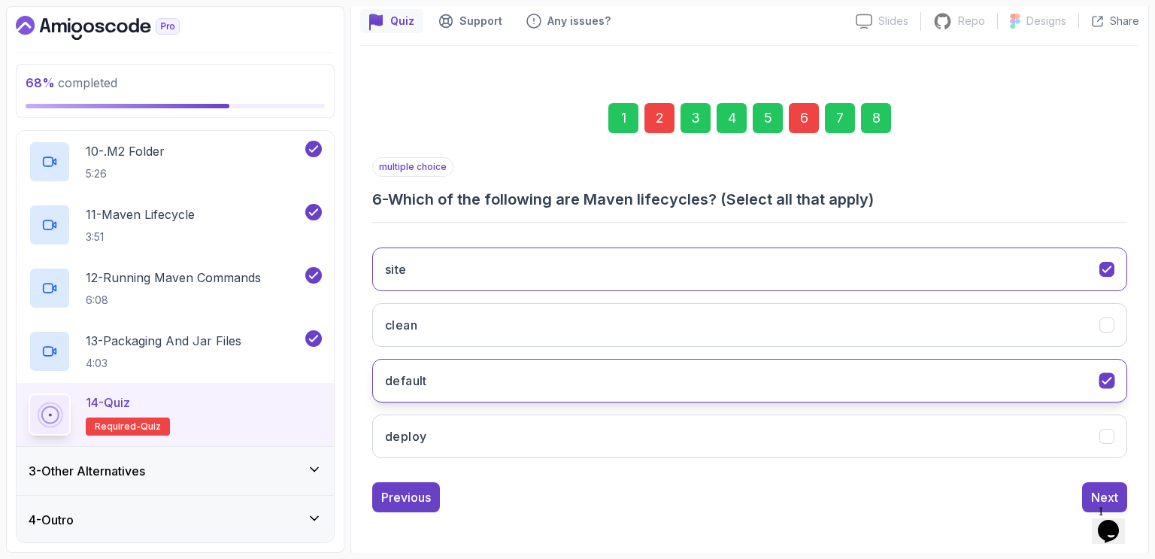
click at [1110, 378] on icon "default" at bounding box center [1107, 381] width 14 height 14
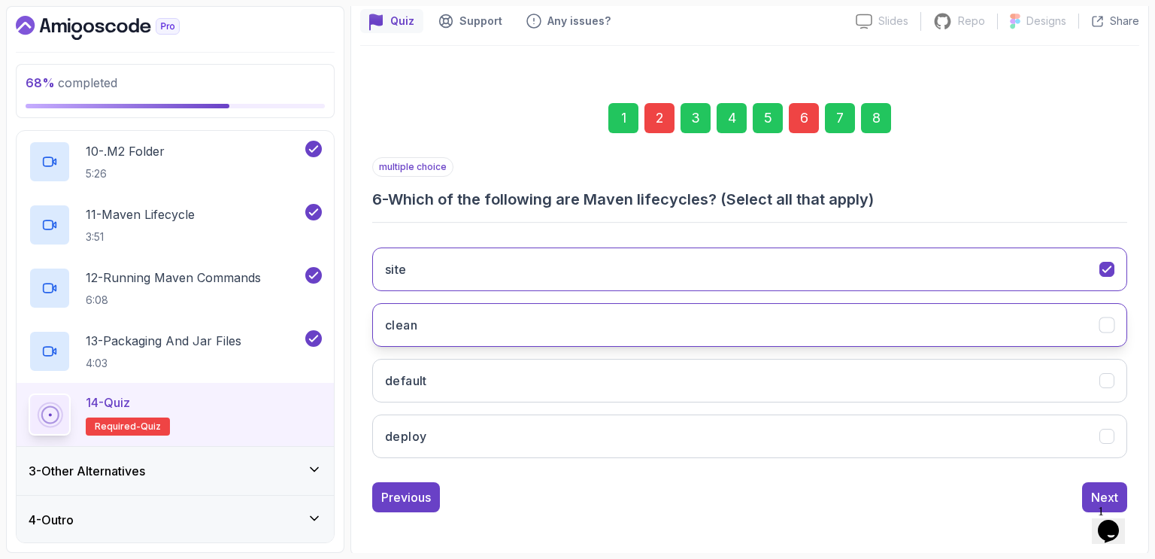
click at [1109, 326] on icon "clean" at bounding box center [1107, 325] width 14 height 14
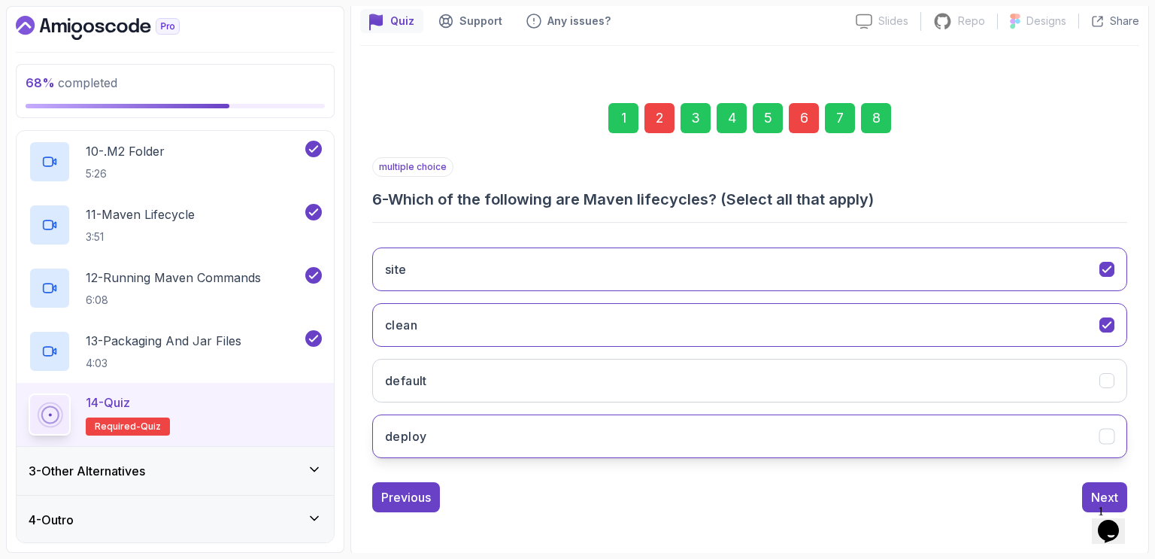
click at [1112, 435] on icon "deploy" at bounding box center [1107, 436] width 14 height 14
click at [1100, 490] on div "Next" at bounding box center [1104, 497] width 27 height 18
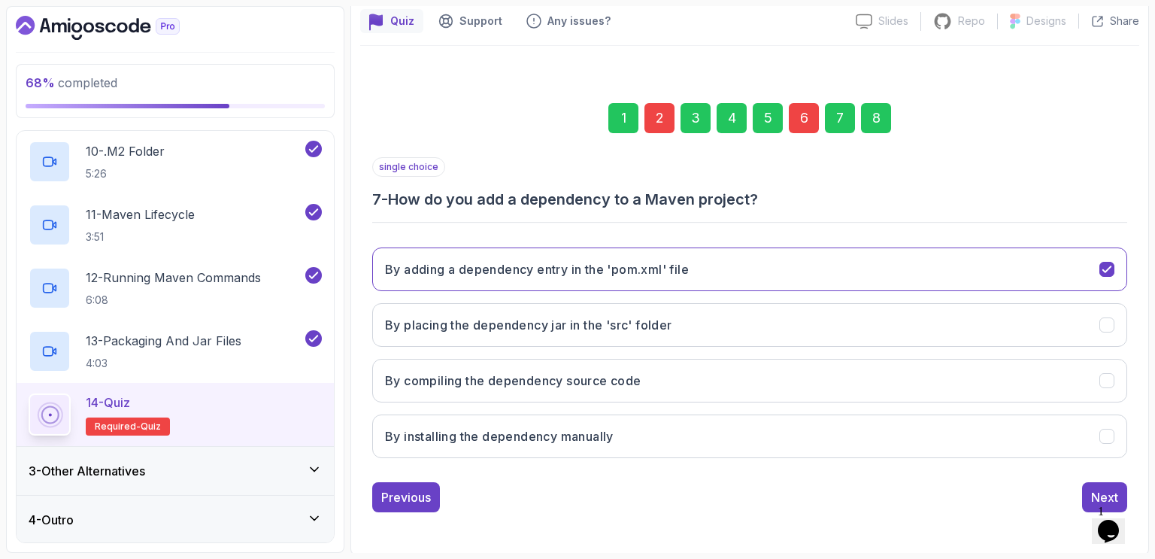
click at [872, 116] on div "8" at bounding box center [876, 118] width 30 height 30
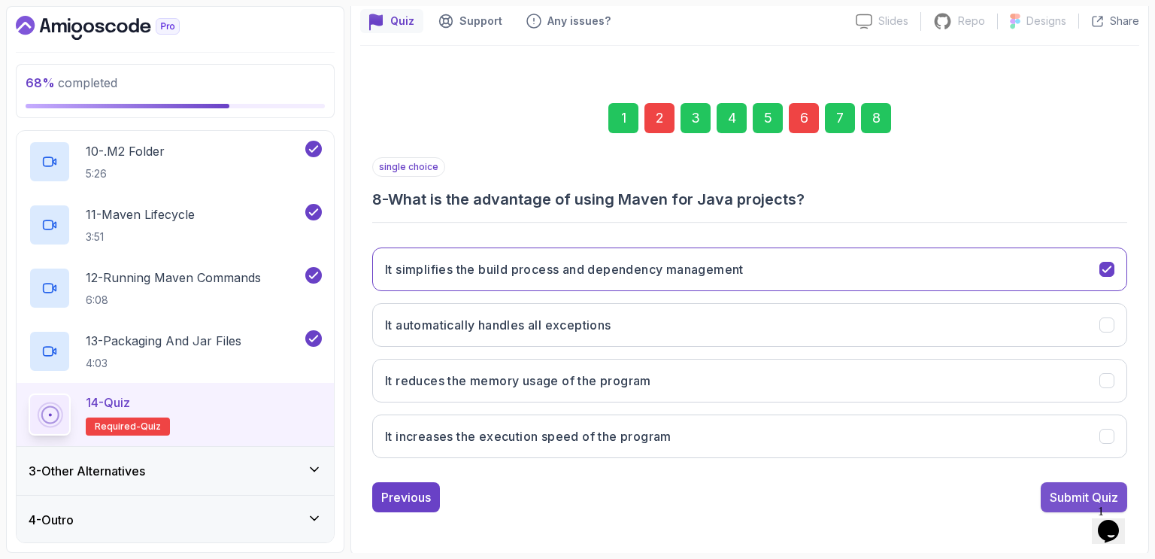
click at [1061, 491] on div "Submit Quiz" at bounding box center [1084, 497] width 68 height 18
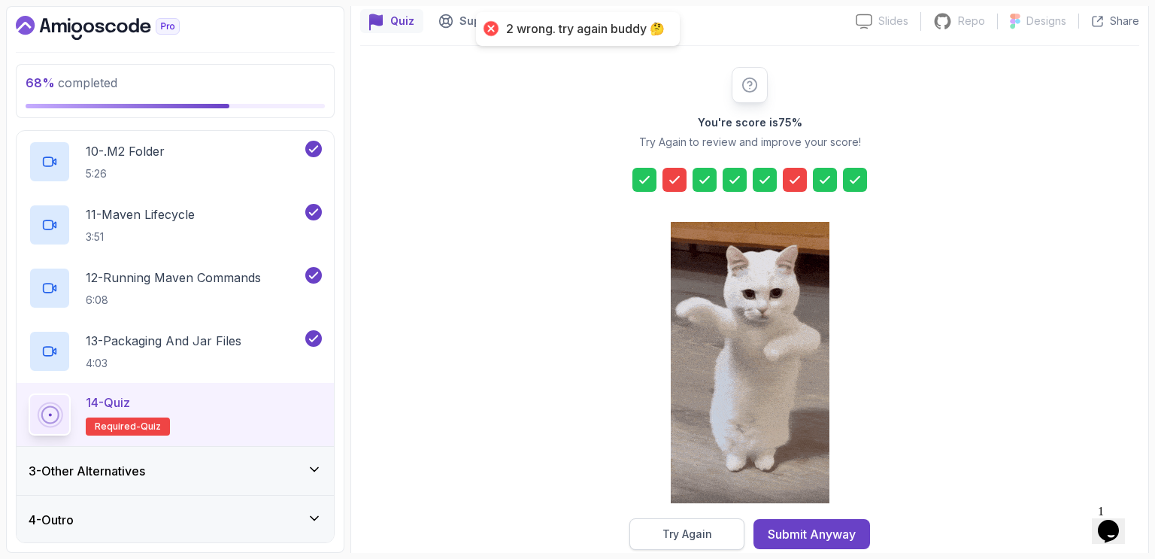
click at [692, 529] on div "Try Again" at bounding box center [688, 533] width 50 height 15
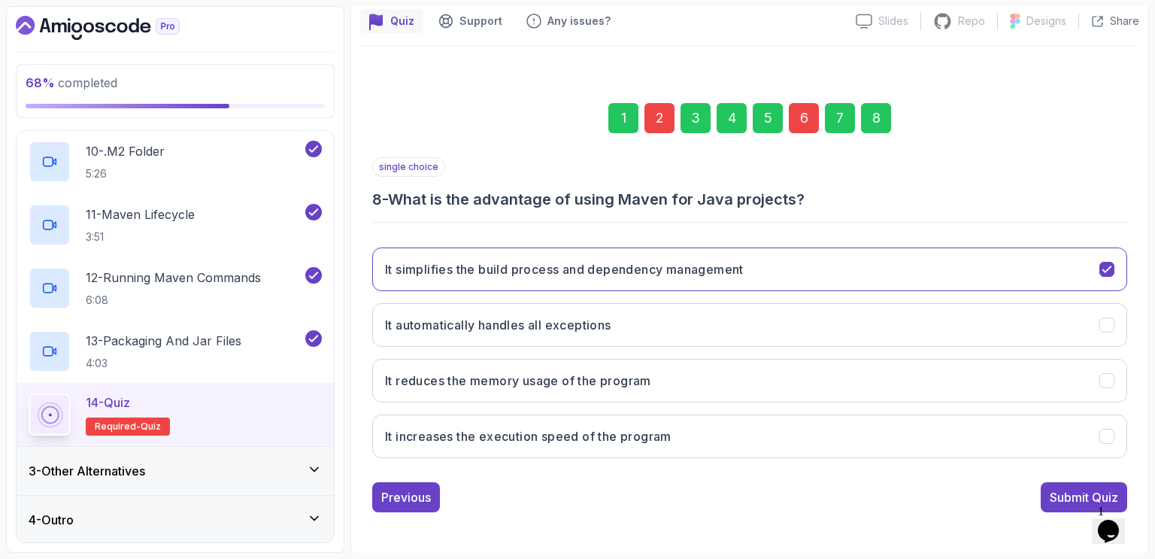
click at [661, 116] on div "2" at bounding box center [660, 118] width 30 height 30
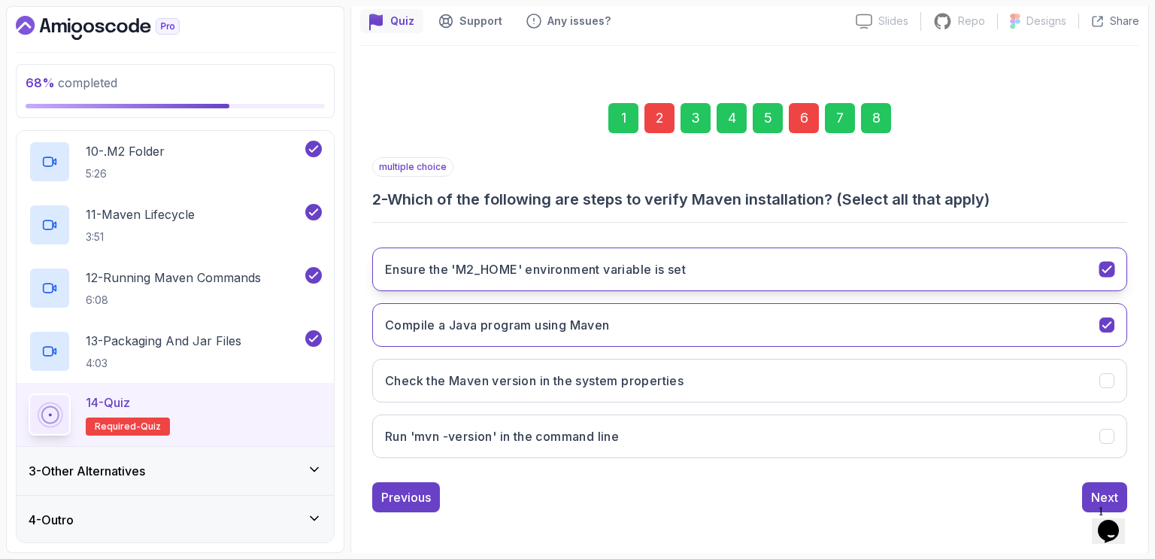
click at [1114, 267] on icon "Ensure the 'M2_HOME' environment variable is set" at bounding box center [1107, 269] width 14 height 14
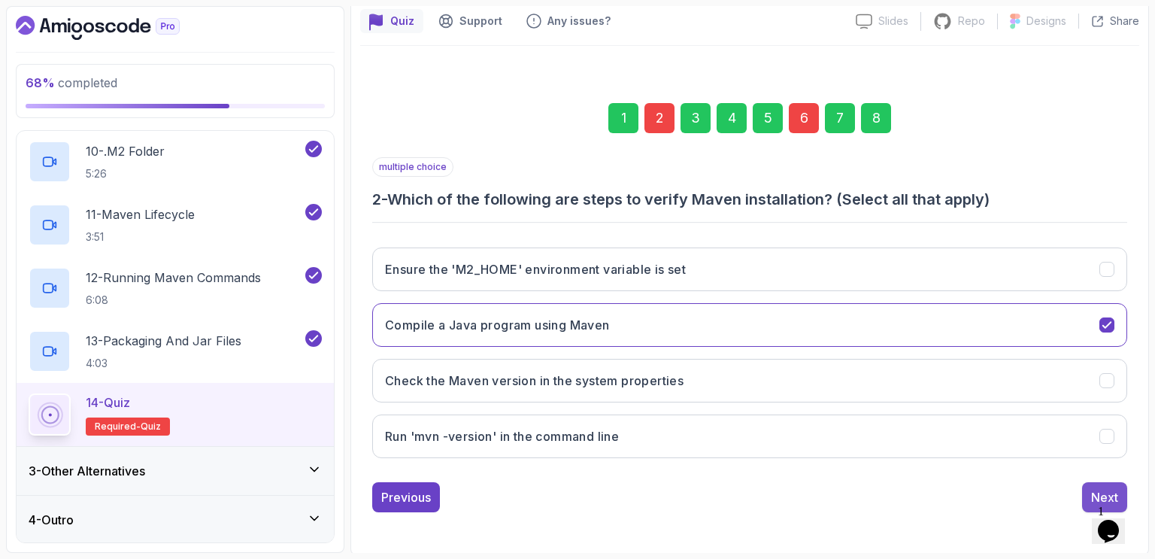
click at [1086, 490] on button "Next" at bounding box center [1104, 497] width 45 height 30
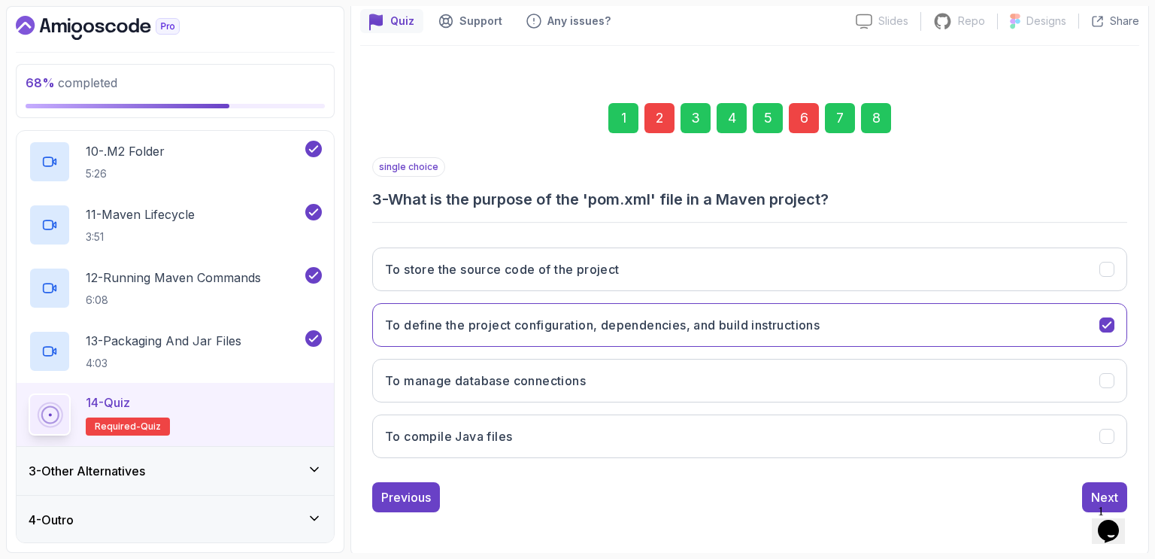
click at [803, 126] on div "6" at bounding box center [804, 118] width 30 height 30
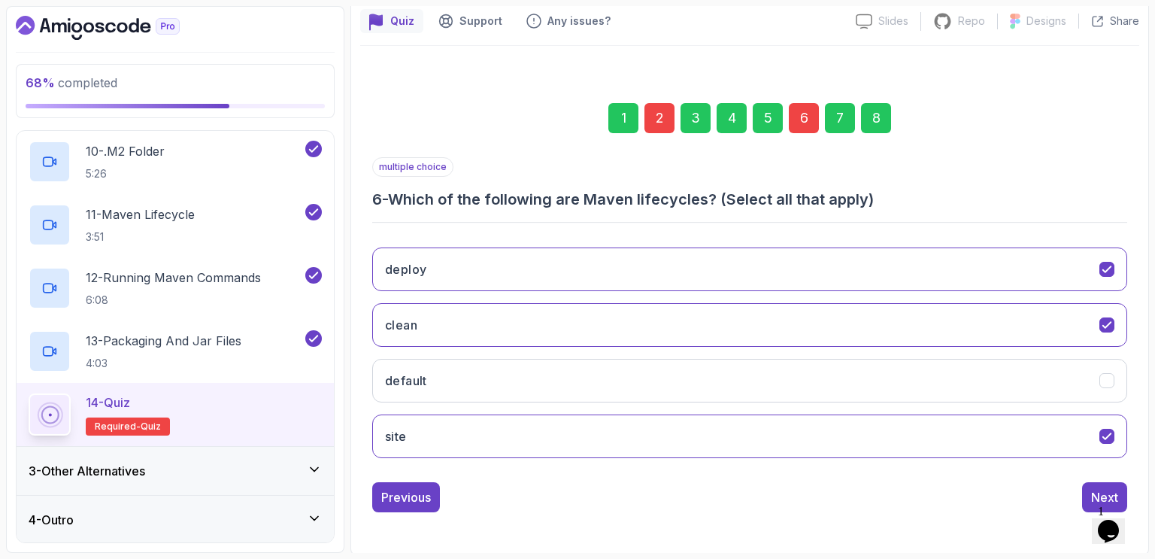
click at [797, 117] on div "6" at bounding box center [804, 118] width 30 height 30
click at [657, 119] on div "2" at bounding box center [660, 118] width 30 height 30
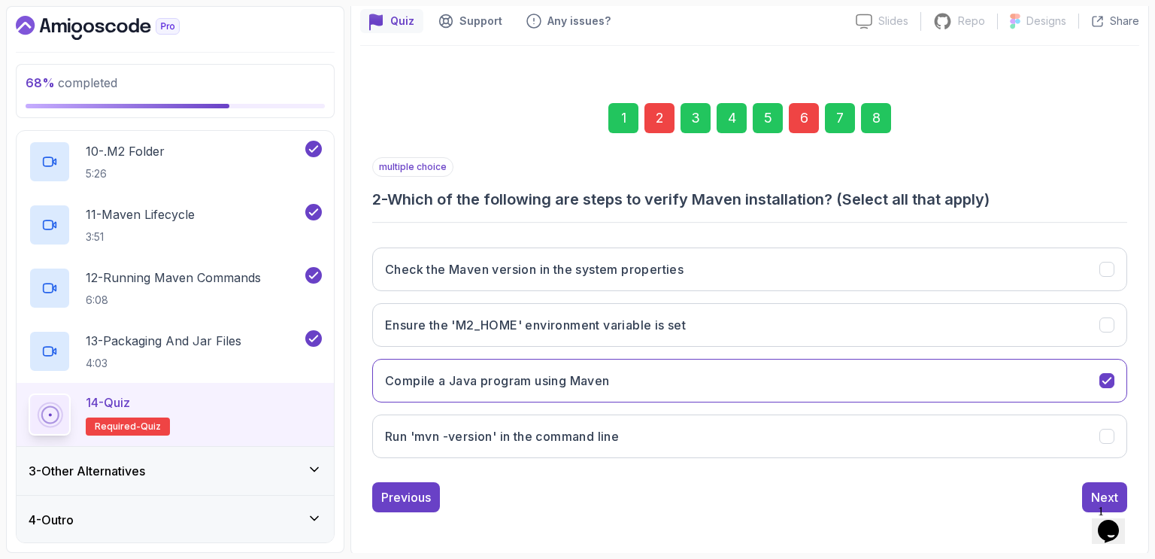
click at [805, 115] on div "6" at bounding box center [804, 118] width 30 height 30
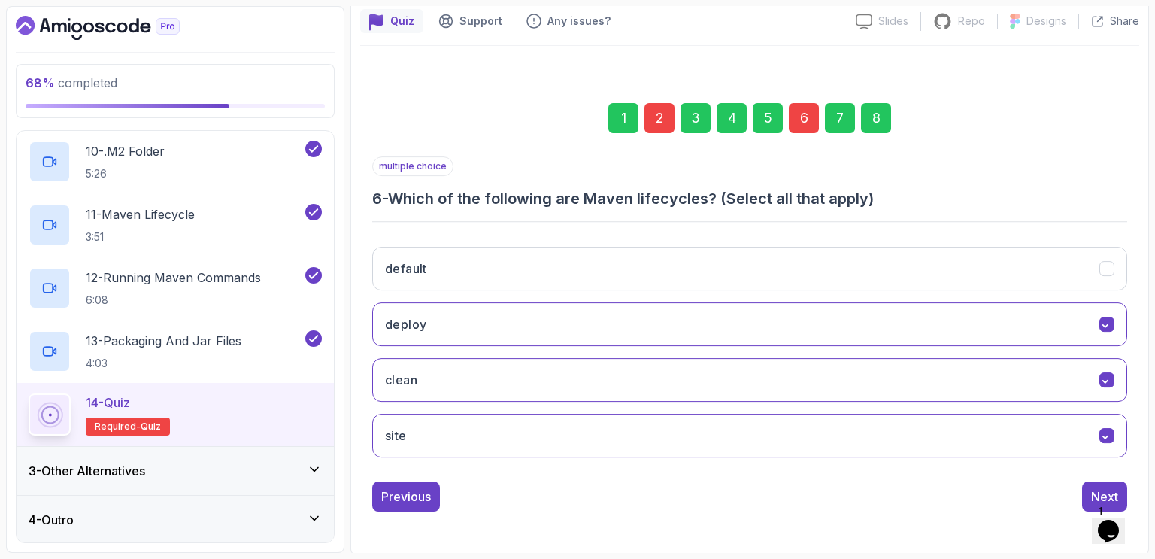
click at [879, 117] on div "8" at bounding box center [876, 118] width 30 height 30
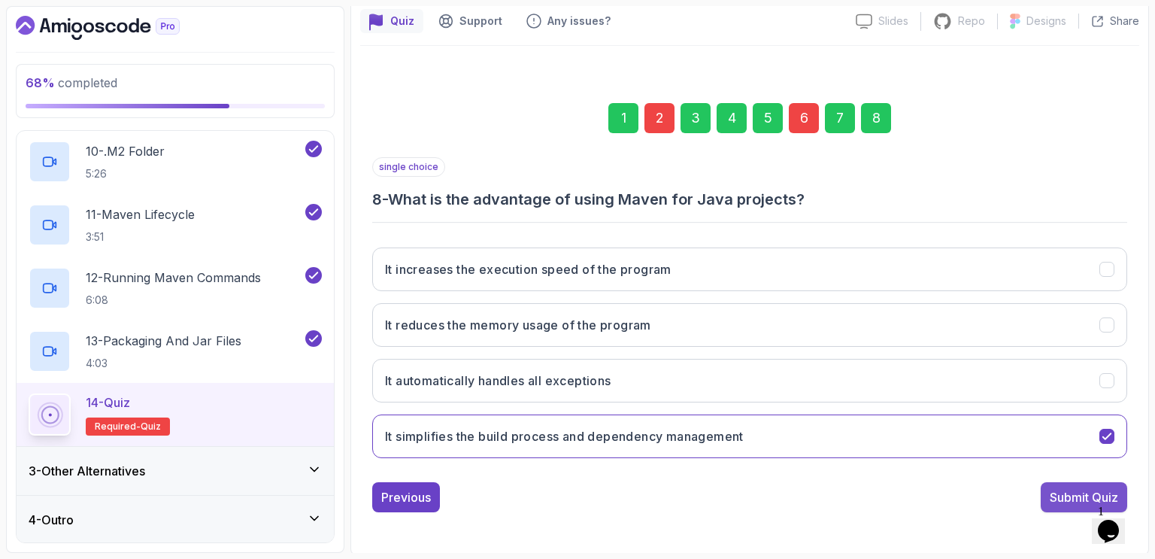
click at [1065, 499] on div "Submit Quiz" at bounding box center [1084, 497] width 68 height 18
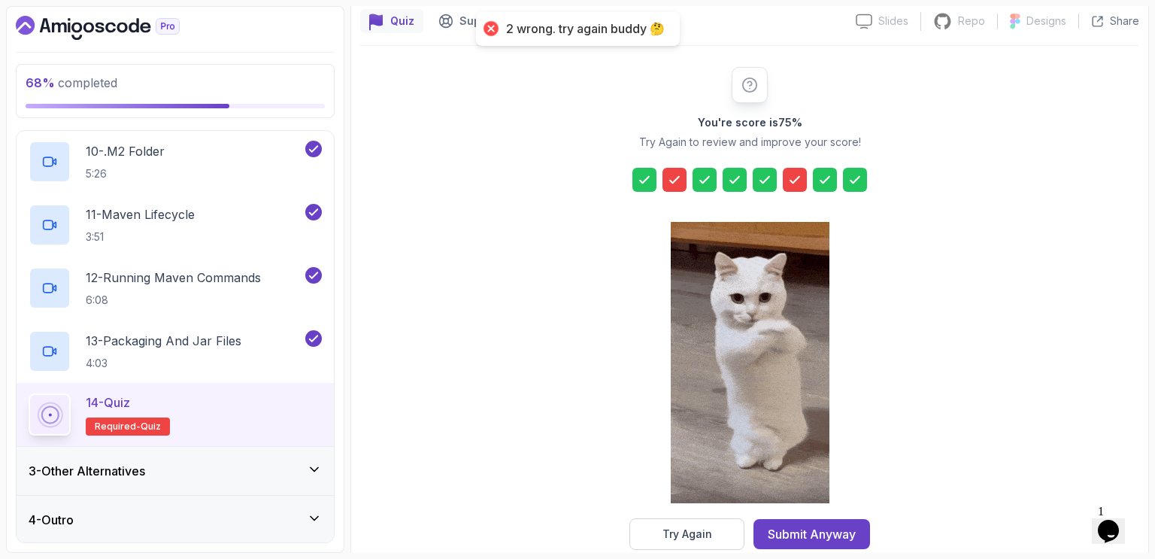
click at [678, 181] on icon at bounding box center [674, 179] width 15 height 15
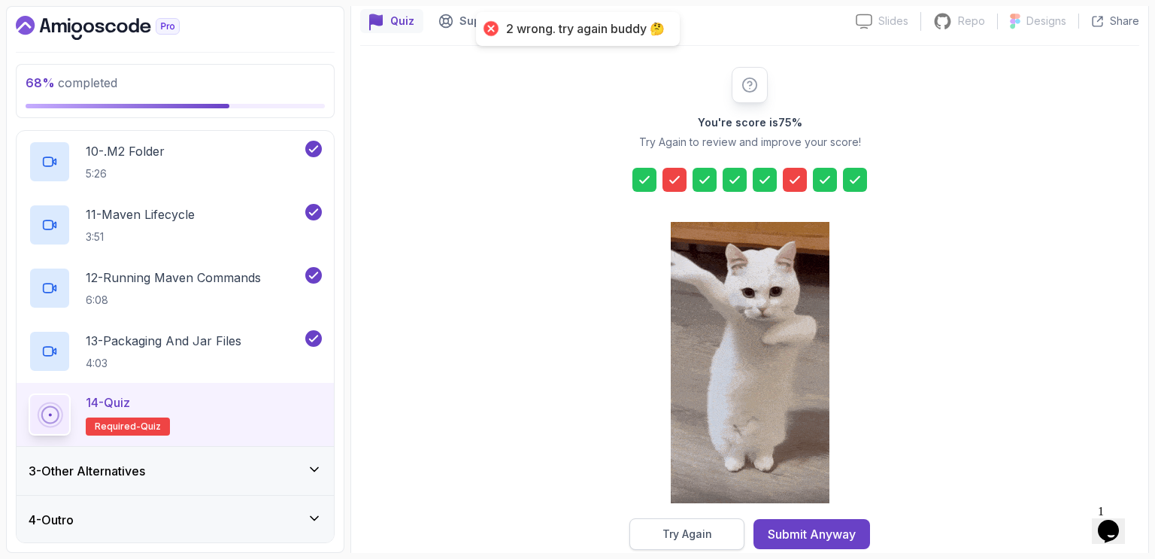
click at [708, 529] on div "Try Again" at bounding box center [688, 533] width 50 height 15
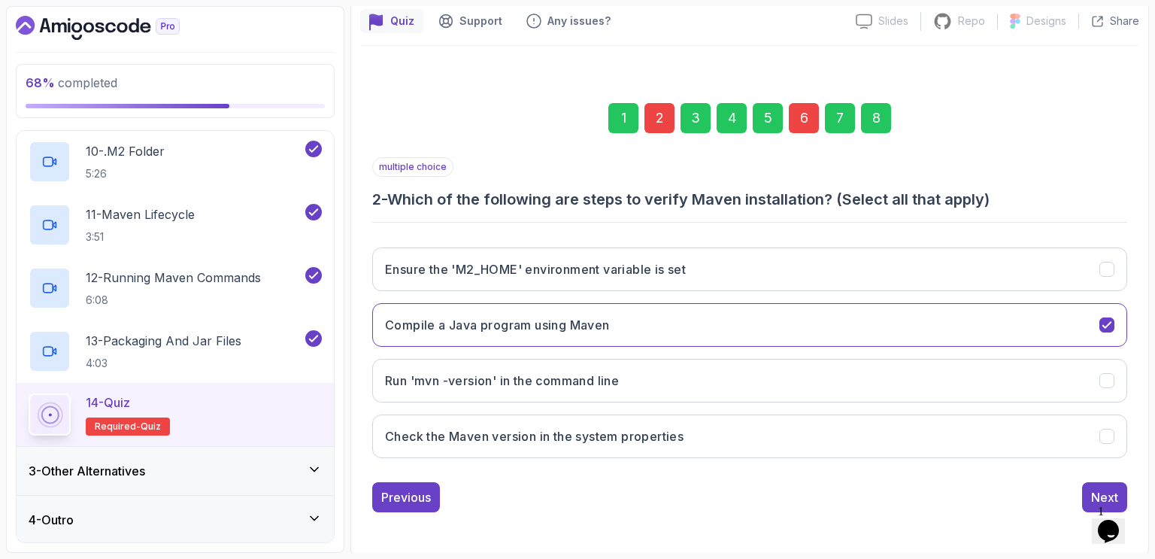
click at [659, 122] on div "2" at bounding box center [660, 118] width 30 height 30
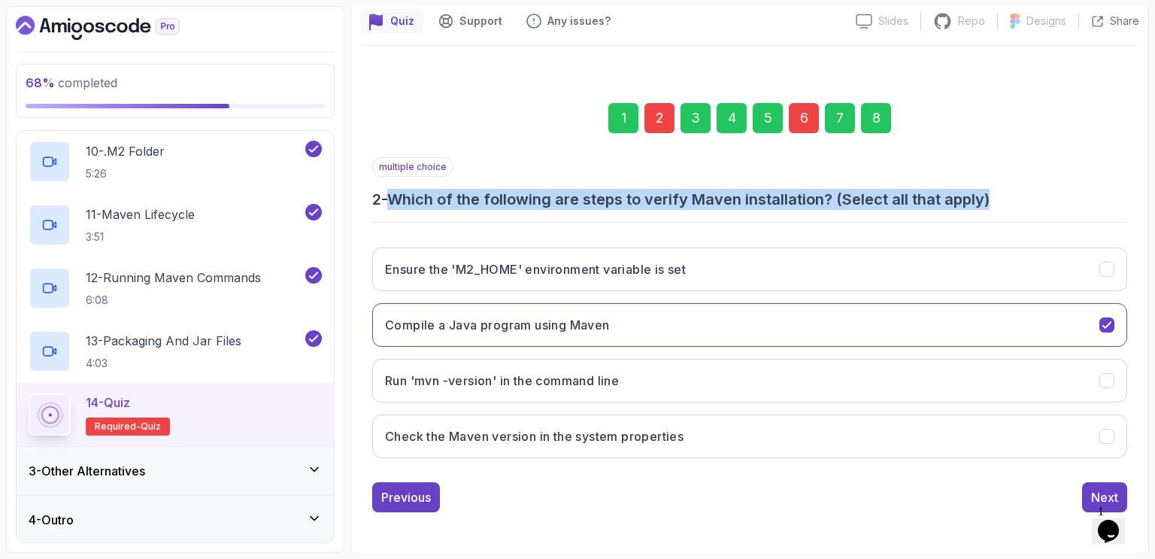
drag, startPoint x: 395, startPoint y: 196, endPoint x: 1003, endPoint y: 192, distance: 607.7
click at [1003, 192] on h3 "2 - Which of the following are steps to verify Maven installation? (Select all …" at bounding box center [749, 199] width 755 height 21
copy h3 "Which of the following are steps to verify Maven installation? (Select all that…"
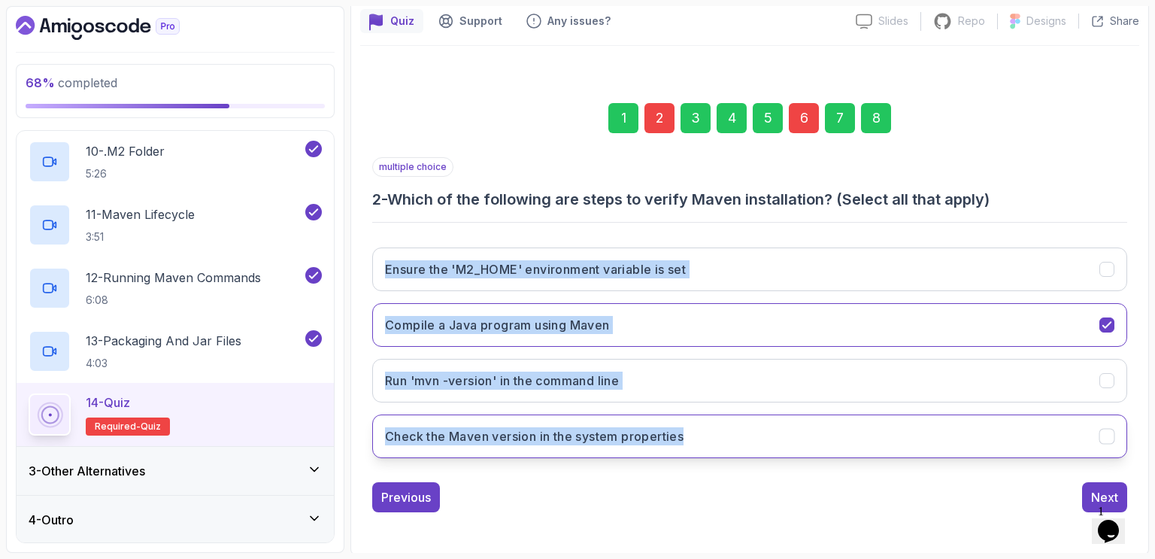
drag, startPoint x: 381, startPoint y: 232, endPoint x: 695, endPoint y: 435, distance: 374.2
click at [695, 435] on div "multiple choice 2 - Which of the following are steps to verify Maven installati…" at bounding box center [749, 313] width 755 height 313
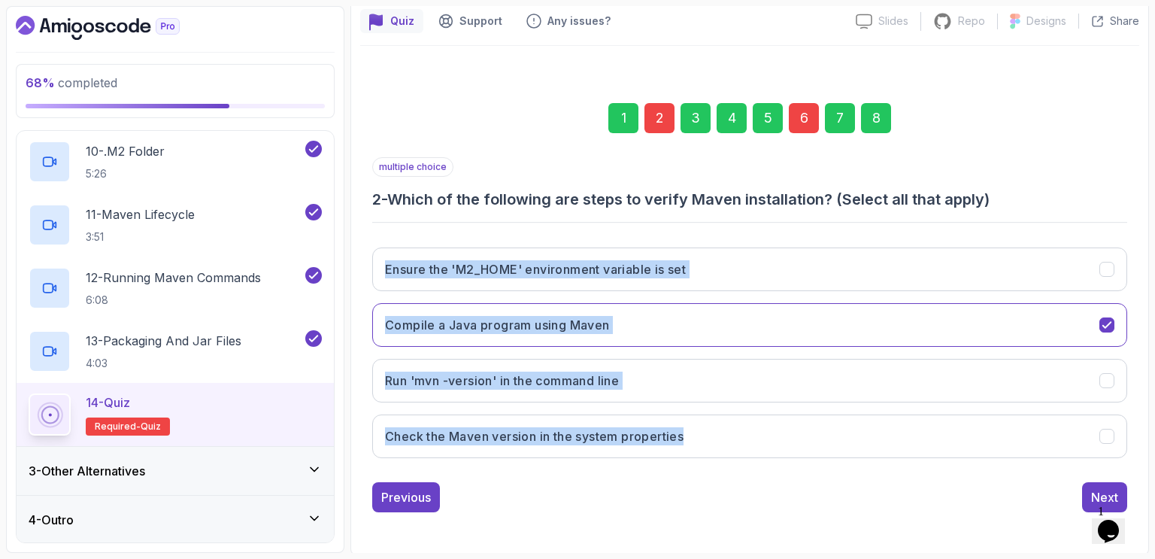
copy div "Ensure the 'M2_HOME' environment variable is set Compile a Java program using M…"
click at [359, 244] on div "Quiz Support Any issues? Slides Slides not available Repo Repository not availa…" at bounding box center [749, 277] width 799 height 556
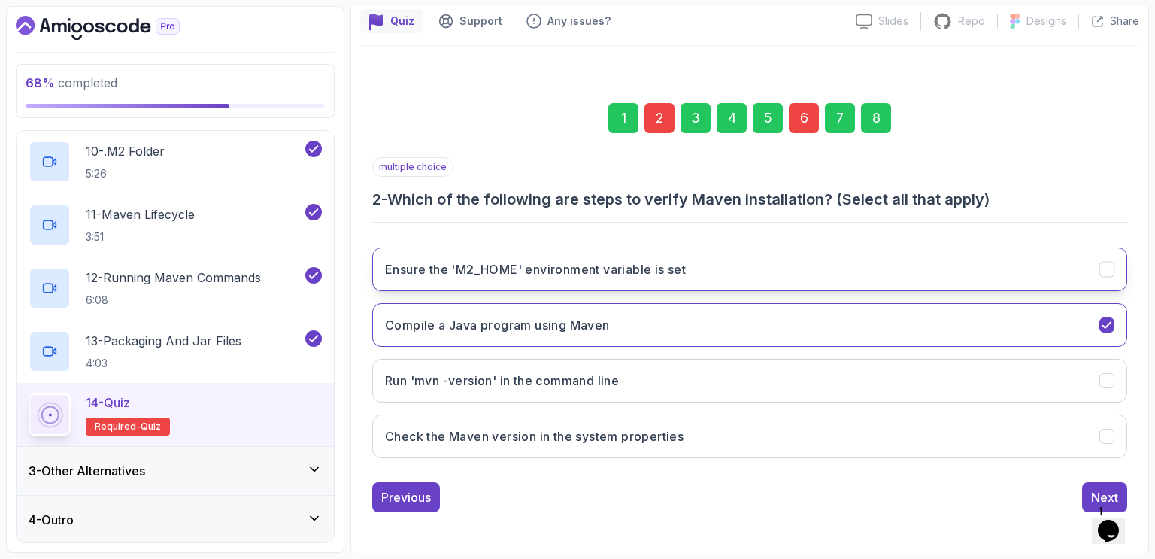
click at [1104, 271] on icon "Ensure the 'M2_HOME' environment variable is set" at bounding box center [1107, 269] width 14 height 14
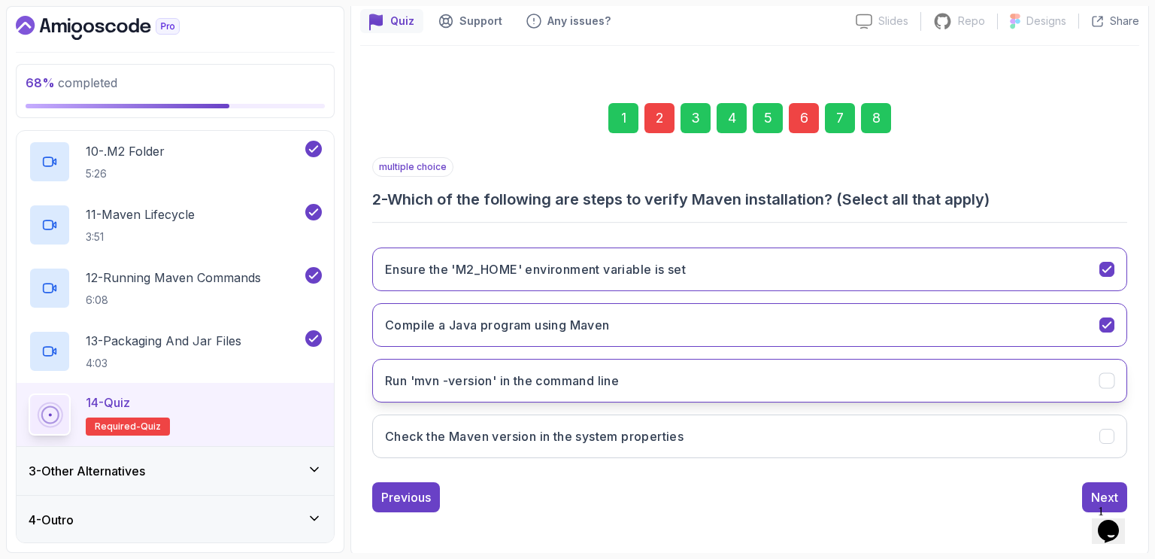
click at [1109, 386] on div "Run 'mvn -version' in the command line" at bounding box center [1108, 381] width 16 height 16
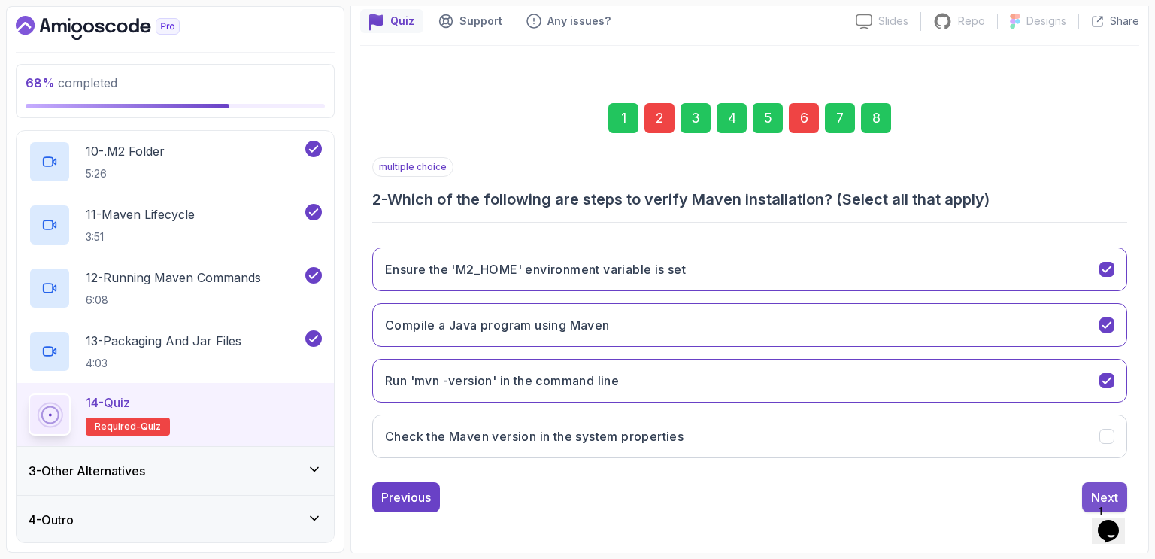
click at [1101, 490] on div "Next" at bounding box center [1104, 497] width 27 height 18
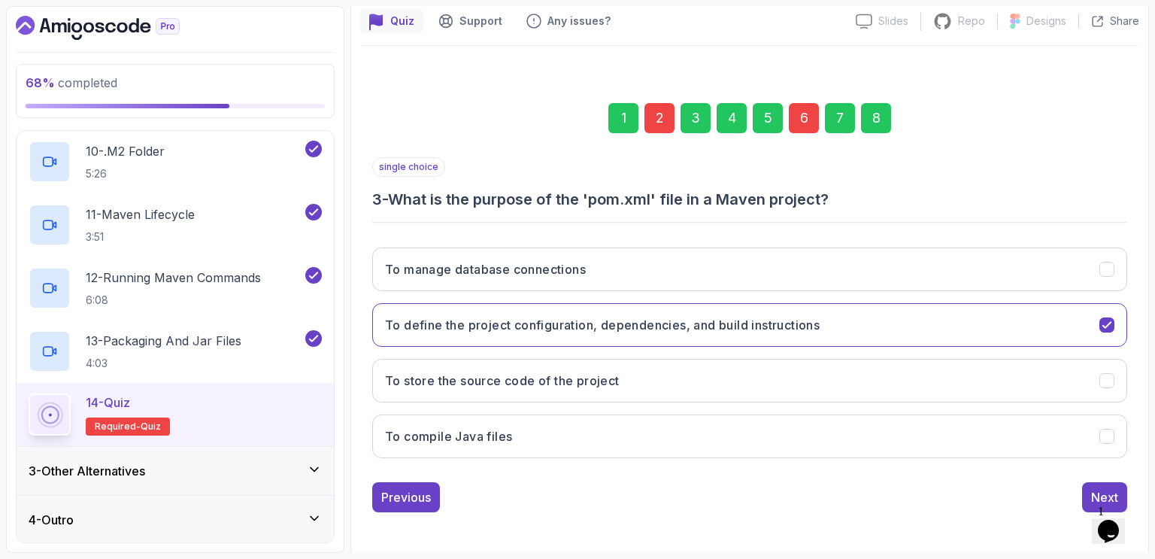
click at [802, 122] on div "6" at bounding box center [804, 118] width 30 height 30
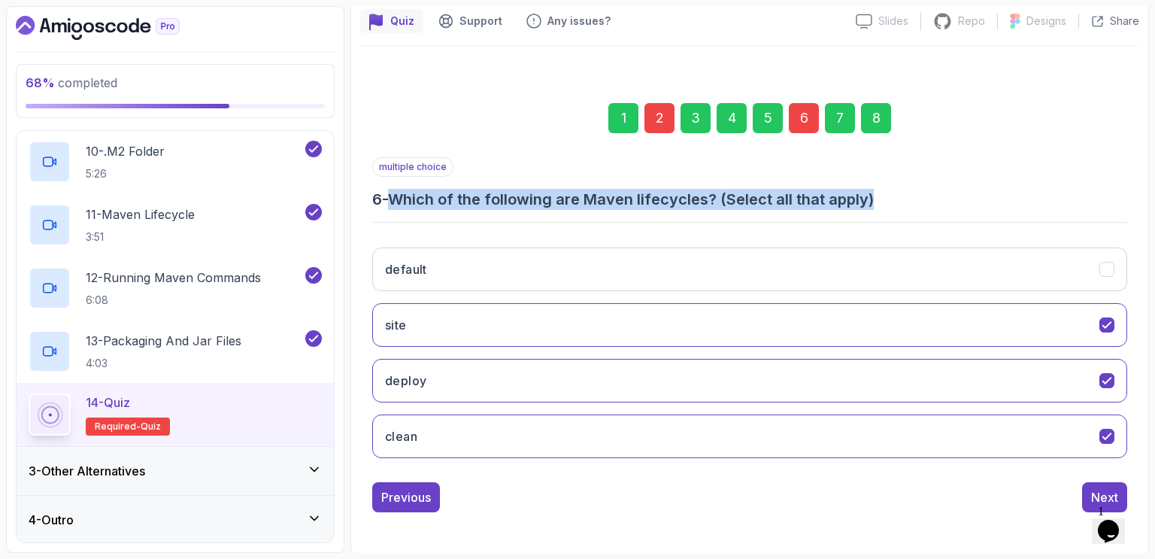
drag, startPoint x: 886, startPoint y: 200, endPoint x: 399, endPoint y: 192, distance: 487.4
click at [399, 192] on h3 "6 - Which of the following are Maven lifecycles? (Select all that apply)" at bounding box center [749, 199] width 755 height 21
copy h3 "Which of the following are Maven lifecycles? (Select all that apply)"
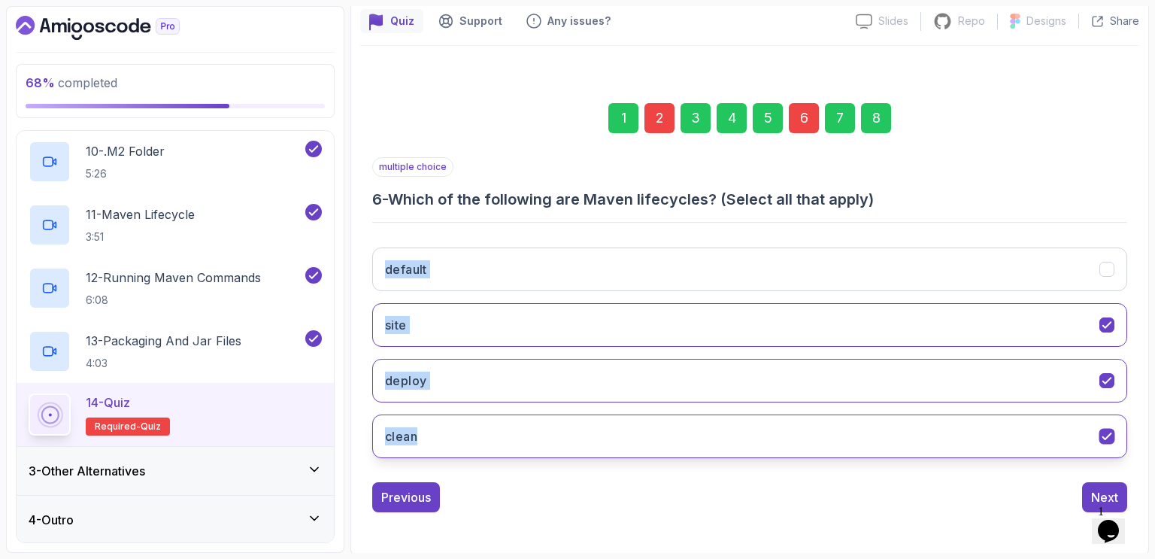
drag, startPoint x: 384, startPoint y: 236, endPoint x: 435, endPoint y: 414, distance: 184.7
click at [435, 414] on div "default site deploy clean" at bounding box center [749, 352] width 755 height 235
copy div "default site deploy clean"
click at [968, 190] on h3 "6 - Which of the following are Maven lifecycles? (Select all that apply)" at bounding box center [749, 199] width 755 height 21
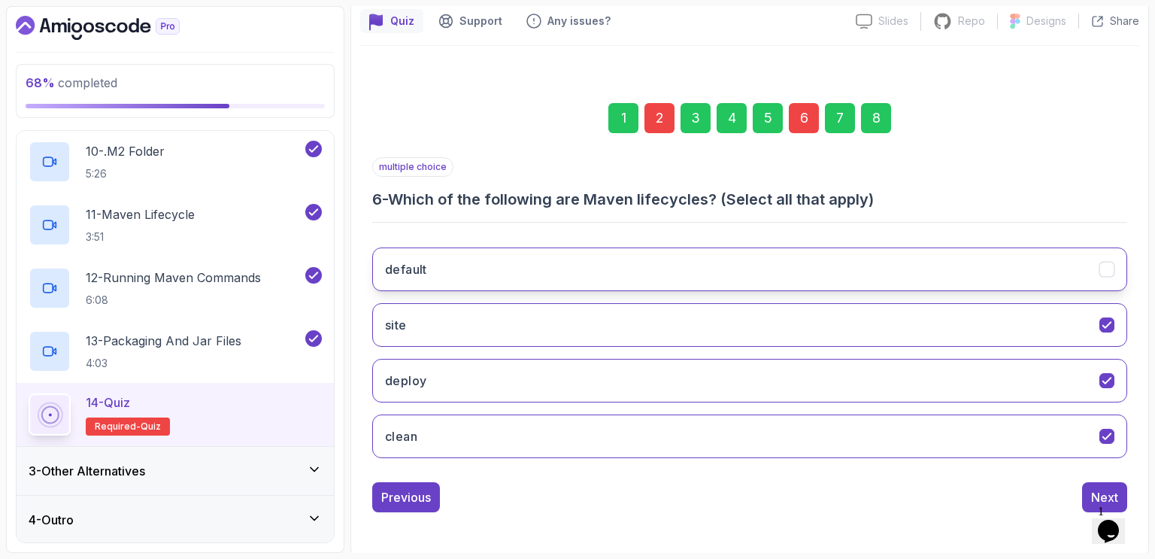
click at [1108, 268] on icon "default" at bounding box center [1107, 269] width 8 height 6
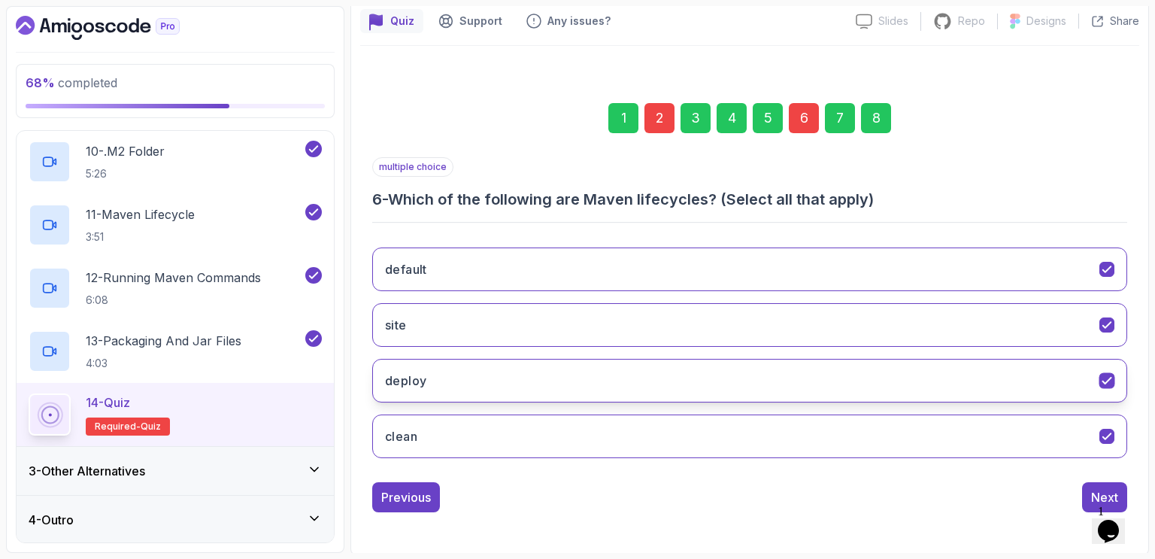
click at [1108, 378] on icon "deploy" at bounding box center [1107, 381] width 8 height 6
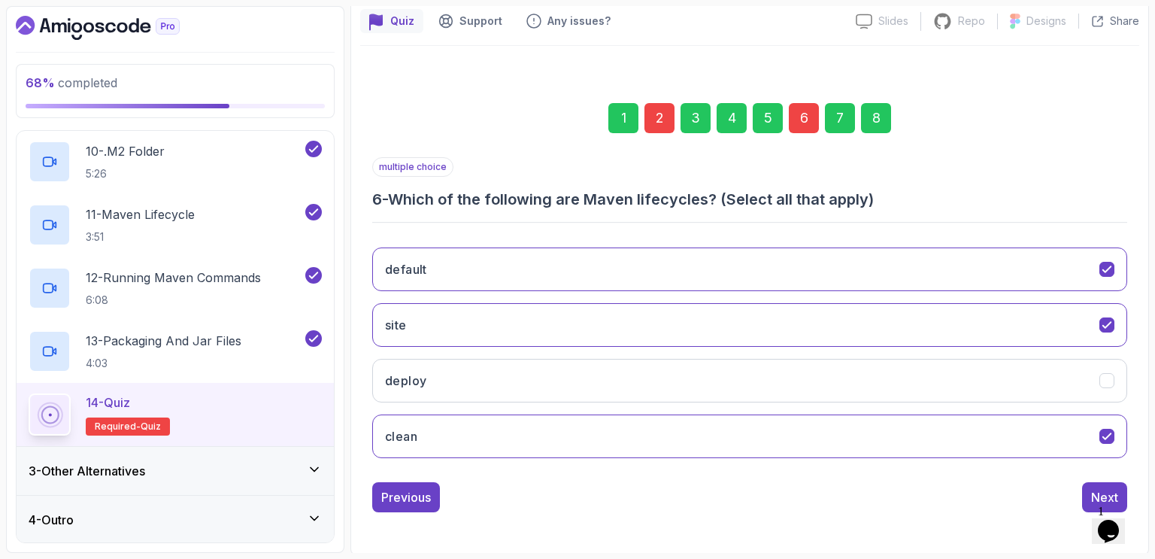
click at [897, 511] on div "1 2 3 4 5 6 7 8 multiple choice 6 - Which of the following are Maven lifecycles…" at bounding box center [749, 295] width 779 height 457
click at [1095, 490] on div "Next" at bounding box center [1104, 497] width 27 height 18
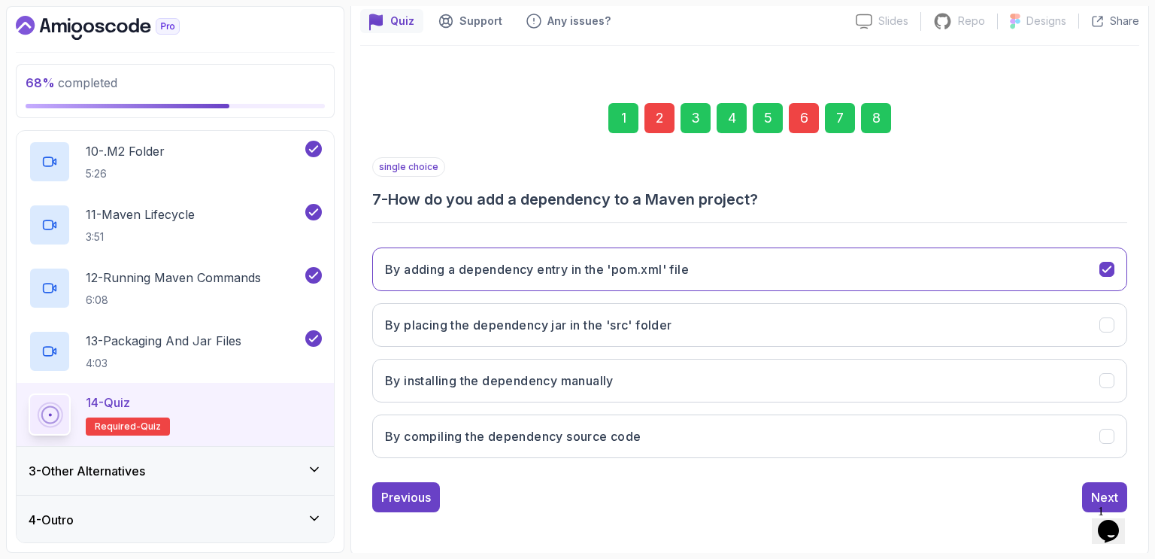
click at [884, 120] on div "8" at bounding box center [876, 118] width 30 height 30
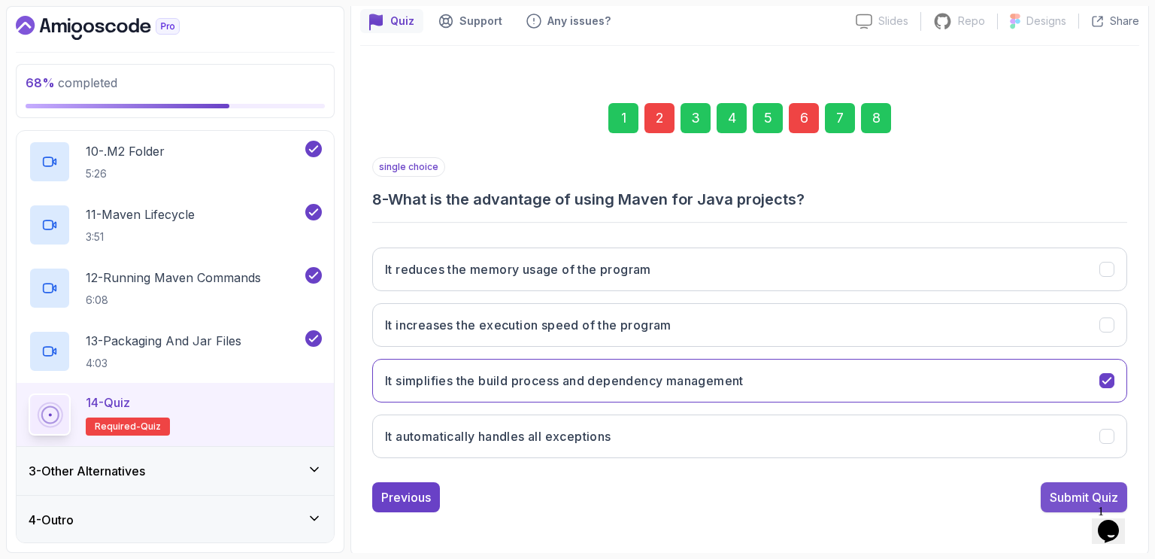
click at [1066, 493] on div "Submit Quiz" at bounding box center [1084, 497] width 68 height 18
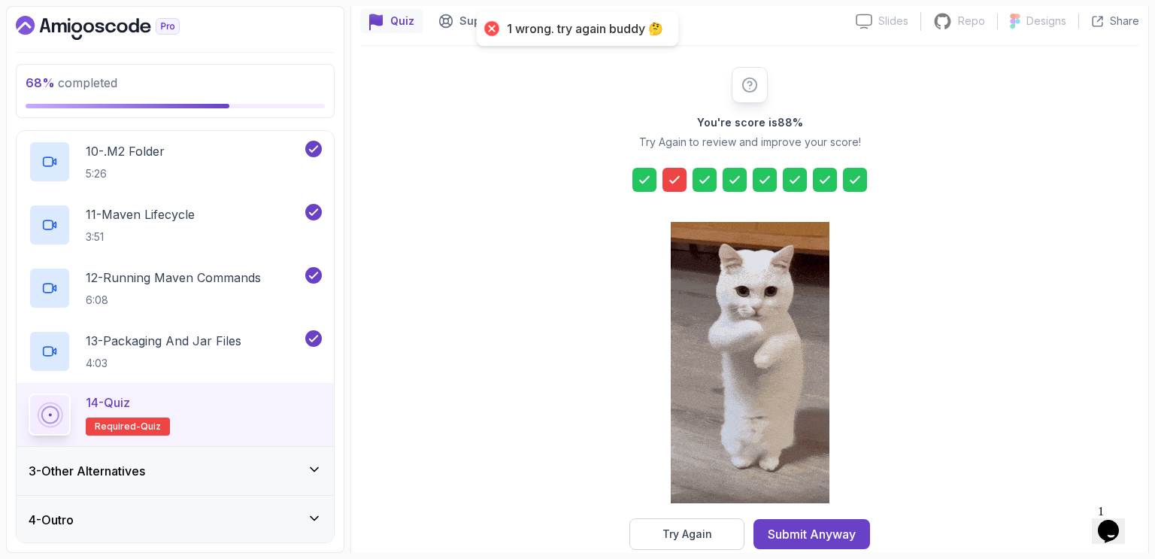
click at [669, 178] on icon at bounding box center [674, 179] width 15 height 15
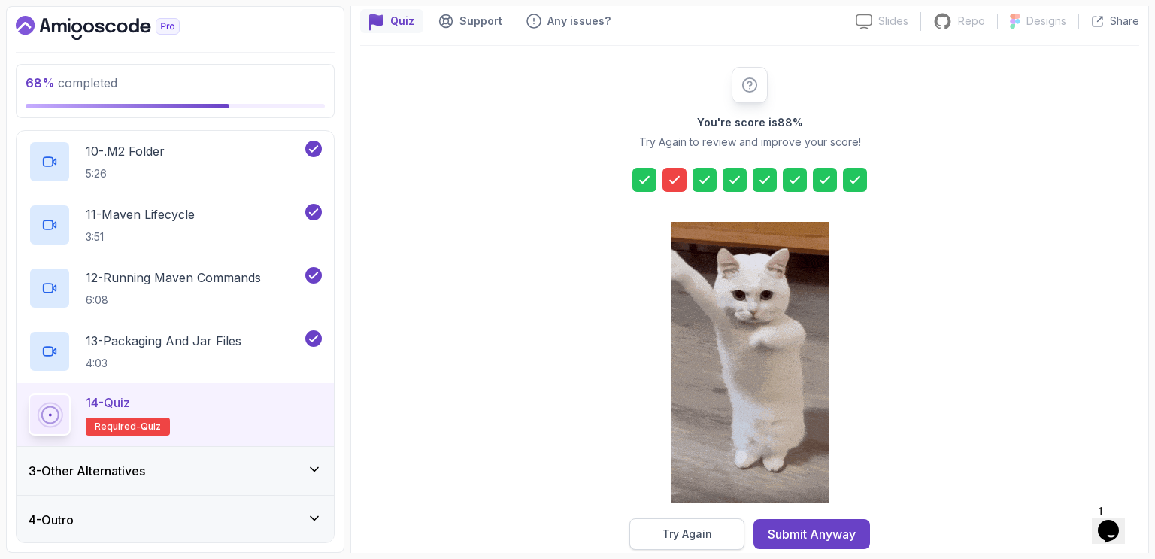
click at [698, 529] on div "Try Again" at bounding box center [688, 533] width 50 height 15
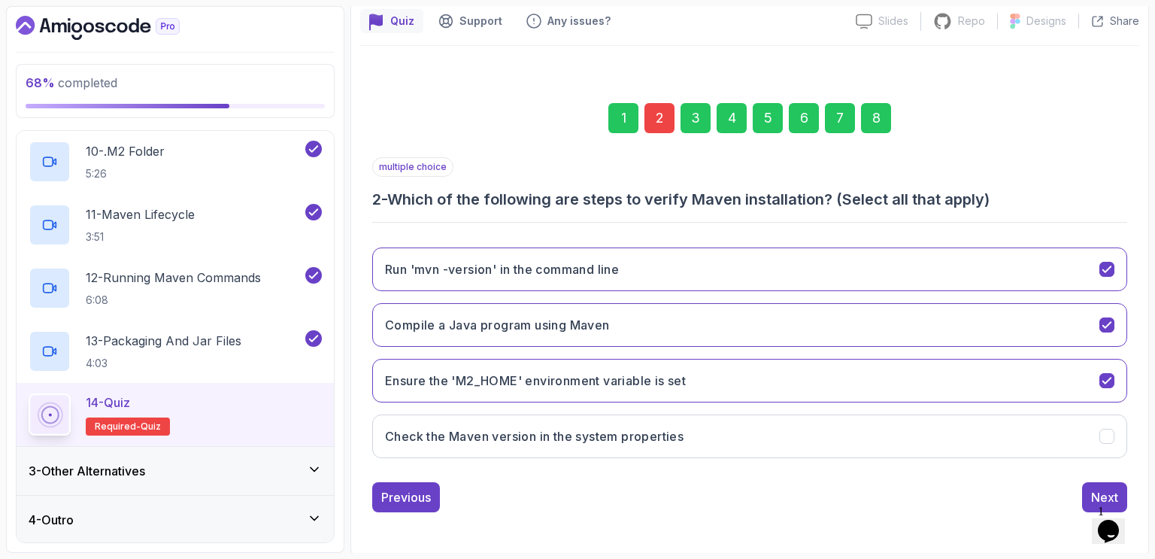
click at [660, 117] on div "2" at bounding box center [660, 118] width 30 height 30
click at [1112, 263] on icon "Run 'mvn -version' in the command line" at bounding box center [1107, 269] width 14 height 14
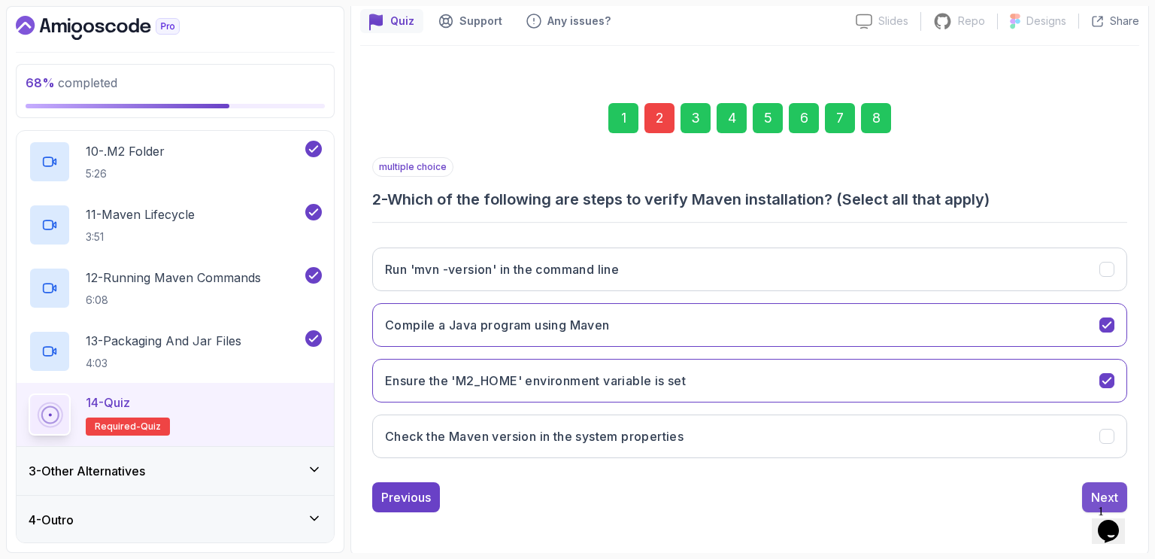
click at [1095, 497] on div "Next" at bounding box center [1104, 497] width 27 height 18
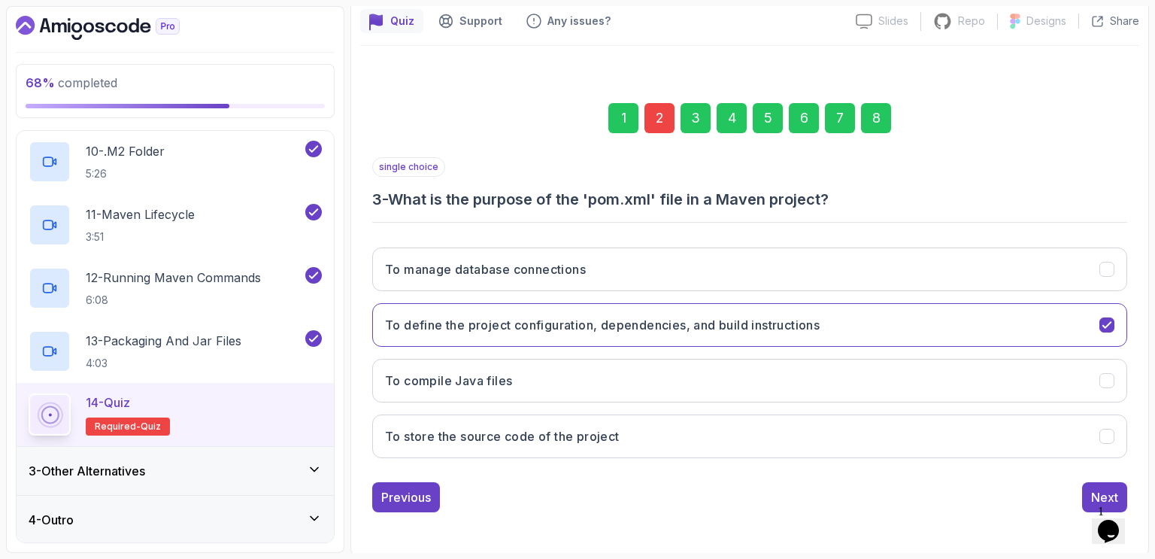
click at [874, 121] on div "8" at bounding box center [876, 118] width 30 height 30
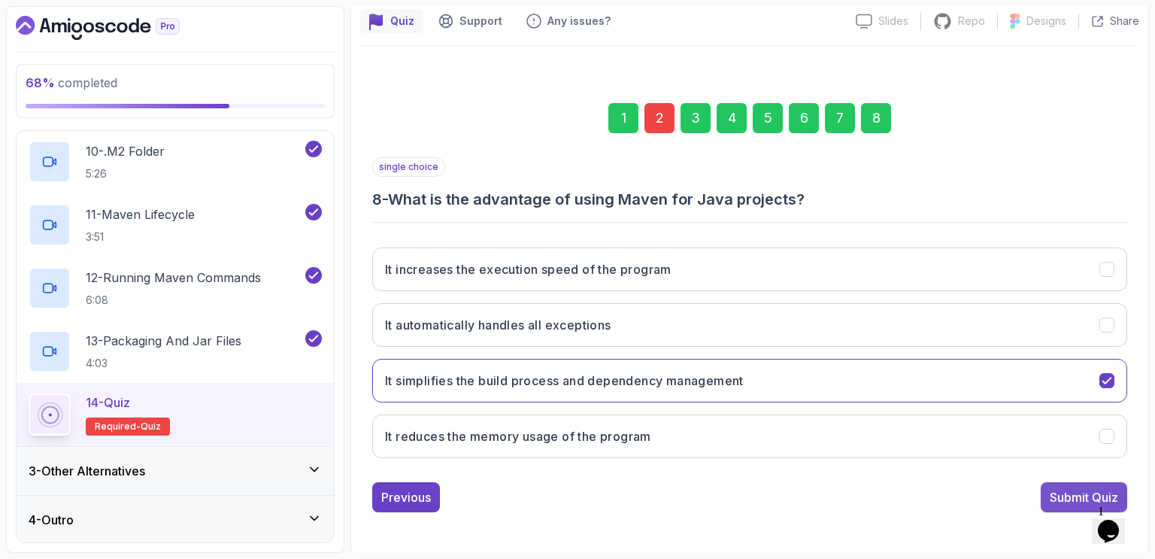
click at [1073, 495] on div "Submit Quiz" at bounding box center [1084, 497] width 68 height 18
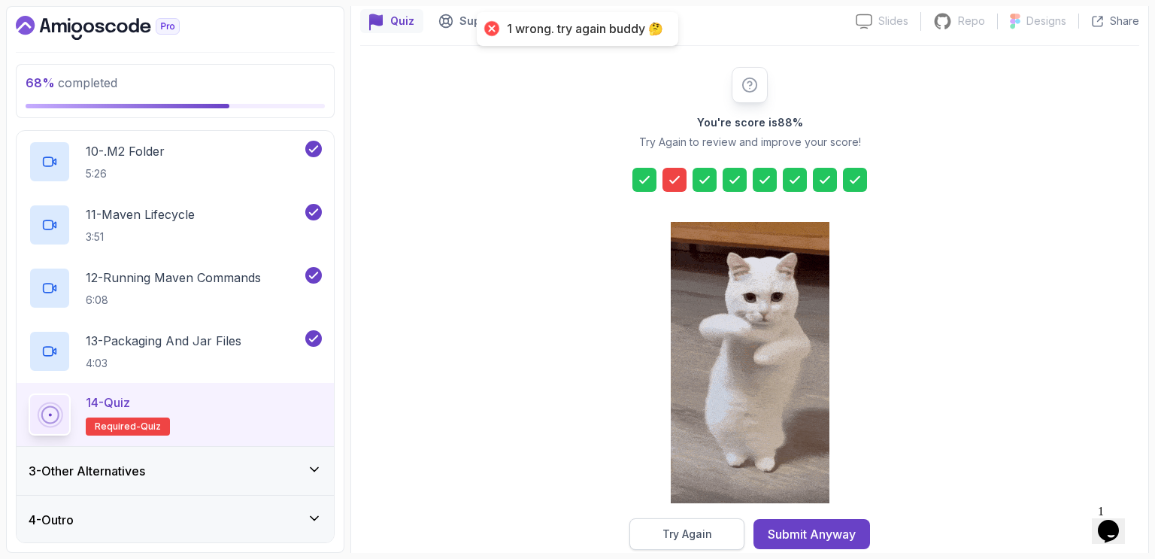
click at [693, 530] on div "Try Again" at bounding box center [688, 533] width 50 height 15
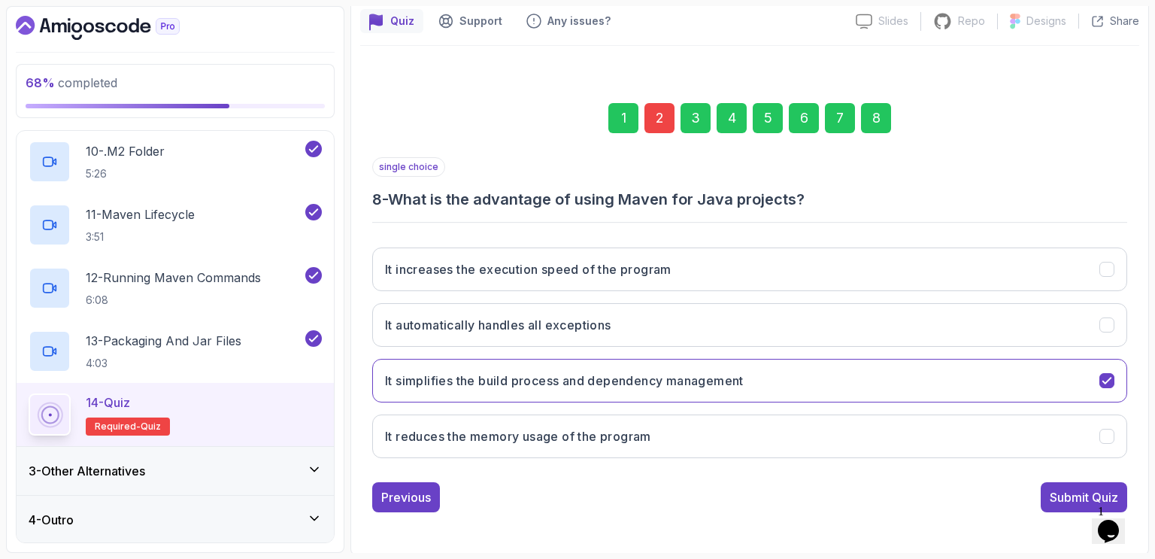
click at [652, 120] on div "2" at bounding box center [660, 118] width 30 height 30
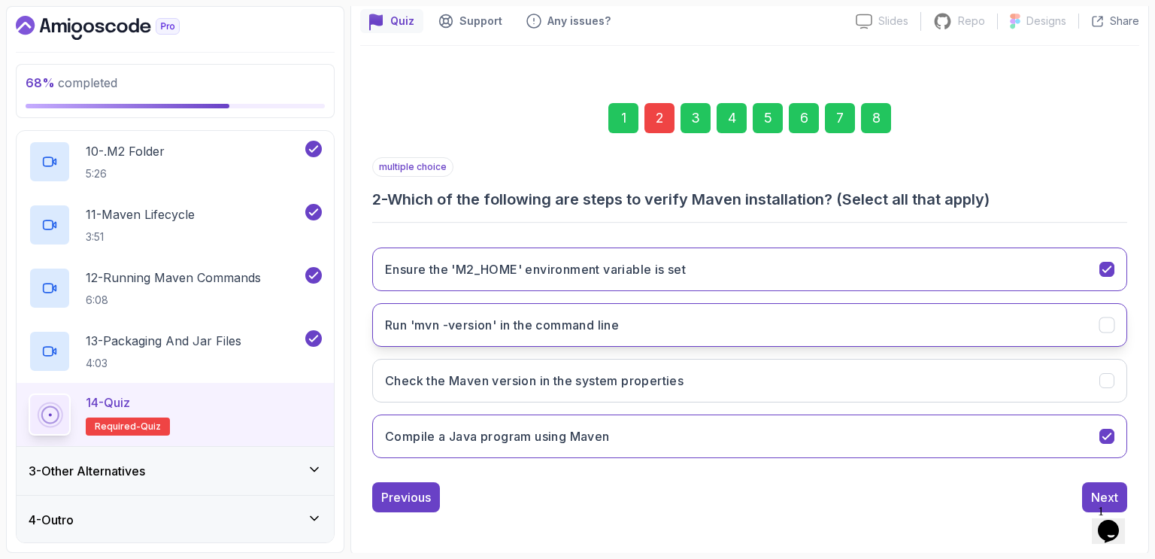
click at [1106, 323] on icon "Run 'mvn -version' in the command line" at bounding box center [1107, 325] width 14 height 14
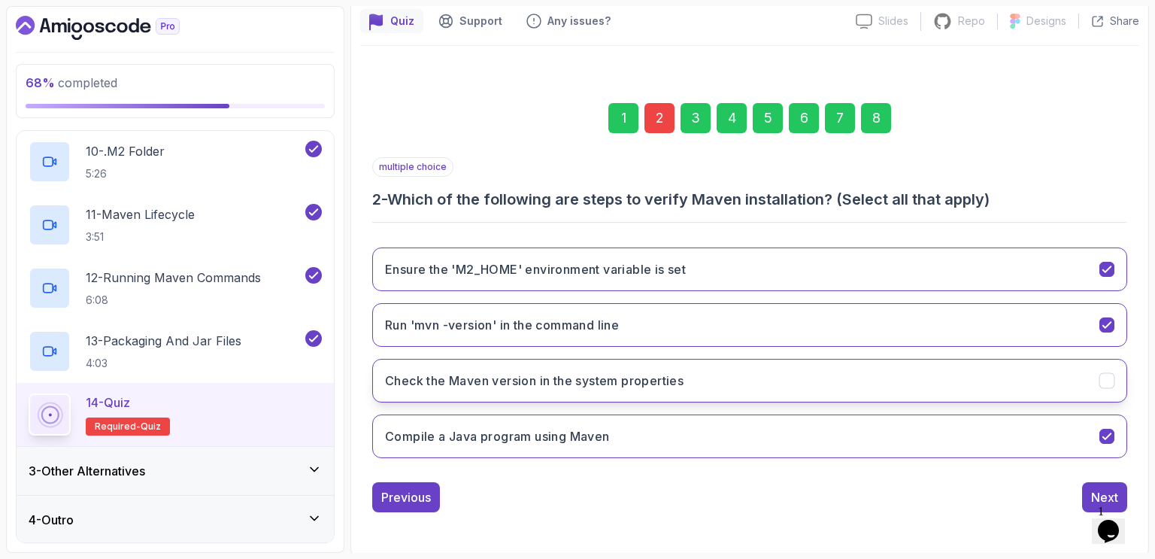
click at [1107, 381] on icon "Check the Maven version in the system properties" at bounding box center [1107, 381] width 14 height 14
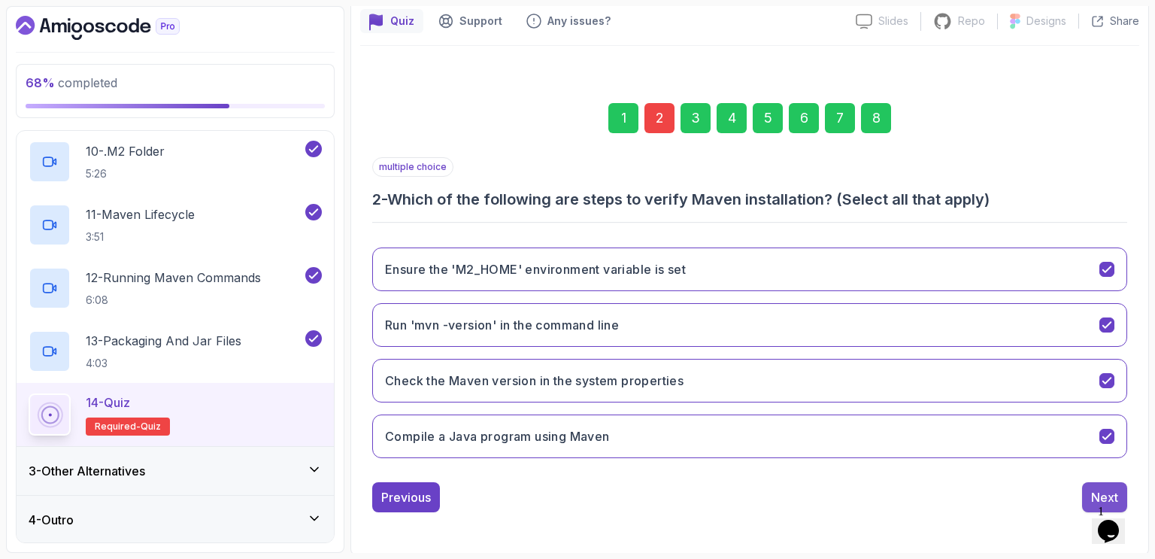
click at [1098, 488] on div "Next" at bounding box center [1104, 497] width 27 height 18
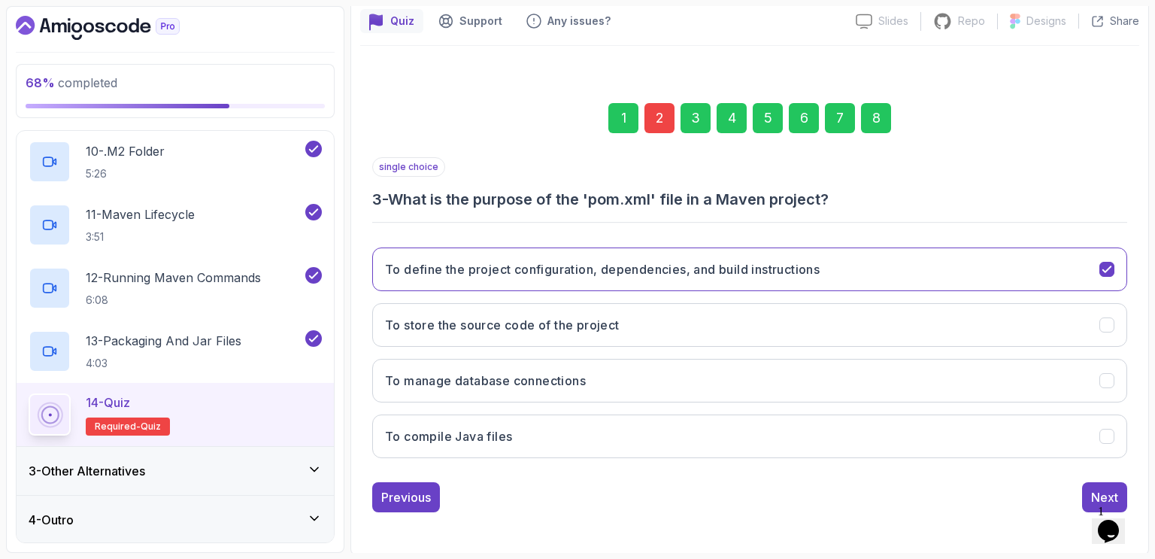
click at [881, 120] on div "8" at bounding box center [876, 118] width 30 height 30
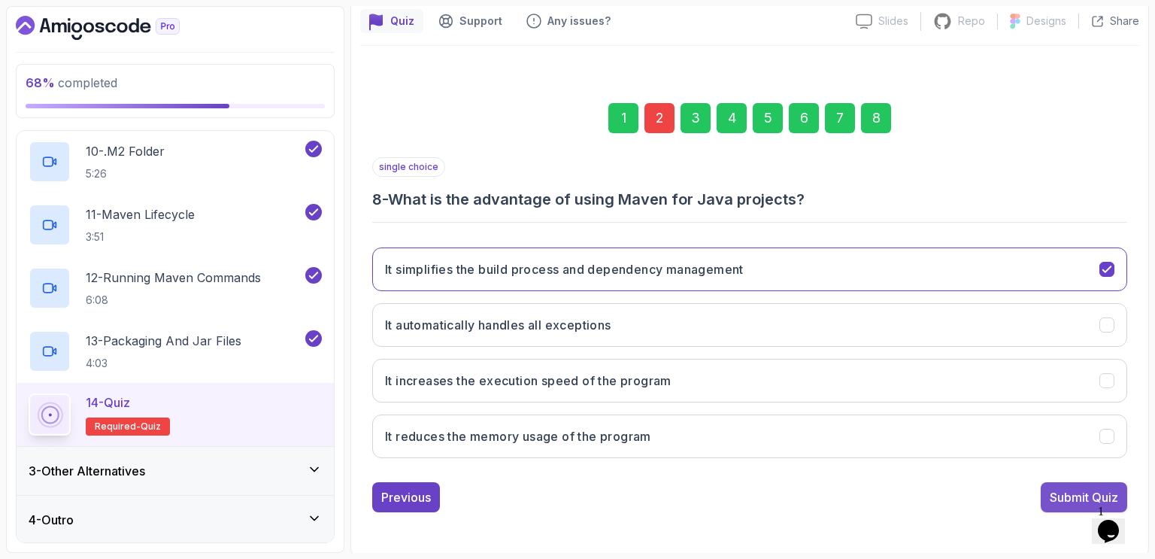
click at [1072, 494] on div "Submit Quiz" at bounding box center [1084, 497] width 68 height 18
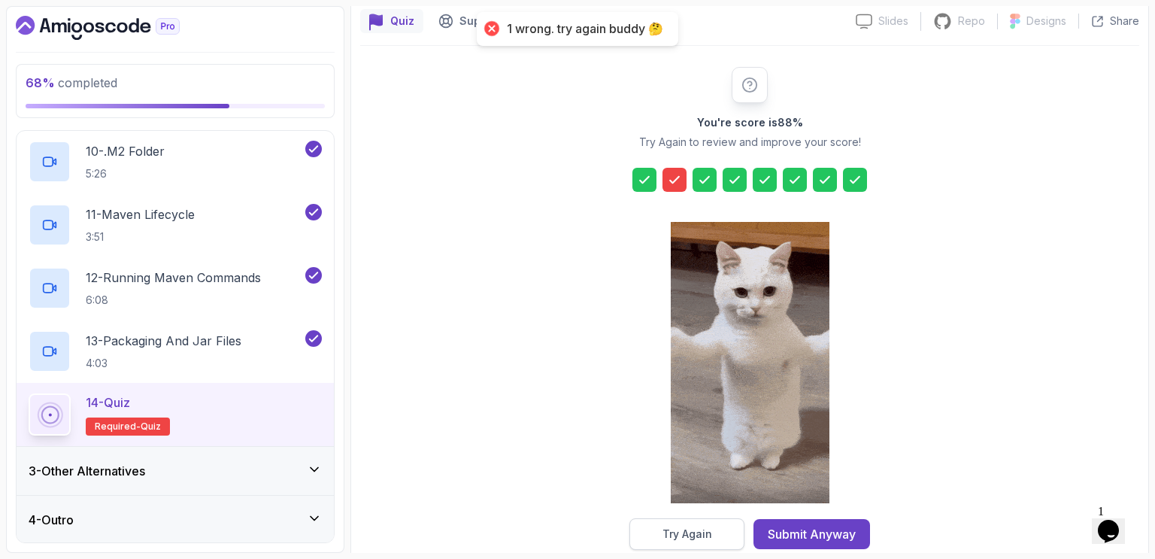
click at [719, 535] on button "Try Again" at bounding box center [686, 534] width 115 height 32
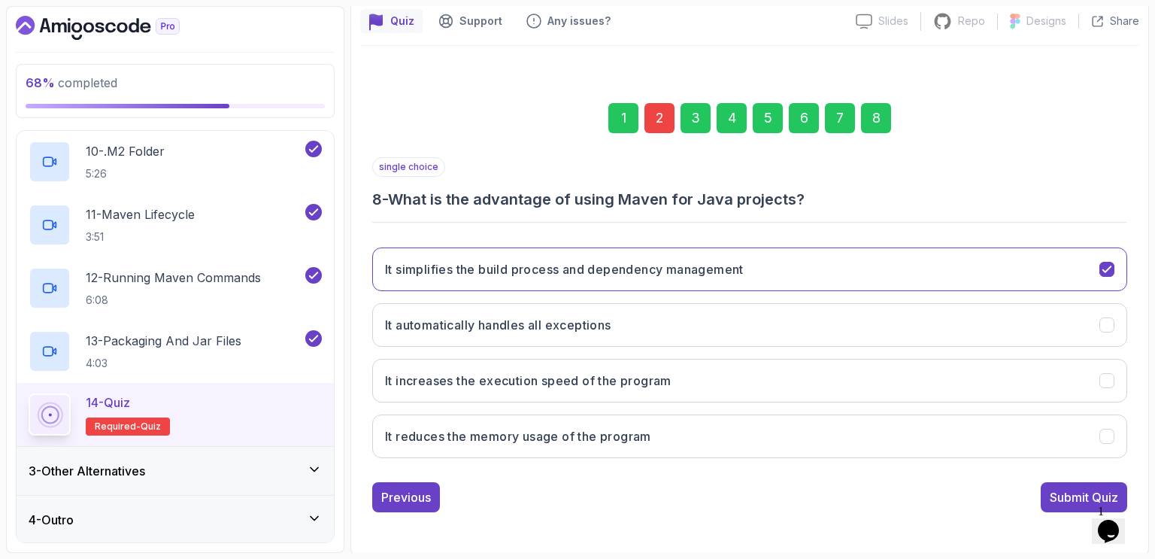
click at [657, 123] on div "2" at bounding box center [660, 118] width 30 height 30
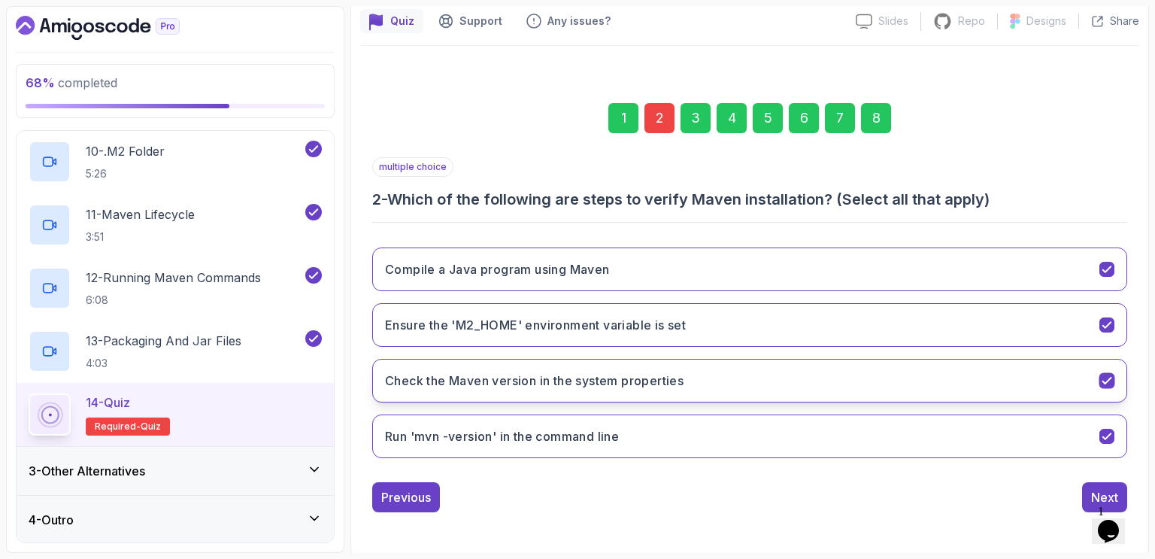
click at [1103, 374] on icon "Check the Maven version in the system properties" at bounding box center [1107, 381] width 14 height 14
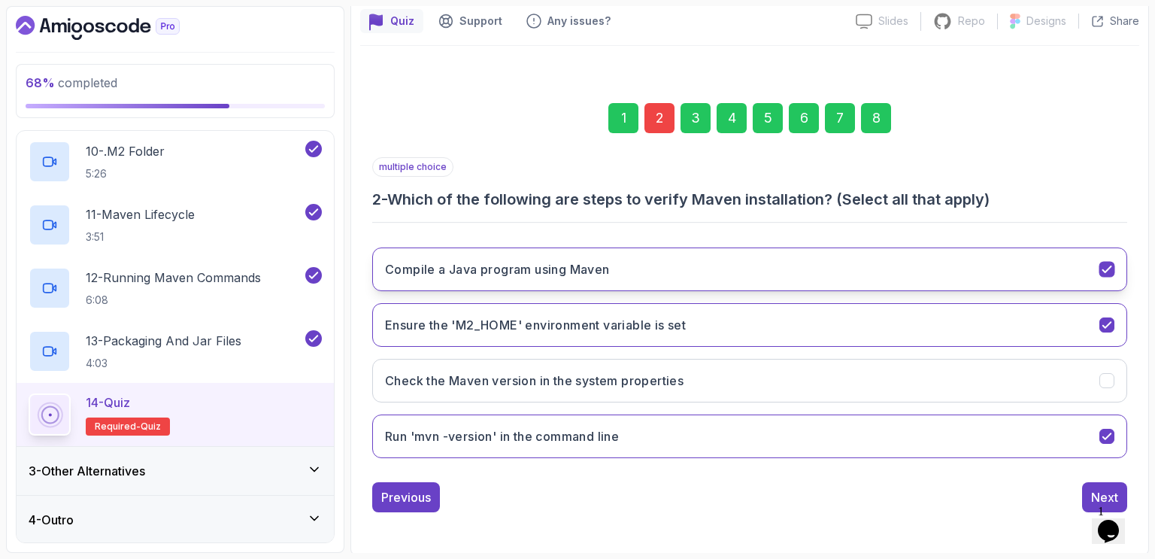
click at [1106, 259] on button "Compile a Java program using Maven" at bounding box center [749, 269] width 755 height 44
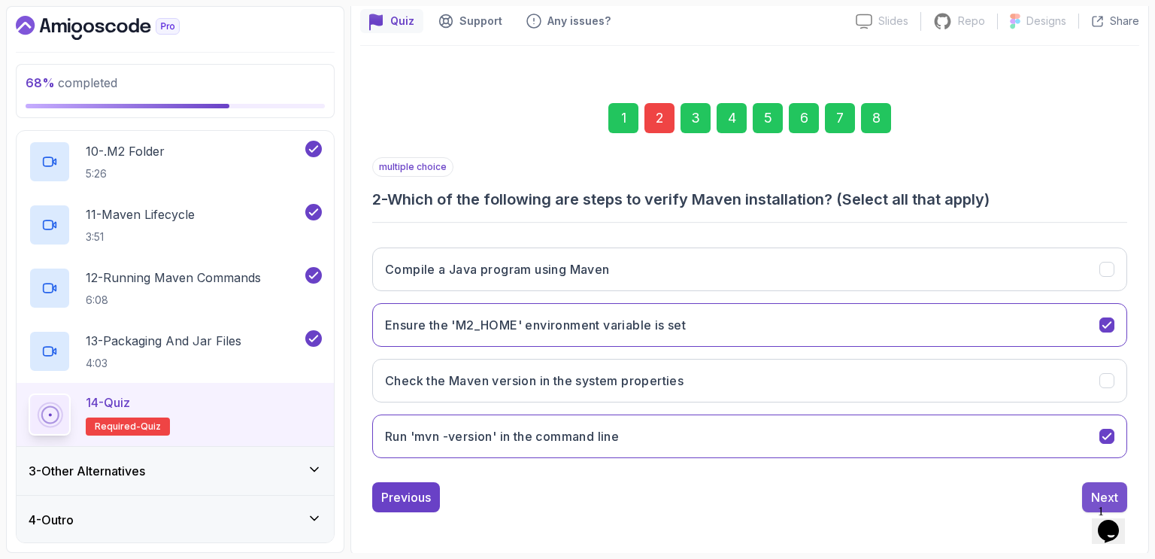
click at [1091, 496] on div "Next" at bounding box center [1104, 497] width 27 height 18
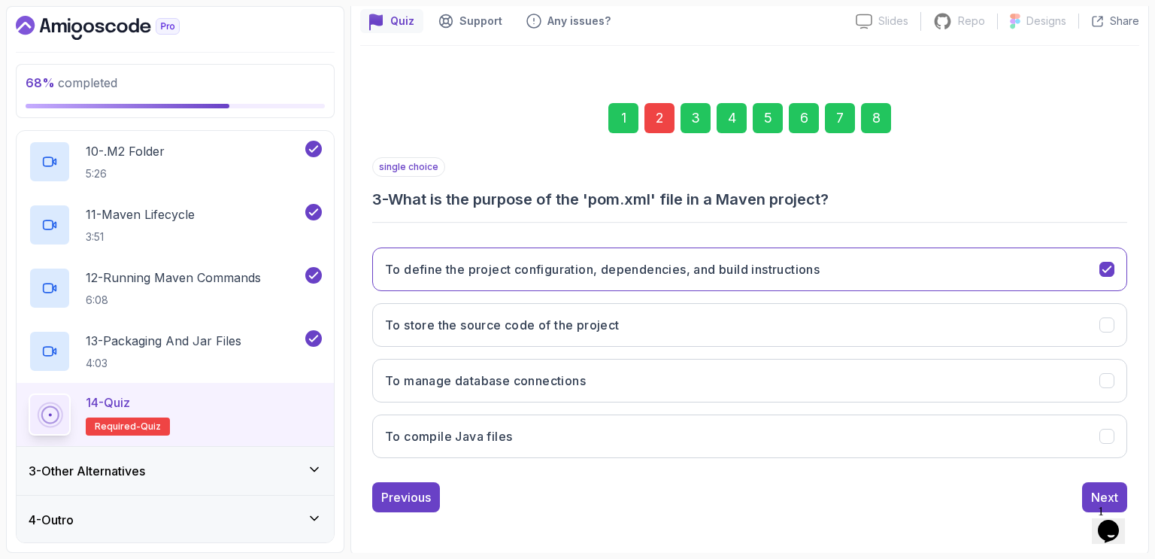
click at [875, 115] on div "8" at bounding box center [876, 118] width 30 height 30
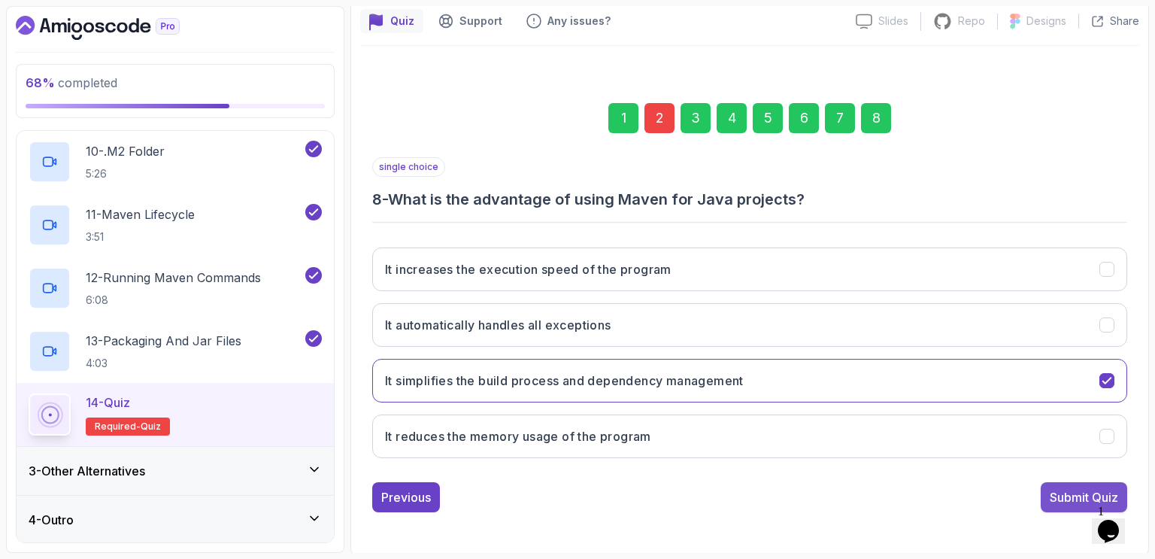
click at [1077, 496] on div "Submit Quiz" at bounding box center [1084, 497] width 68 height 18
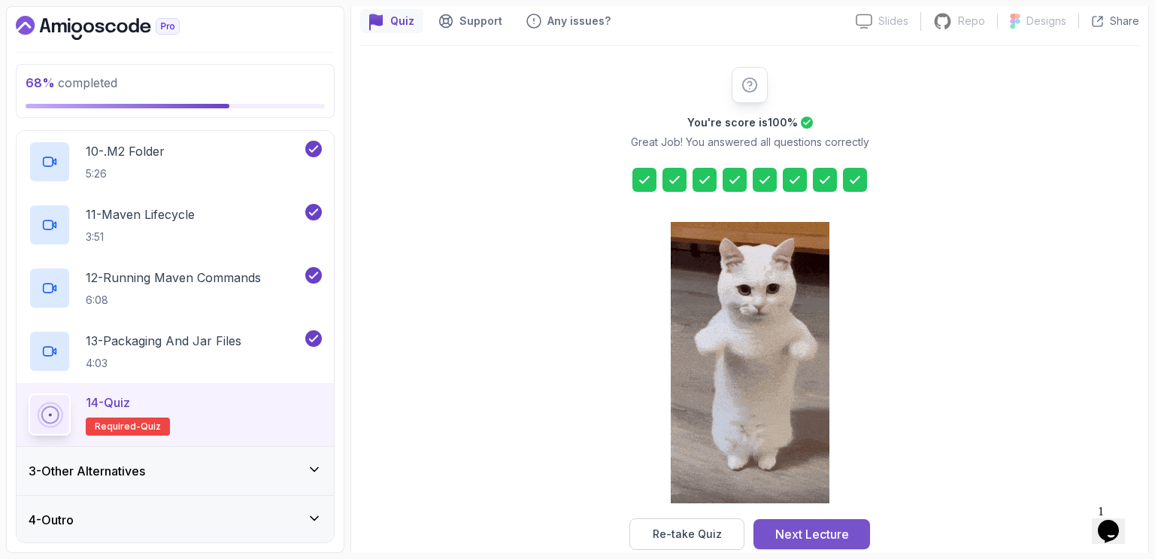
click at [791, 529] on div "Next Lecture" at bounding box center [812, 534] width 74 height 18
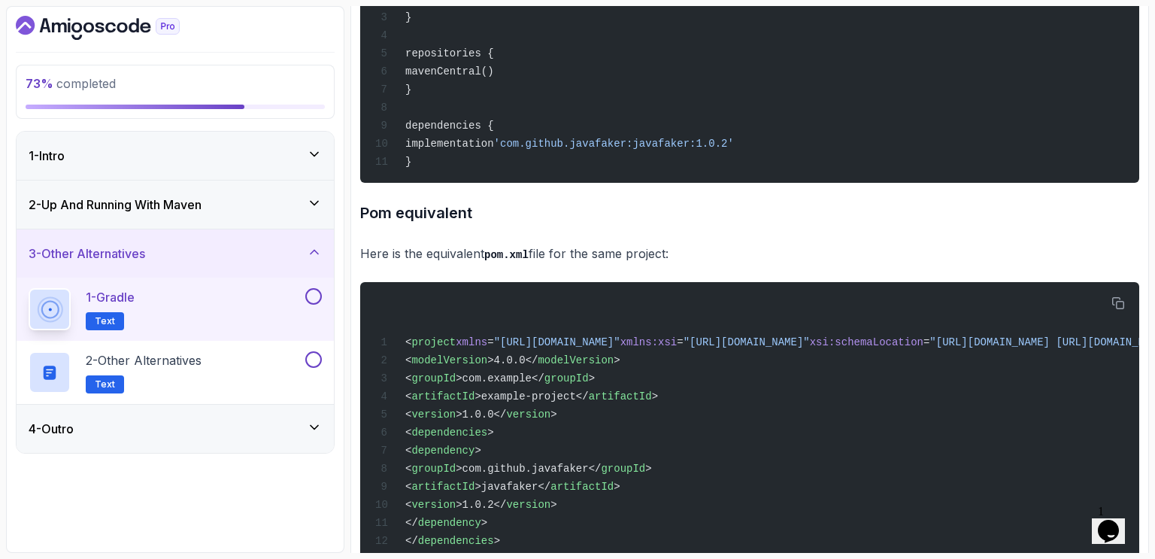
scroll to position [1300, 0]
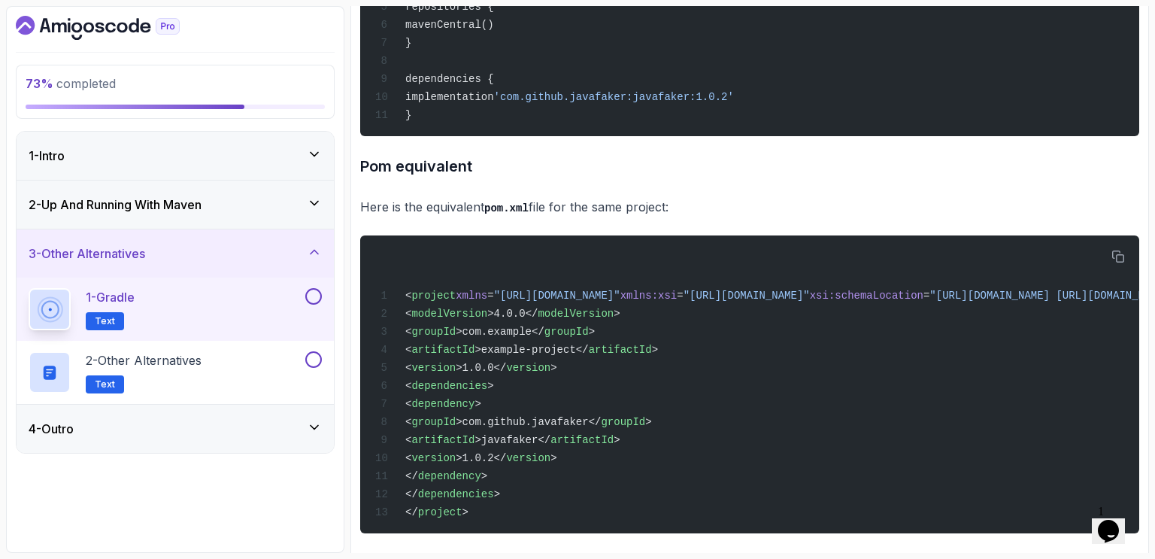
click at [316, 290] on button at bounding box center [313, 296] width 17 height 17
click at [226, 342] on div "2 - Other Alternatives Text" at bounding box center [175, 372] width 317 height 63
click at [224, 375] on div "2 - Other Alternatives Text" at bounding box center [166, 372] width 274 height 42
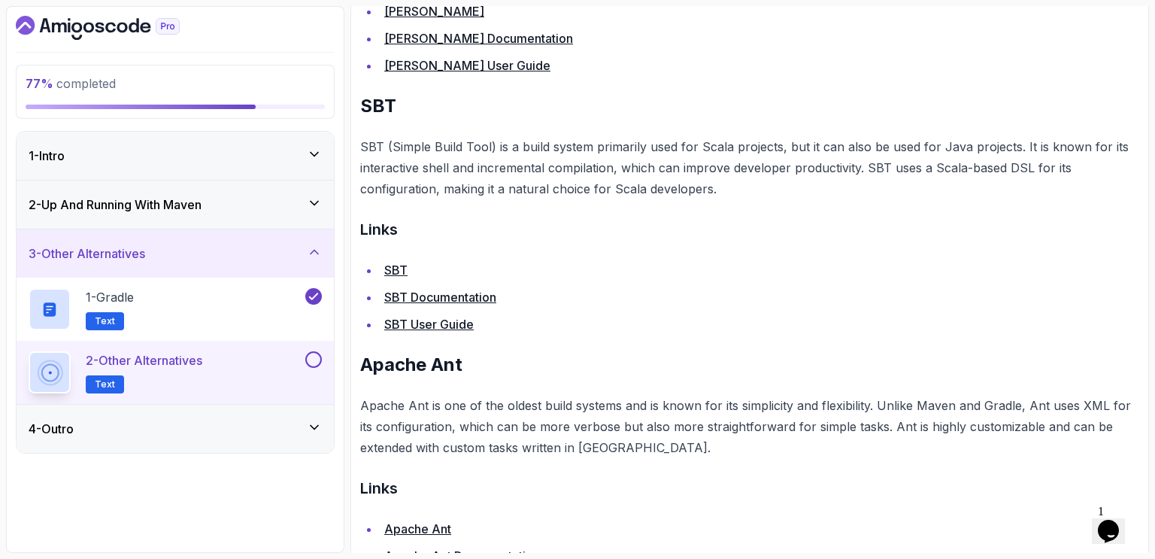
scroll to position [827, 0]
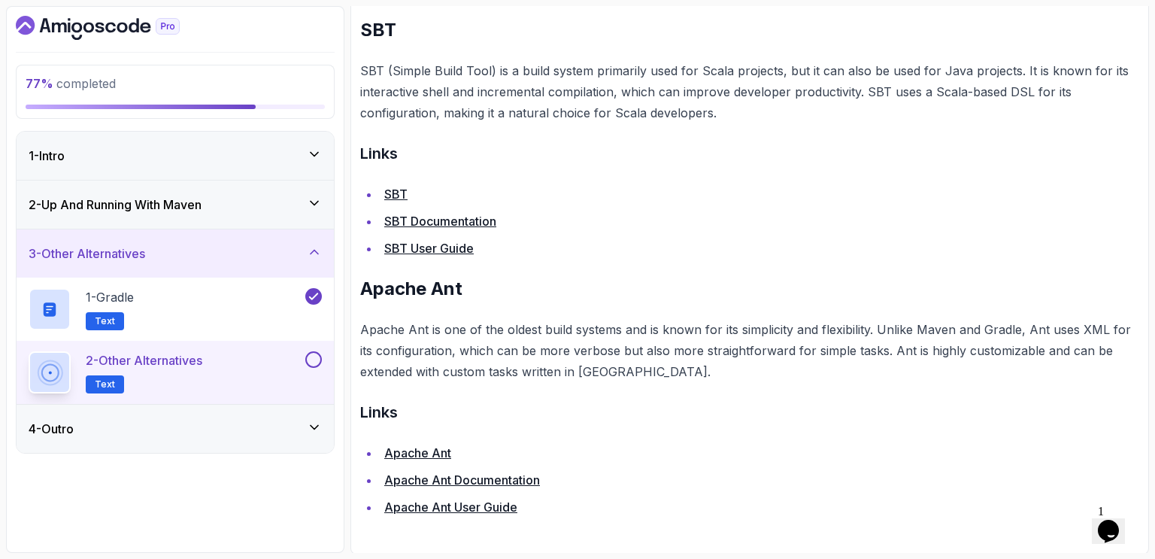
click at [320, 357] on button at bounding box center [313, 359] width 17 height 17
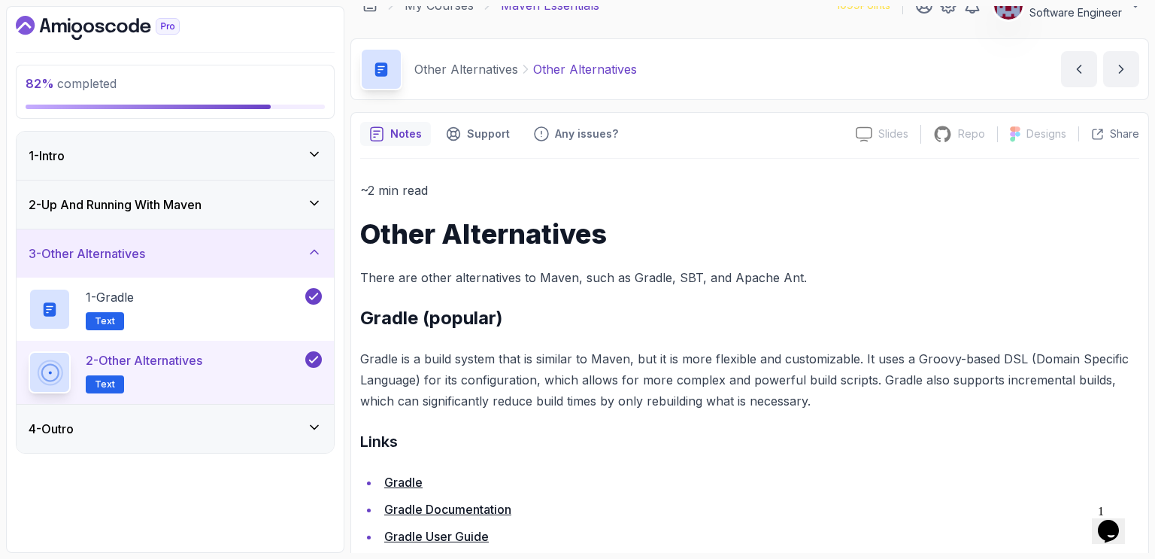
scroll to position [0, 0]
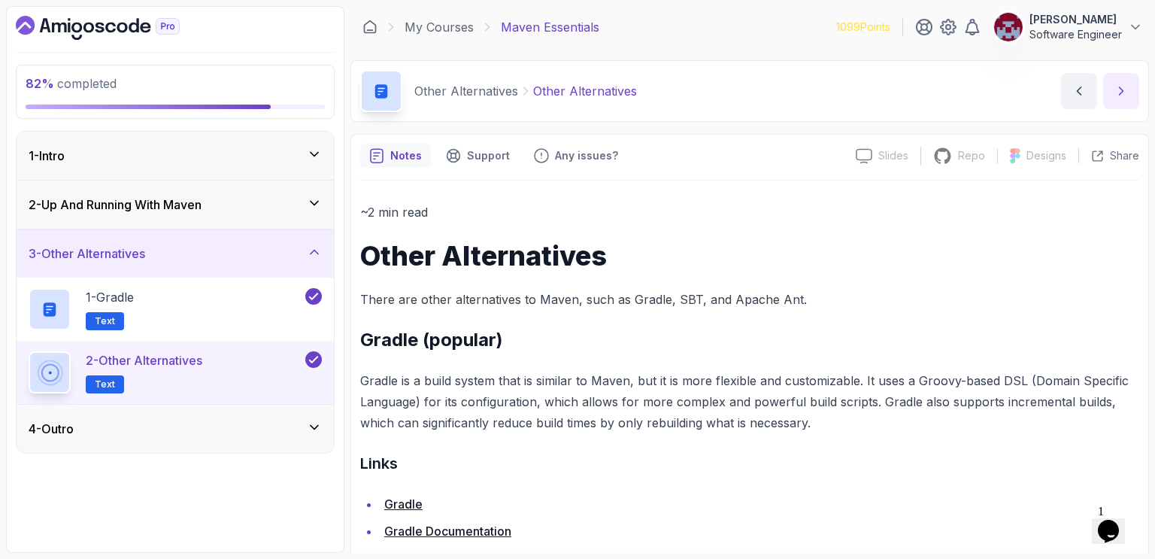
click at [1122, 92] on icon "next content" at bounding box center [1122, 91] width 4 height 8
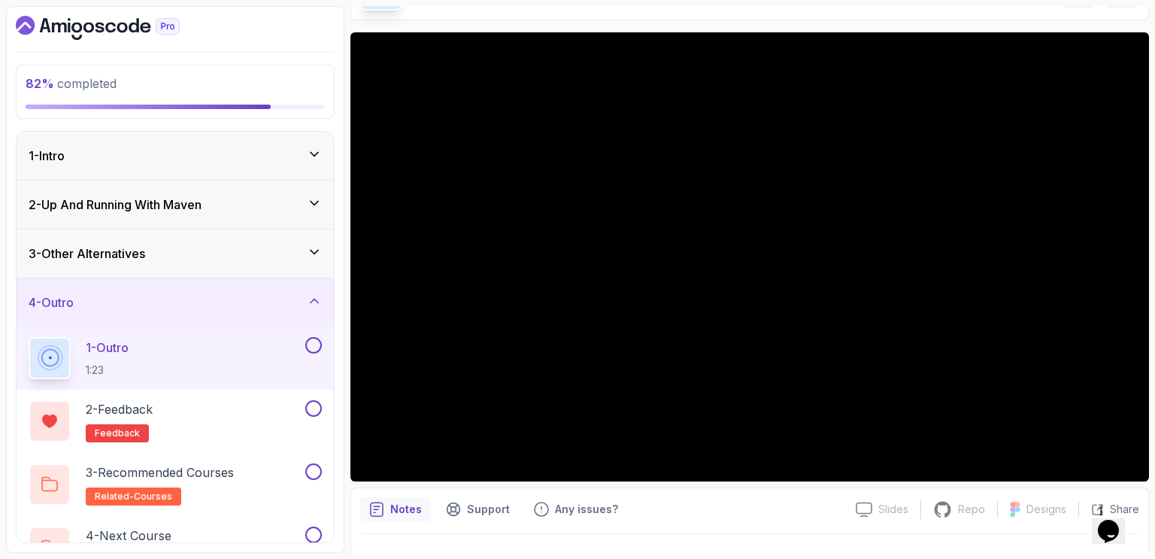
scroll to position [35, 0]
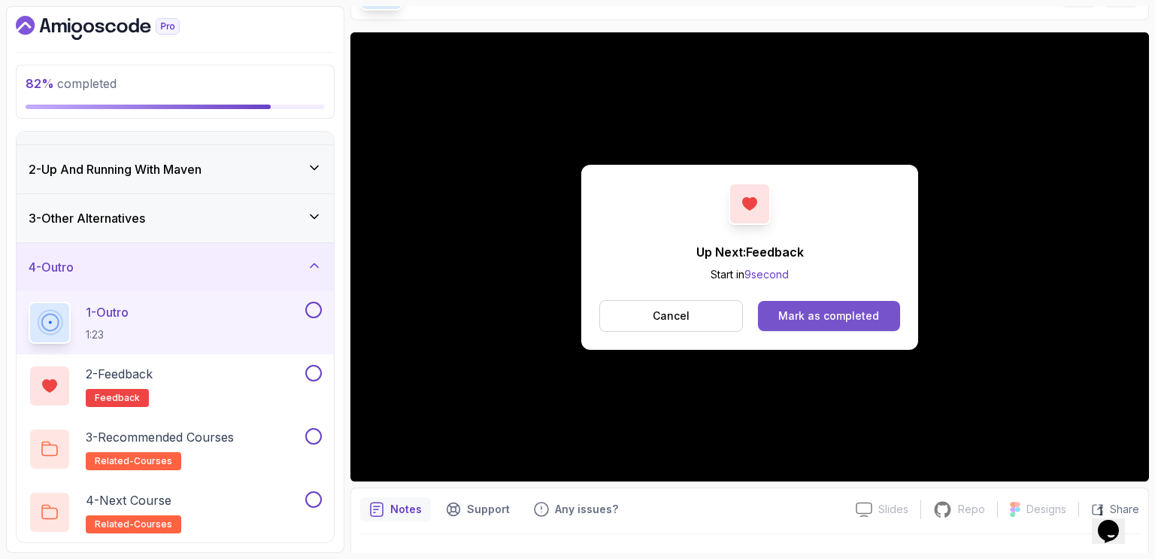
click at [863, 317] on div "Mark as completed" at bounding box center [828, 315] width 101 height 15
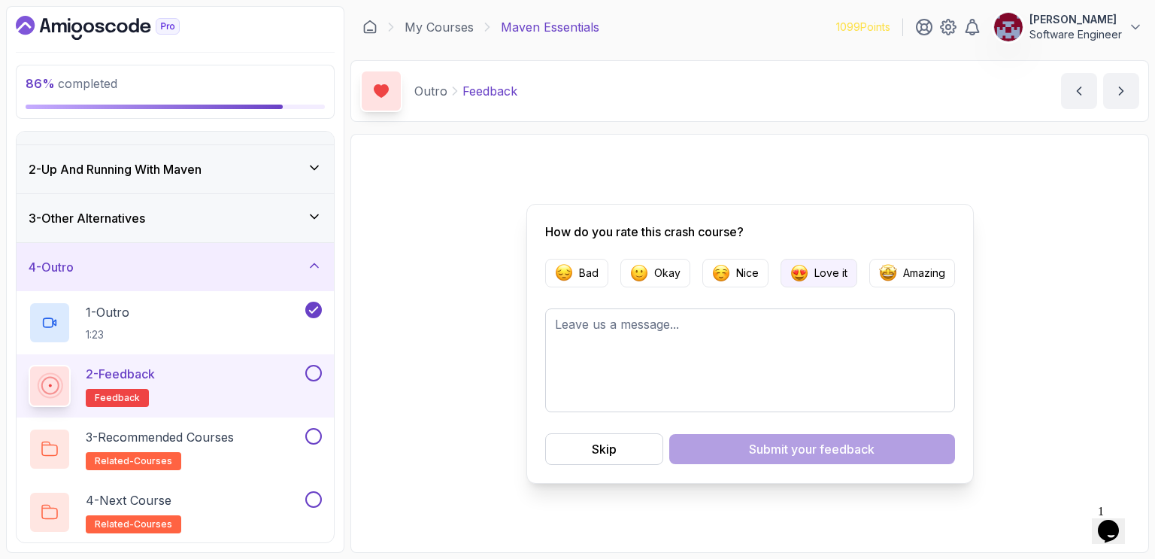
click at [824, 273] on p "Love it" at bounding box center [830, 272] width 33 height 15
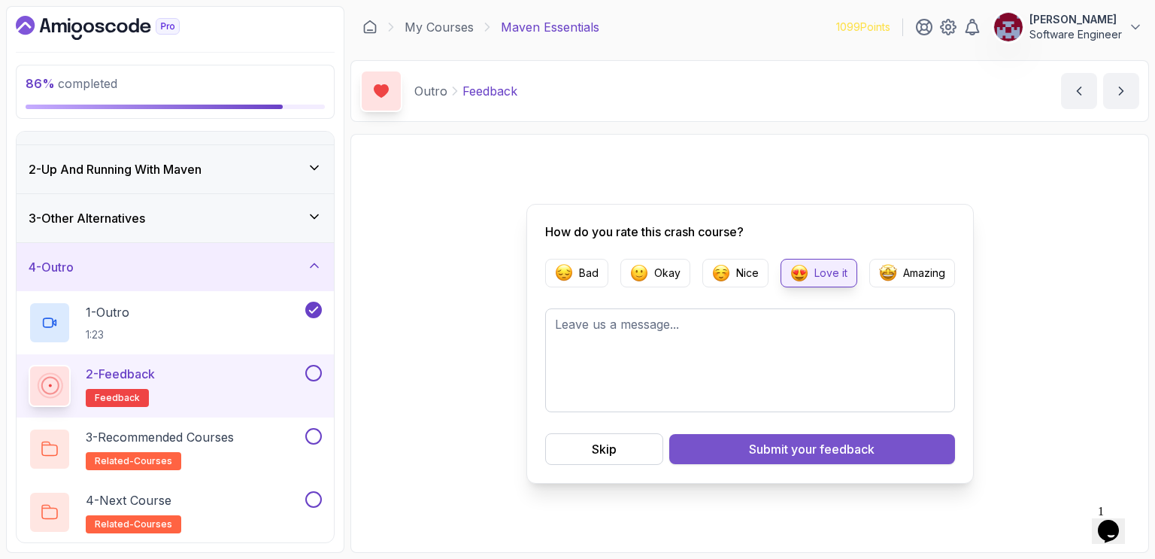
click at [778, 447] on div "Submit your feedback" at bounding box center [812, 449] width 126 height 18
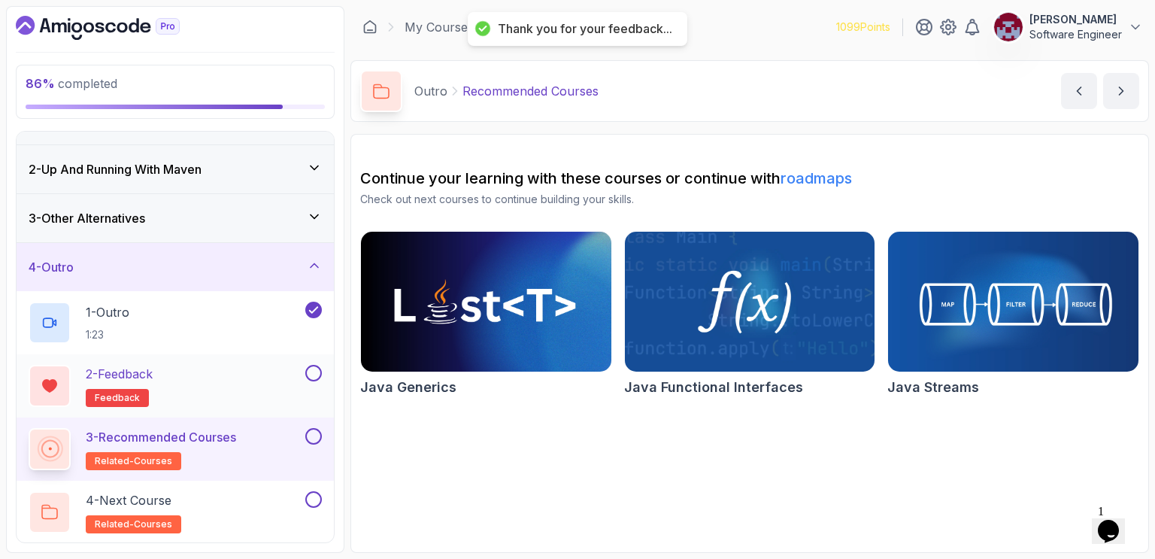
click at [315, 372] on button at bounding box center [313, 373] width 17 height 17
click at [314, 431] on button at bounding box center [313, 436] width 17 height 17
click at [232, 511] on div "4 - Next Course related-courses" at bounding box center [166, 512] width 274 height 42
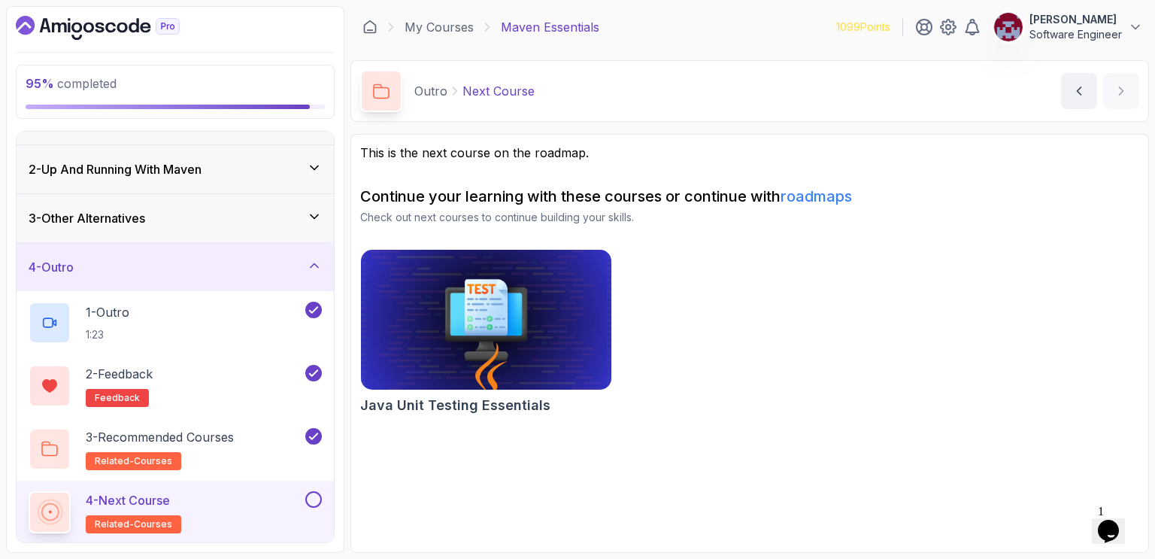
click at [312, 495] on button at bounding box center [313, 499] width 17 height 17
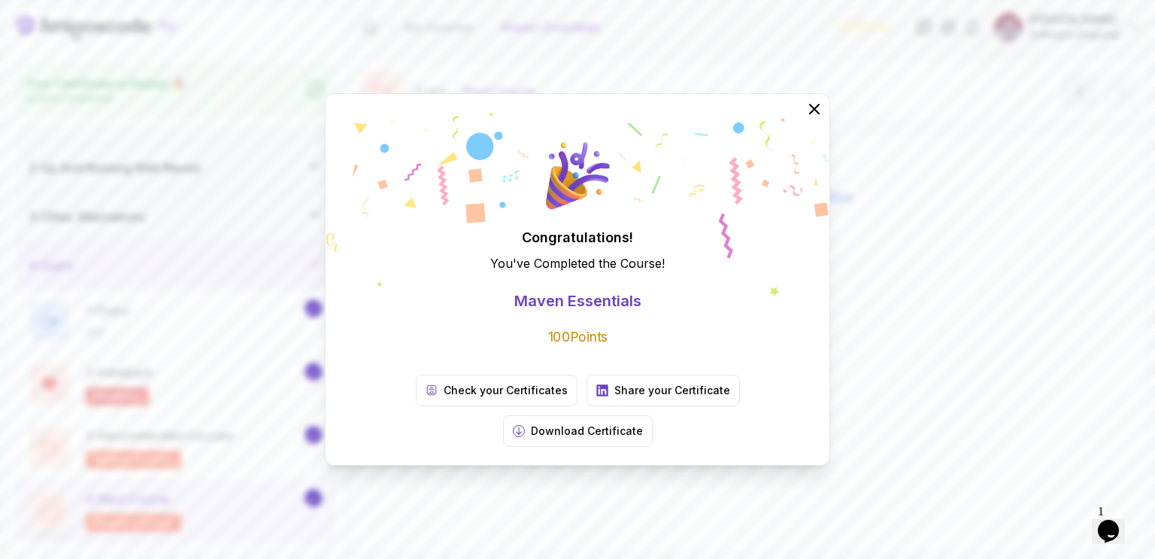
scroll to position [30, 0]
click at [817, 119] on icon at bounding box center [815, 109] width 20 height 20
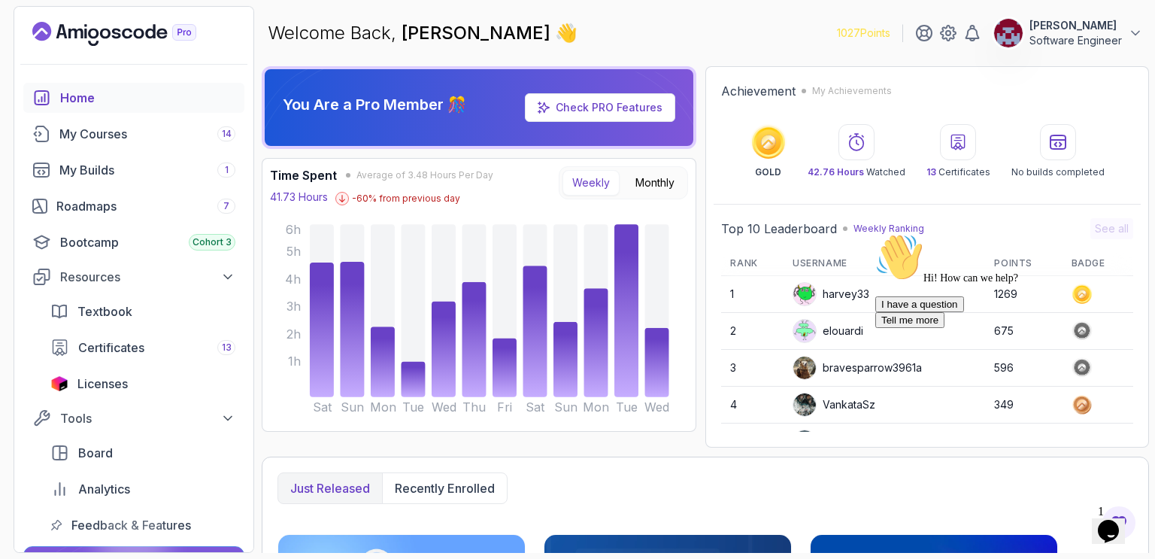
click at [82, 97] on div "Home" at bounding box center [147, 98] width 175 height 18
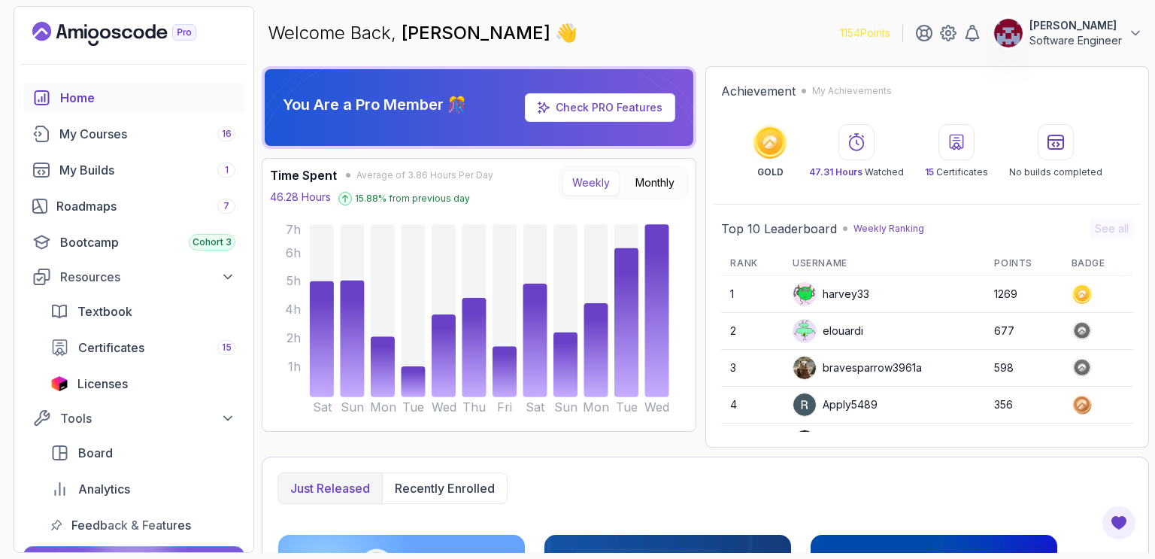
click at [702, 233] on div "You Are a Pro Member 🎊 Check PRO Features Time Spent Average of 3.86 Hours Per …" at bounding box center [705, 256] width 887 height 381
click at [105, 206] on div "Roadmaps 7" at bounding box center [145, 206] width 179 height 18
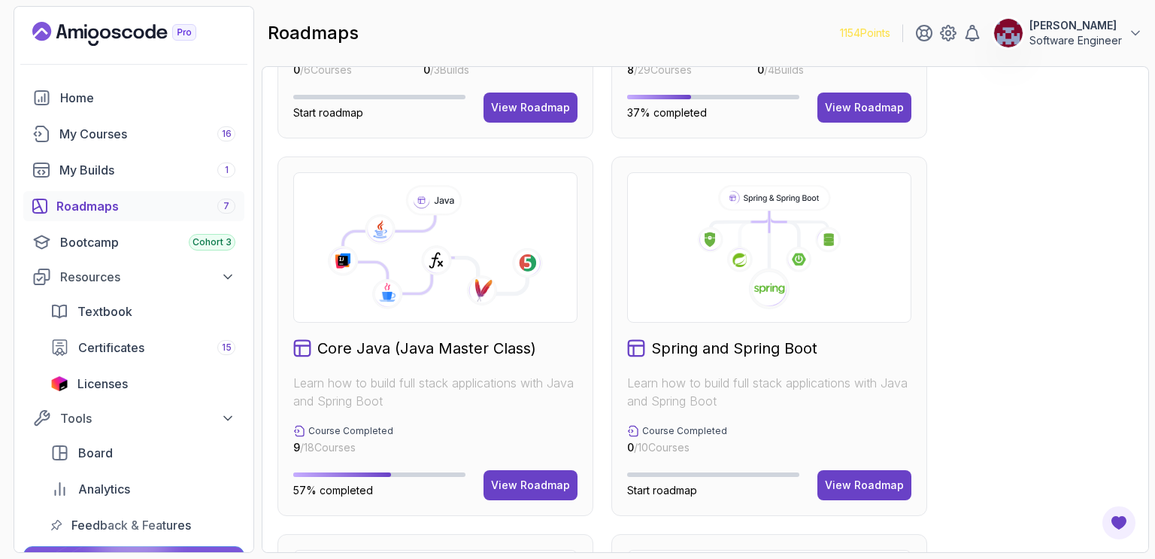
scroll to position [376, 0]
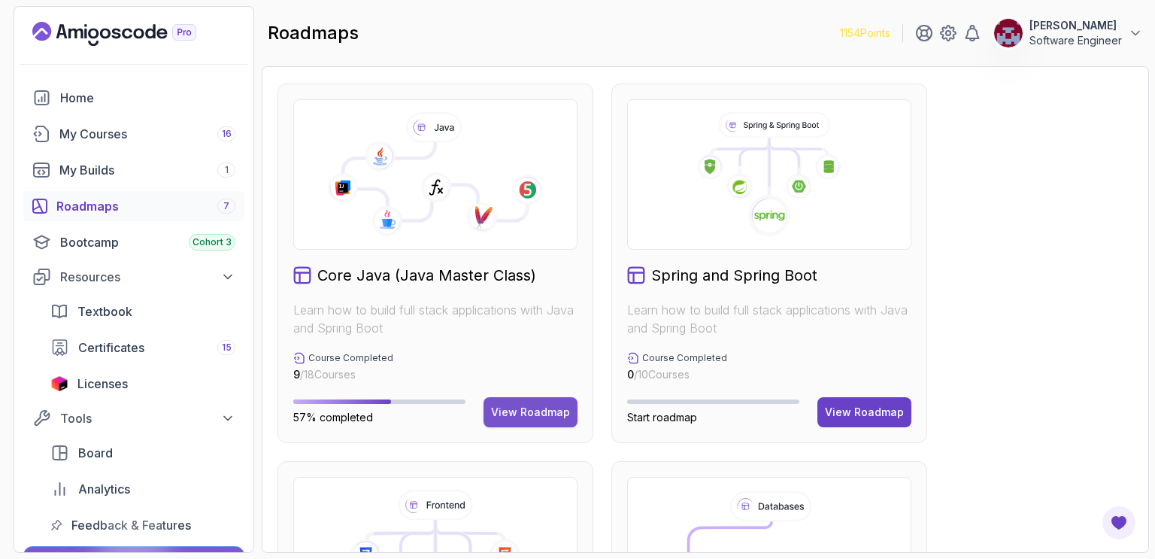
click at [526, 413] on div "View Roadmap" at bounding box center [530, 412] width 79 height 15
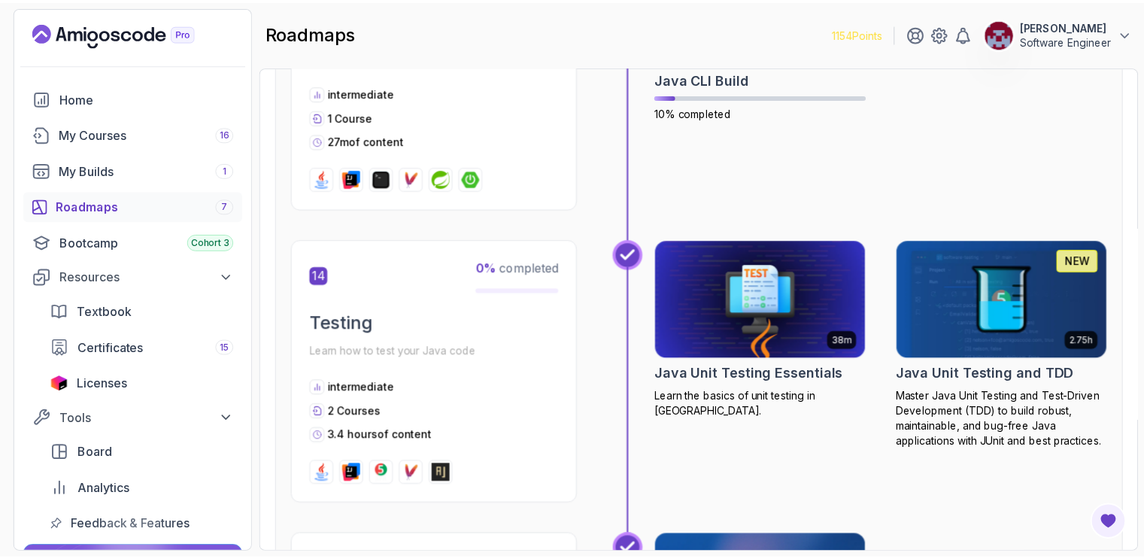
scroll to position [4277, 0]
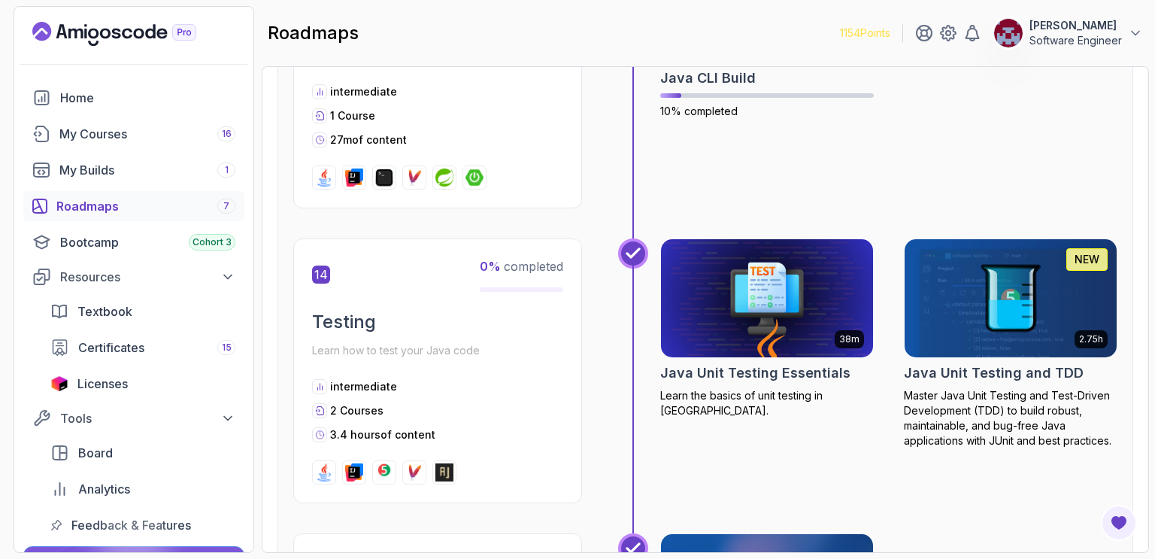
click at [767, 274] on img at bounding box center [767, 298] width 223 height 125
